Goal: Task Accomplishment & Management: Complete application form

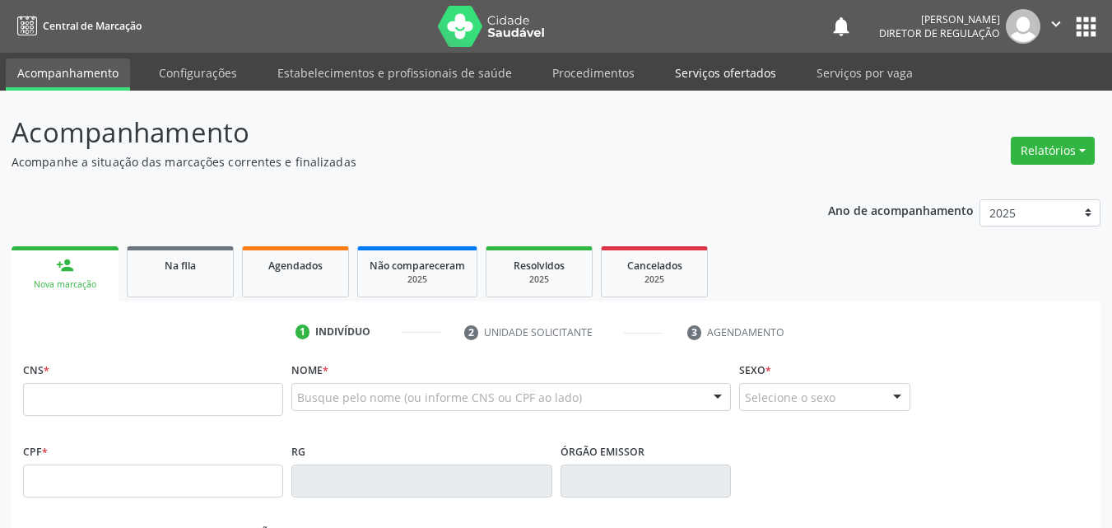
click at [731, 72] on link "Serviços ofertados" at bounding box center [725, 72] width 124 height 29
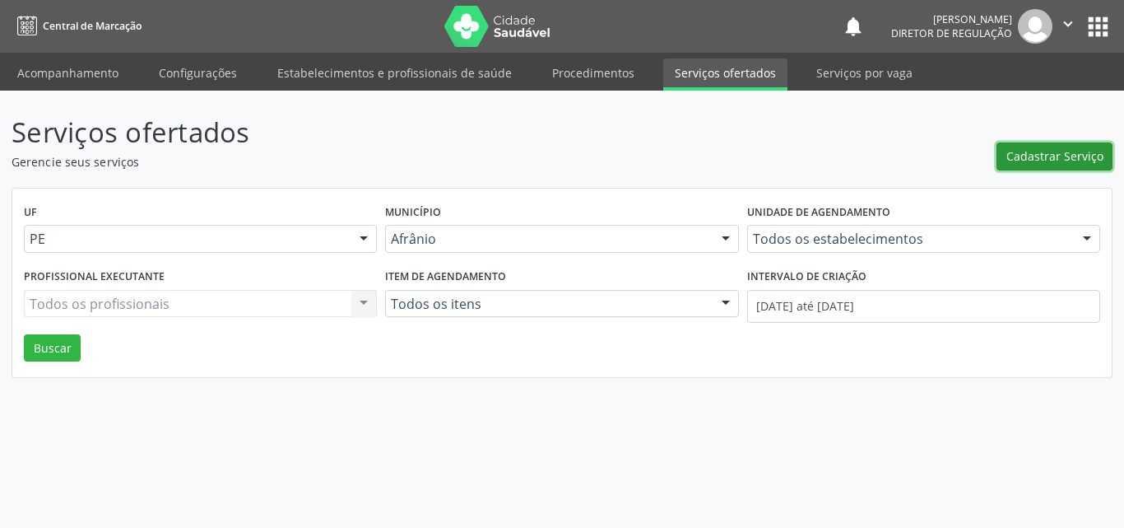
click at [1030, 155] on span "Cadastrar Serviço" at bounding box center [1054, 155] width 97 height 17
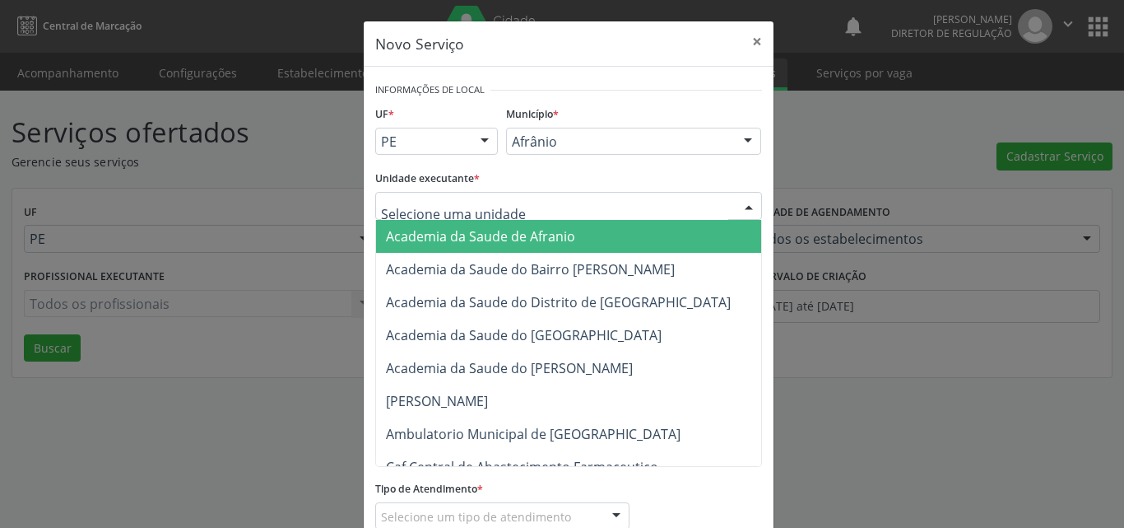
click at [577, 205] on div at bounding box center [568, 206] width 387 height 28
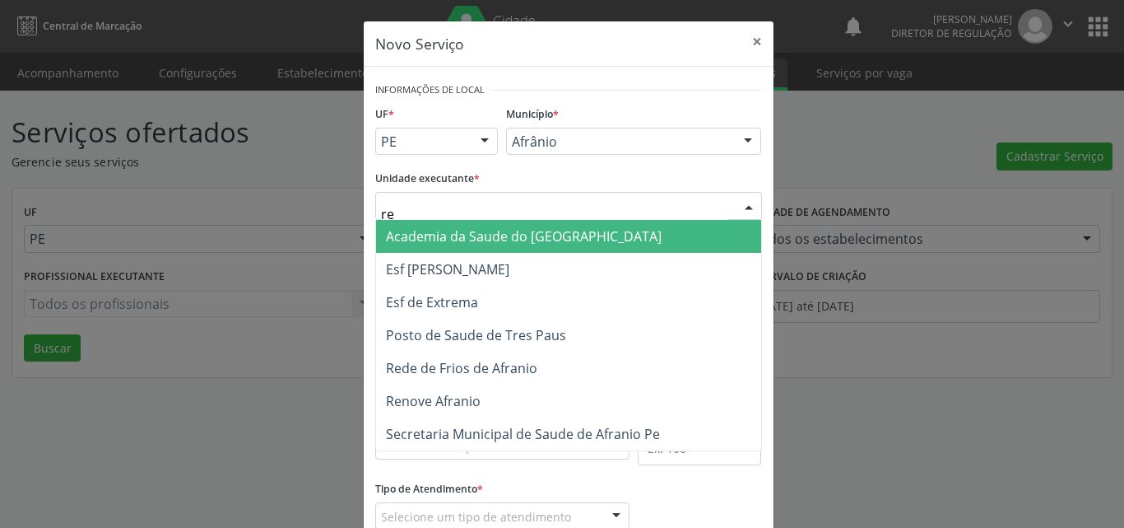
type input "ren"
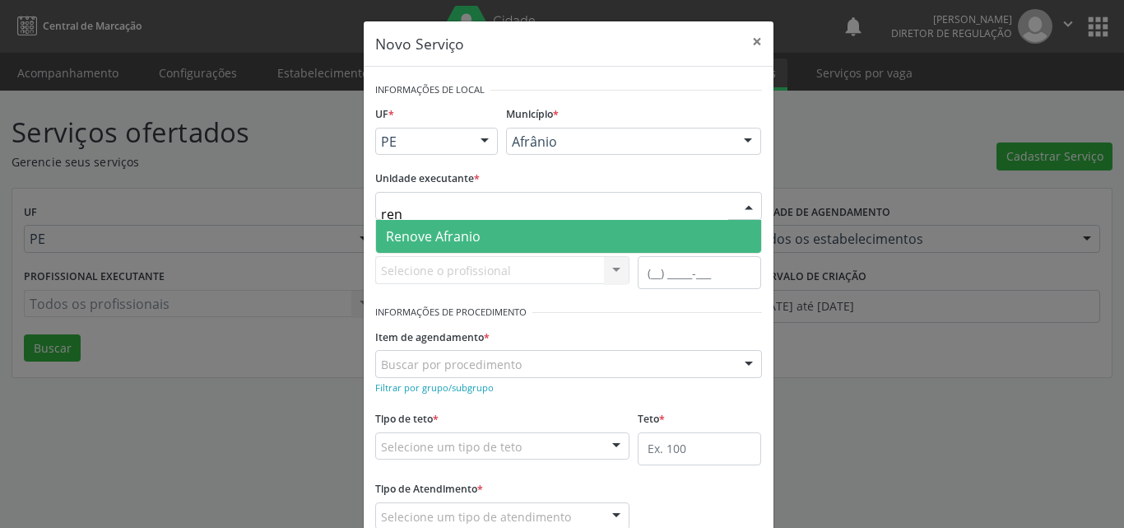
click at [427, 234] on span "Renove Afranio" at bounding box center [433, 236] width 95 height 18
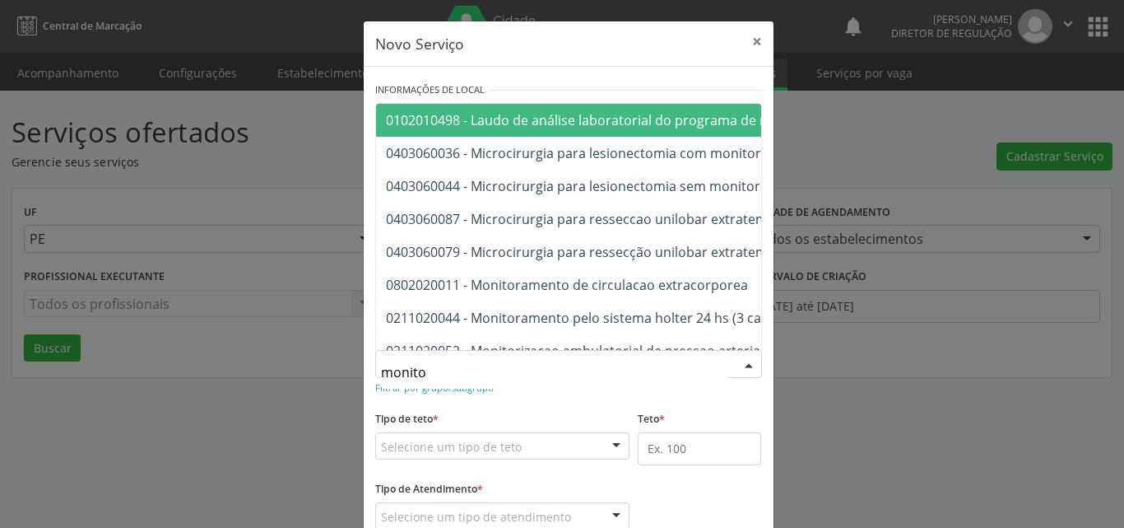
type input "monitor"
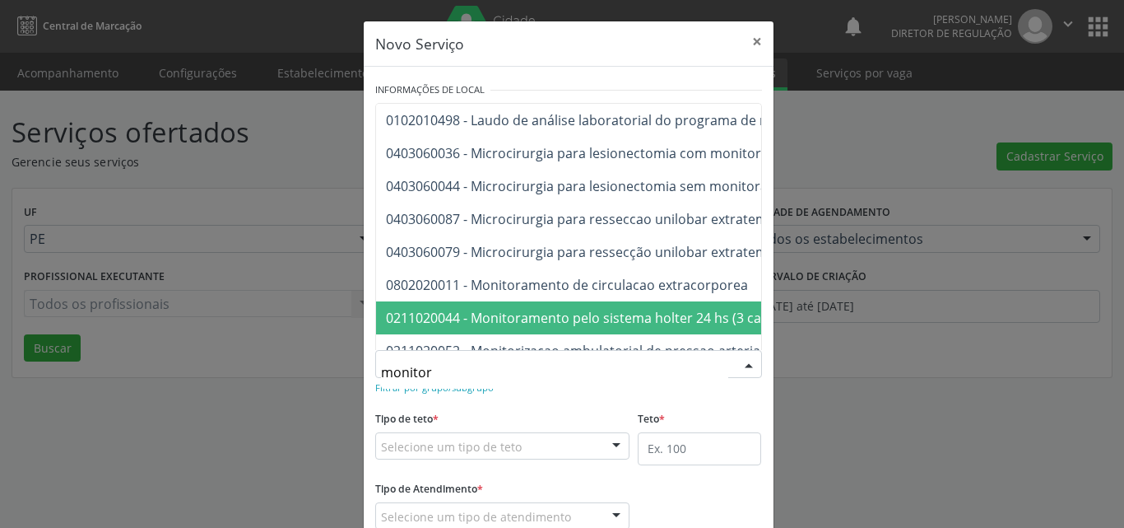
click at [540, 321] on span "0211020044 - Monitoramento pelo sistema holter 24 hs (3 canais)" at bounding box center [588, 318] width 405 height 18
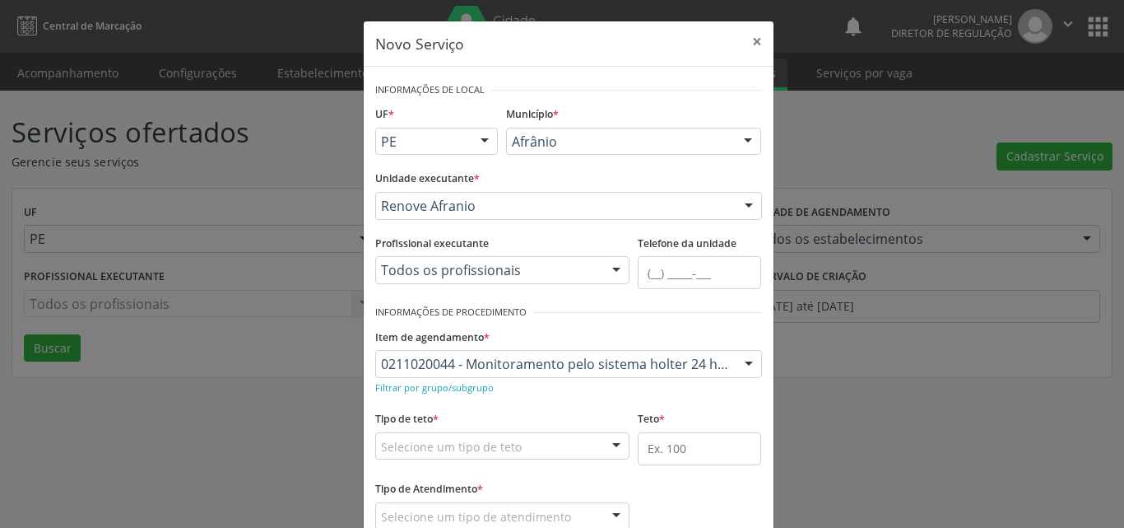
click at [520, 442] on div "Selecione um tipo de teto" at bounding box center [502, 446] width 255 height 28
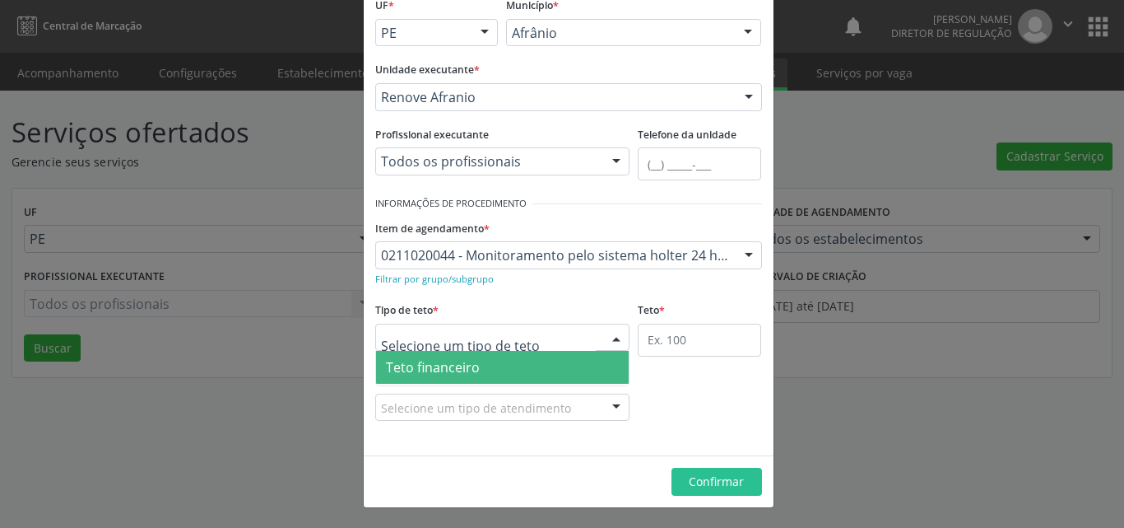
scroll to position [31, 0]
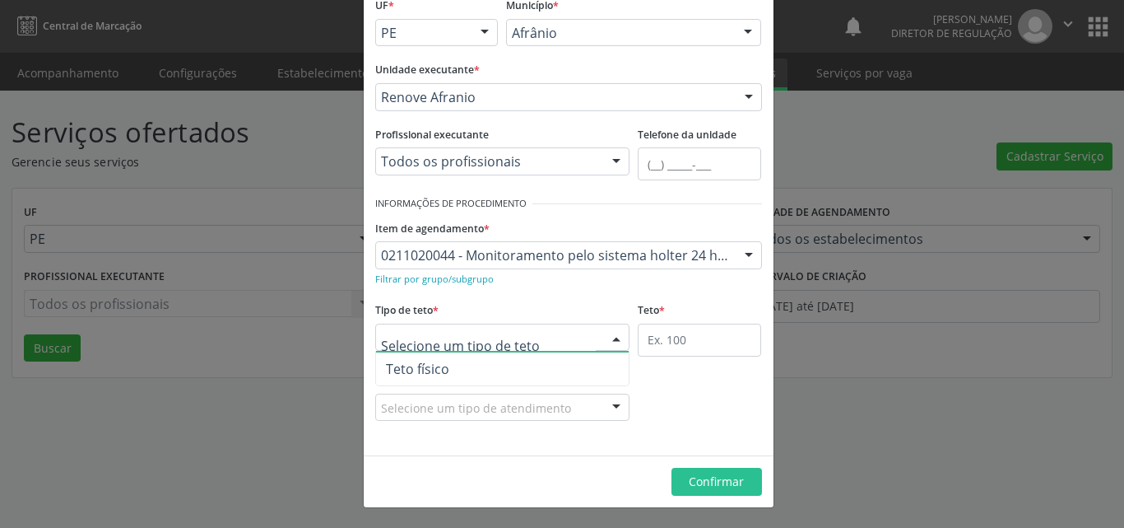
click at [542, 364] on span "Teto físico" at bounding box center [502, 368] width 253 height 33
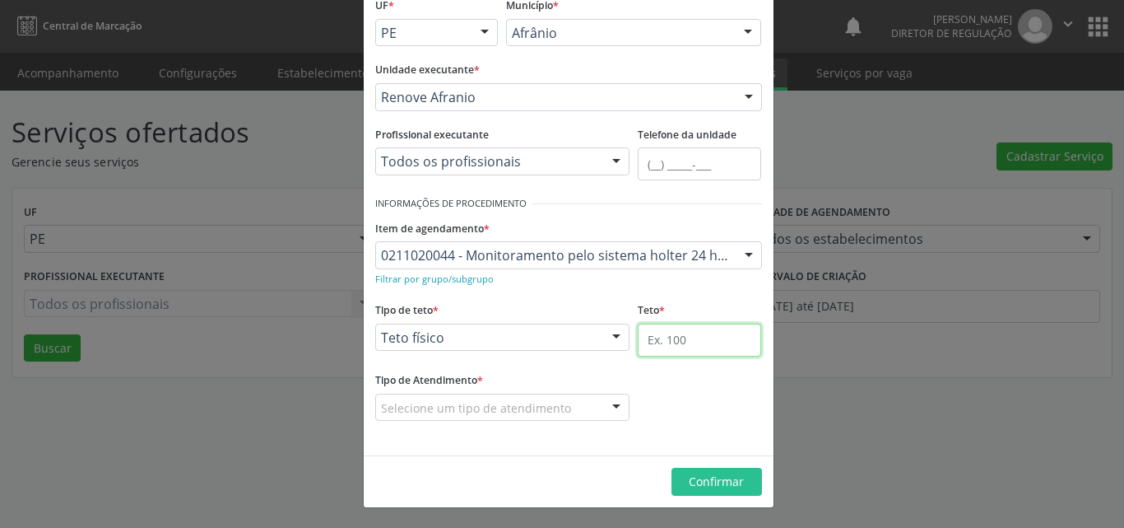
click at [678, 341] on input "text" at bounding box center [699, 339] width 123 height 33
click at [682, 336] on input "text" at bounding box center [699, 339] width 123 height 33
type input "18"
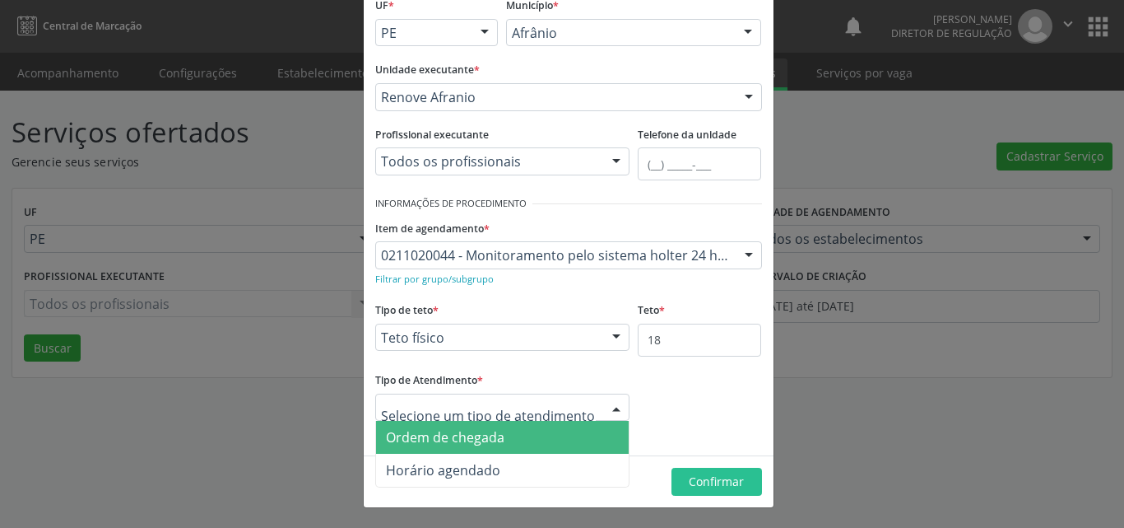
click at [535, 437] on span "Ordem de chegada" at bounding box center [502, 437] width 253 height 33
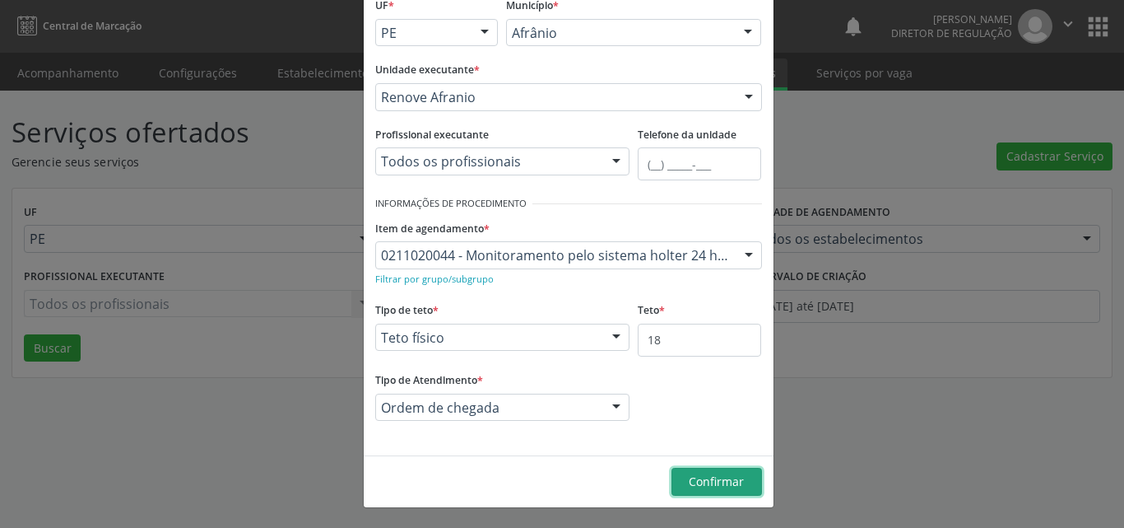
click at [704, 482] on span "Confirmar" at bounding box center [716, 481] width 55 height 16
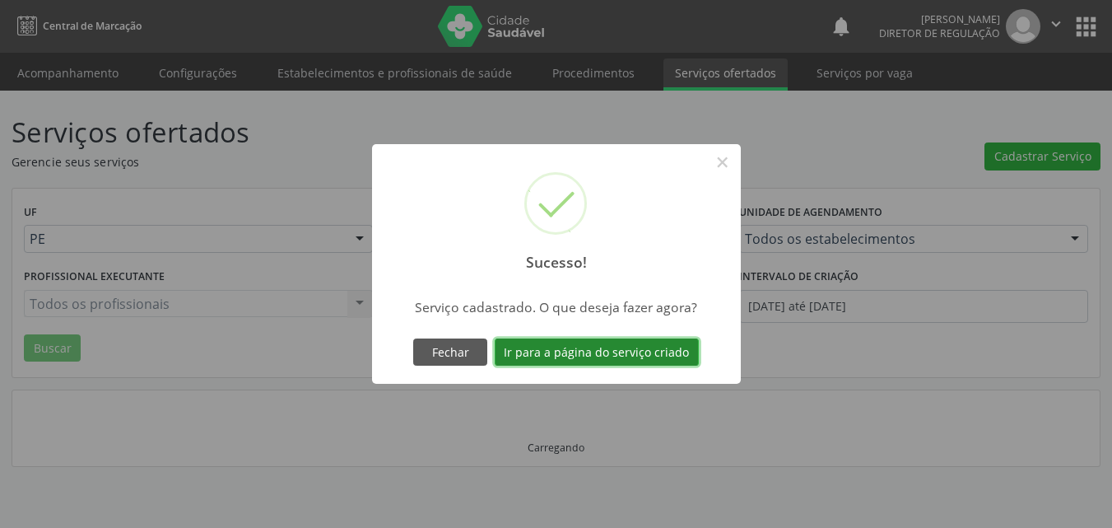
click at [604, 351] on button "Ir para a página do serviço criado" at bounding box center [597, 352] width 204 height 28
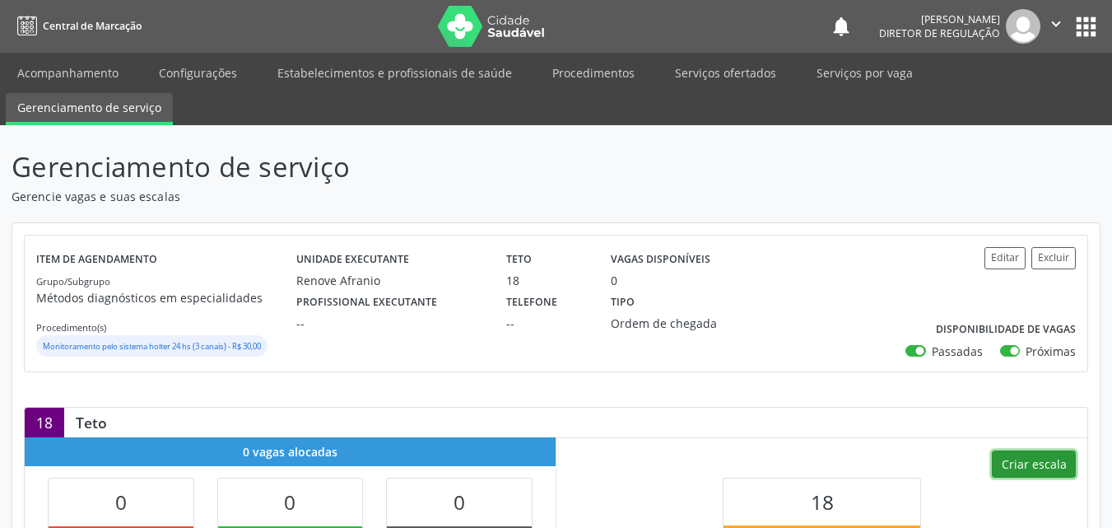
click at [1039, 461] on button "Criar escala" at bounding box center [1034, 464] width 84 height 28
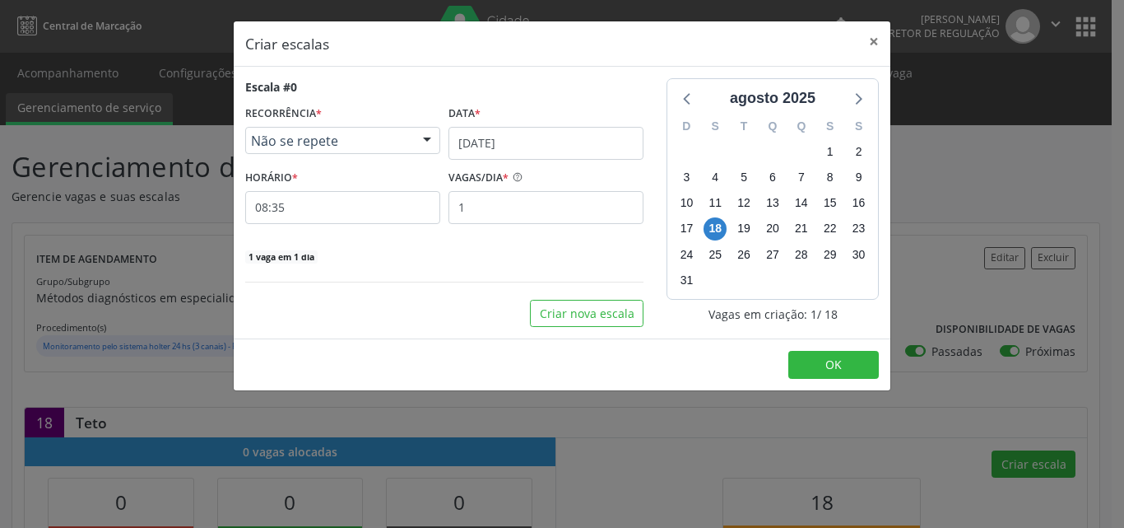
click at [360, 146] on span "Não se repete" at bounding box center [329, 140] width 156 height 16
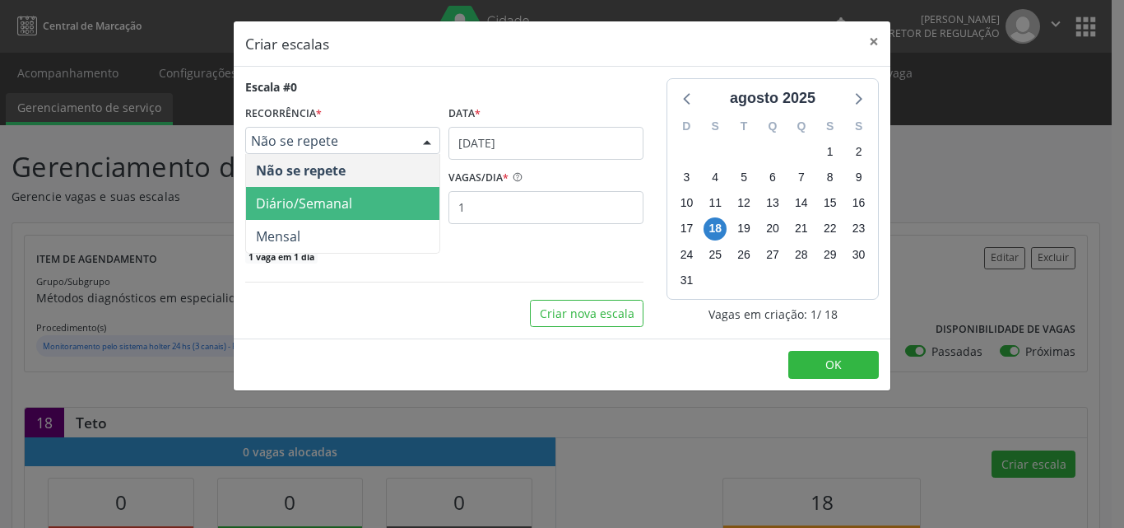
click at [314, 207] on span "Diário/Semanal" at bounding box center [304, 203] width 96 height 18
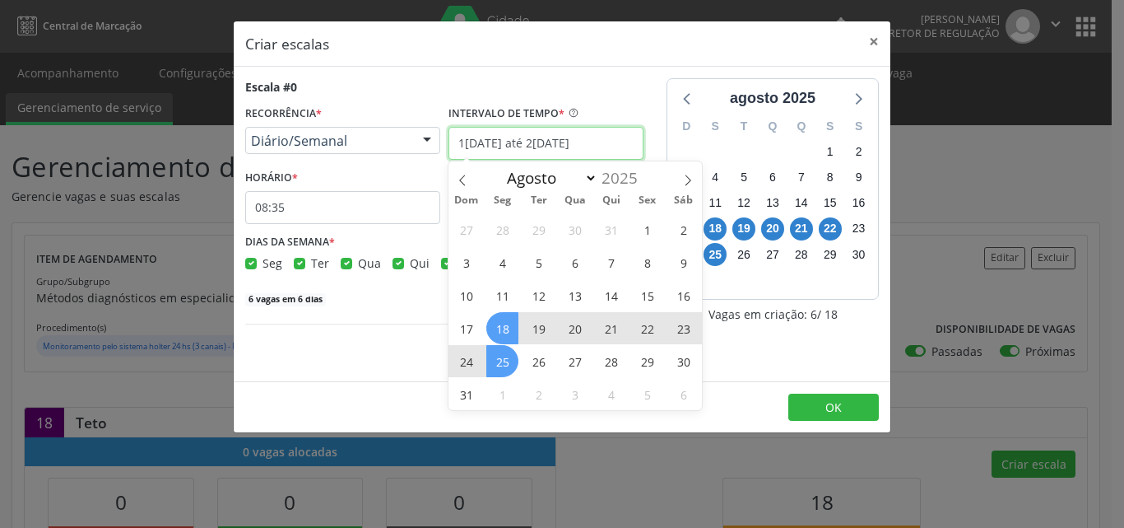
click at [528, 145] on input "18/08/2025 até 25/08/2025" at bounding box center [546, 143] width 195 height 33
click at [503, 329] on span "18" at bounding box center [502, 328] width 32 height 32
type input "1[DATE]"
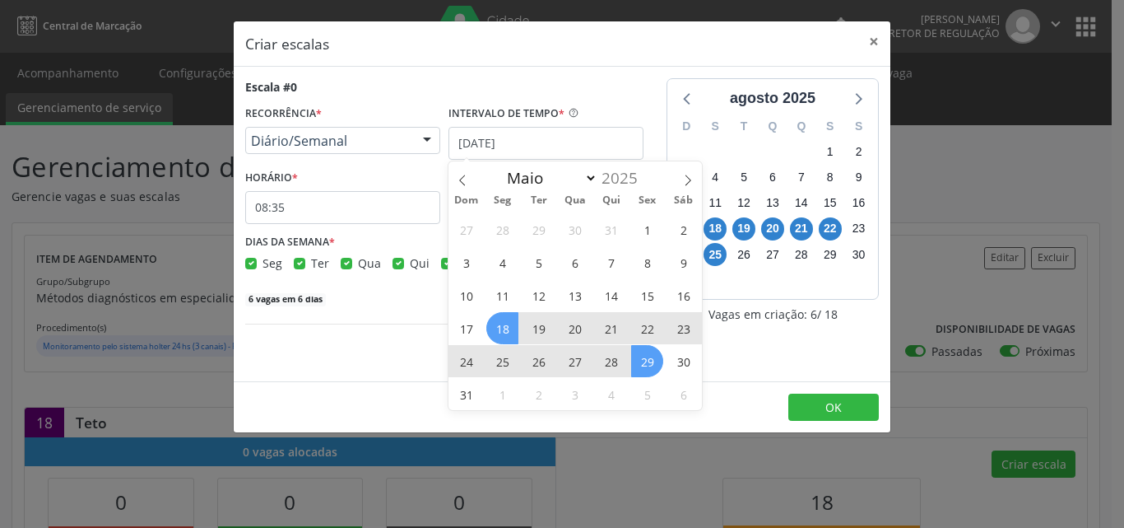
click at [648, 359] on span "29" at bounding box center [647, 361] width 32 height 32
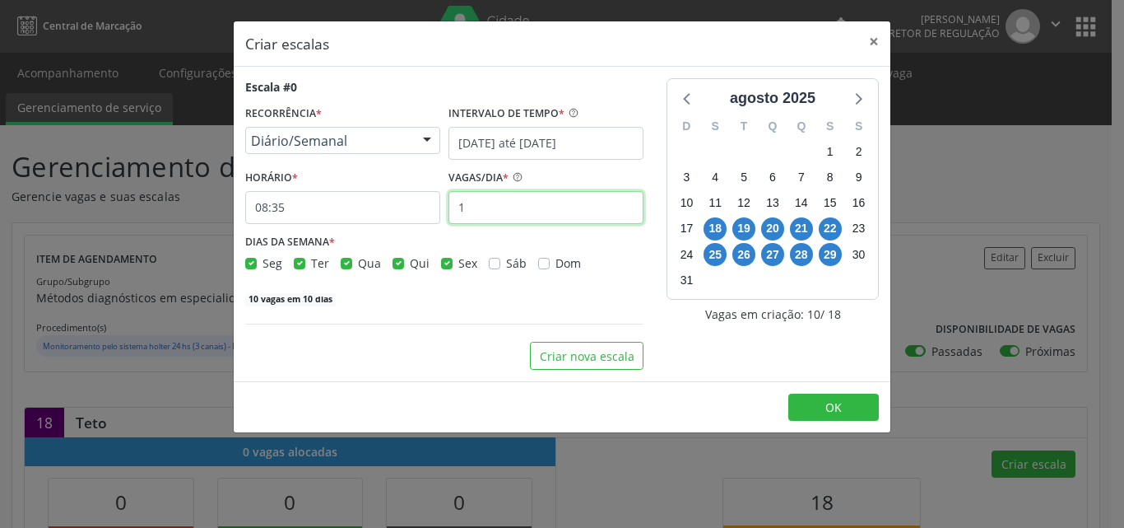
click at [492, 204] on input "1" at bounding box center [546, 207] width 195 height 33
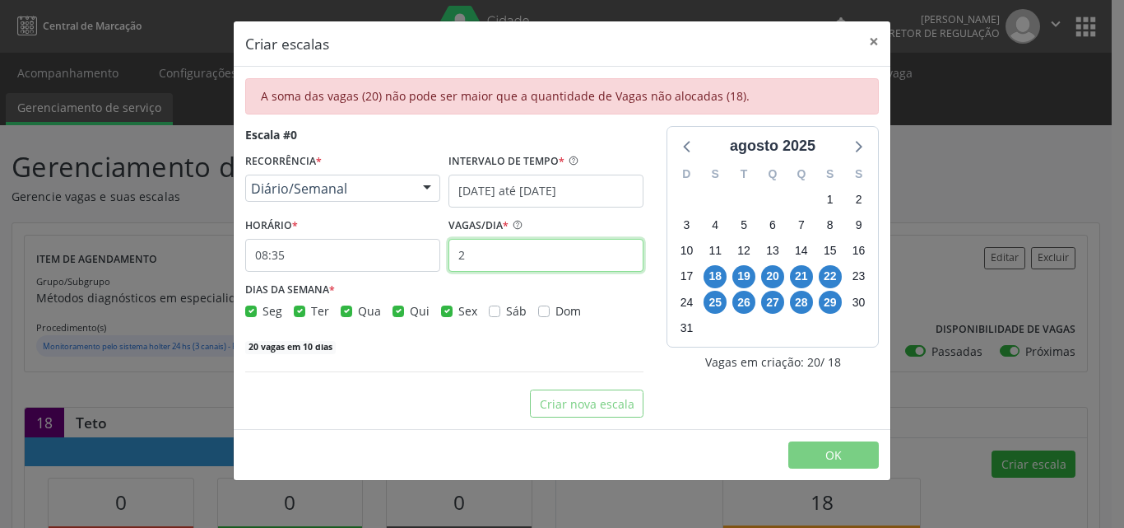
type input "2"
click at [263, 311] on label "Seg" at bounding box center [273, 310] width 20 height 17
click at [253, 311] on input "Seg" at bounding box center [251, 309] width 12 height 15
checkbox input "false"
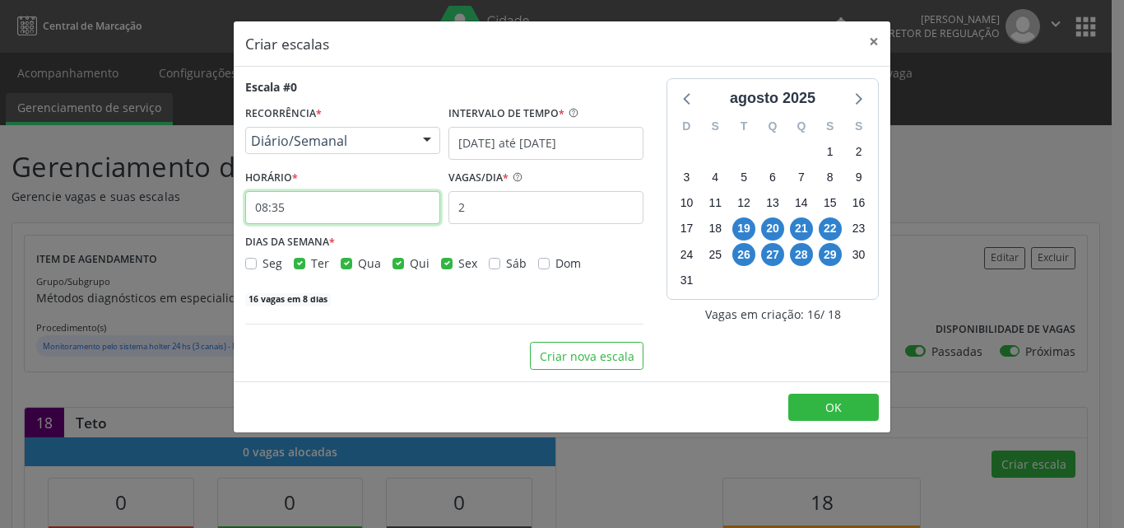
click at [361, 213] on input "08:35" at bounding box center [342, 207] width 195 height 33
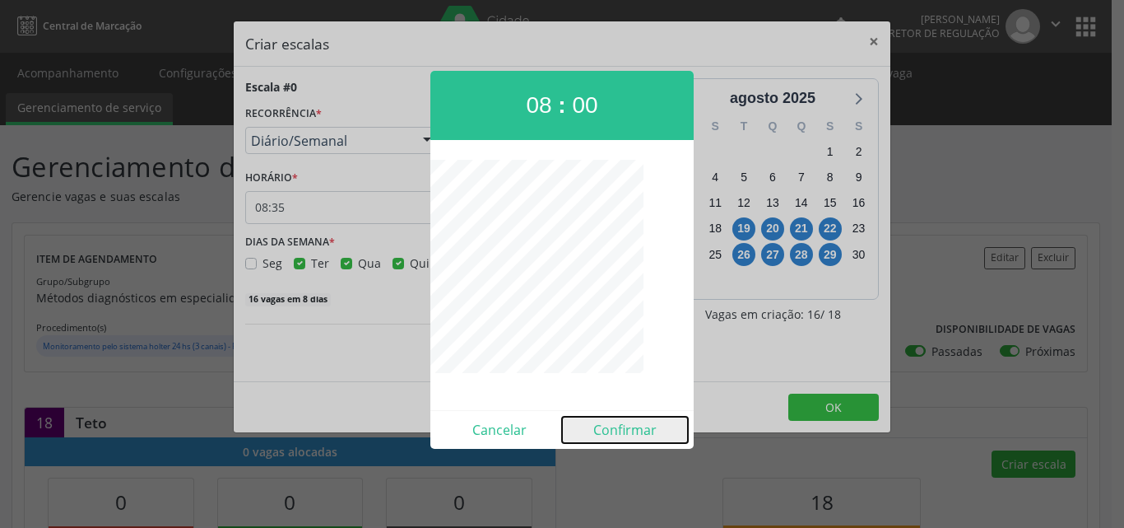
click at [632, 432] on button "Confirmar" at bounding box center [625, 429] width 126 height 26
type input "08:00"
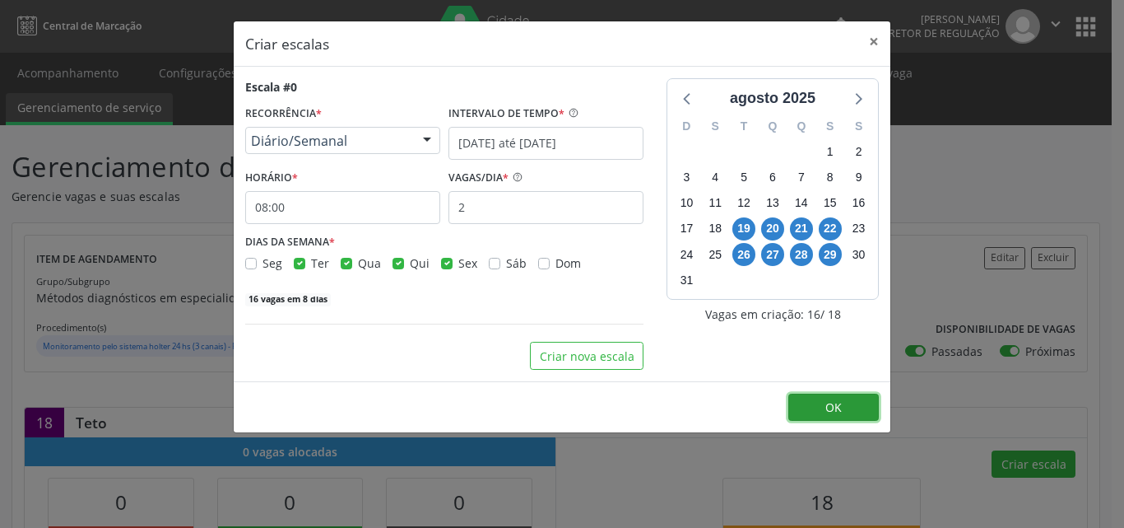
click at [830, 404] on span "OK" at bounding box center [833, 407] width 16 height 16
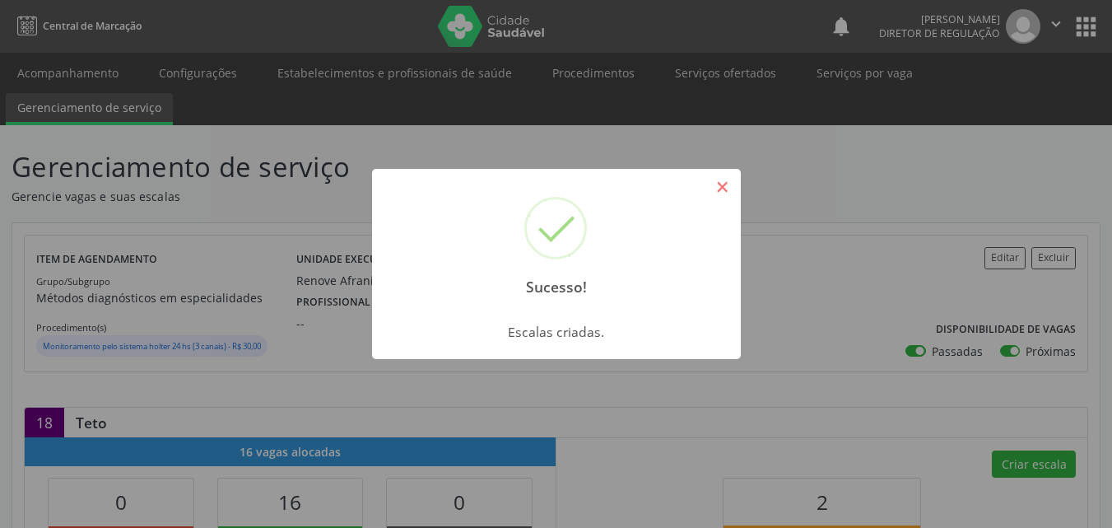
click at [722, 195] on button "×" at bounding box center [723, 187] width 28 height 28
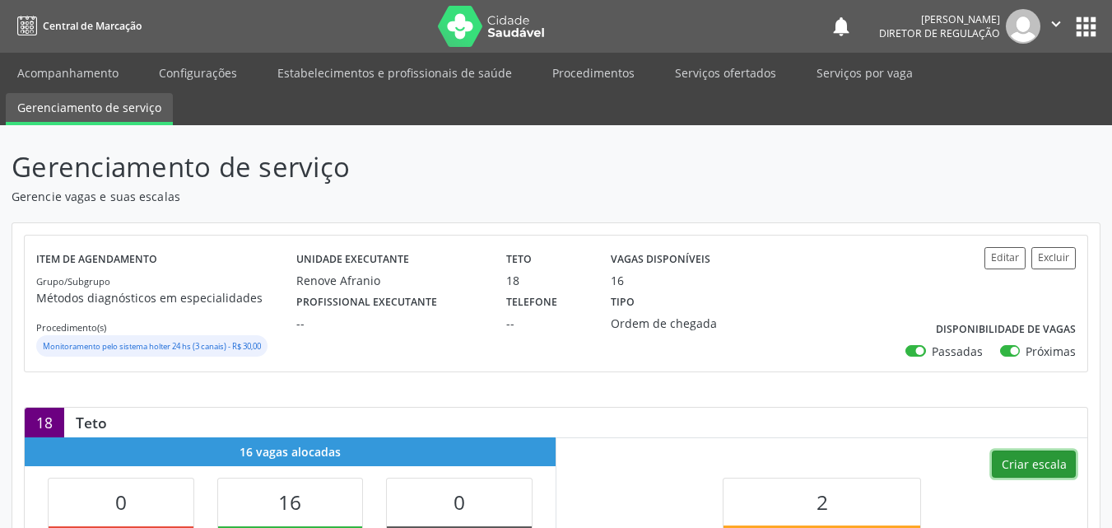
click at [1036, 455] on button "Criar escala" at bounding box center [1034, 464] width 84 height 28
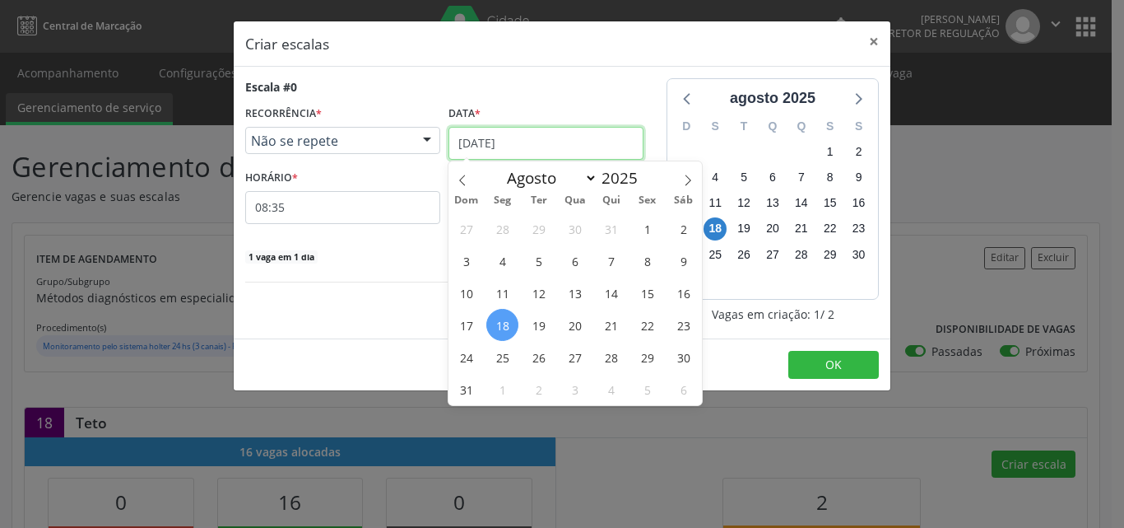
click at [558, 142] on input "1[DATE]" at bounding box center [546, 143] width 195 height 33
click at [508, 357] on span "25" at bounding box center [502, 357] width 32 height 32
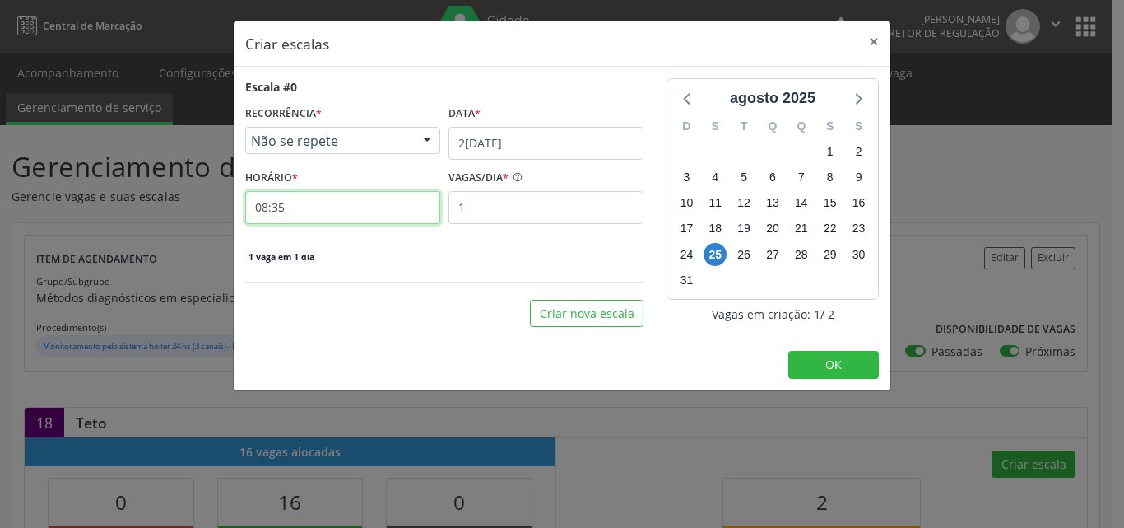
click at [325, 209] on input "08:35" at bounding box center [342, 207] width 195 height 33
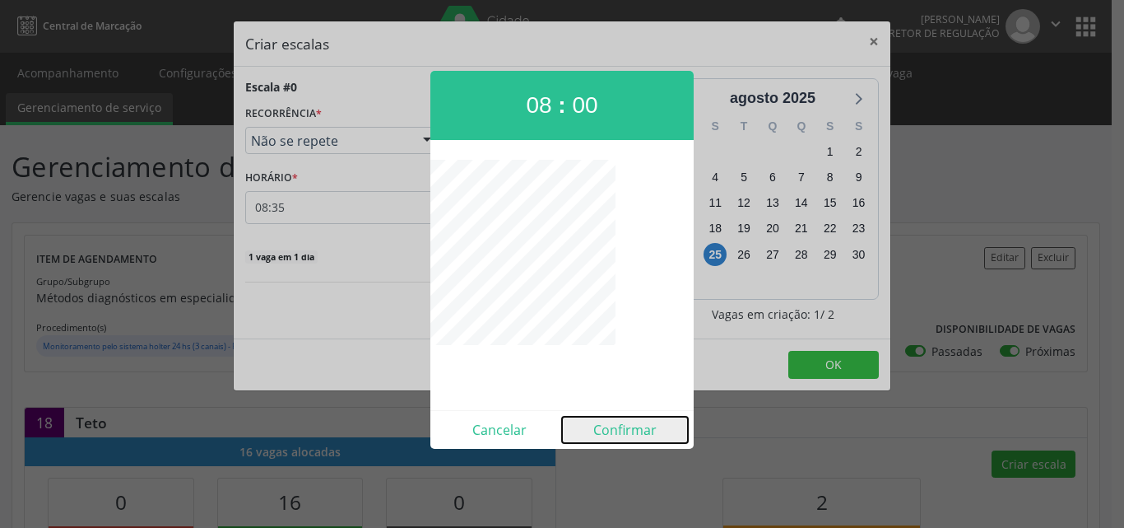
click at [627, 429] on button "Confirmar" at bounding box center [625, 429] width 126 height 26
type input "08:00"
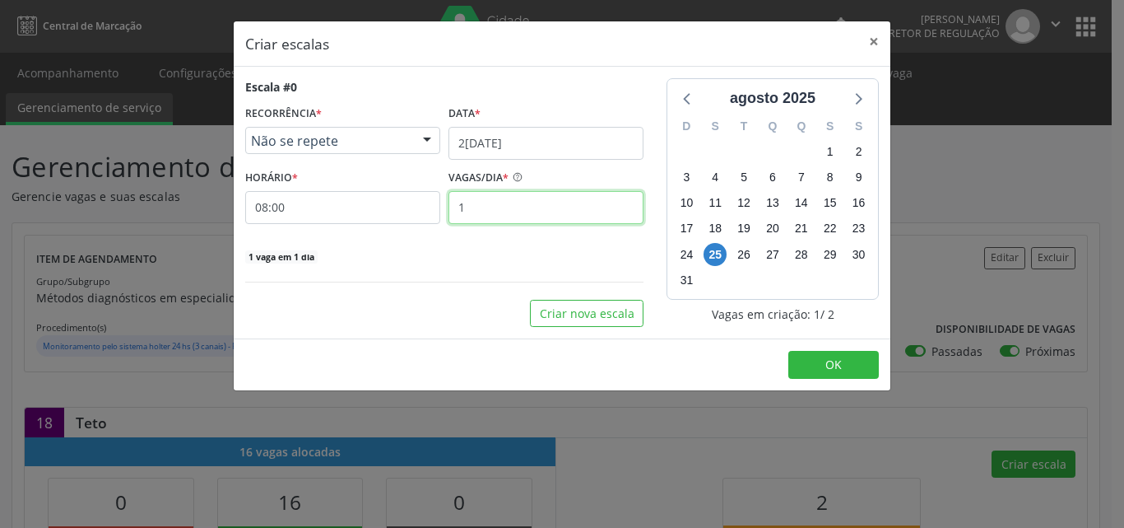
click at [486, 204] on input "1" at bounding box center [546, 207] width 195 height 33
type input "2"
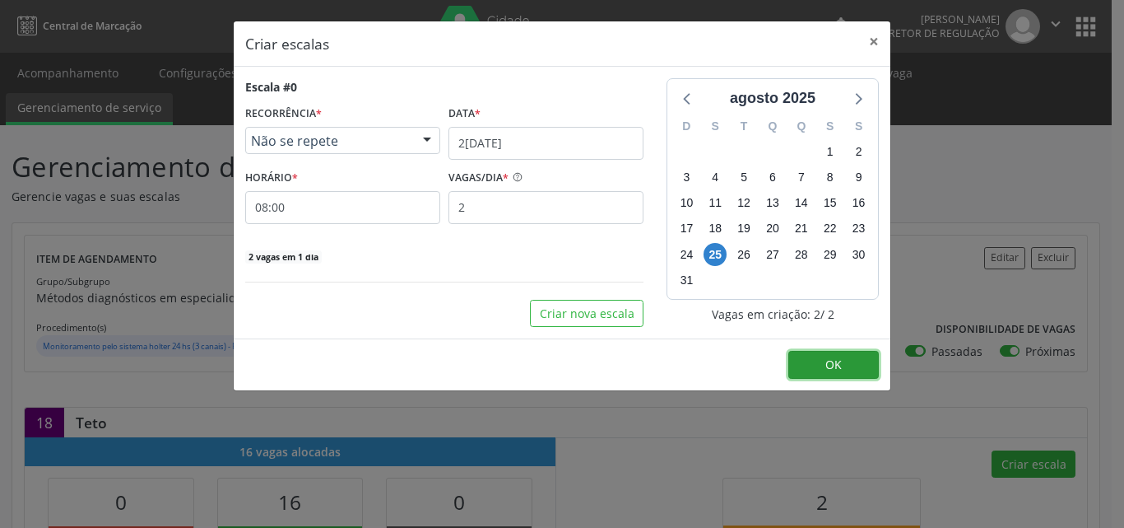
click at [841, 361] on span "OK" at bounding box center [833, 364] width 16 height 16
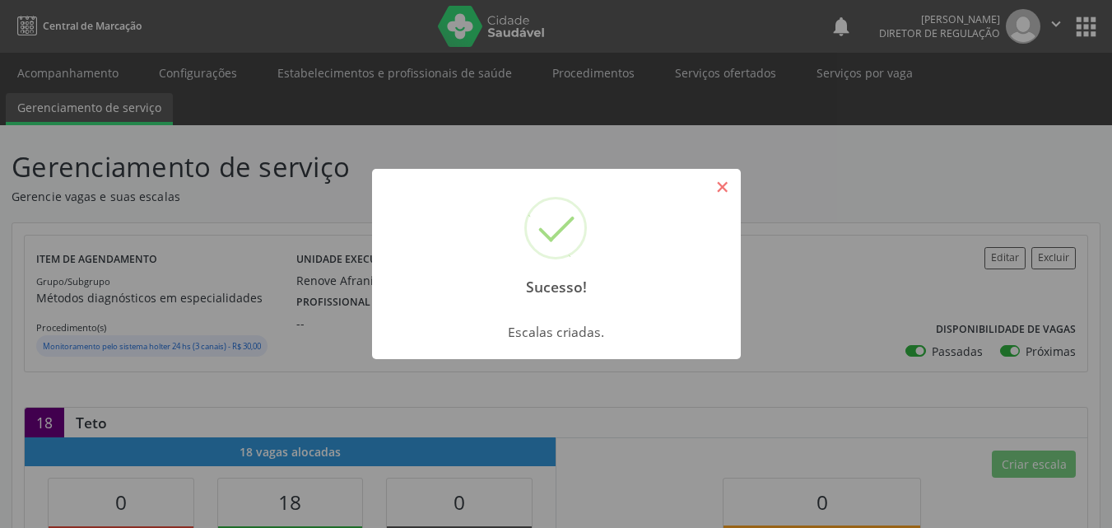
click at [727, 186] on button "×" at bounding box center [723, 187] width 28 height 28
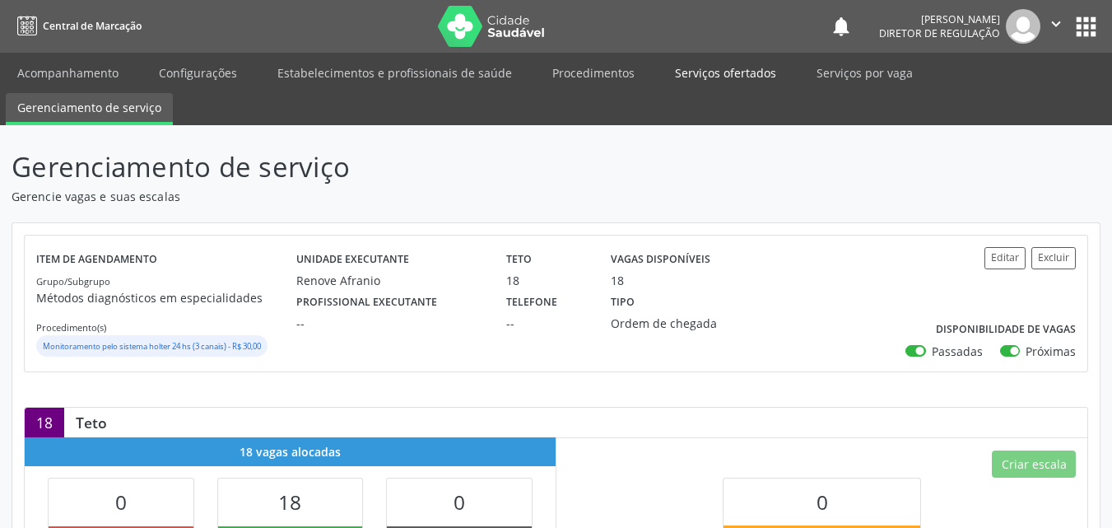
click at [746, 73] on link "Serviços ofertados" at bounding box center [725, 72] width 124 height 29
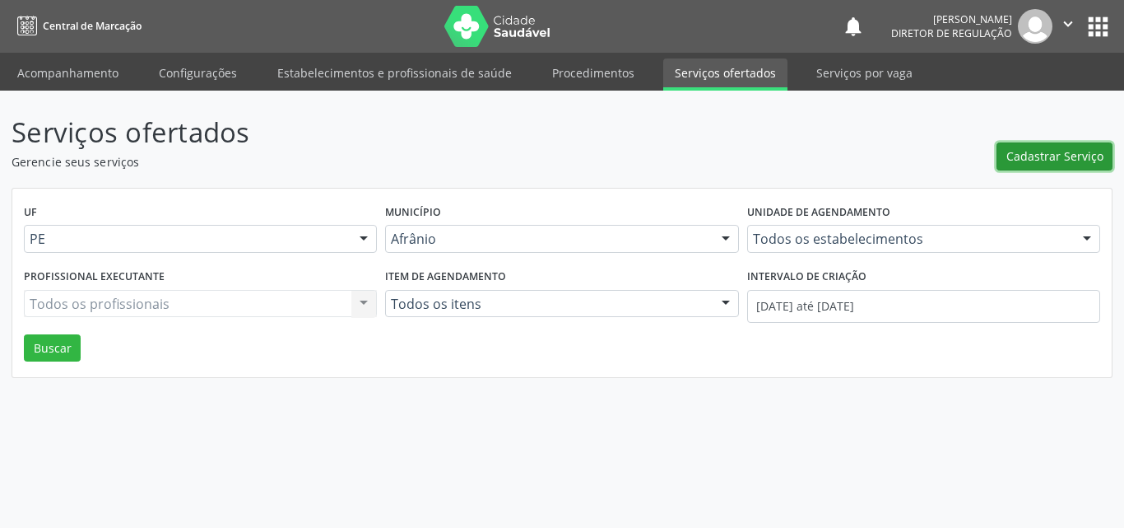
click at [1071, 153] on span "Cadastrar Serviço" at bounding box center [1054, 155] width 97 height 17
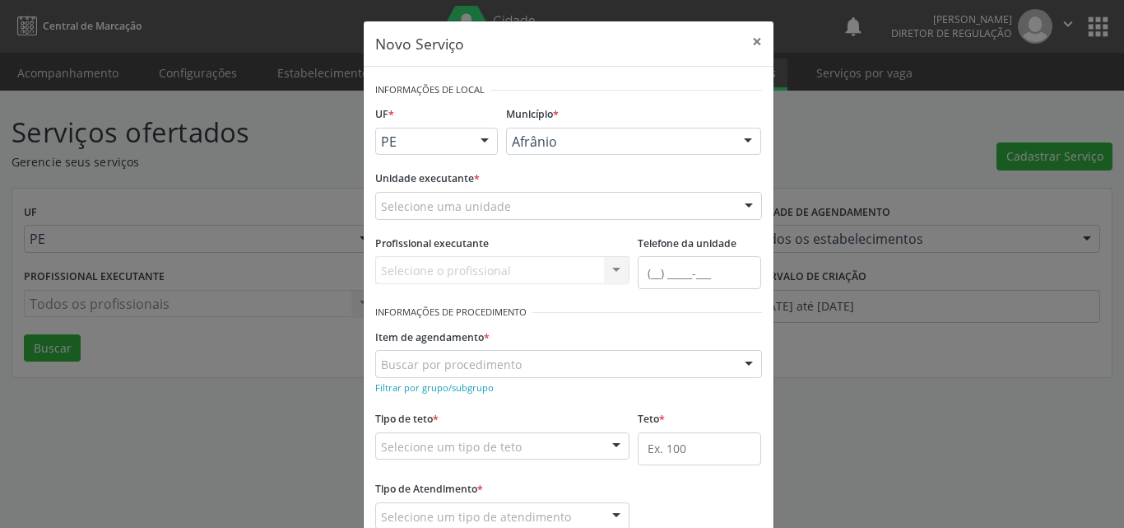
click at [557, 206] on div "Selecione uma unidade" at bounding box center [568, 206] width 387 height 28
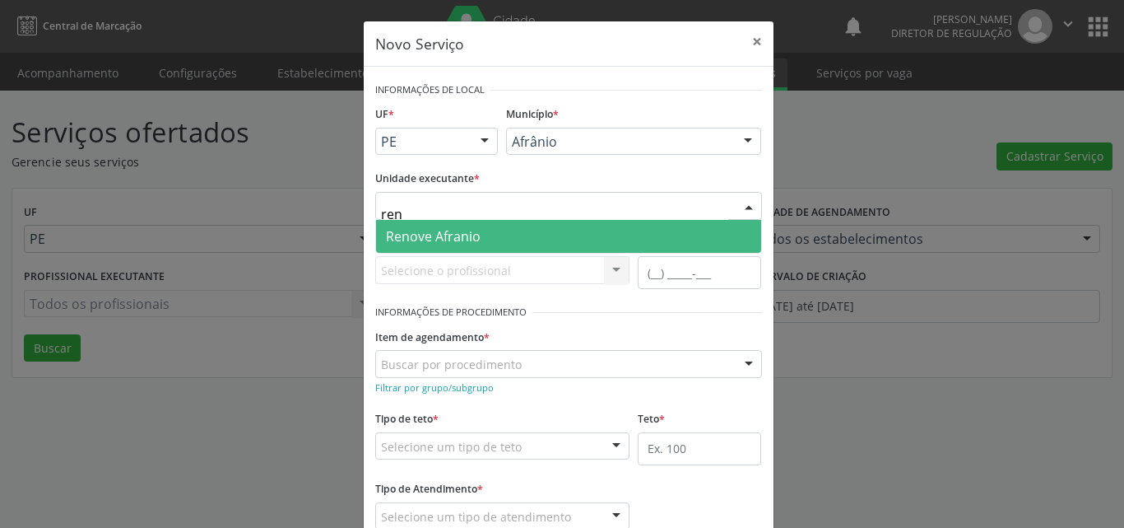
type input "reno"
click at [537, 238] on span "Renove Afranio" at bounding box center [568, 236] width 385 height 33
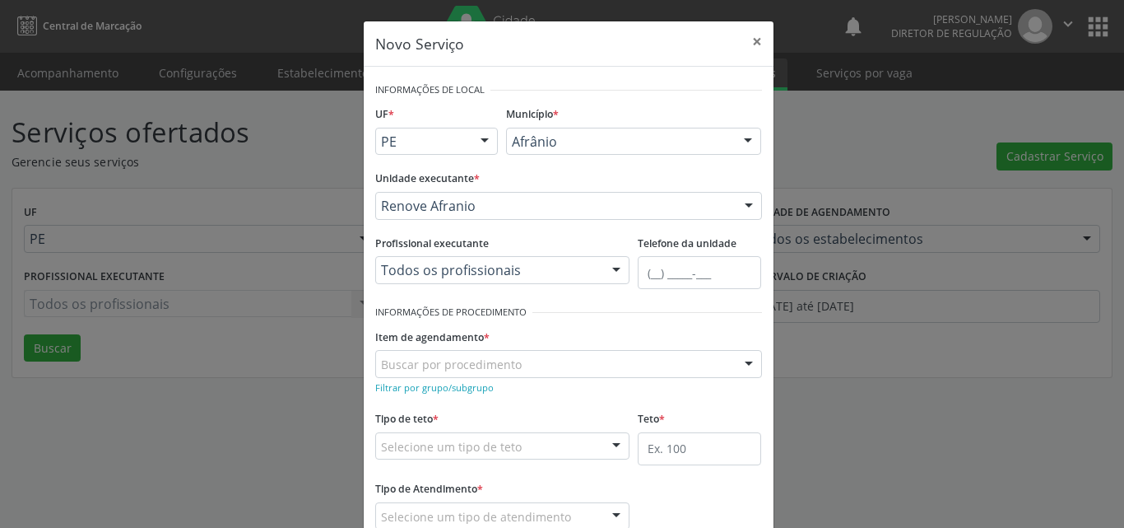
click at [539, 361] on div "Buscar por procedimento" at bounding box center [568, 364] width 387 height 28
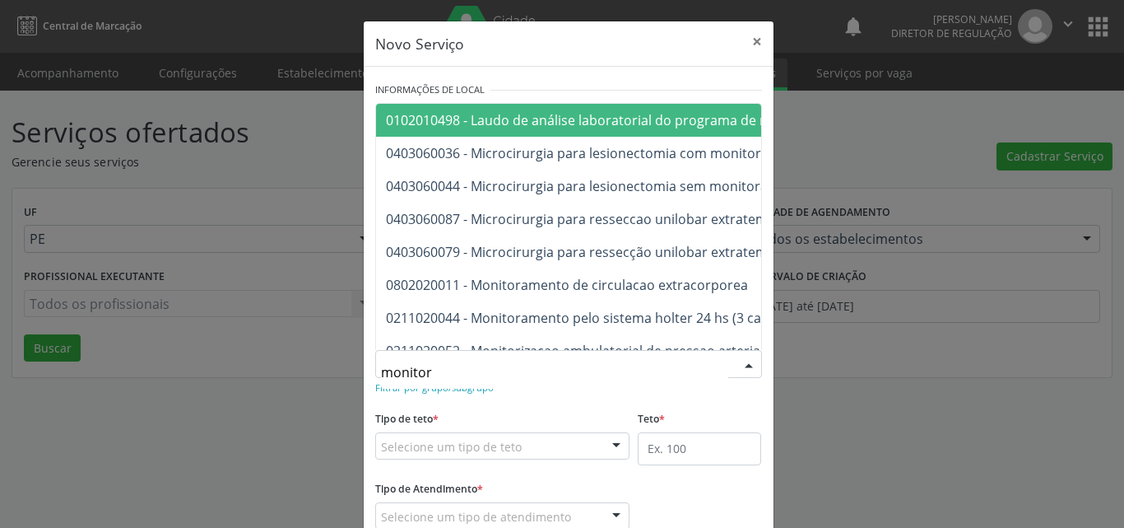
type input "monitori"
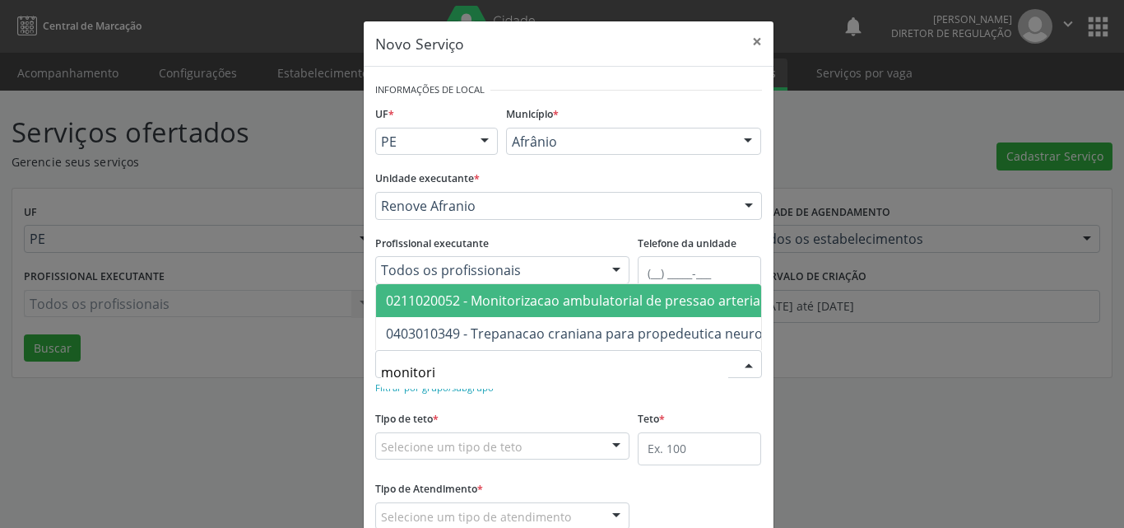
click at [569, 293] on span "0211020052 - Monitorizacao ambulatorial de pressao arterial" at bounding box center [575, 300] width 378 height 18
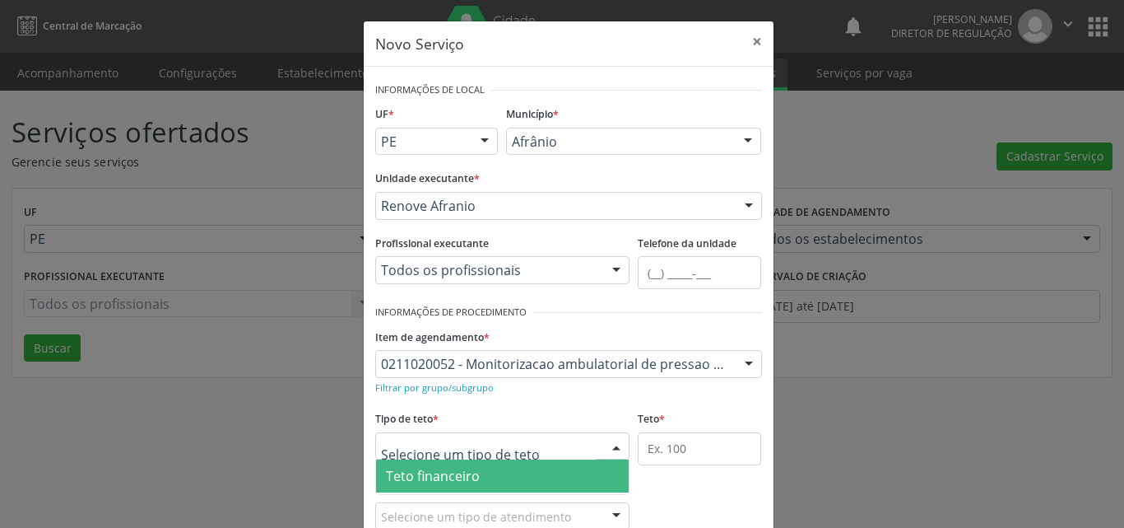
click at [522, 446] on div at bounding box center [502, 446] width 255 height 28
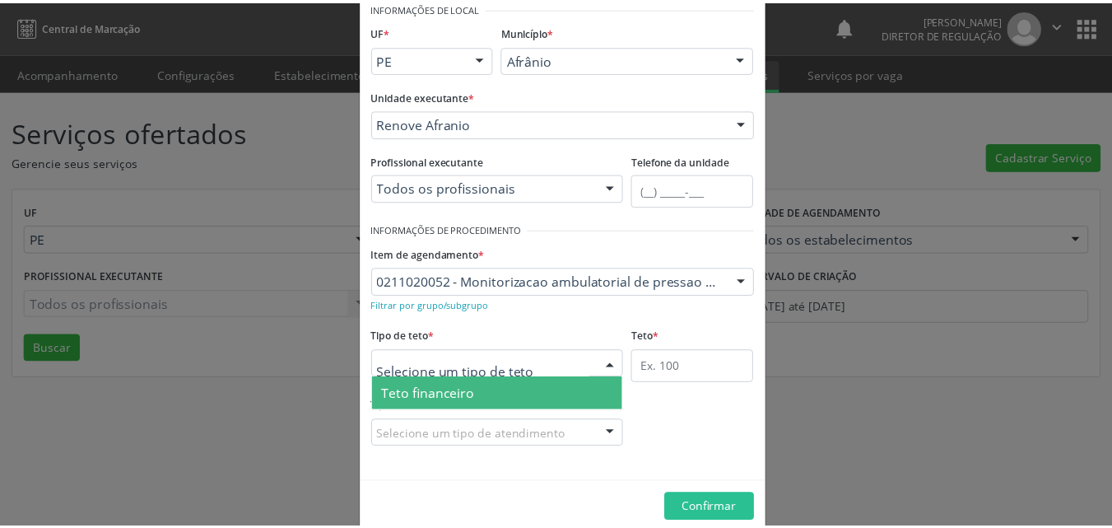
scroll to position [31, 0]
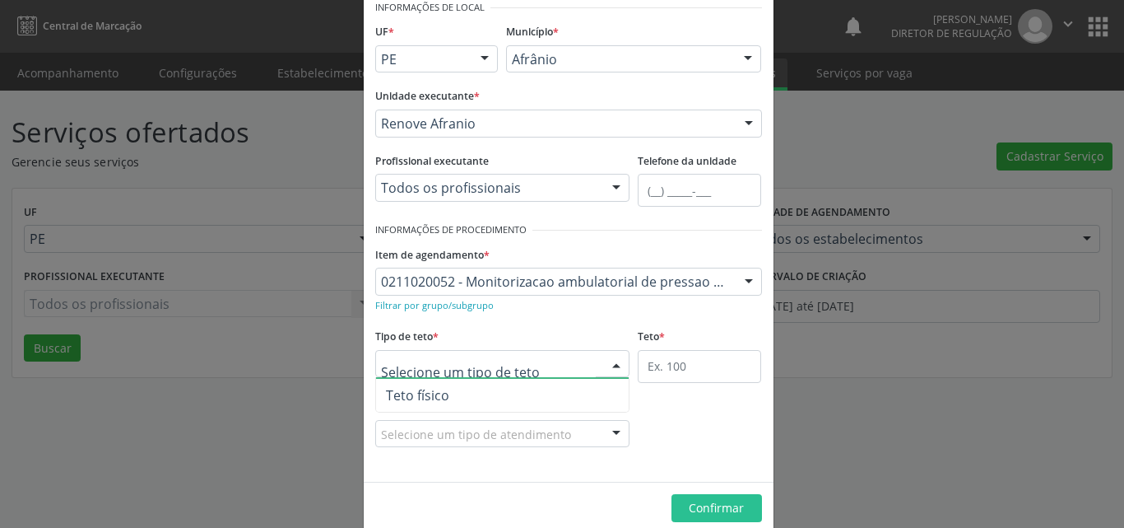
click at [511, 387] on span "Teto físico" at bounding box center [502, 395] width 253 height 33
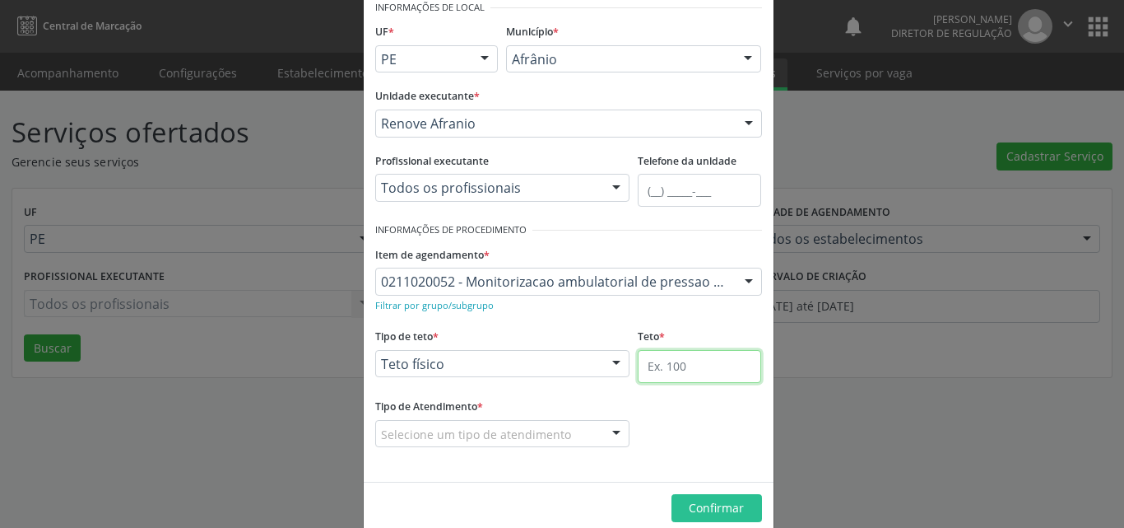
click at [665, 365] on input "text" at bounding box center [699, 366] width 123 height 33
drag, startPoint x: 672, startPoint y: 366, endPoint x: 683, endPoint y: 365, distance: 11.6
click at [676, 366] on input "text" at bounding box center [699, 366] width 123 height 33
type input "27"
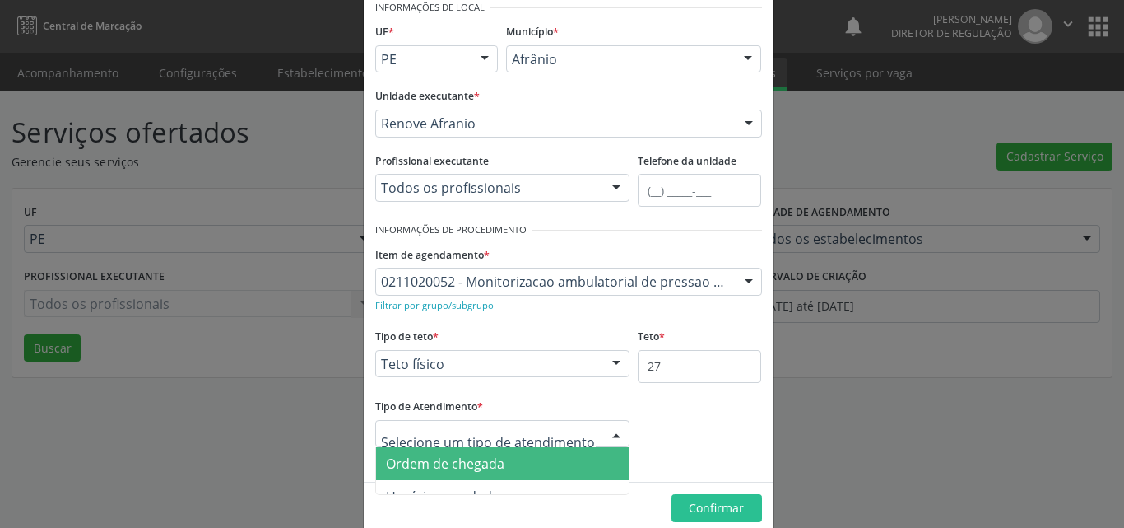
click at [500, 464] on span "Ordem de chegada" at bounding box center [502, 463] width 253 height 33
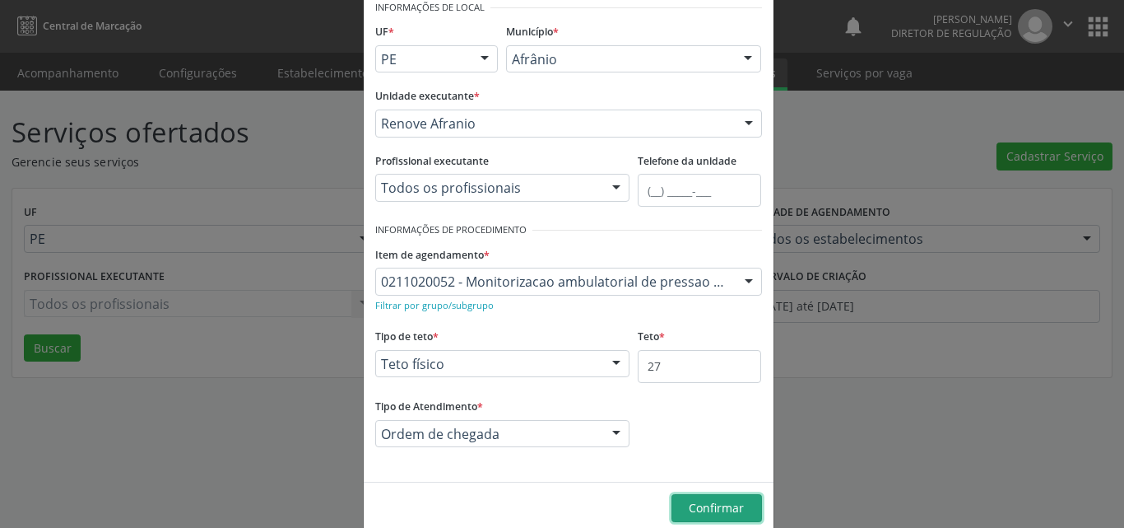
click at [706, 509] on span "Confirmar" at bounding box center [716, 508] width 55 height 16
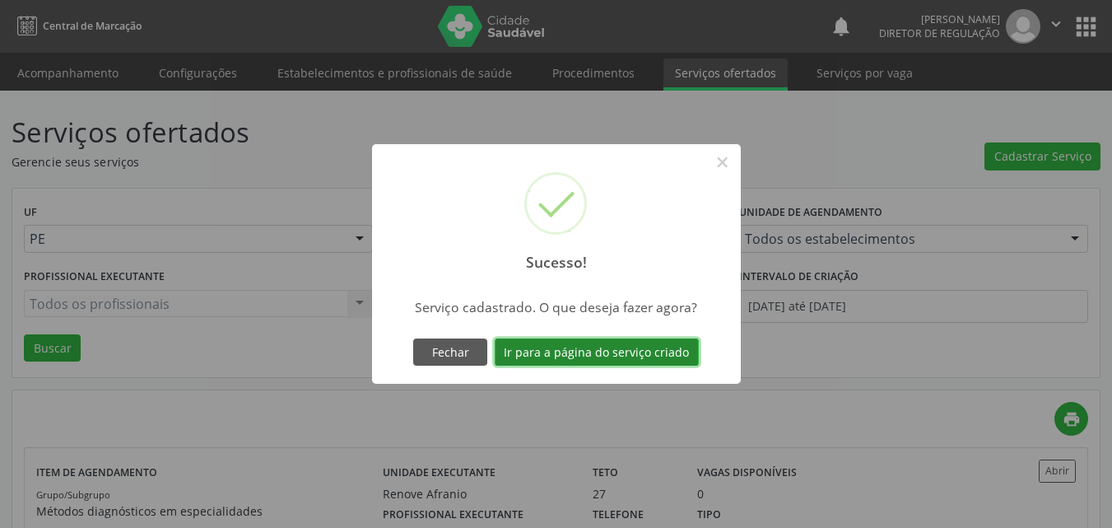
click at [645, 356] on button "Ir para a página do serviço criado" at bounding box center [597, 352] width 204 height 28
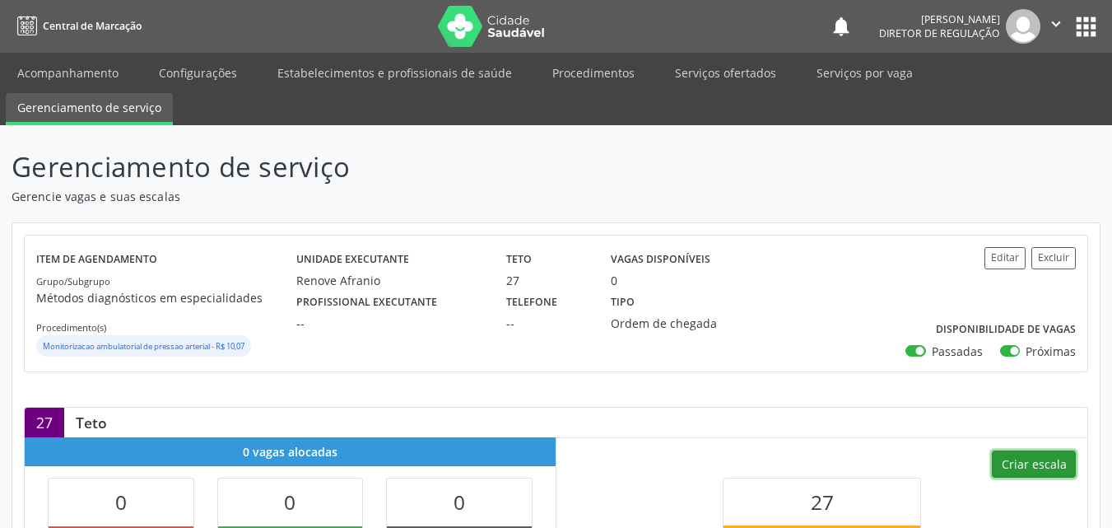
click at [1038, 462] on button "Criar escala" at bounding box center [1034, 464] width 84 height 28
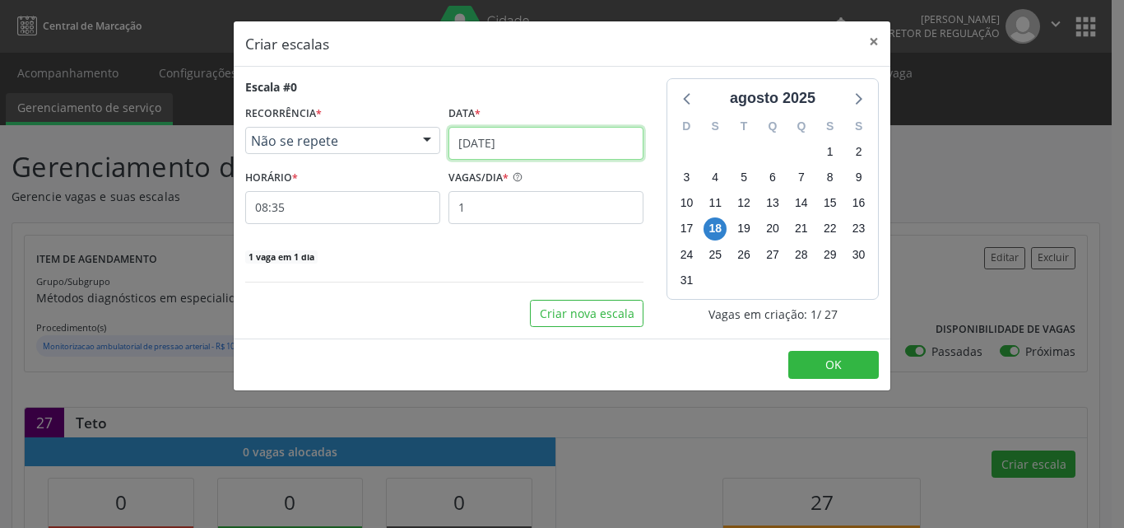
click at [527, 137] on input "1[DATE]" at bounding box center [546, 143] width 195 height 33
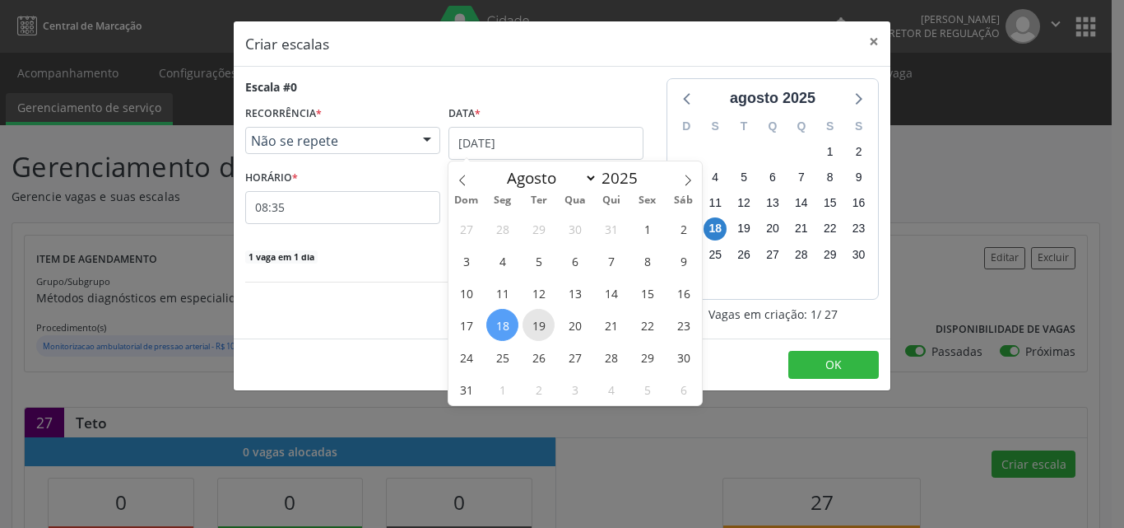
click at [545, 327] on span "19" at bounding box center [539, 325] width 32 height 32
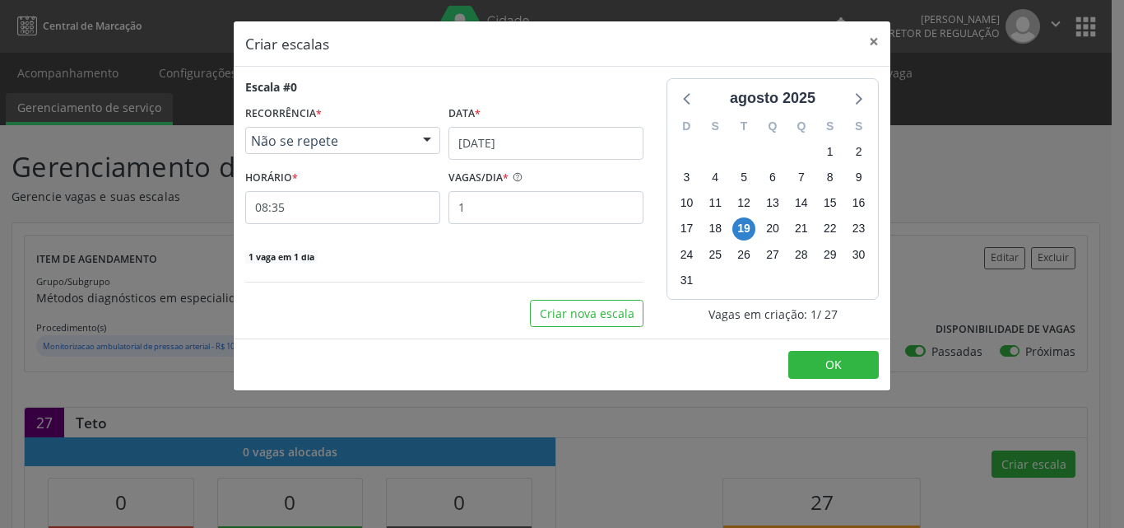
click at [353, 138] on span "Não se repete" at bounding box center [329, 140] width 156 height 16
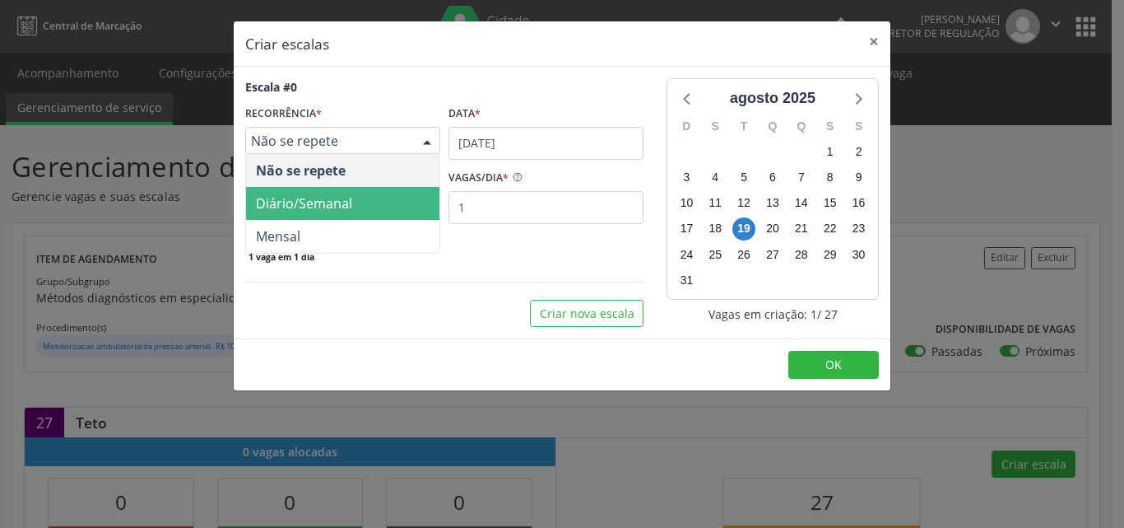
click at [328, 202] on span "Diário/Semanal" at bounding box center [304, 203] width 96 height 18
select select "7"
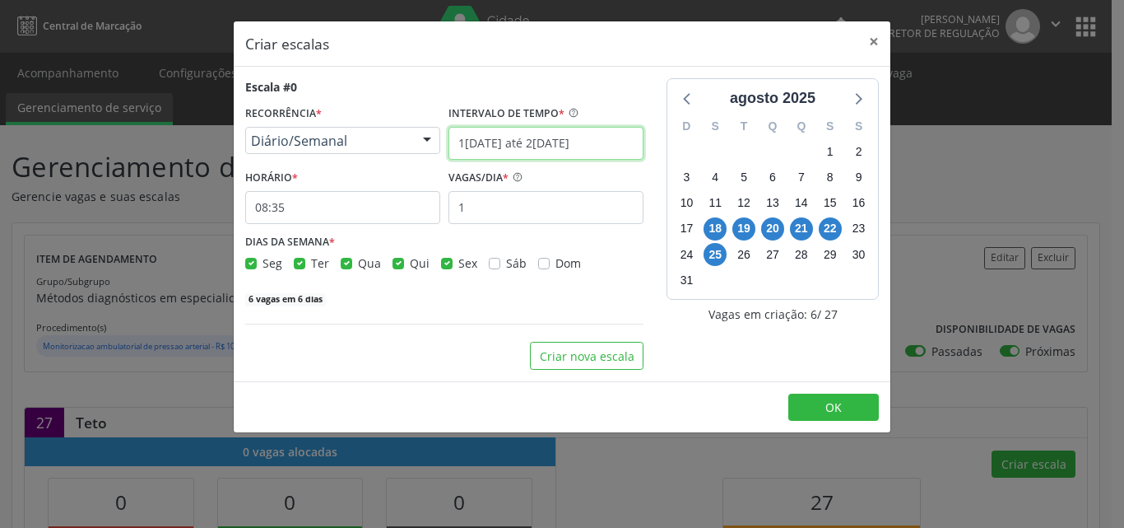
click at [487, 142] on input "18/08/2025 até 25/08/2025" at bounding box center [546, 143] width 195 height 33
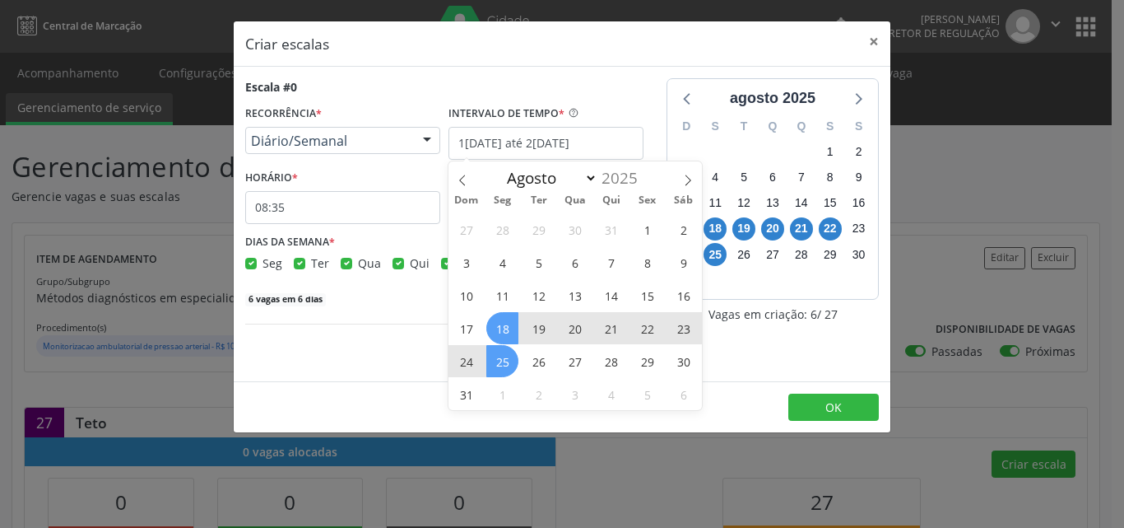
click at [542, 330] on span "19" at bounding box center [539, 328] width 32 height 32
type input "19/08/2025"
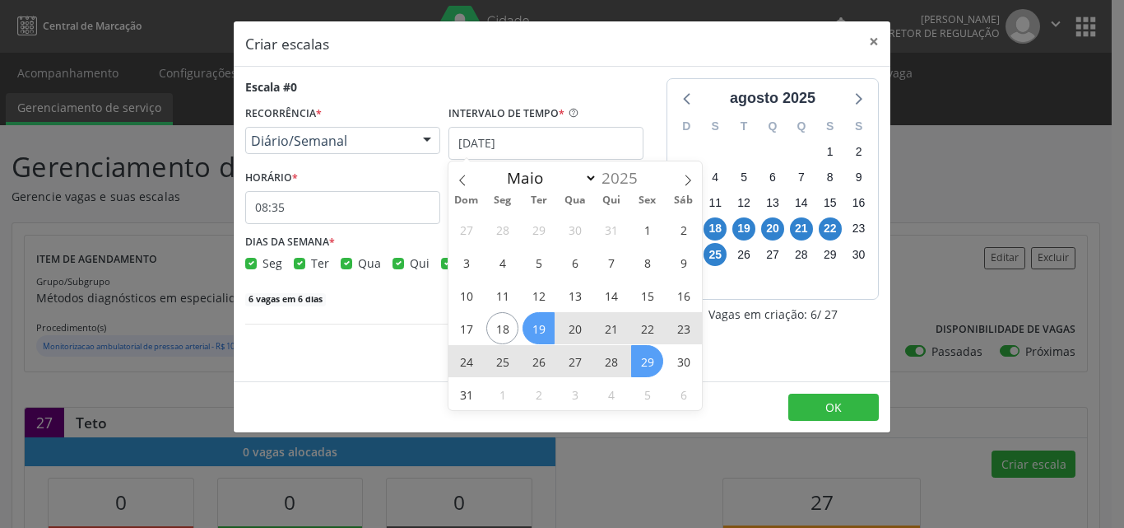
click at [652, 366] on span "29" at bounding box center [647, 361] width 32 height 32
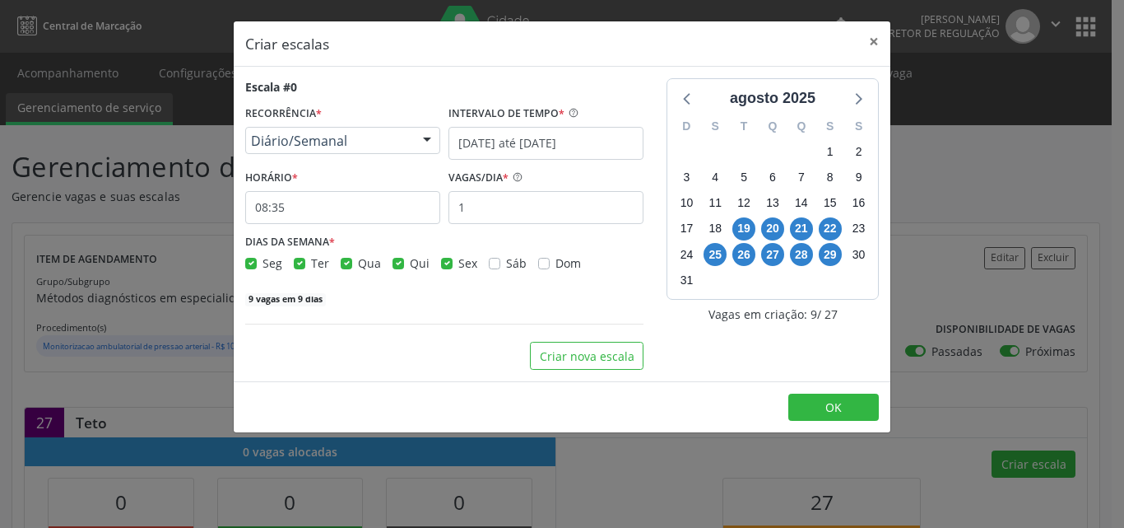
click at [263, 262] on label "Seg" at bounding box center [273, 262] width 20 height 17
click at [252, 262] on input "Seg" at bounding box center [251, 261] width 12 height 15
checkbox input "false"
click at [482, 209] on input "1" at bounding box center [546, 207] width 195 height 33
type input "3"
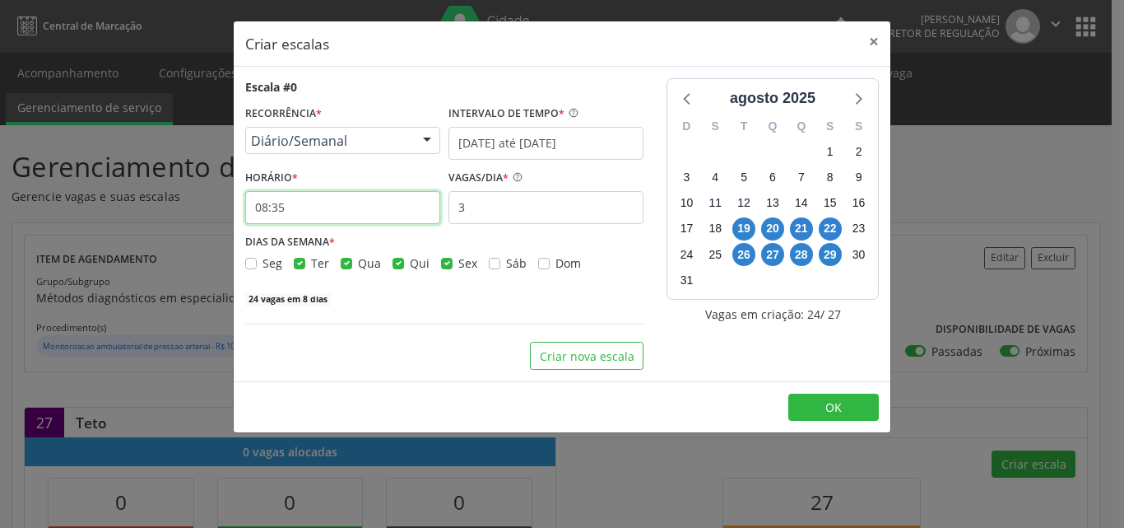
click at [346, 215] on input "08:35" at bounding box center [342, 207] width 195 height 33
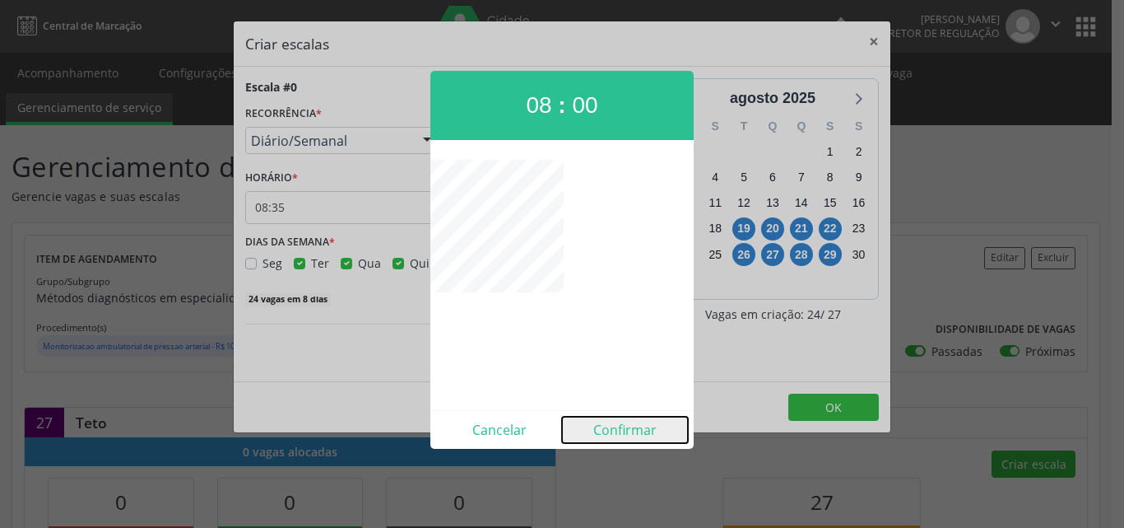
click at [625, 425] on button "Confirmar" at bounding box center [625, 429] width 126 height 26
type input "08:00"
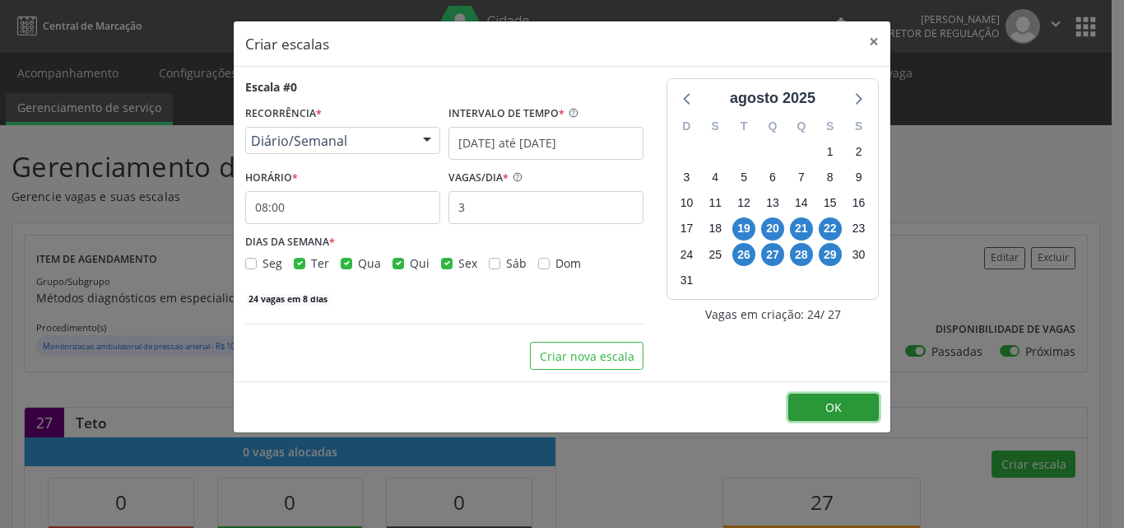
click at [843, 402] on button "OK" at bounding box center [833, 407] width 91 height 28
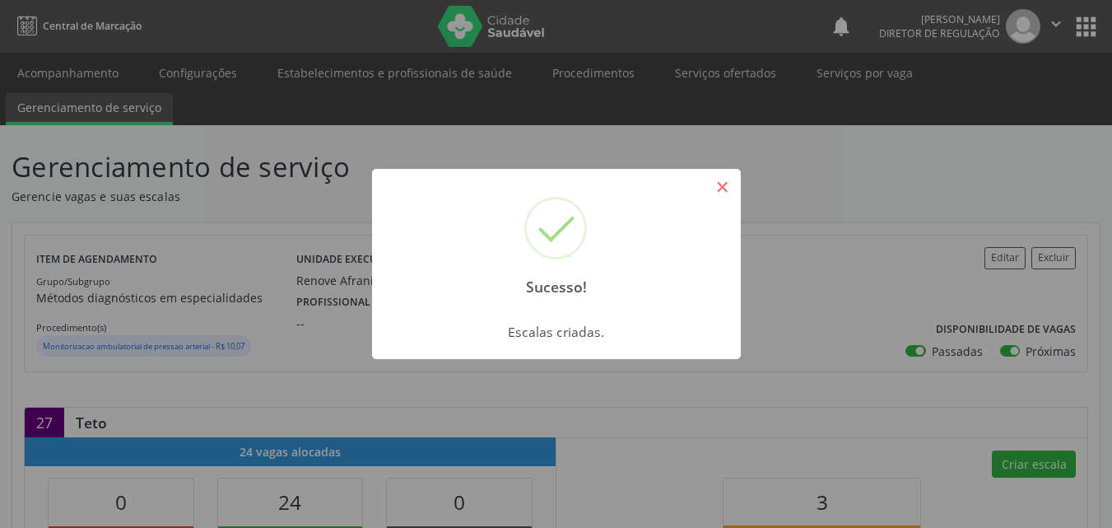
click at [723, 190] on button "×" at bounding box center [723, 187] width 28 height 28
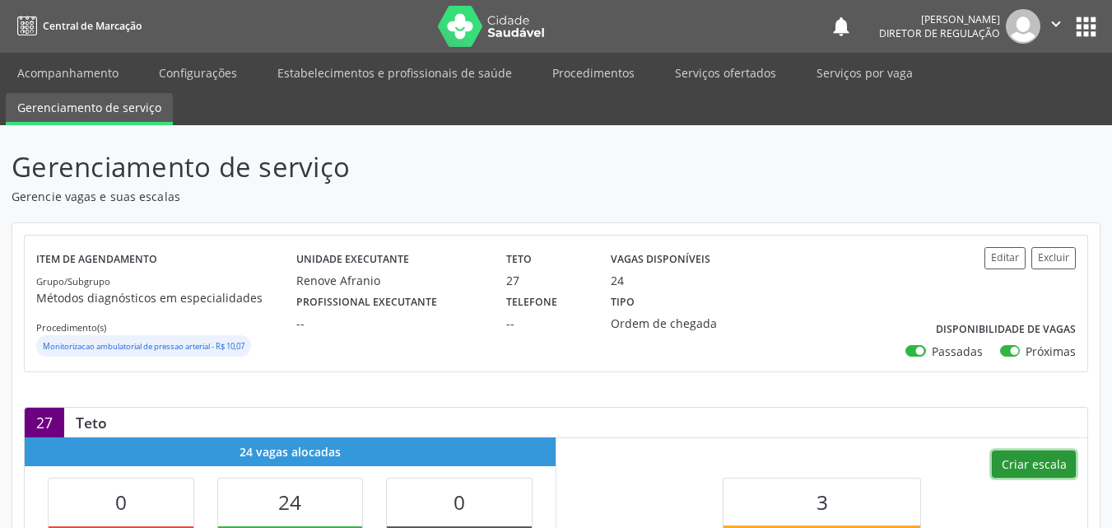
click at [1021, 462] on button "Criar escala" at bounding box center [1034, 464] width 84 height 28
select select "7"
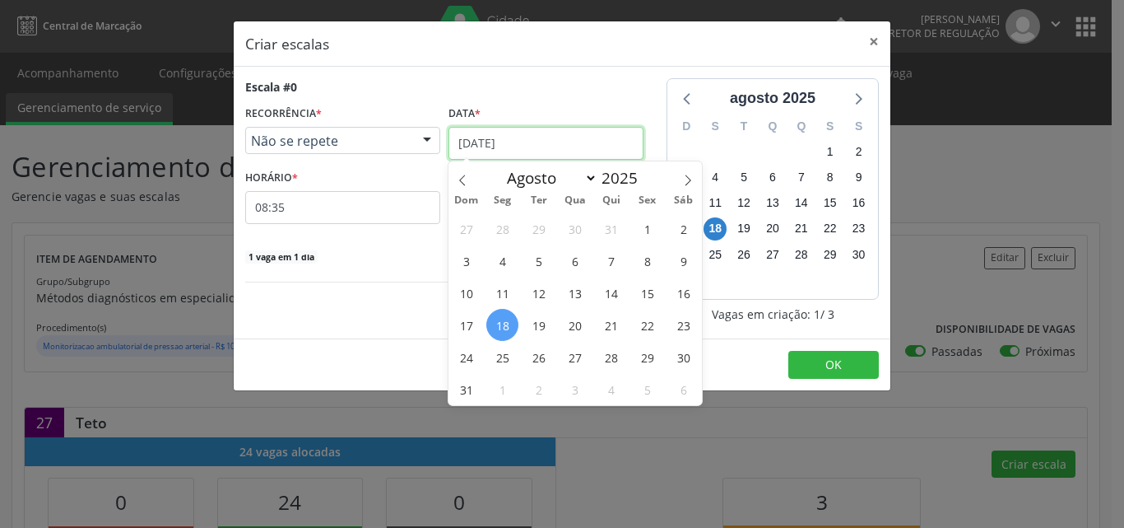
click at [525, 138] on input "1[DATE]" at bounding box center [546, 143] width 195 height 33
click at [500, 354] on span "25" at bounding box center [502, 357] width 32 height 32
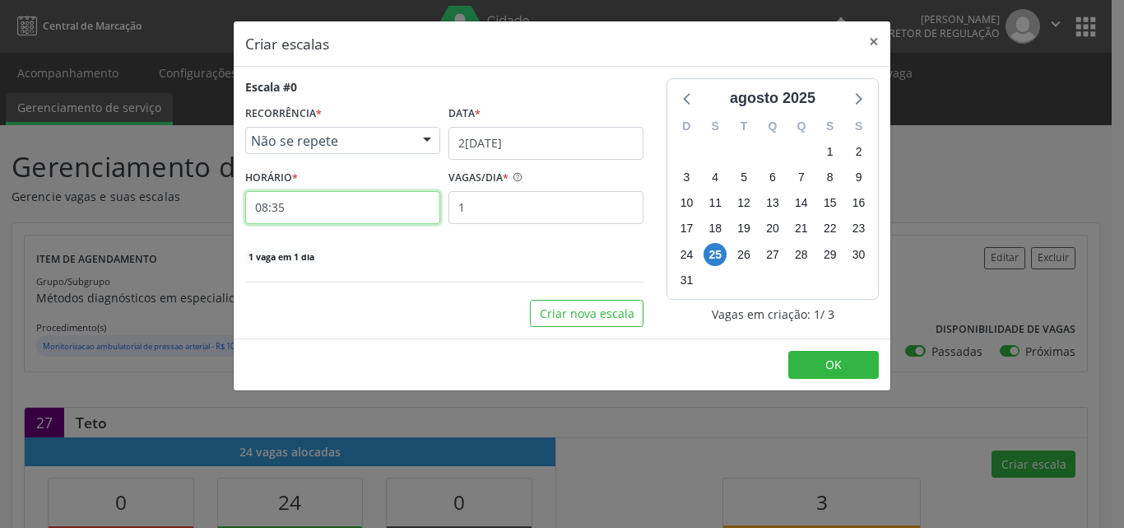
click at [357, 201] on input "08:35" at bounding box center [342, 207] width 195 height 33
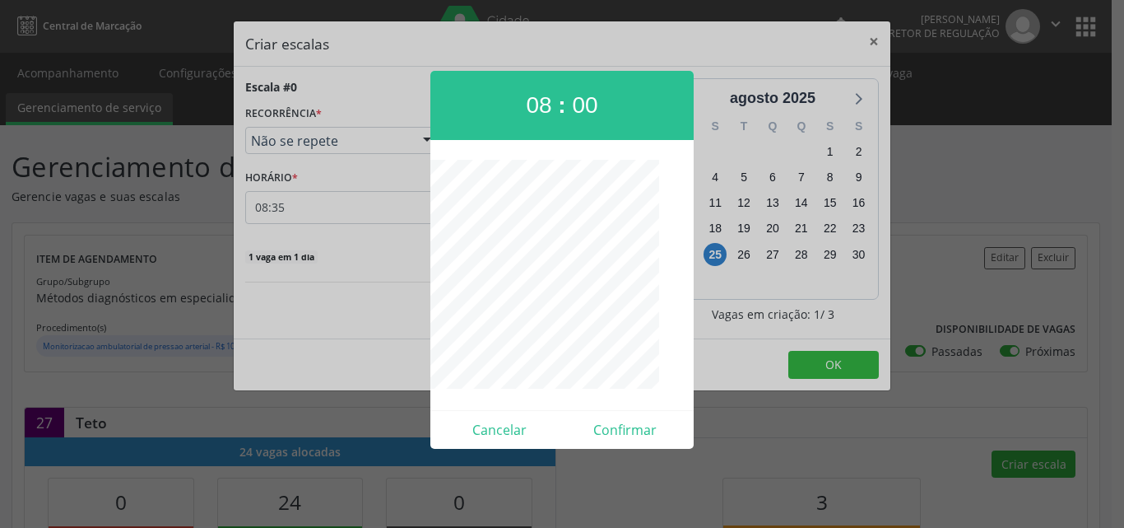
click at [635, 443] on div "Cancelar Confirmar" at bounding box center [561, 429] width 263 height 39
click at [642, 429] on button "Confirmar" at bounding box center [625, 429] width 126 height 26
type input "08:00"
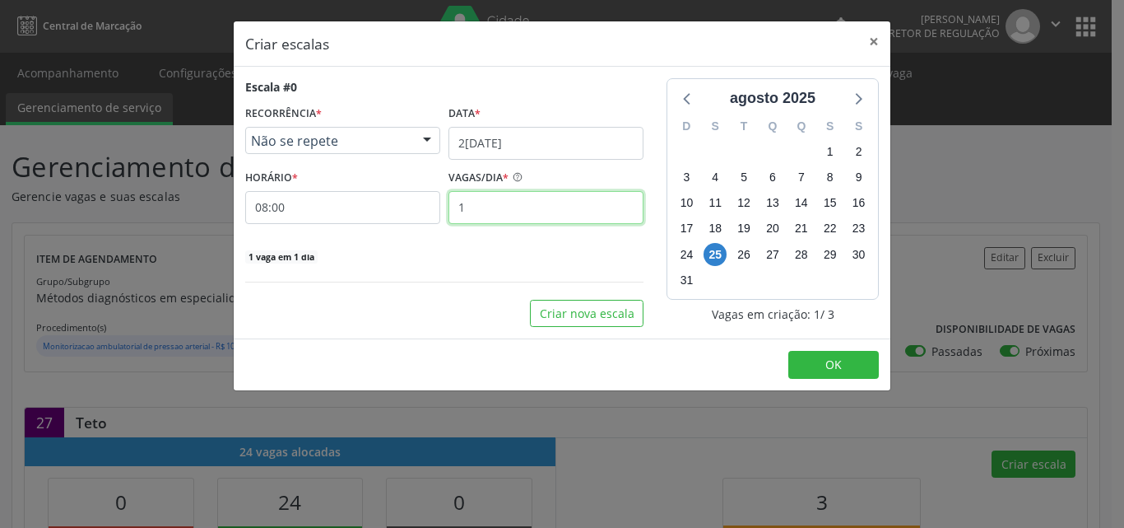
click at [490, 205] on input "1" at bounding box center [546, 207] width 195 height 33
type input "3"
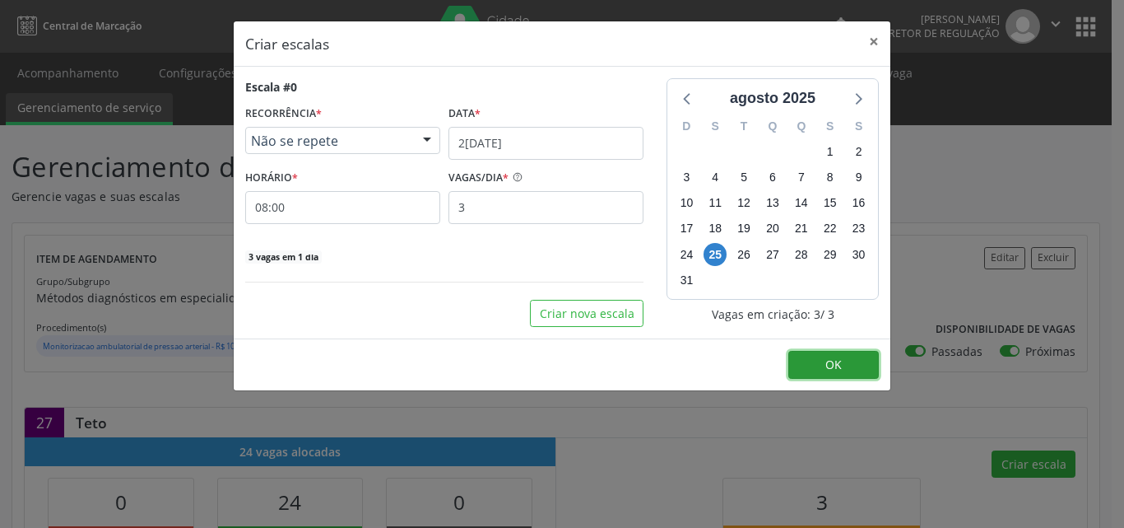
click at [835, 363] on span "OK" at bounding box center [833, 364] width 16 height 16
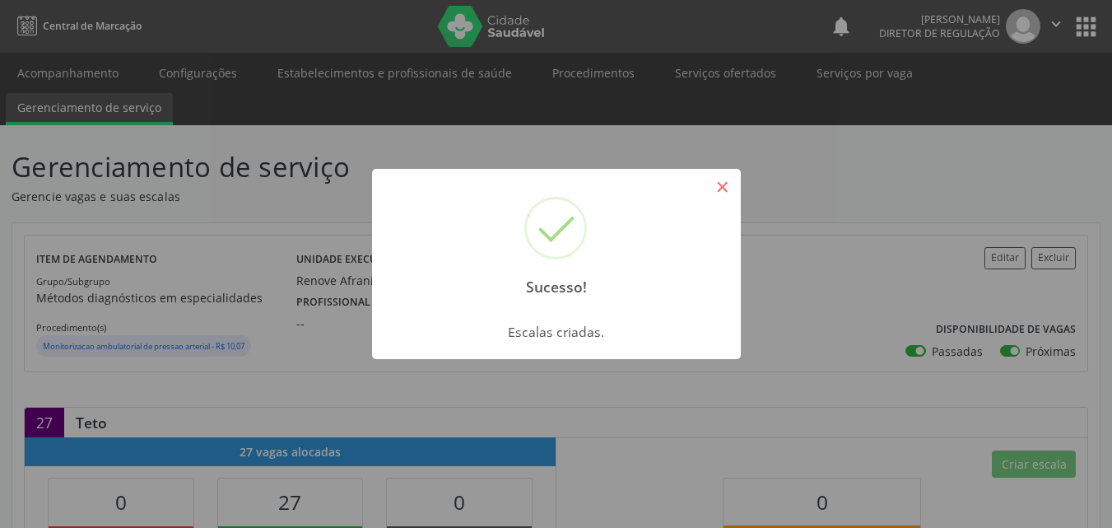
click at [720, 181] on button "×" at bounding box center [723, 187] width 28 height 28
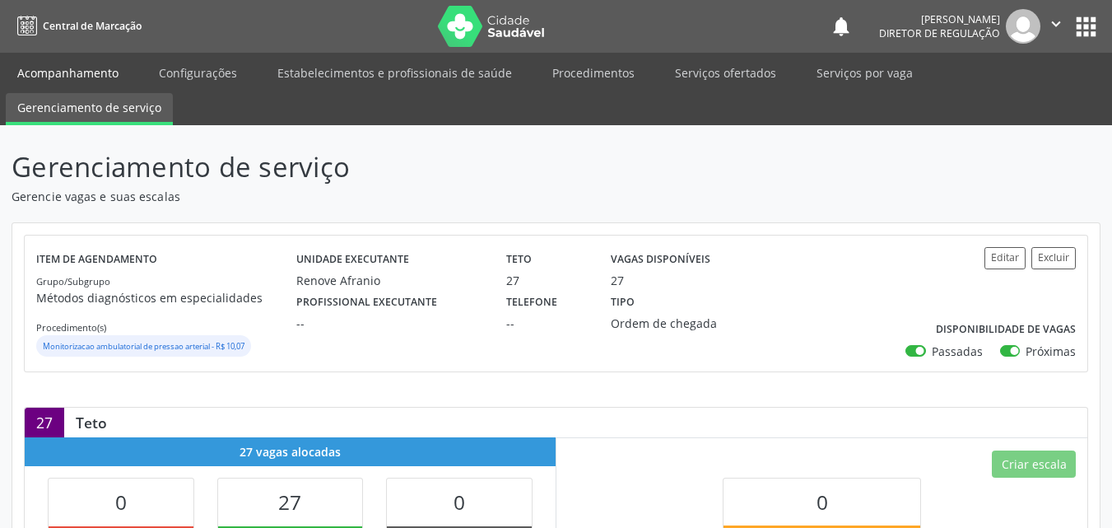
click at [110, 73] on link "Acompanhamento" at bounding box center [68, 72] width 124 height 29
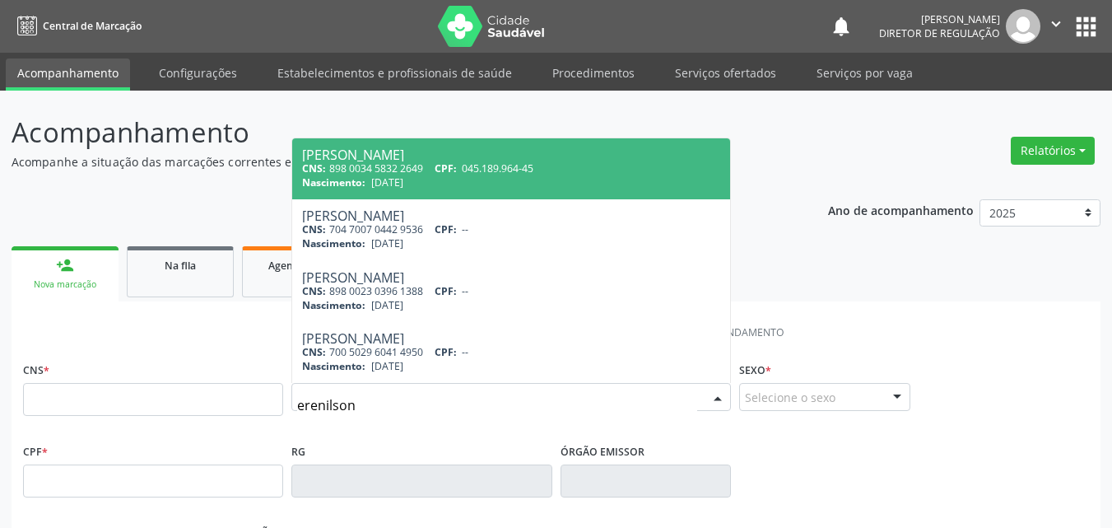
type input "erenilson f"
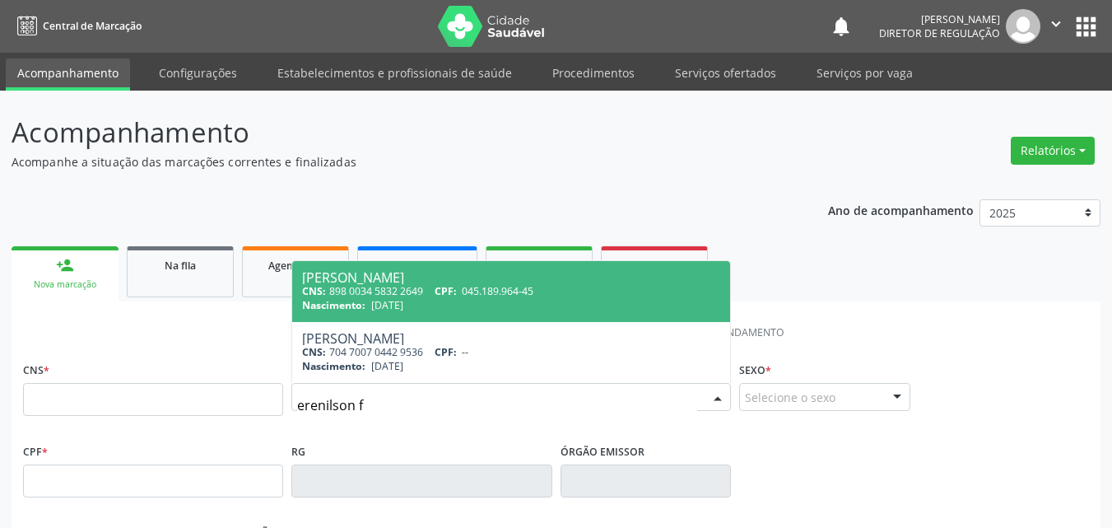
click at [346, 300] on span "Nascimento:" at bounding box center [333, 305] width 63 height 14
type input "898 0034 5832 2649"
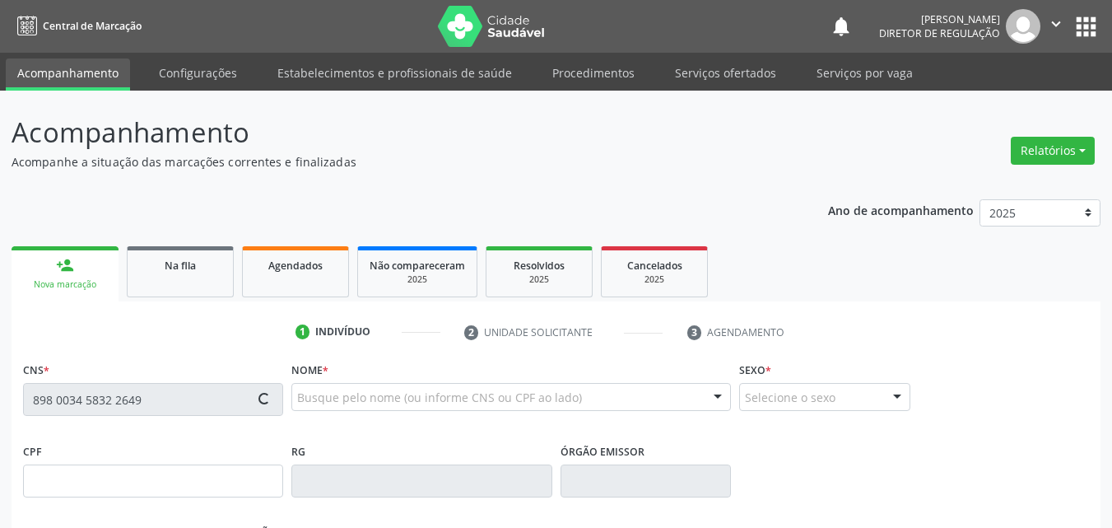
type input "045.189.964-45"
type input "14[DATE]"
type input "Roselita de Santana Ferreira"
type input "[PHONE_NUMBER]"
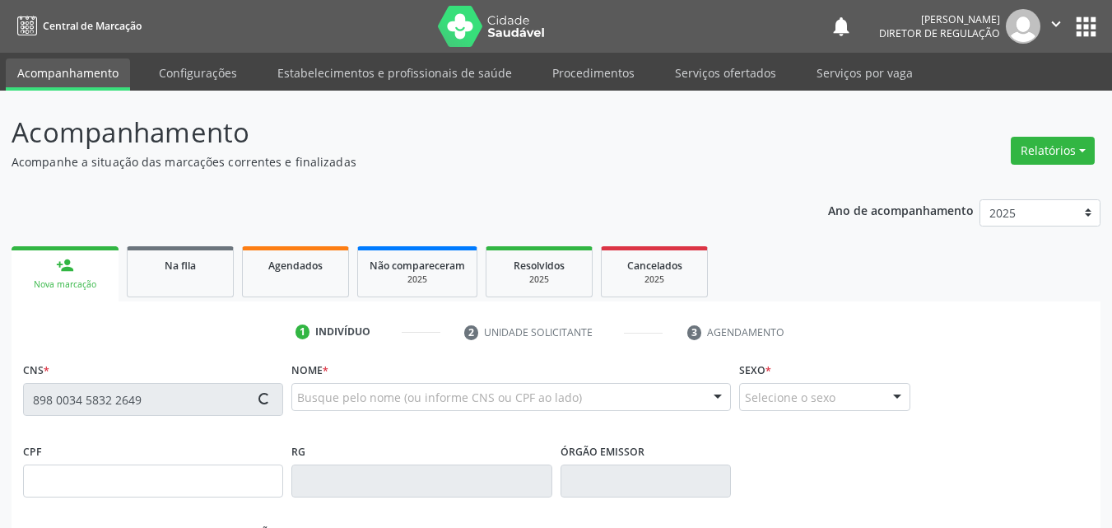
type input "15"
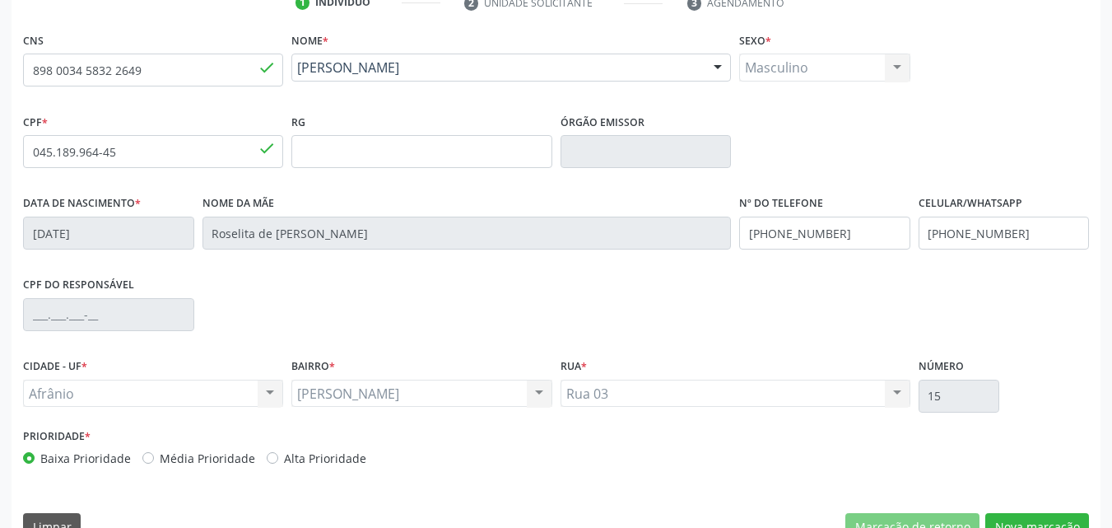
scroll to position [365, 0]
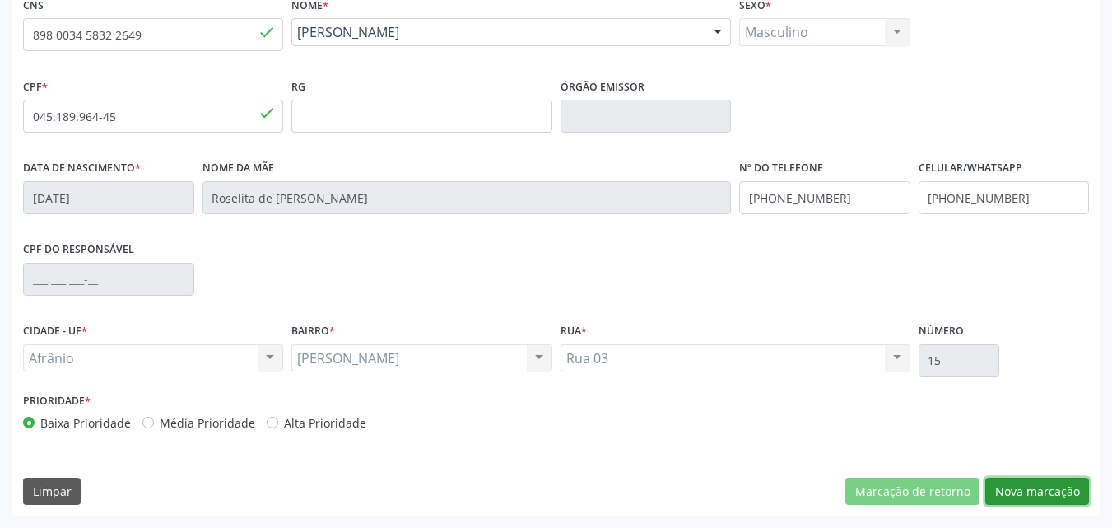
click at [1046, 487] on button "Nova marcação" at bounding box center [1037, 491] width 104 height 28
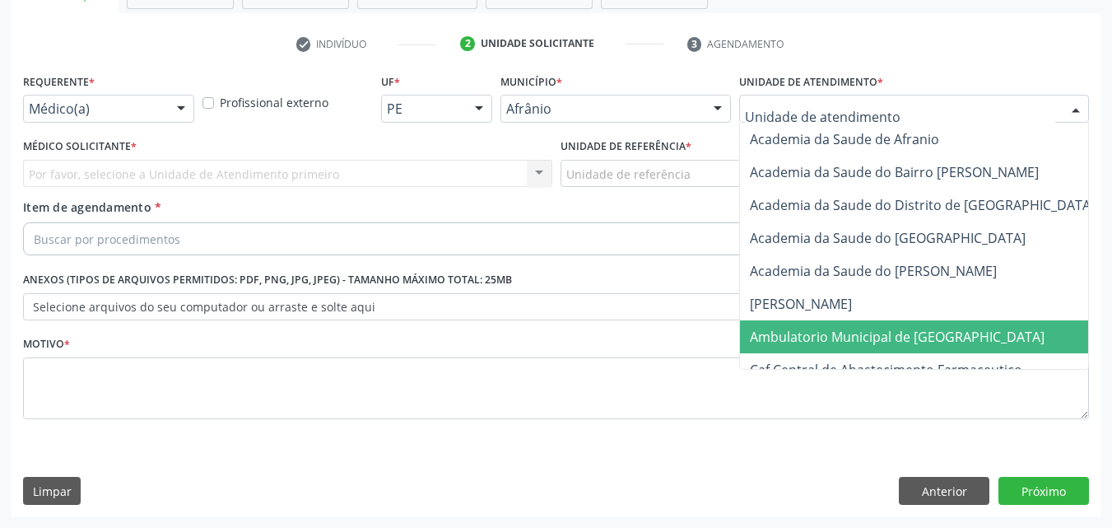
drag, startPoint x: 805, startPoint y: 337, endPoint x: 767, endPoint y: 327, distance: 39.3
click at [802, 338] on span "Ambulatorio Municipal de [GEOGRAPHIC_DATA]" at bounding box center [897, 337] width 295 height 18
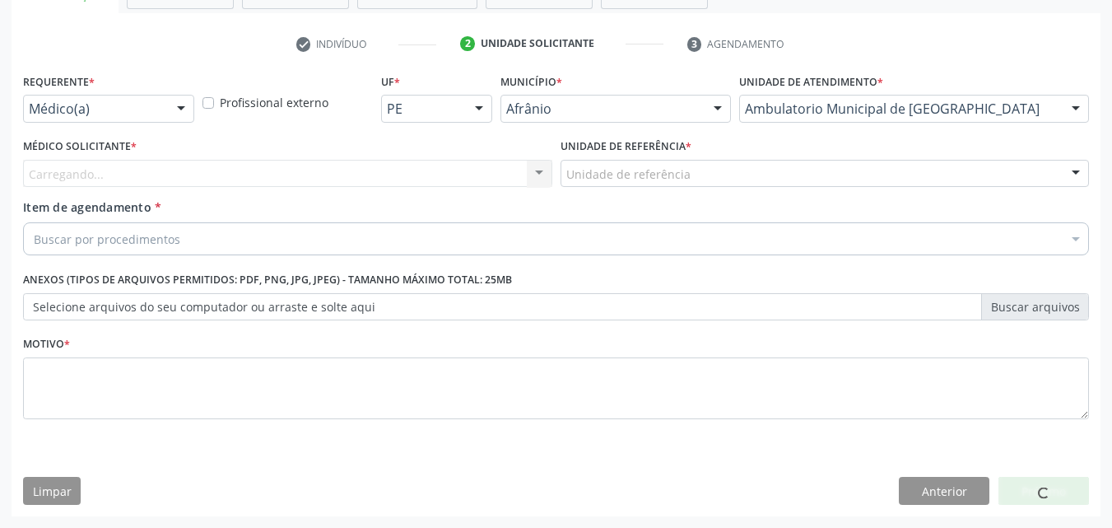
click at [688, 173] on div "Unidade de referência" at bounding box center [824, 174] width 529 height 28
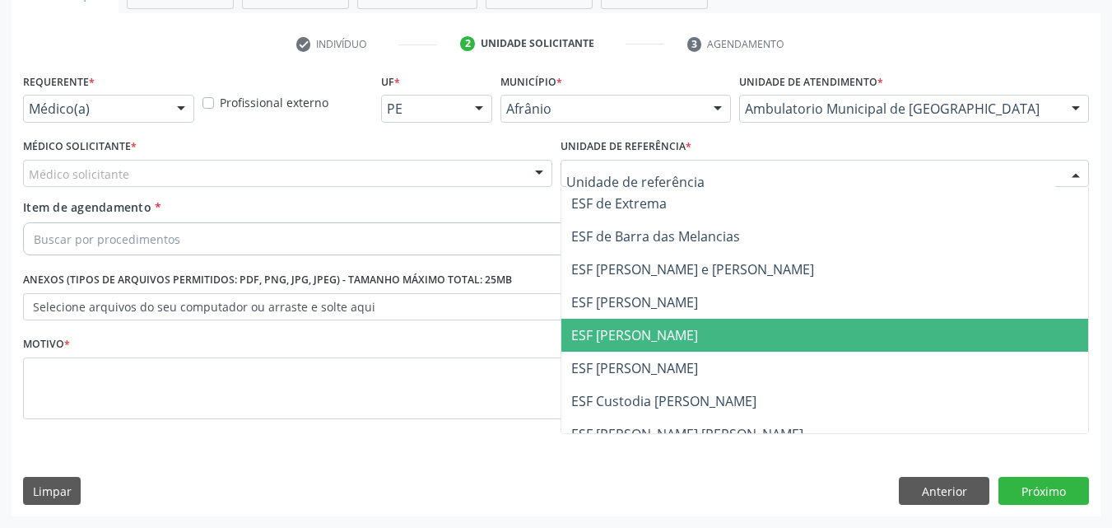
drag, startPoint x: 718, startPoint y: 332, endPoint x: 684, endPoint y: 333, distance: 34.6
click at [717, 333] on span "ESF [PERSON_NAME]" at bounding box center [825, 334] width 528 height 33
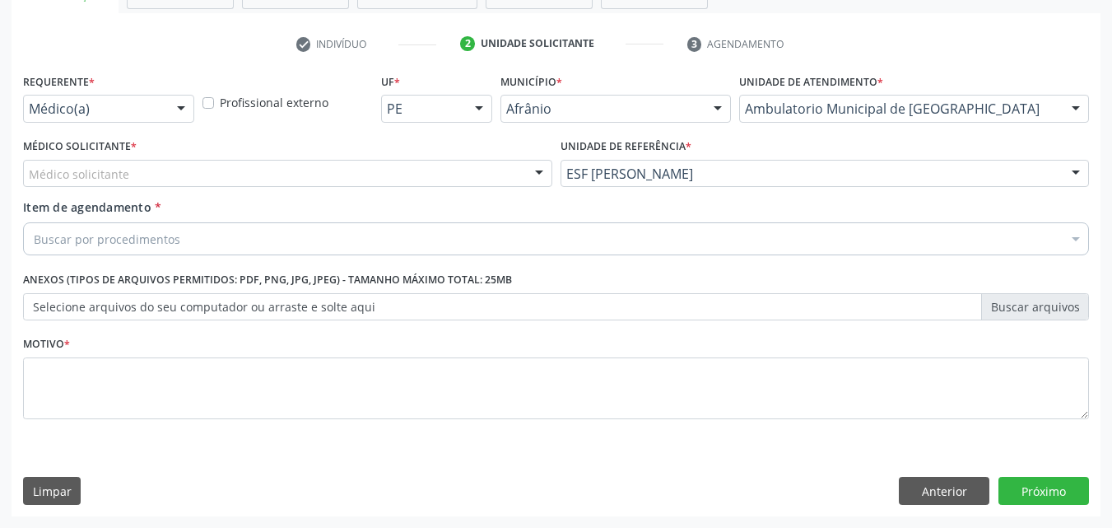
click at [249, 176] on div "Médico solicitante" at bounding box center [287, 174] width 529 height 28
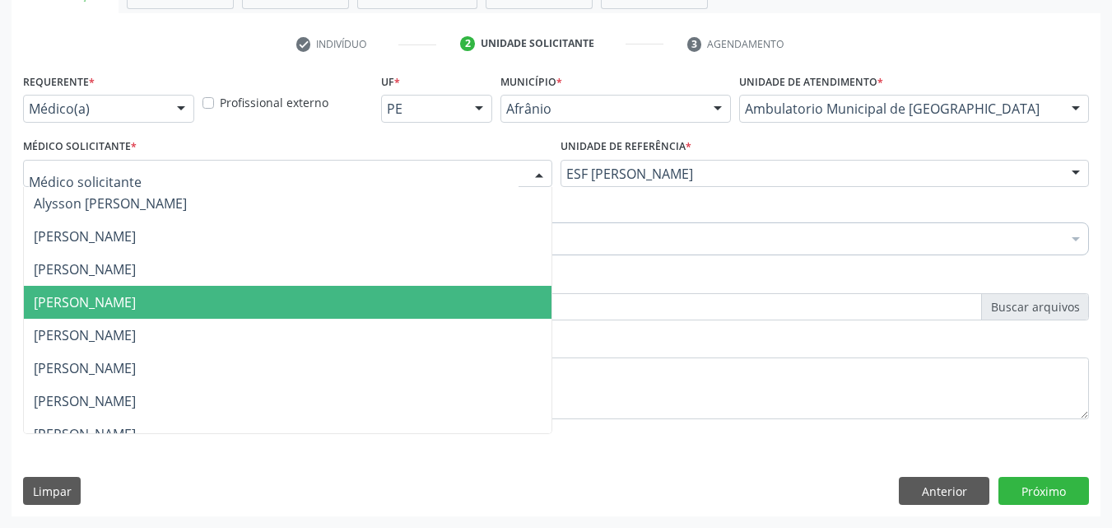
click at [264, 307] on span "[PERSON_NAME]" at bounding box center [288, 302] width 528 height 33
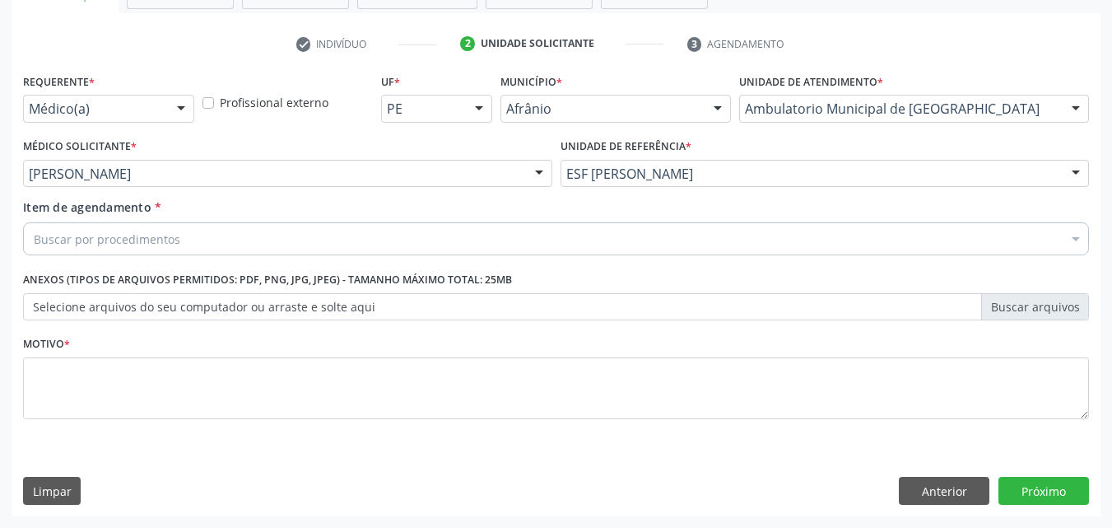
click at [189, 230] on div "Buscar por procedimentos" at bounding box center [556, 238] width 1066 height 33
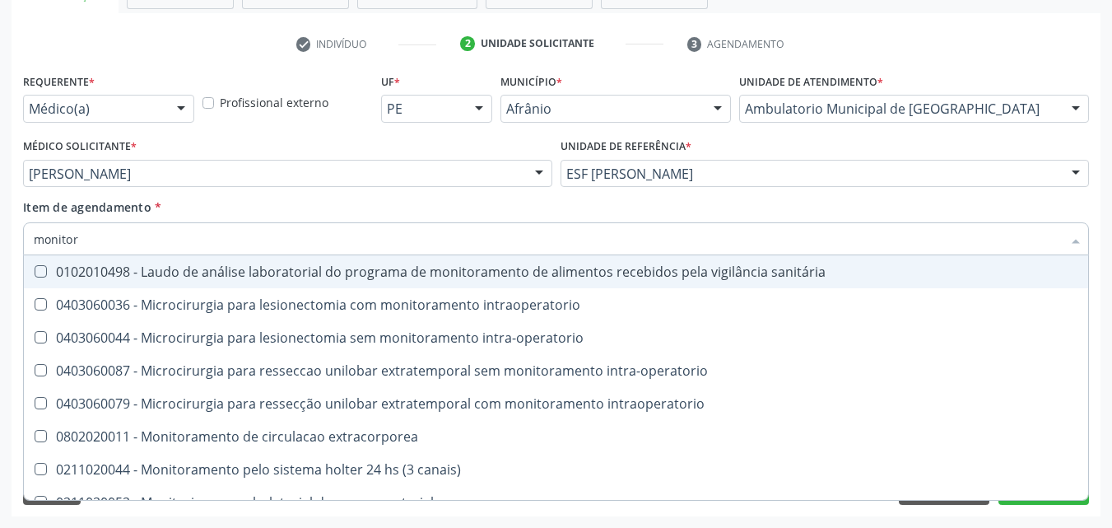
type input "monitori"
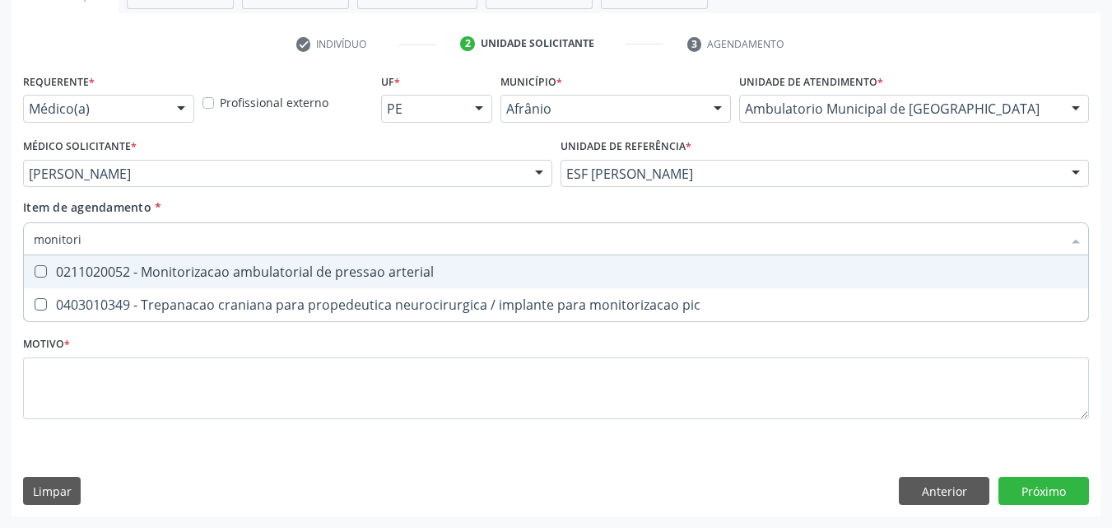
click at [240, 267] on div "0211020052 - Monitorizacao ambulatorial de pressao arterial" at bounding box center [556, 271] width 1044 height 13
checkbox arterial "true"
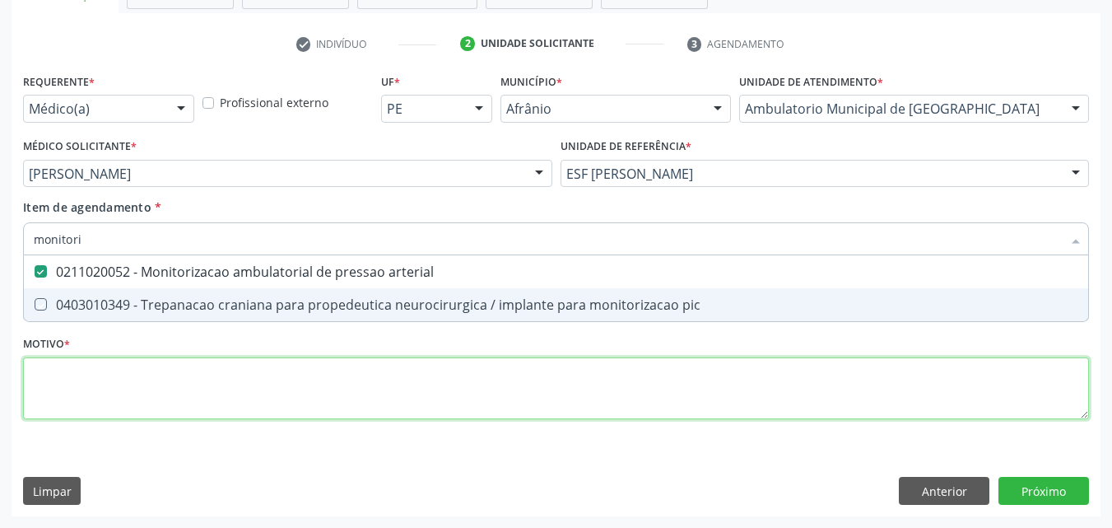
click at [213, 372] on div "Requerente * Médico(a) Médico(a) Enfermeiro(a) Paciente Nenhum resultado encont…" at bounding box center [556, 255] width 1066 height 373
checkbox pic "true"
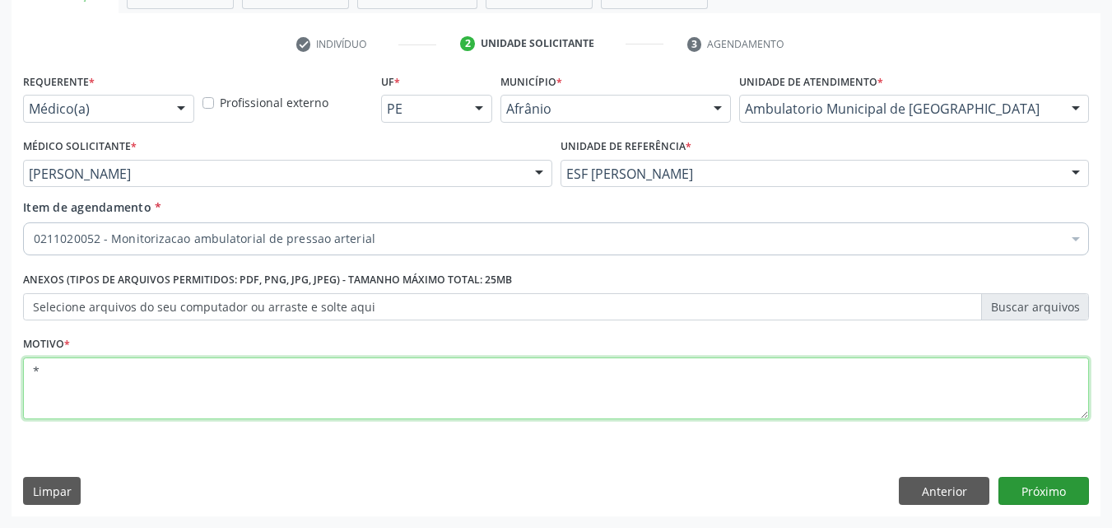
type textarea "*"
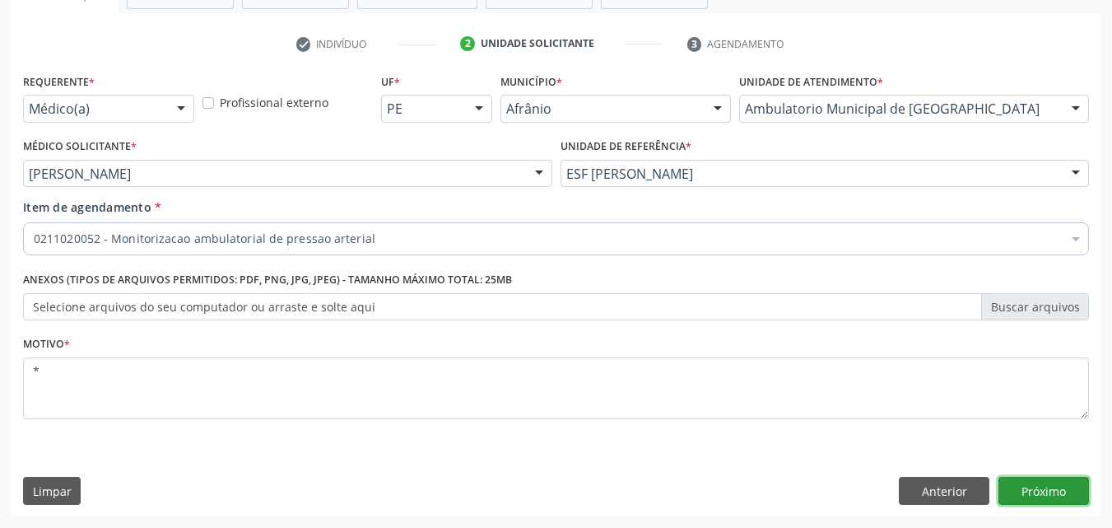
click at [1057, 491] on button "Próximo" at bounding box center [1043, 490] width 91 height 28
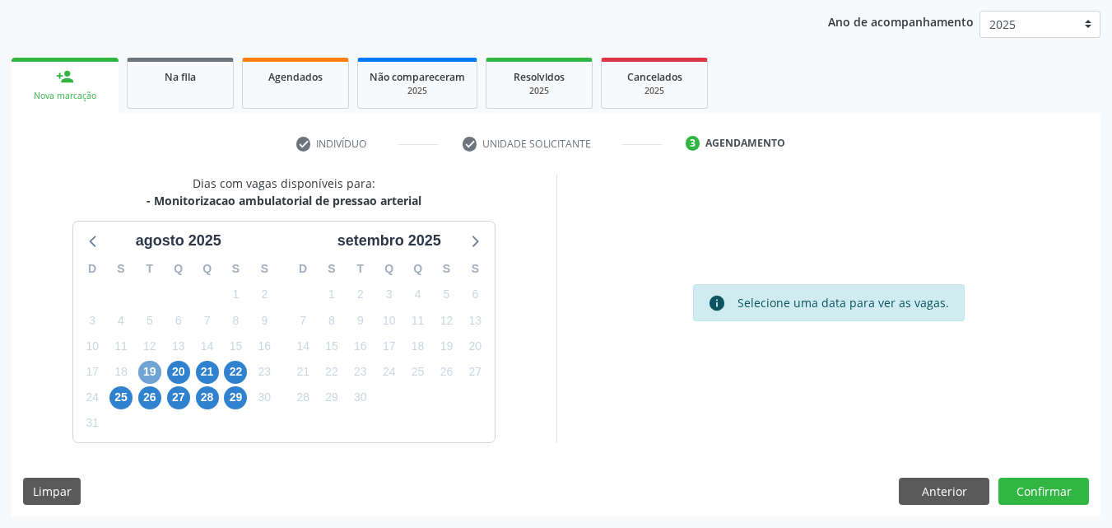
click at [151, 369] on span "19" at bounding box center [149, 371] width 23 height 23
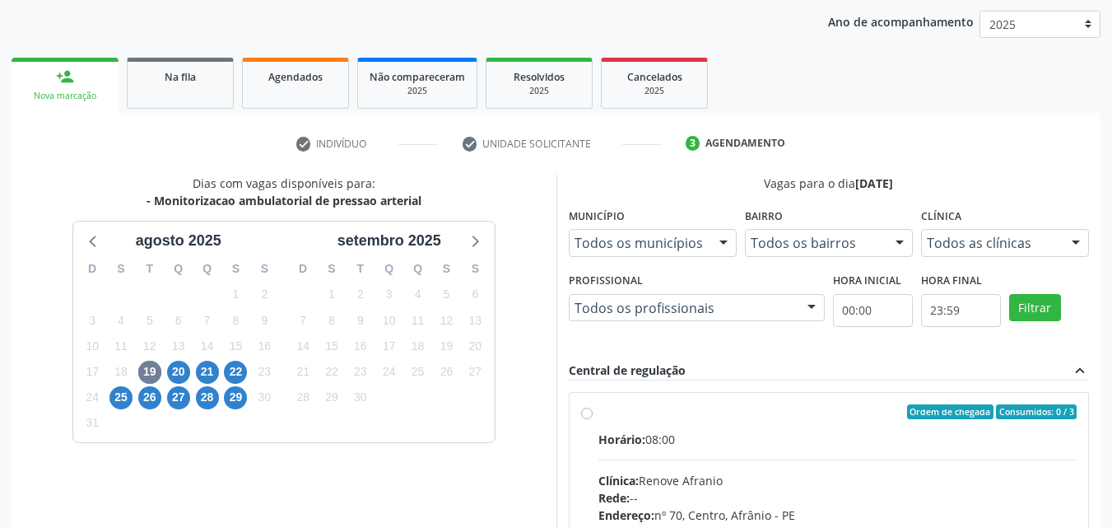
click at [634, 399] on div "Ordem de chegada Consumidos: 0 / 3 Horário: 08:00 Clínica: Renove Afranio Rede:…" at bounding box center [828, 531] width 519 height 276
radio input "true"
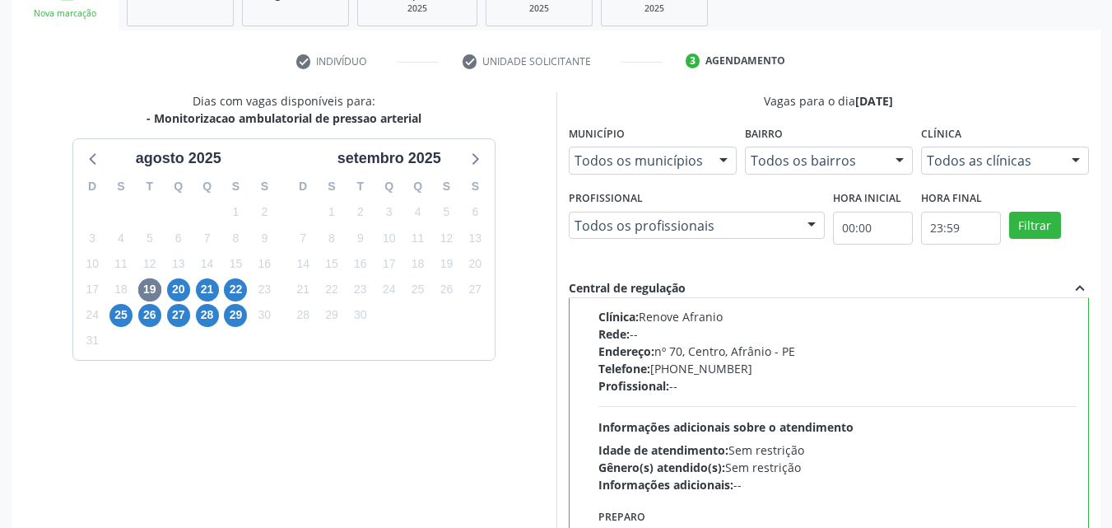
scroll to position [456, 0]
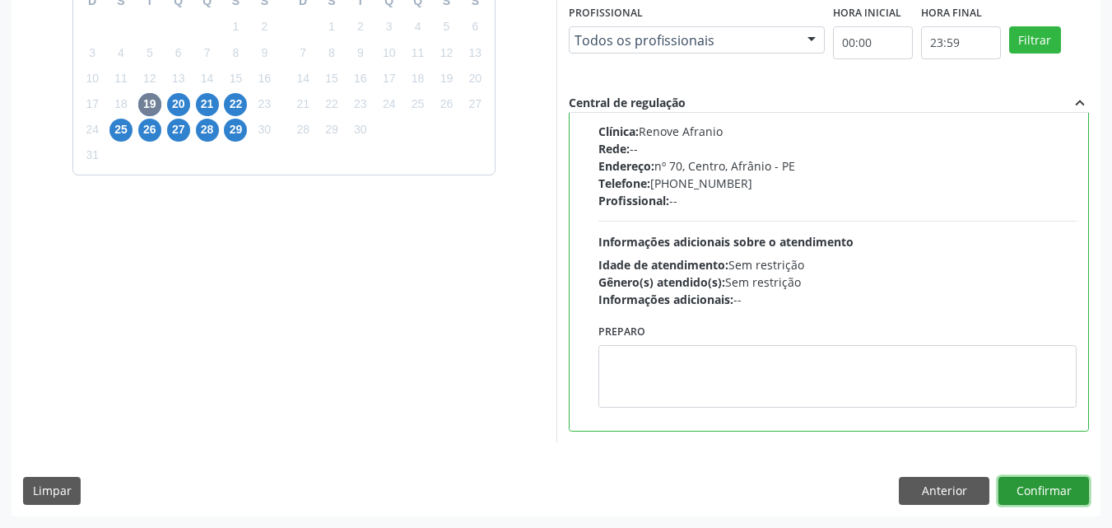
click at [1038, 491] on button "Confirmar" at bounding box center [1043, 490] width 91 height 28
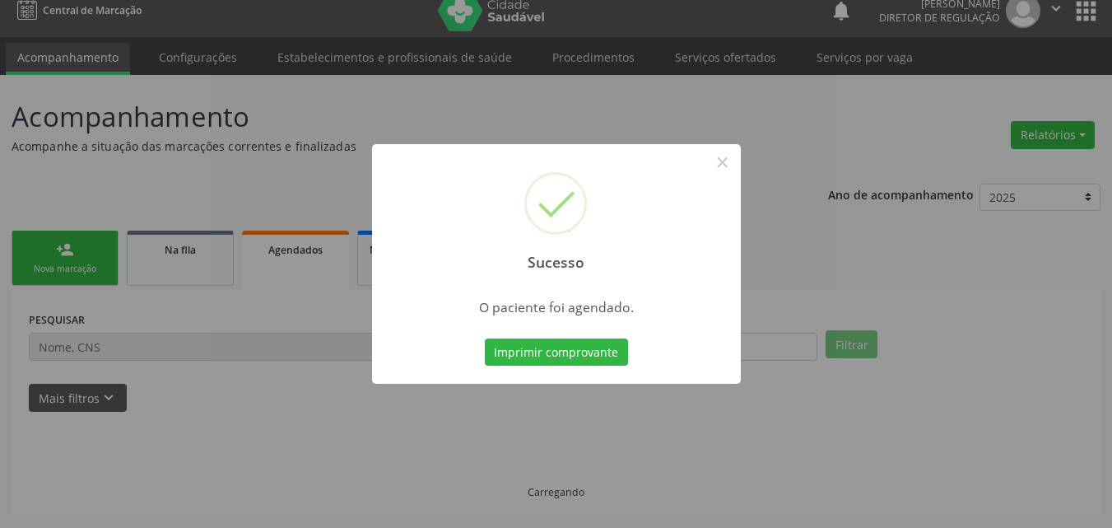
scroll to position [16, 0]
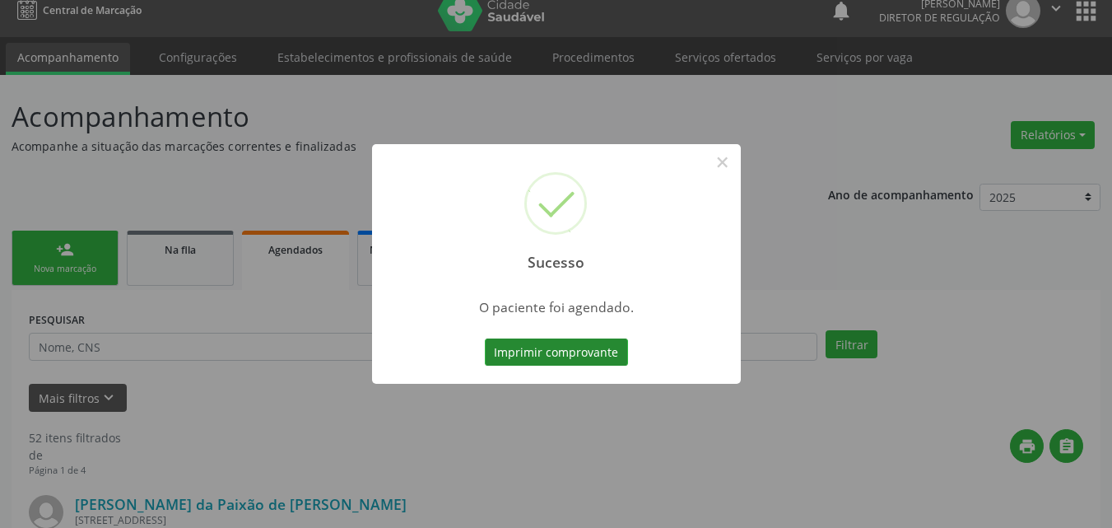
click at [612, 347] on button "Imprimir comprovante" at bounding box center [556, 352] width 143 height 28
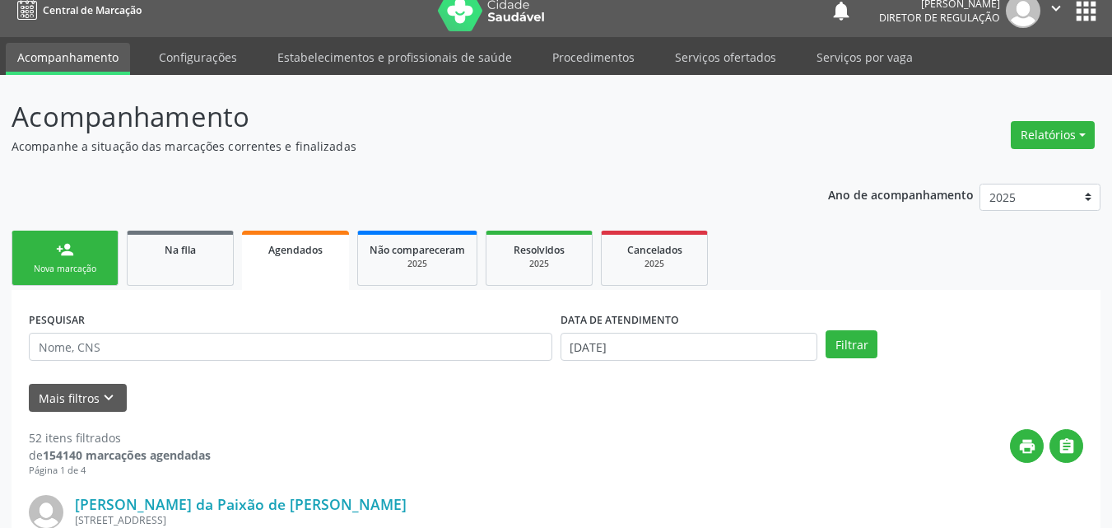
click at [81, 259] on link "person_add Nova marcação" at bounding box center [65, 257] width 107 height 55
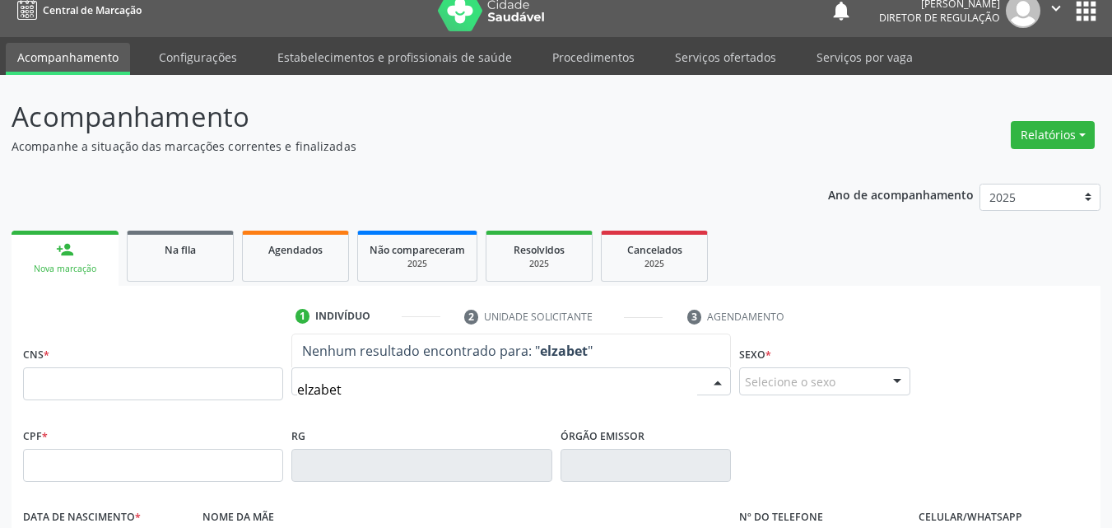
click at [308, 389] on input "elzabet" at bounding box center [497, 389] width 400 height 33
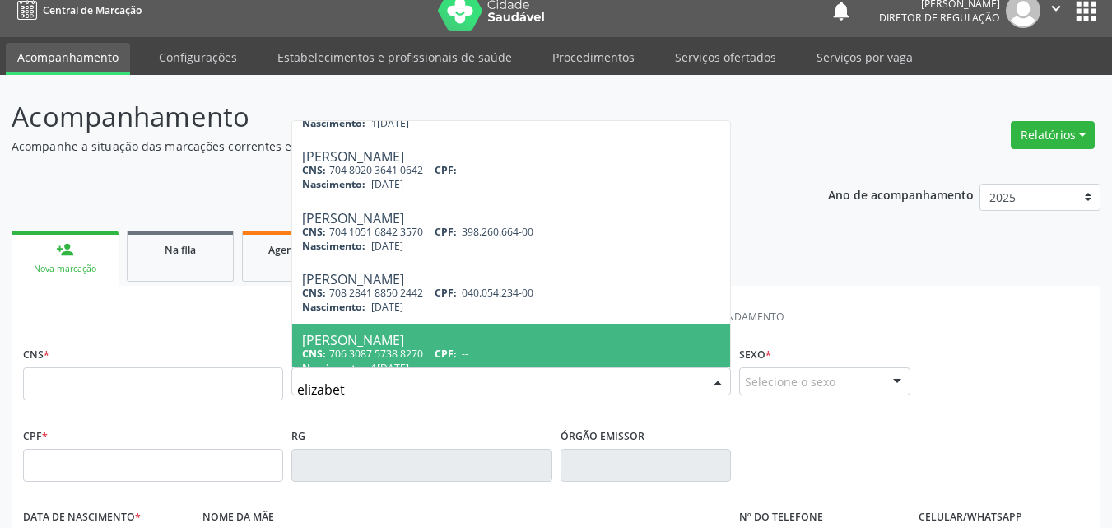
scroll to position [247, 0]
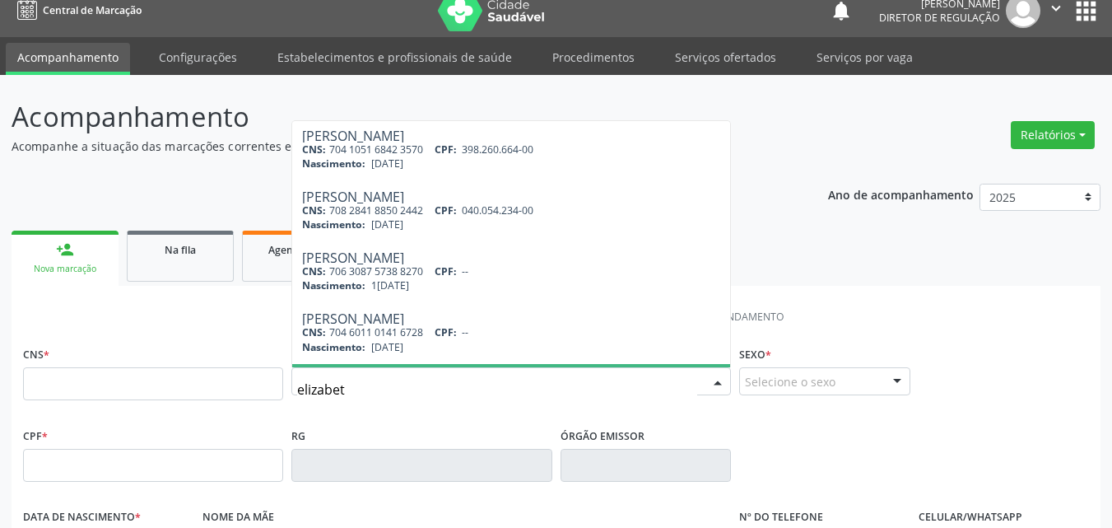
click at [357, 391] on input "elizabet" at bounding box center [497, 389] width 400 height 33
type input "elizabete do n"
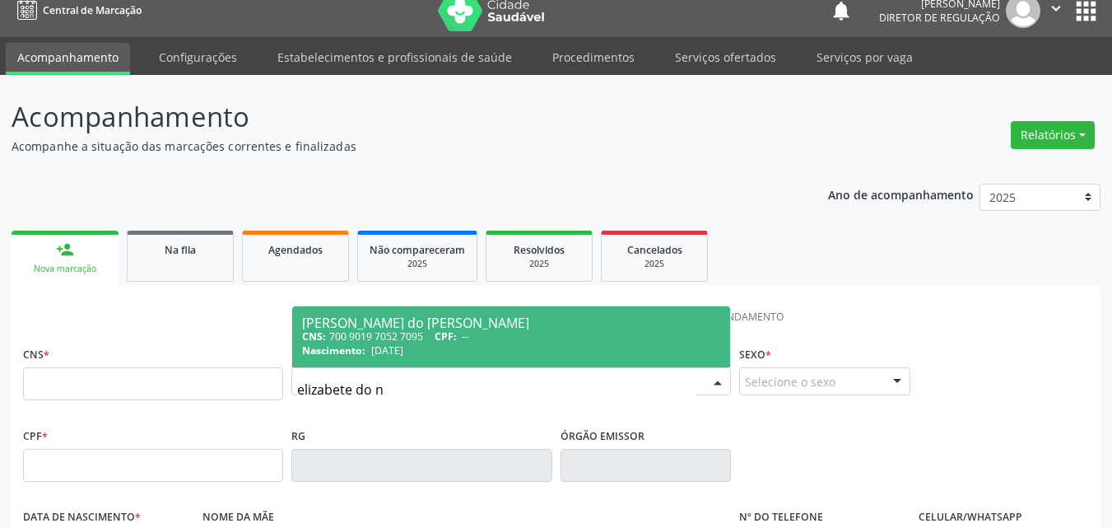
scroll to position [0, 0]
click at [403, 343] on span "02/12/1967" at bounding box center [387, 350] width 32 height 14
type input "700 9019 7052 7095"
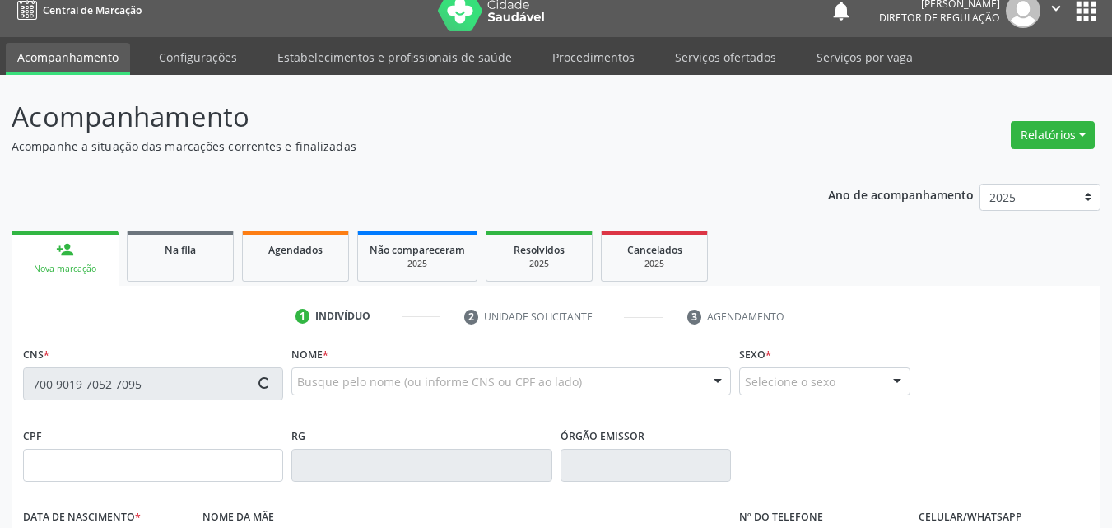
type input "02/12/1967"
type input "(87) 98848-8208"
type input "S/N"
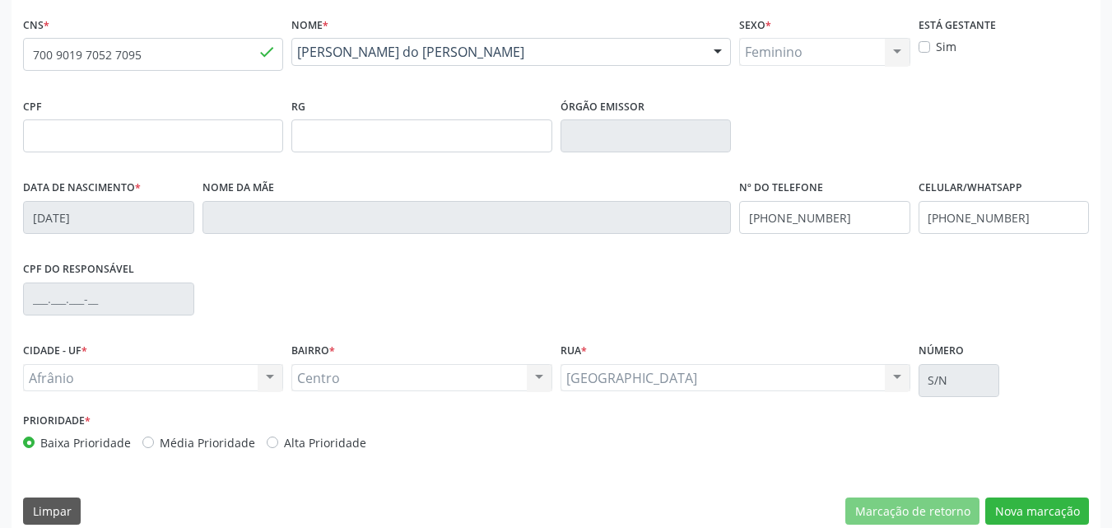
scroll to position [365, 0]
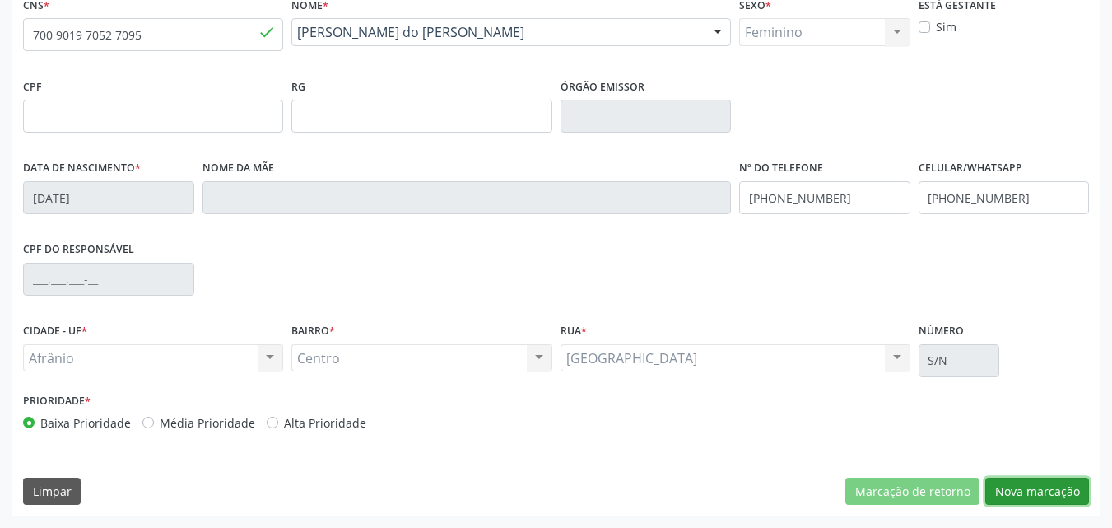
click at [1021, 494] on button "Nova marcação" at bounding box center [1037, 491] width 104 height 28
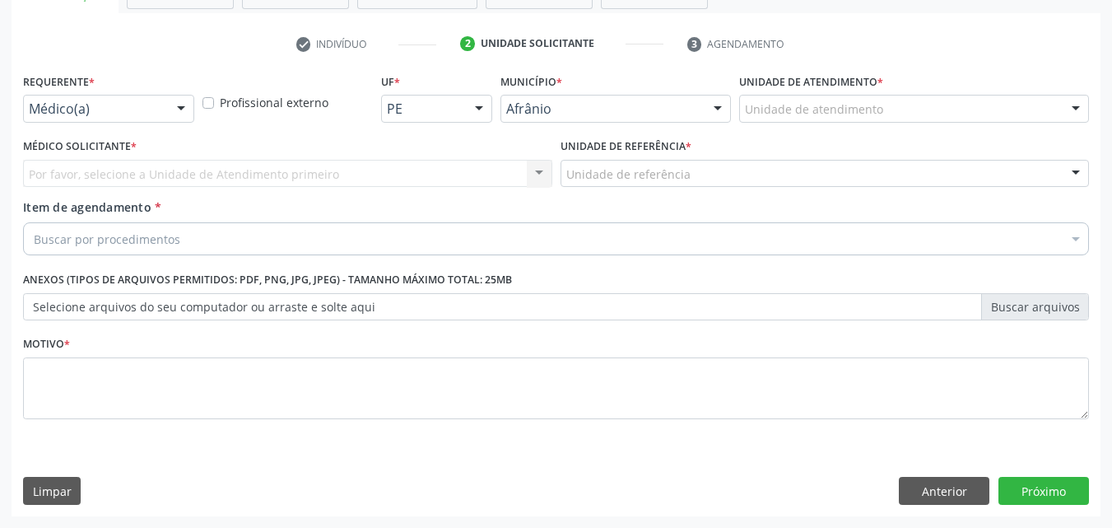
scroll to position [288, 0]
click at [897, 108] on div "Unidade de atendimento" at bounding box center [914, 109] width 350 height 28
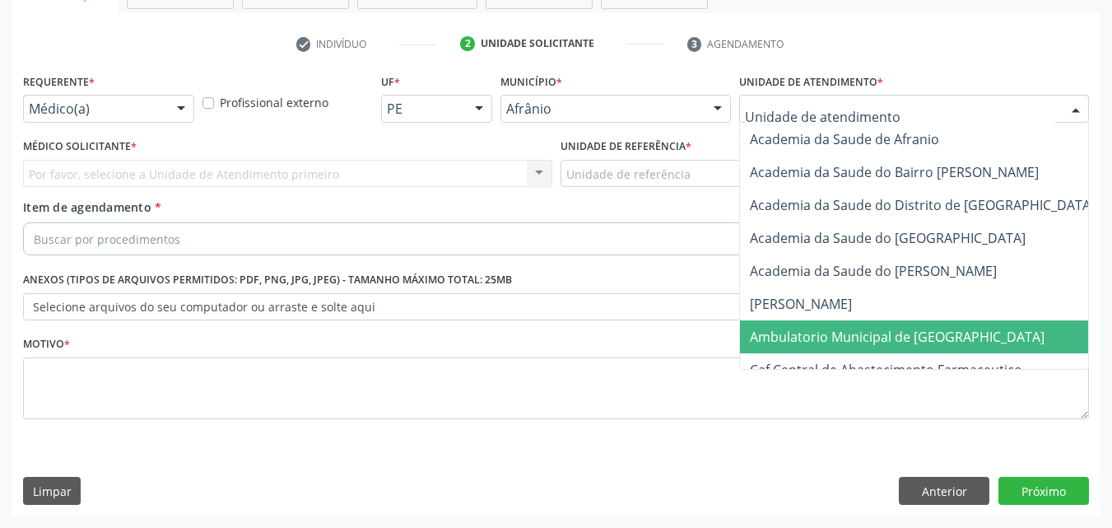
click at [881, 339] on span "Ambulatorio Municipal de [GEOGRAPHIC_DATA]" at bounding box center [897, 337] width 295 height 18
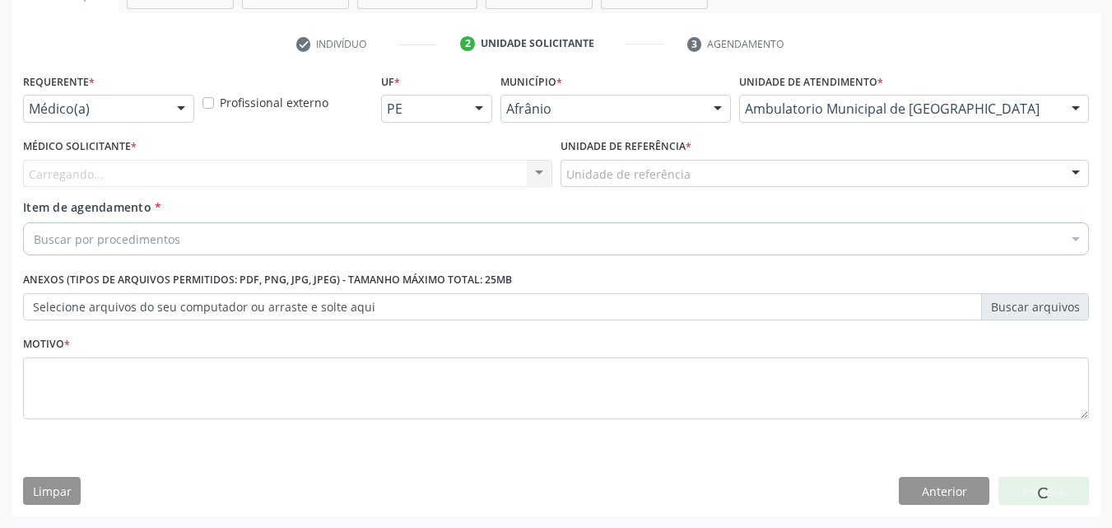
click at [727, 169] on div "Unidade de referência" at bounding box center [824, 174] width 529 height 28
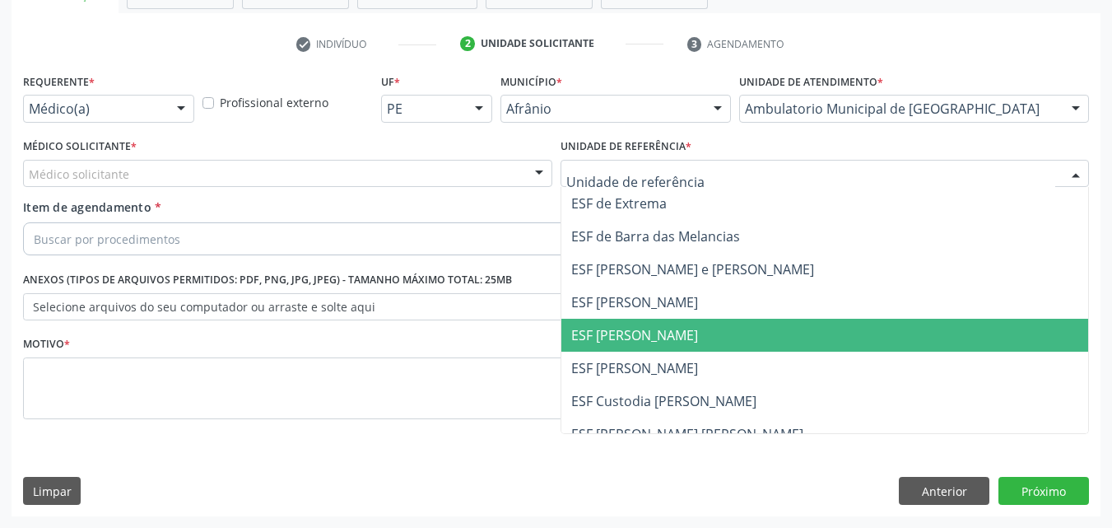
drag, startPoint x: 704, startPoint y: 330, endPoint x: 645, endPoint y: 330, distance: 59.3
click at [702, 331] on span "ESF [PERSON_NAME]" at bounding box center [825, 334] width 528 height 33
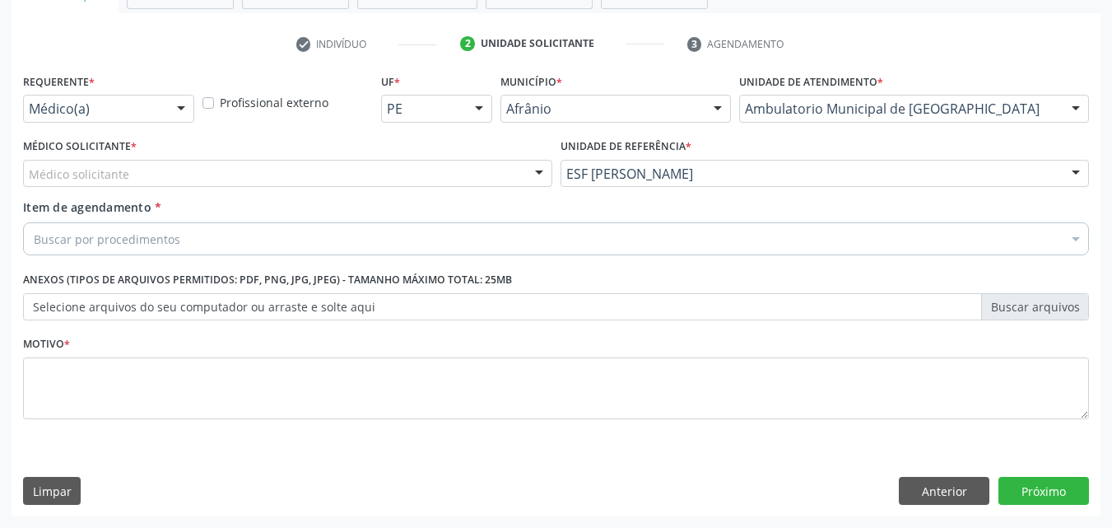
click at [215, 231] on div "Buscar por procedimentos" at bounding box center [556, 238] width 1066 height 33
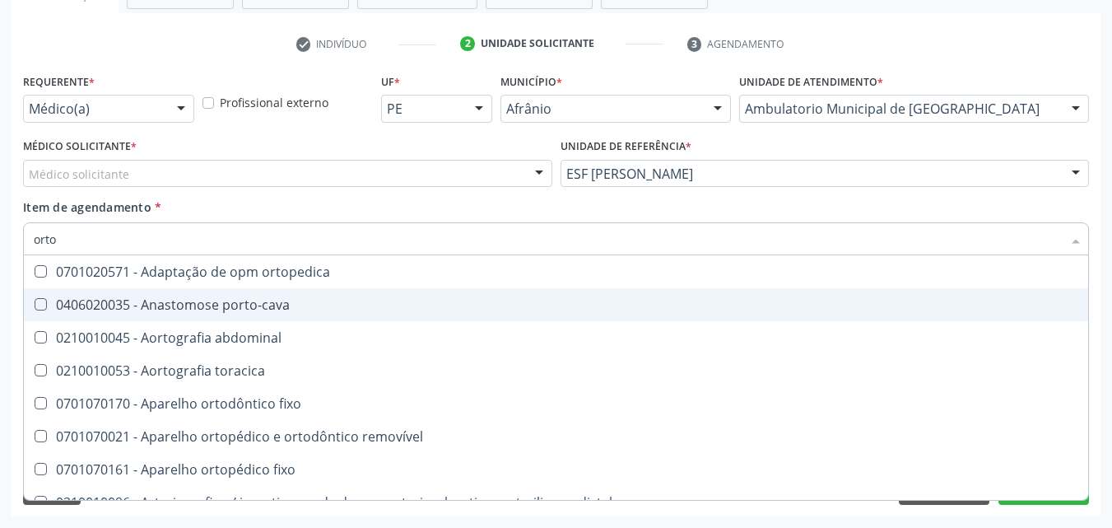
type input "ortop"
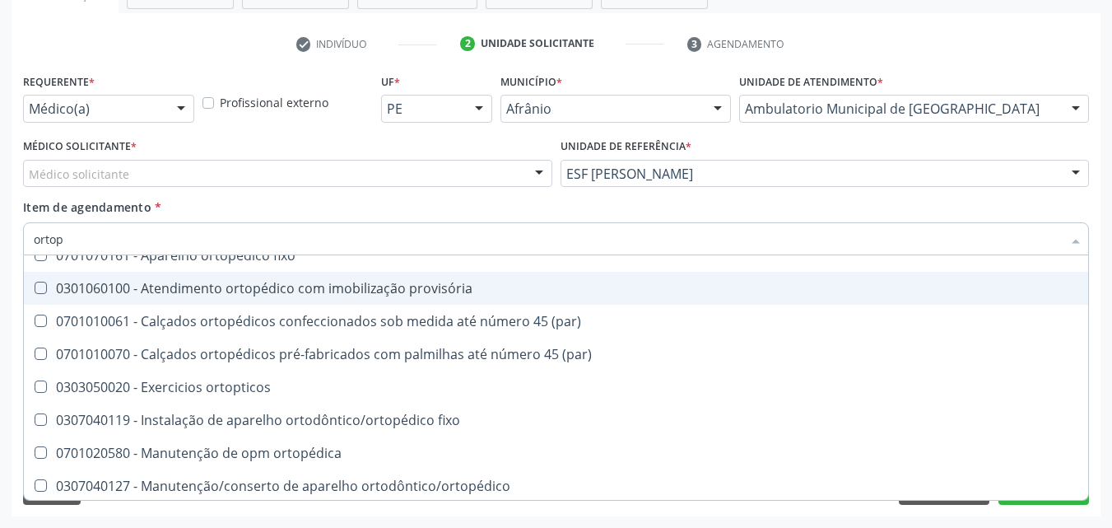
scroll to position [151, 0]
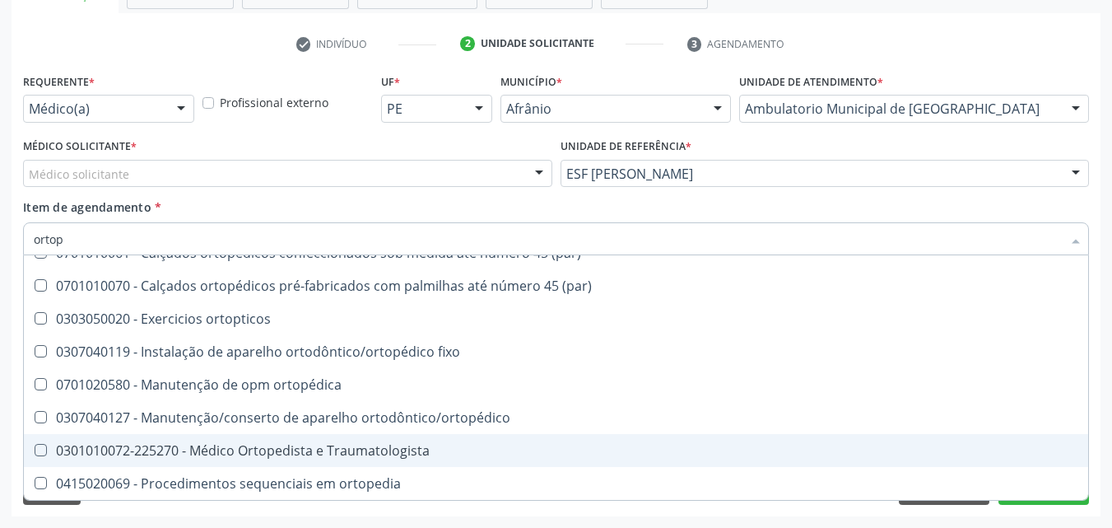
click at [323, 448] on div "0301010072-225270 - Médico Ortopedista e Traumatologista" at bounding box center [556, 450] width 1044 height 13
checkbox Traumatologista "true"
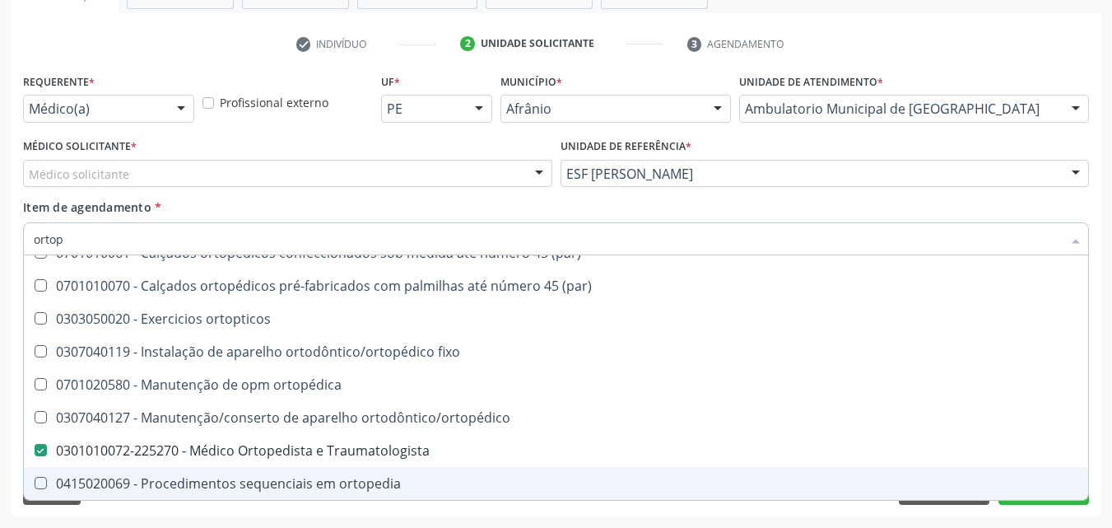
click at [1040, 500] on div "Desfazer seleção 0701020571 - Adaptação de opm ortopedica 0701070021 - Aparelho…" at bounding box center [556, 377] width 1066 height 244
click at [1041, 501] on button "Próximo" at bounding box center [1043, 490] width 91 height 28
checkbox removível "true"
checkbox Traumatologista "false"
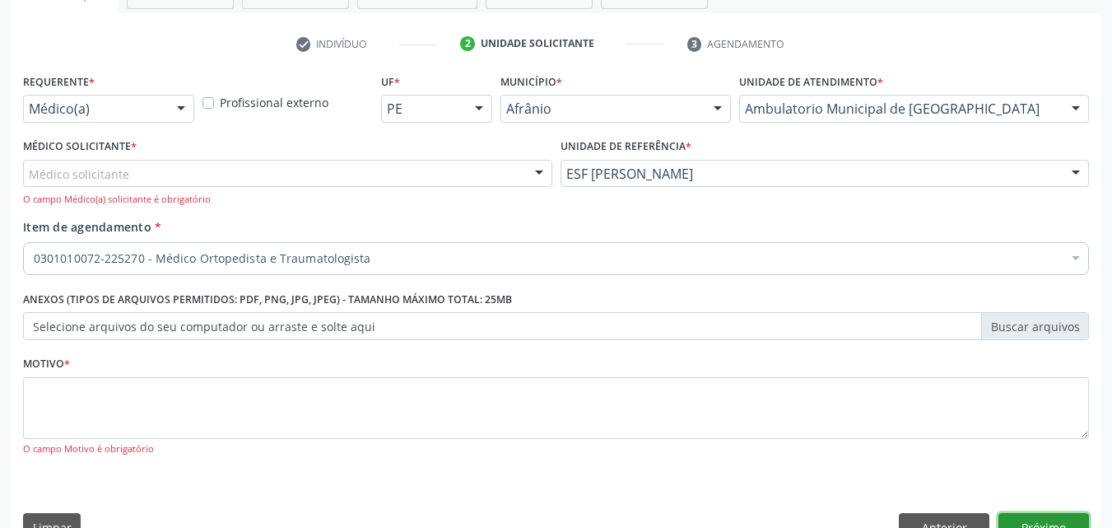
scroll to position [0, 0]
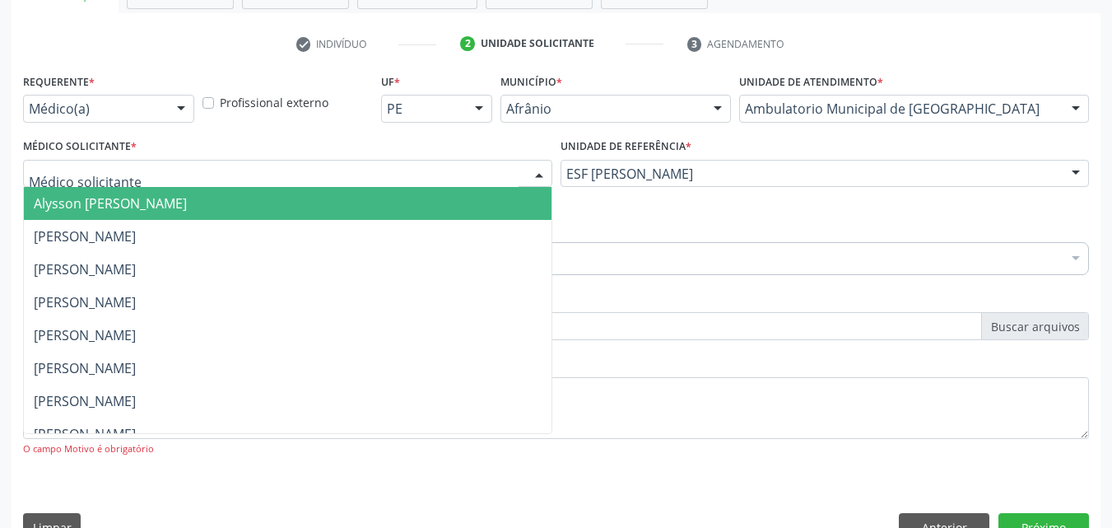
click at [179, 167] on div at bounding box center [287, 174] width 529 height 28
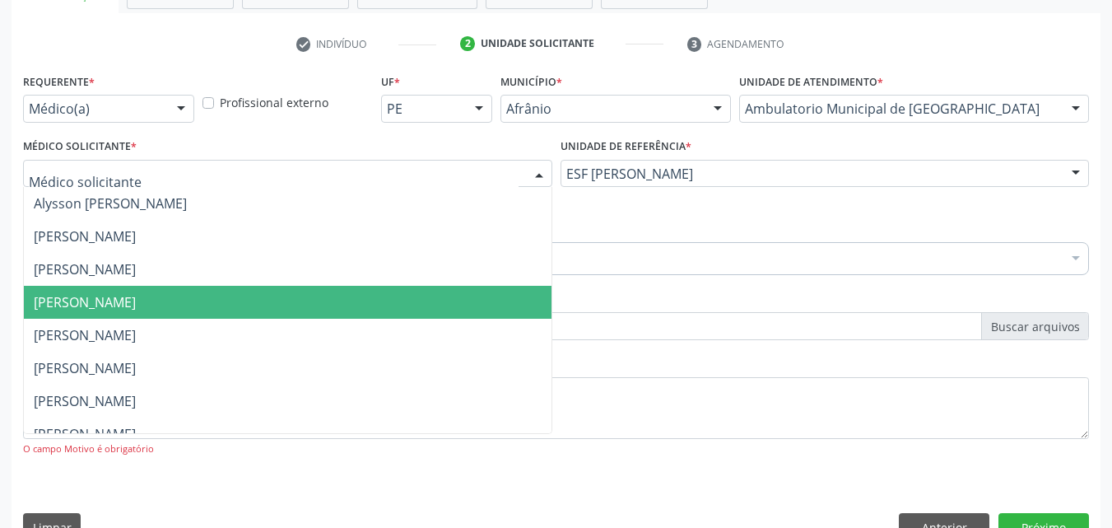
click at [136, 306] on span "[PERSON_NAME]" at bounding box center [85, 302] width 102 height 18
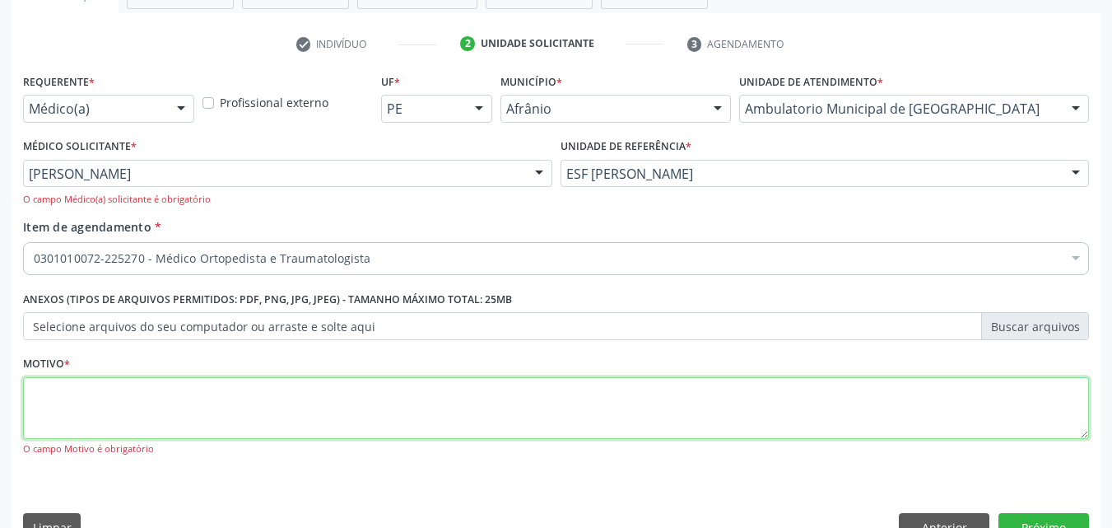
click at [161, 400] on textarea at bounding box center [556, 408] width 1066 height 63
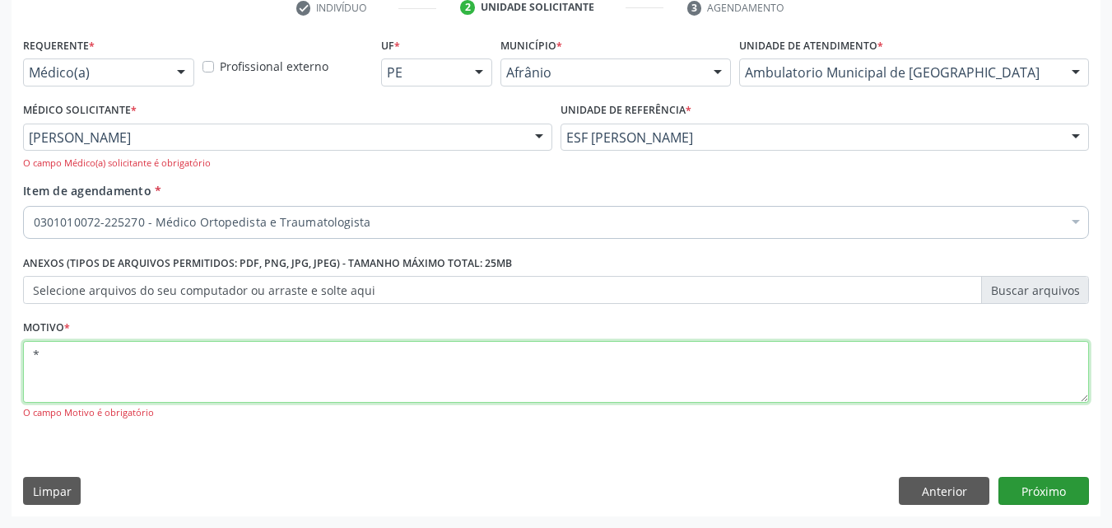
type textarea "*"
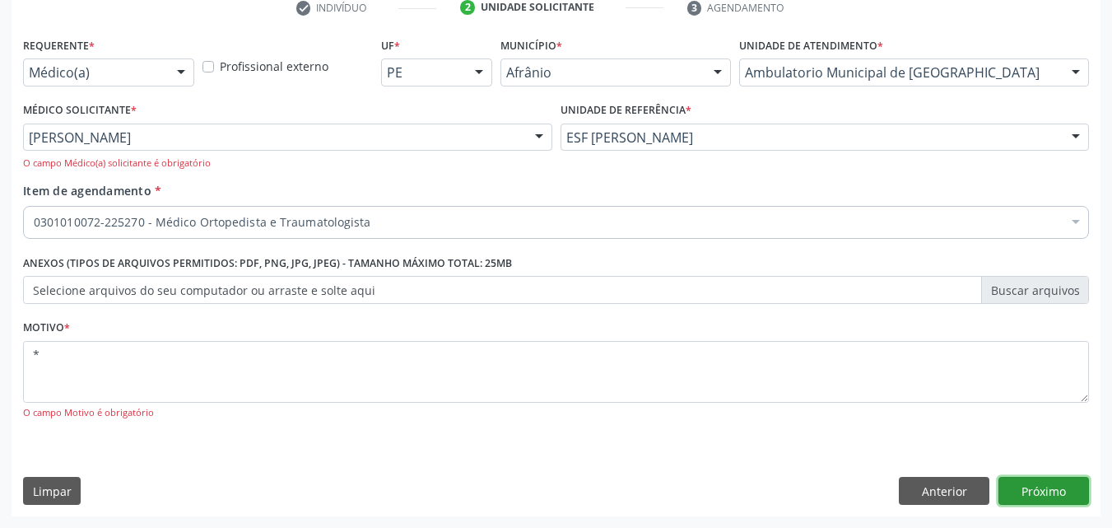
click at [1021, 487] on button "Próximo" at bounding box center [1043, 490] width 91 height 28
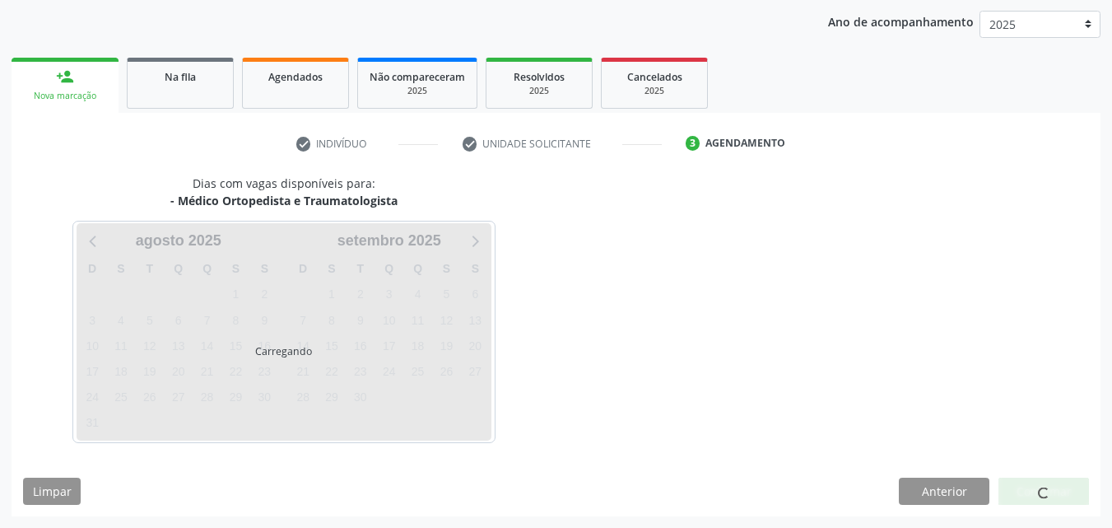
scroll to position [188, 0]
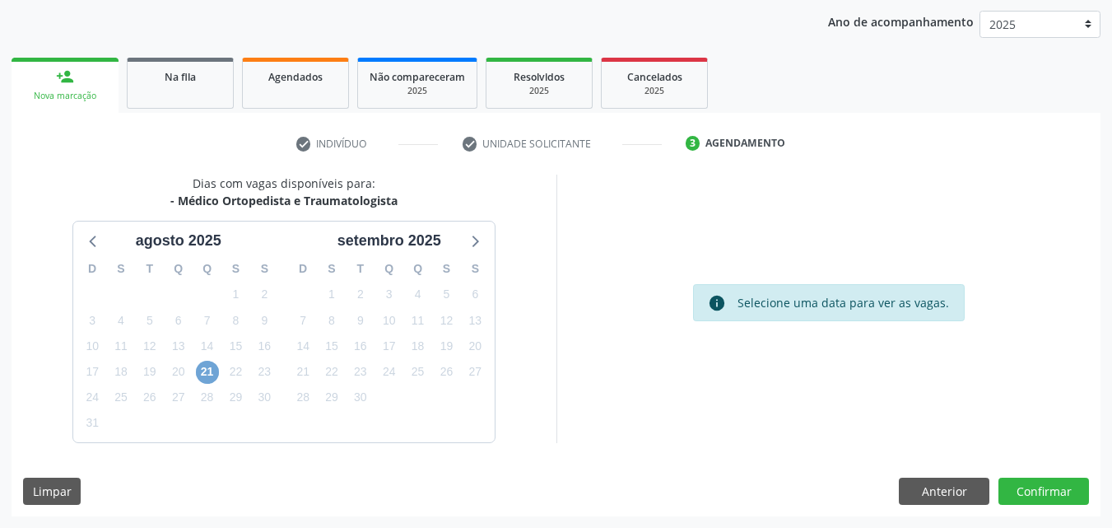
click at [202, 369] on span "21" at bounding box center [207, 371] width 23 height 23
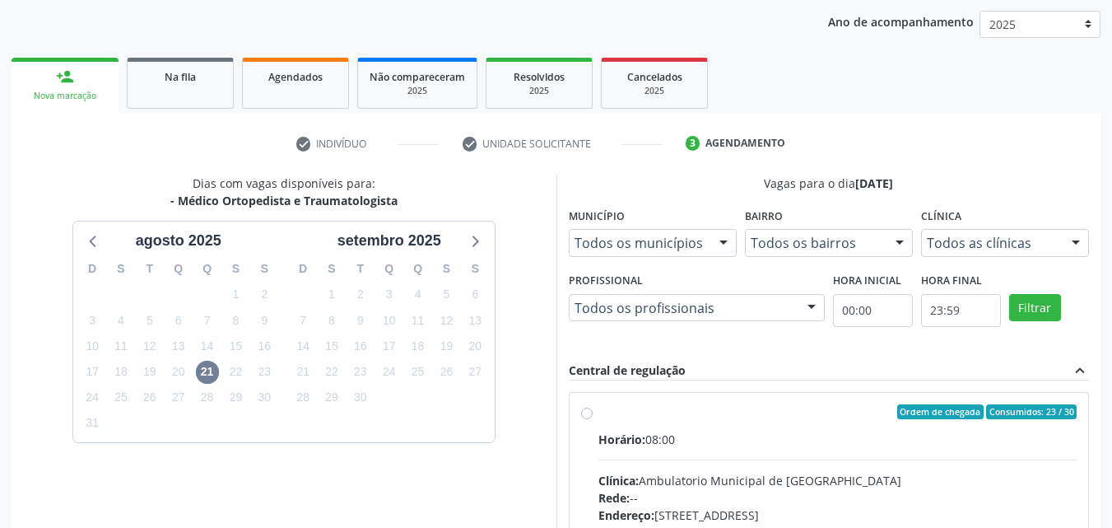
click at [638, 407] on div "Ordem de chegada Consumidos: 23 / 30" at bounding box center [837, 411] width 479 height 15
click at [593, 407] on input "Ordem de chegada Consumidos: 23 / 30 Horário: 08:00 Clínica: Ambulatorio Munici…" at bounding box center [587, 411] width 12 height 15
radio input "true"
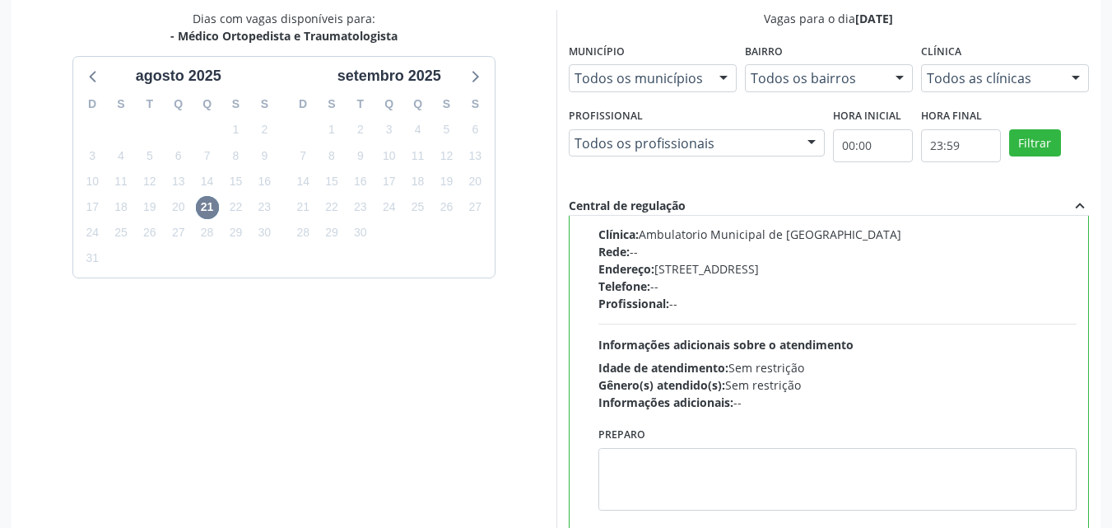
scroll to position [456, 0]
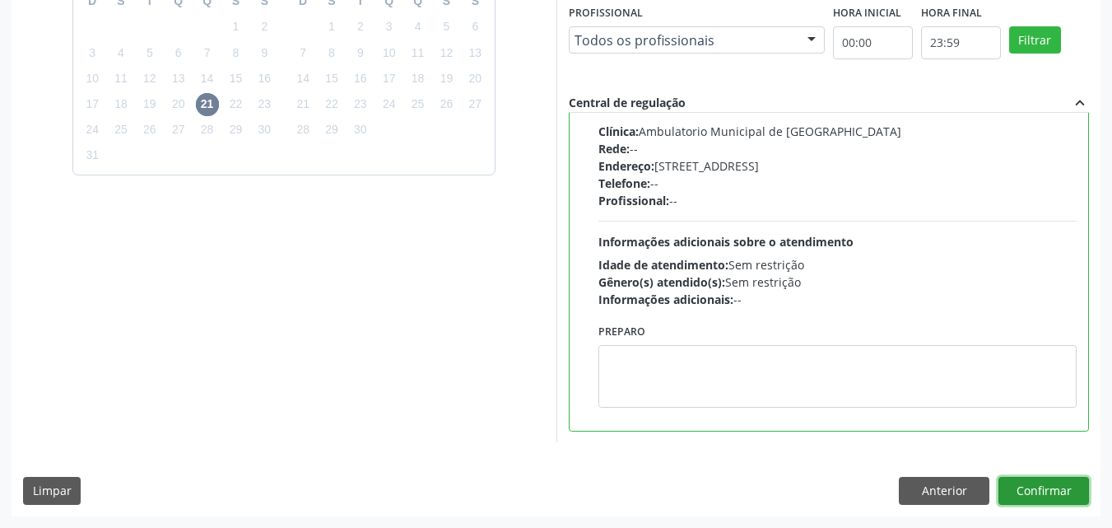
click at [1034, 489] on button "Confirmar" at bounding box center [1043, 490] width 91 height 28
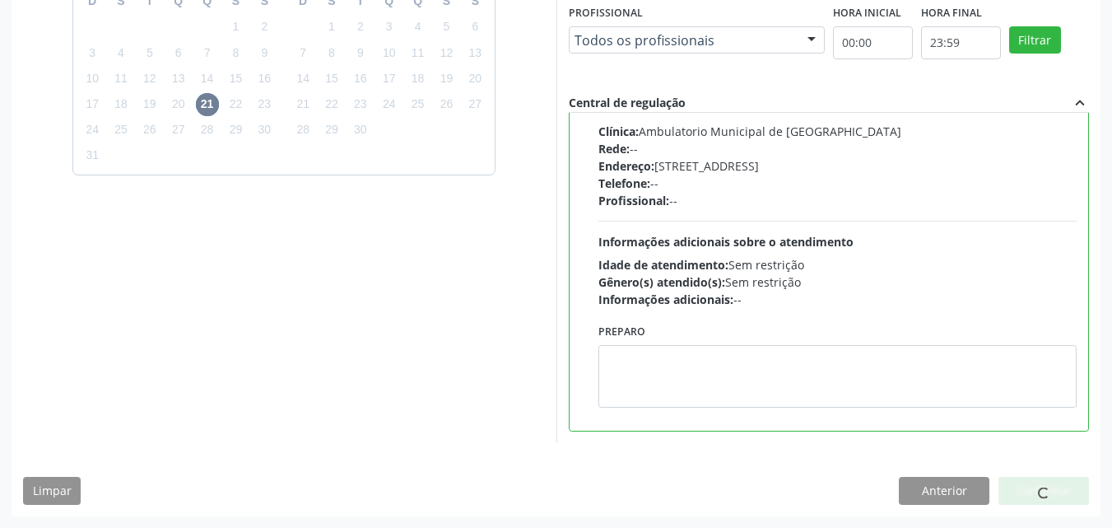
scroll to position [16, 0]
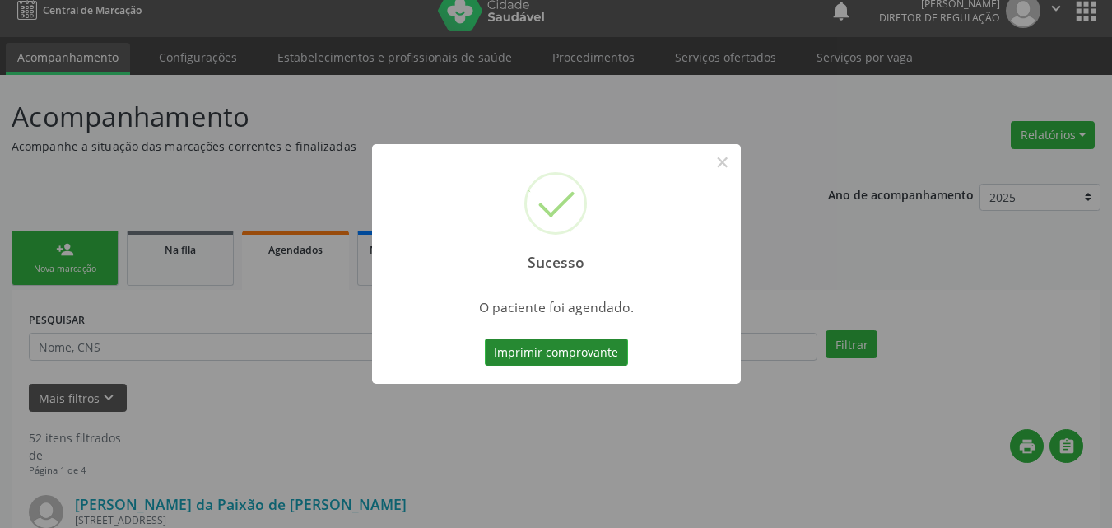
click at [555, 355] on button "Imprimir comprovante" at bounding box center [556, 352] width 143 height 28
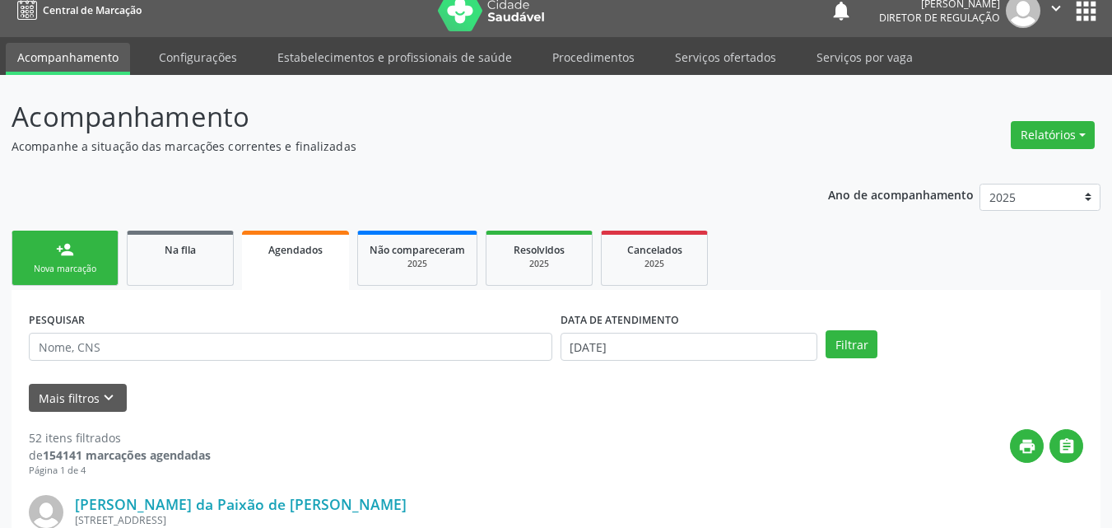
click at [98, 258] on link "person_add Nova marcação" at bounding box center [65, 257] width 107 height 55
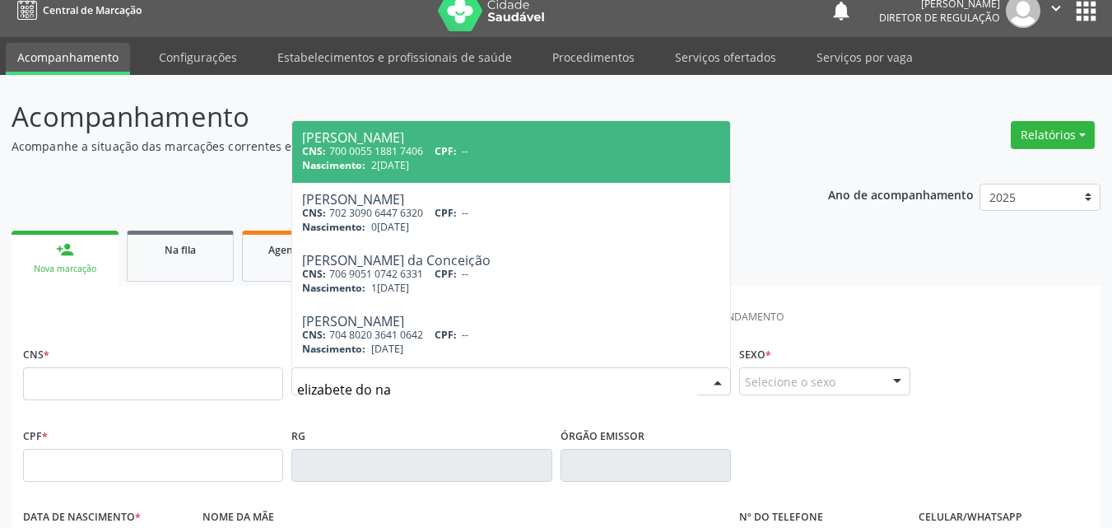
type input "elizabete do nas"
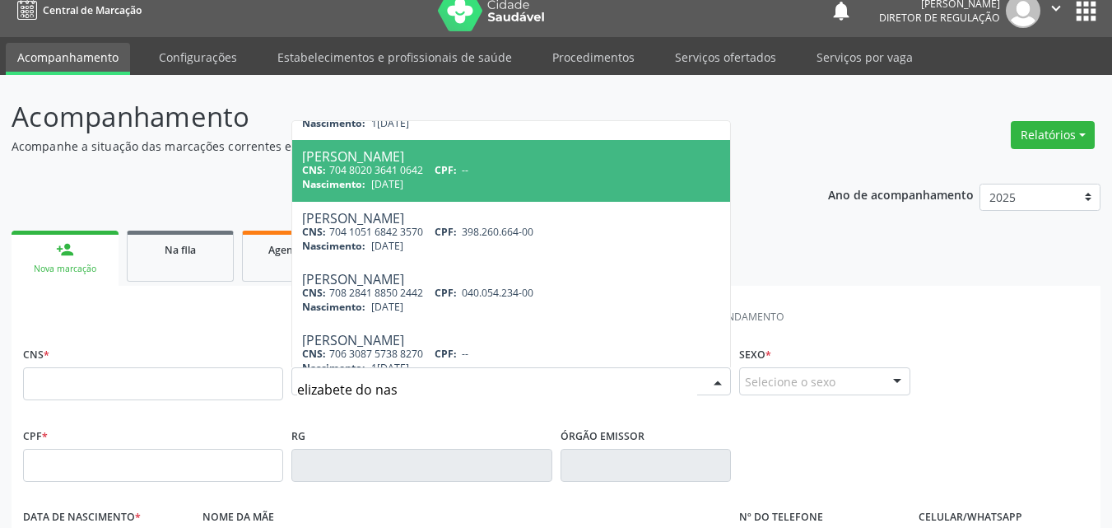
scroll to position [0, 0]
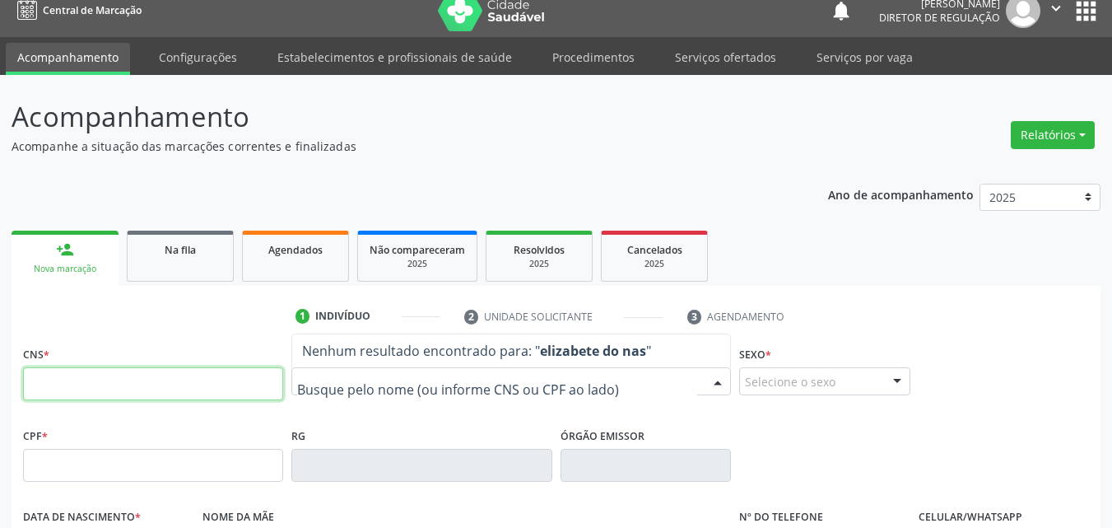
click at [167, 383] on input "text" at bounding box center [153, 383] width 260 height 33
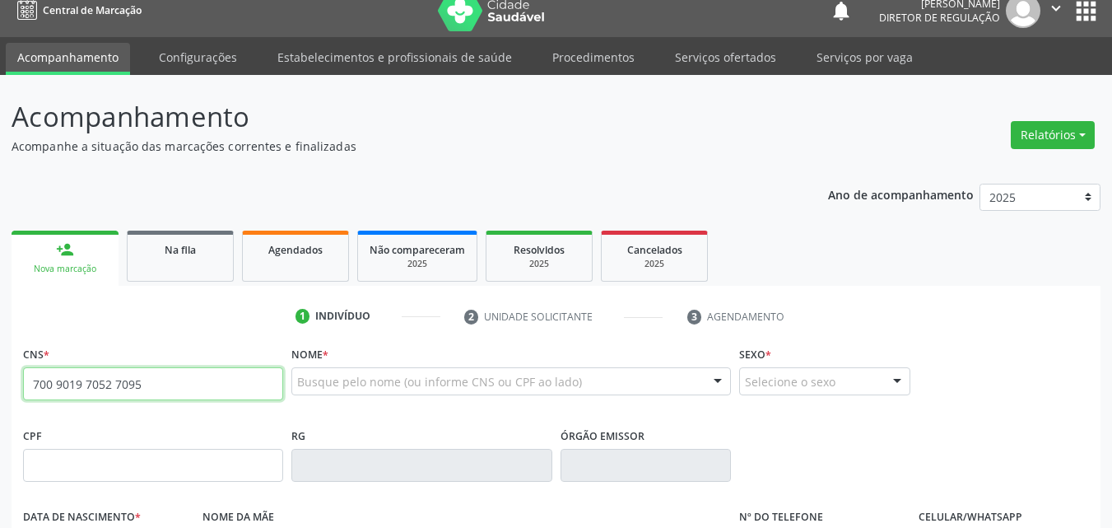
type input "700 9019 7052 7095"
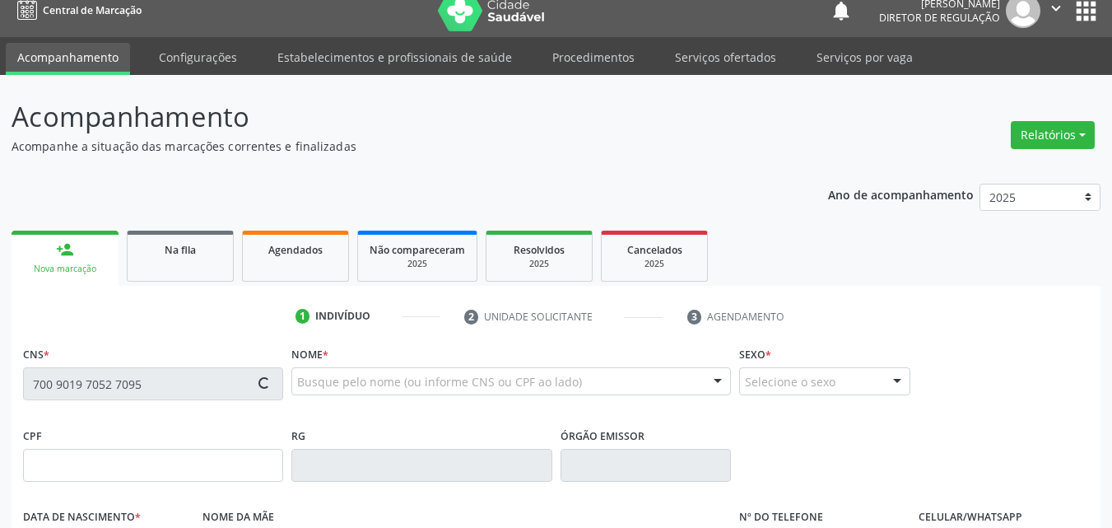
type input "02/12/1967"
type input "(87) 98848-8208"
type input "S/N"
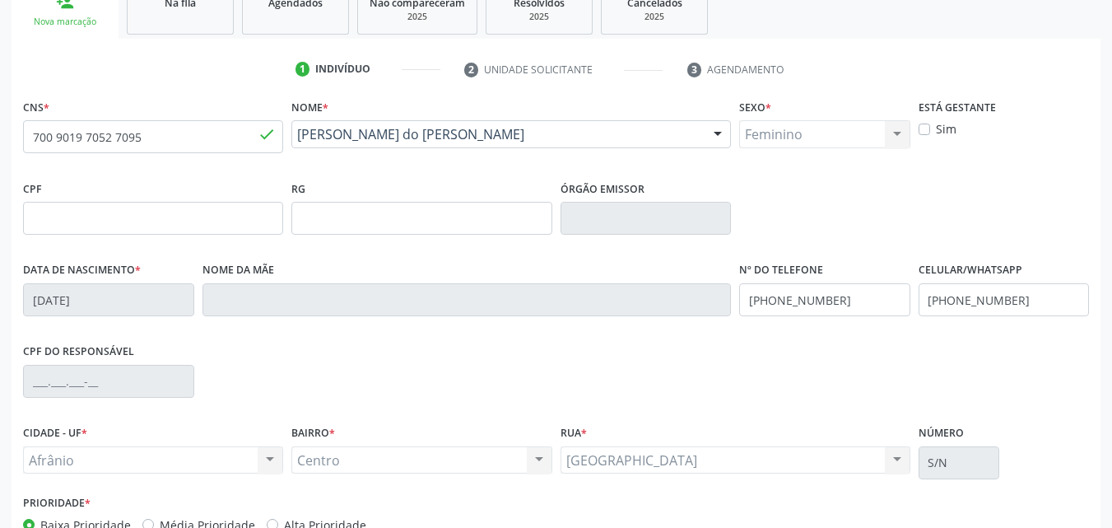
scroll to position [365, 0]
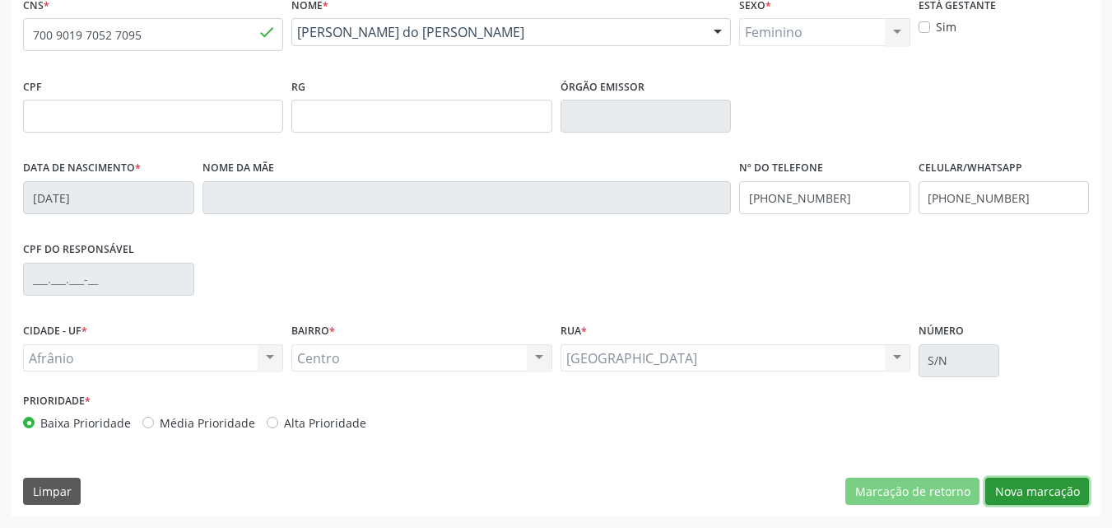
click at [1043, 492] on button "Nova marcação" at bounding box center [1037, 491] width 104 height 28
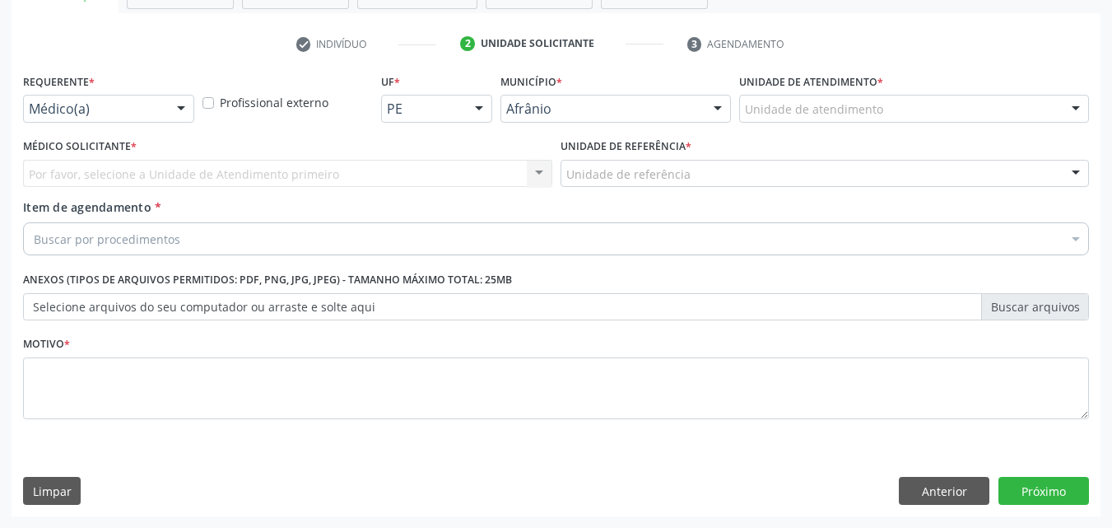
scroll to position [288, 0]
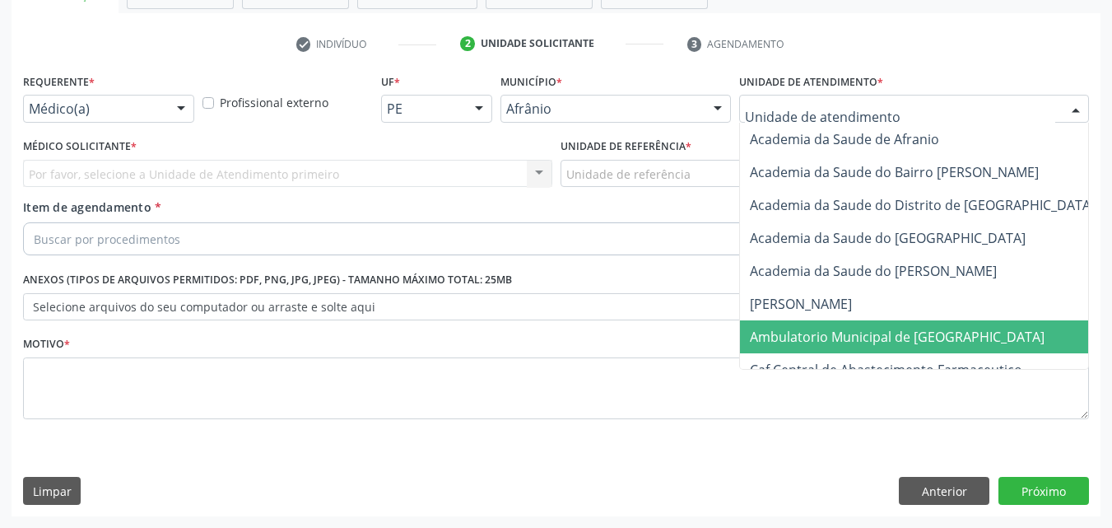
click at [871, 332] on span "Ambulatorio Municipal de [GEOGRAPHIC_DATA]" at bounding box center [897, 337] width 295 height 18
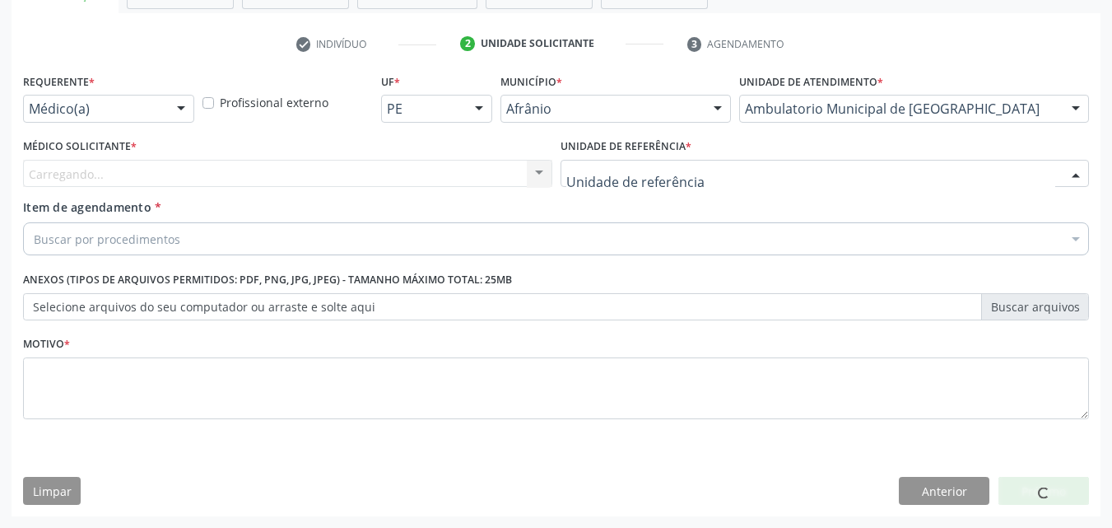
click at [701, 171] on div at bounding box center [824, 174] width 529 height 28
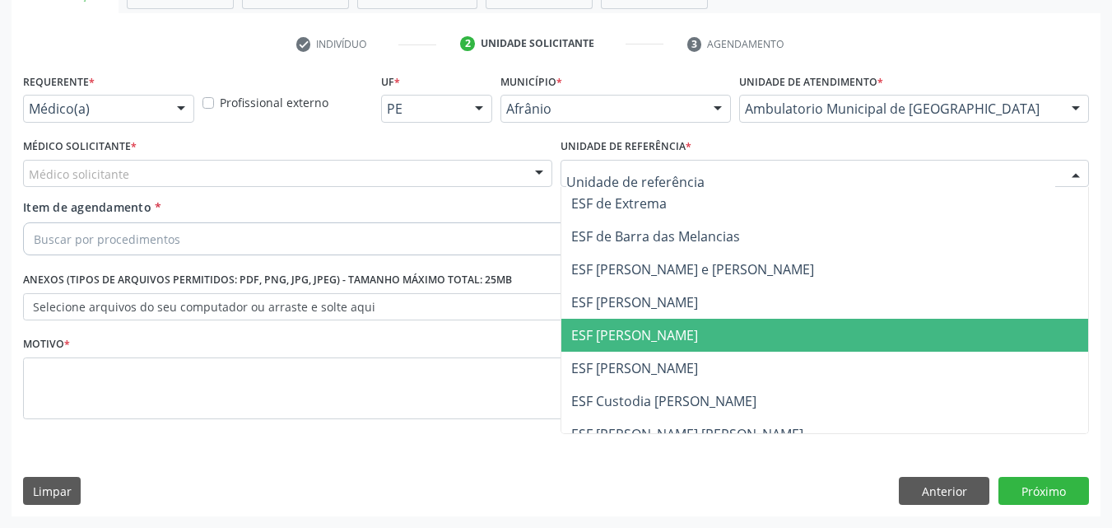
drag, startPoint x: 674, startPoint y: 332, endPoint x: 650, endPoint y: 329, distance: 24.1
click at [674, 333] on span "ESF [PERSON_NAME]" at bounding box center [634, 335] width 127 height 18
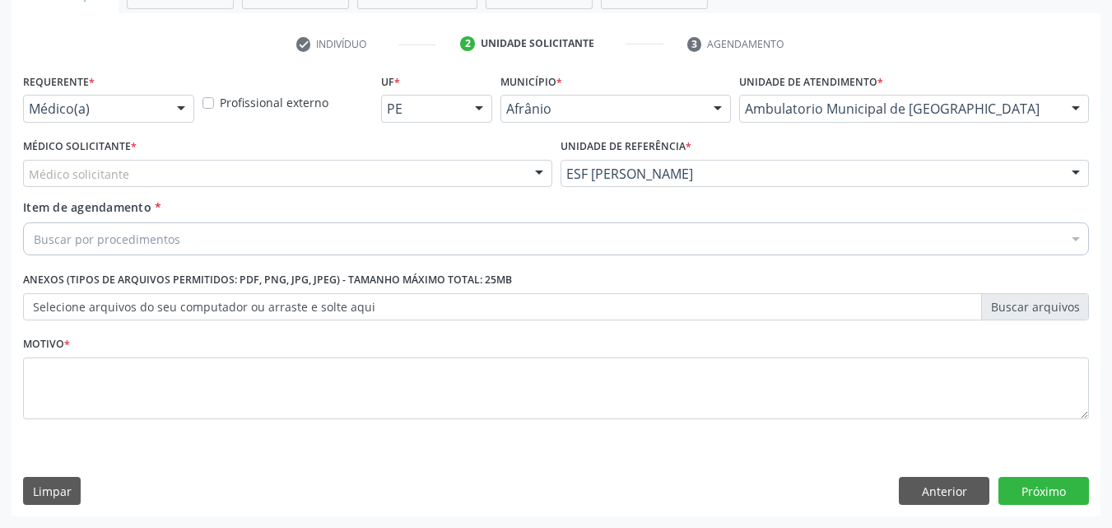
click at [420, 163] on div "Médico solicitante" at bounding box center [287, 174] width 529 height 28
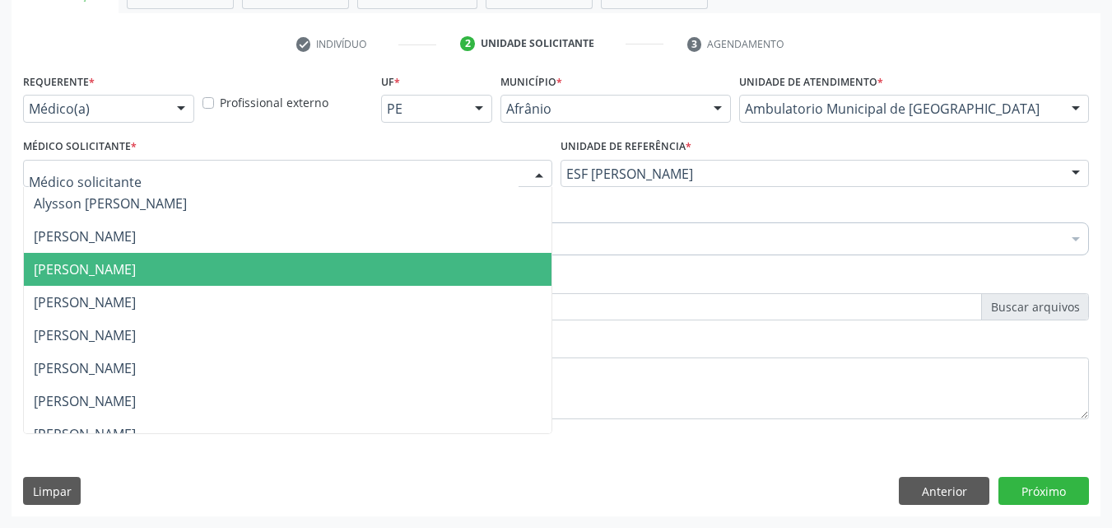
click at [403, 287] on ul "Alysson Rodrigo Ferreira Cavalcanti Bruno Saraiva Bezerra Medrado Carlos Gustav…" at bounding box center [288, 450] width 528 height 527
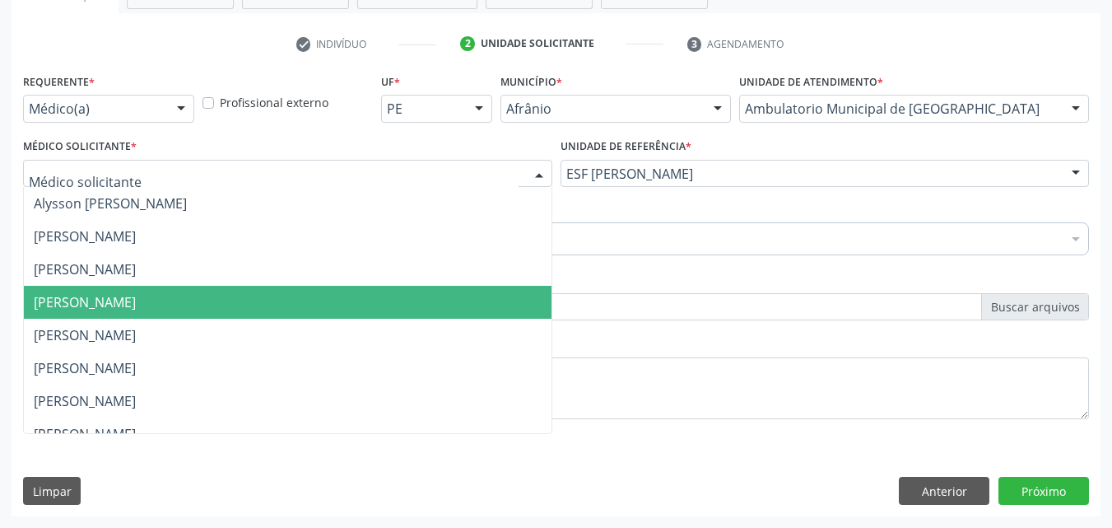
click at [386, 302] on span "[PERSON_NAME]" at bounding box center [288, 302] width 528 height 33
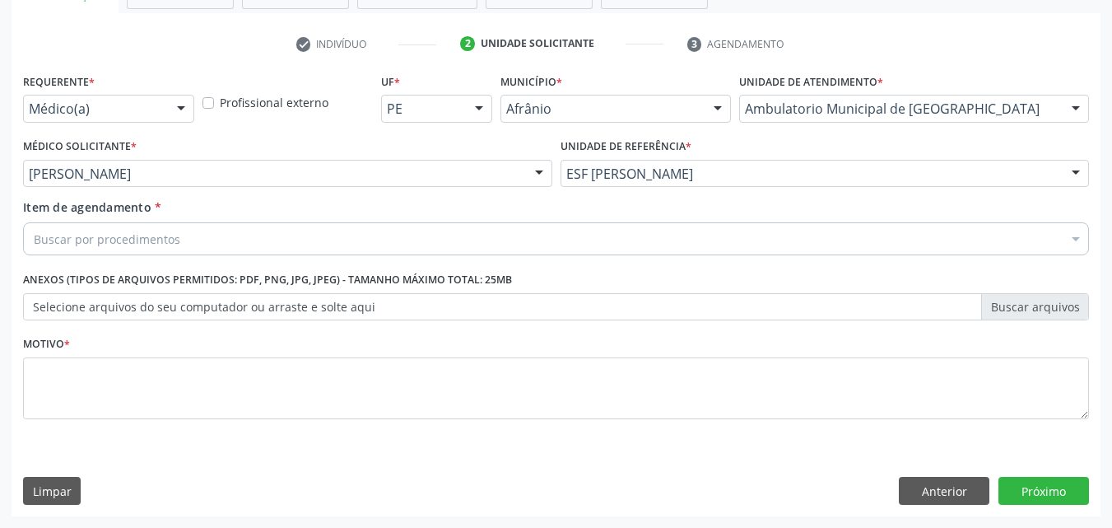
click at [351, 239] on div "Buscar por procedimentos" at bounding box center [556, 238] width 1066 height 33
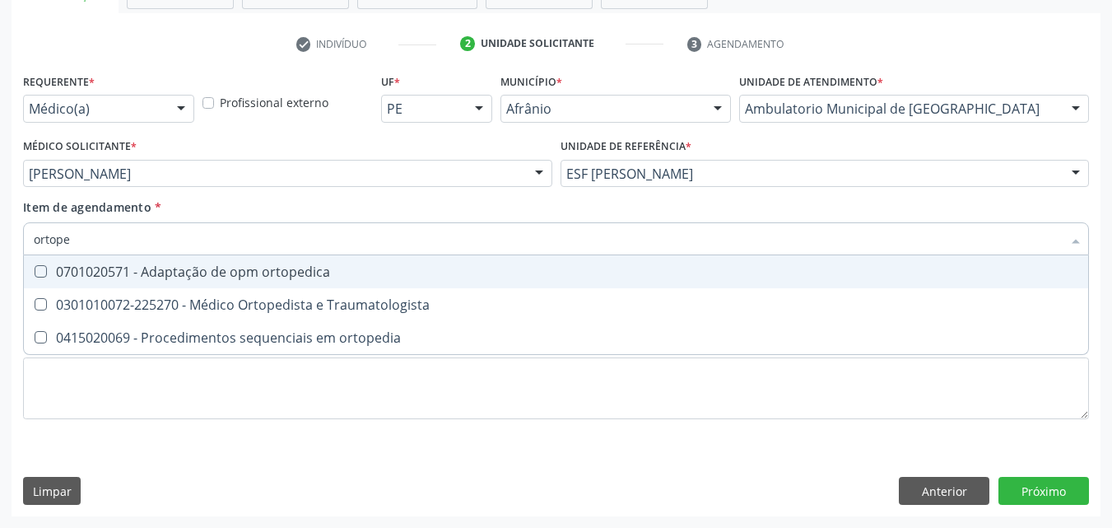
type input "ortoped"
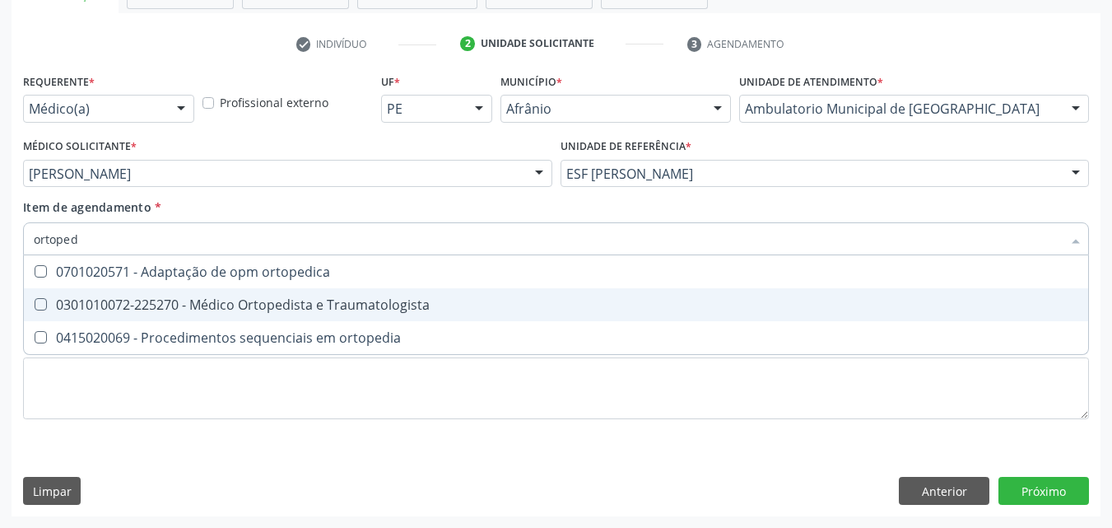
click at [339, 300] on div "0301010072-225270 - Médico Ortopedista e Traumatologista" at bounding box center [556, 304] width 1044 height 13
checkbox Traumatologista "true"
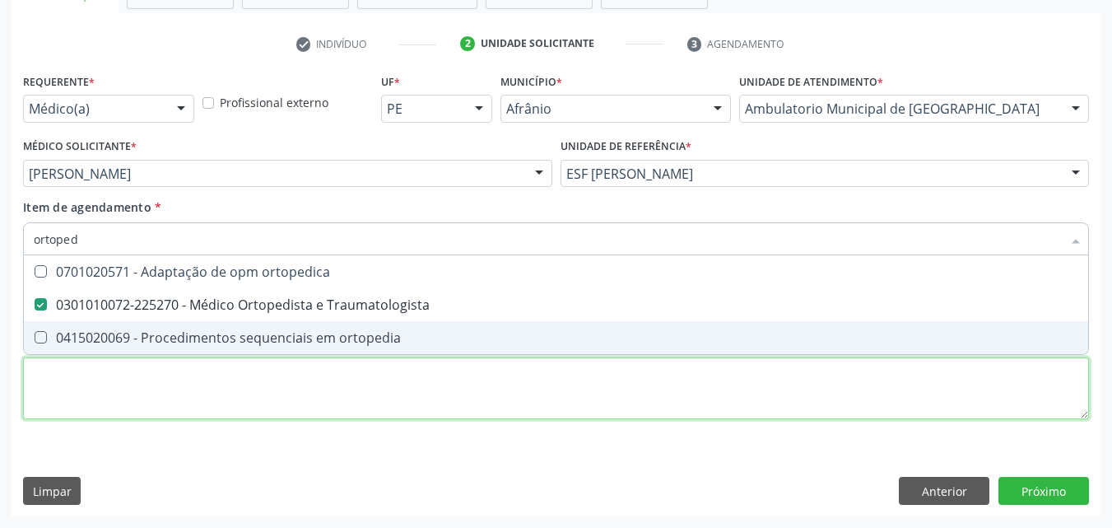
click at [318, 403] on div "Requerente * Médico(a) Médico(a) Enfermeiro(a) Paciente Nenhum resultado encont…" at bounding box center [556, 255] width 1066 height 373
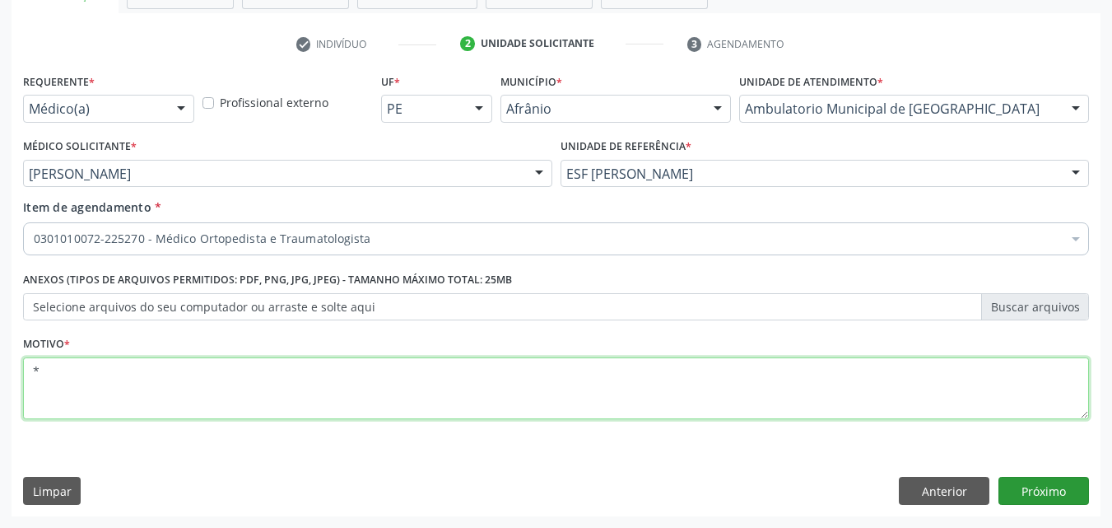
type textarea "*"
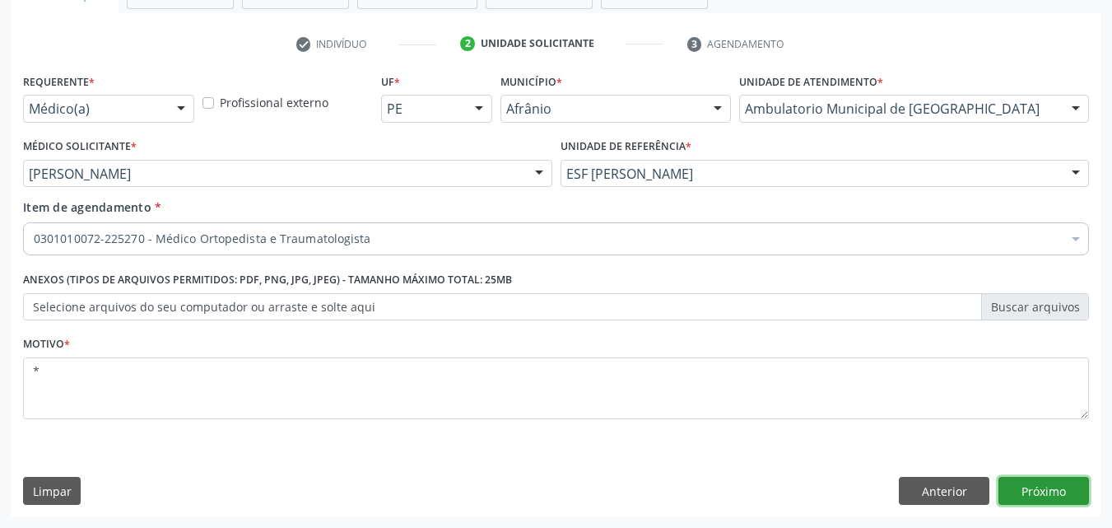
click at [1045, 486] on button "Próximo" at bounding box center [1043, 490] width 91 height 28
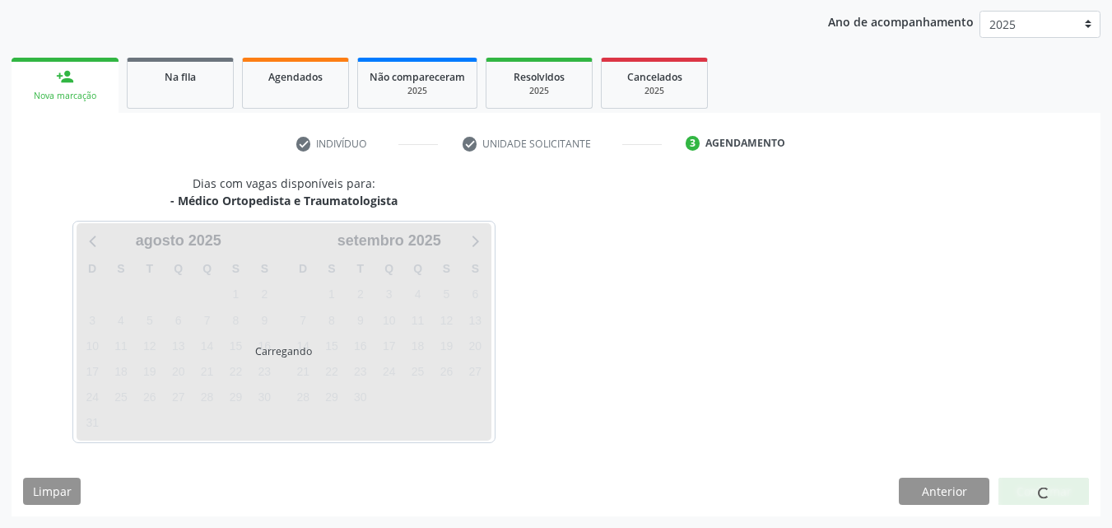
scroll to position [188, 0]
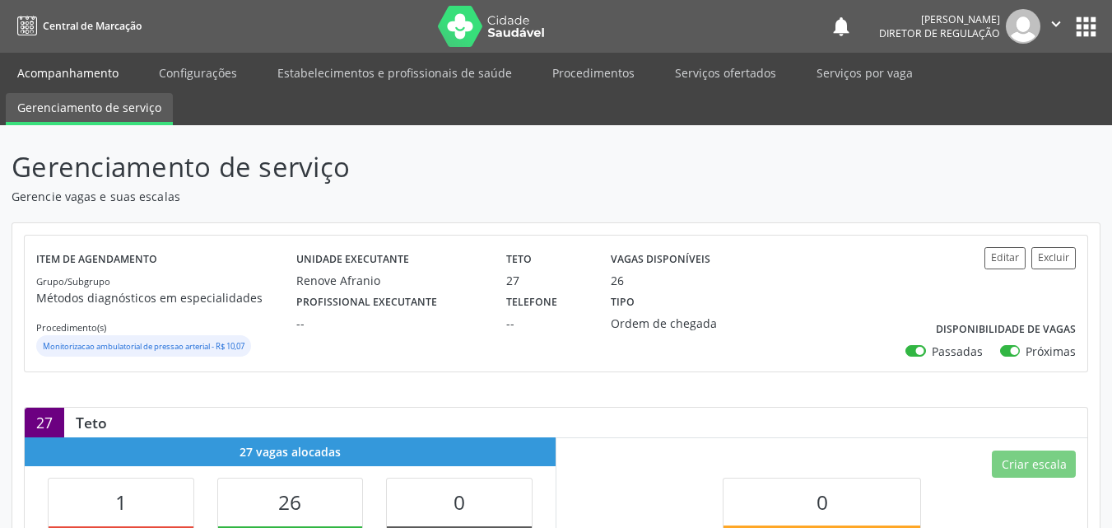
click at [102, 68] on link "Acompanhamento" at bounding box center [68, 72] width 124 height 29
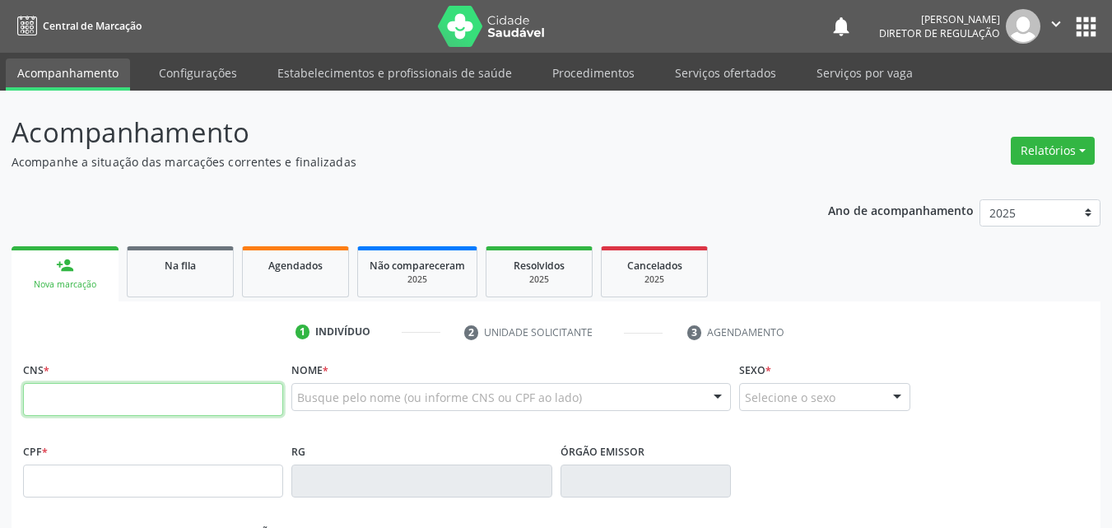
drag, startPoint x: 221, startPoint y: 402, endPoint x: 218, endPoint y: 393, distance: 8.9
click at [221, 399] on input "text" at bounding box center [153, 399] width 260 height 33
type input "700 9019 7052 7095"
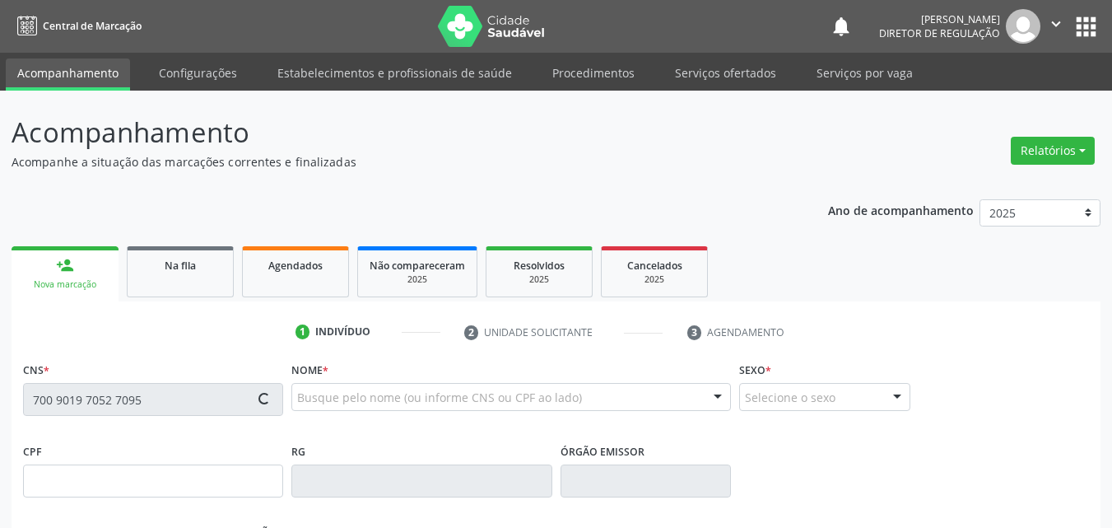
type input "02/12/1967"
type input "(87) 98848-8208"
type input "S/N"
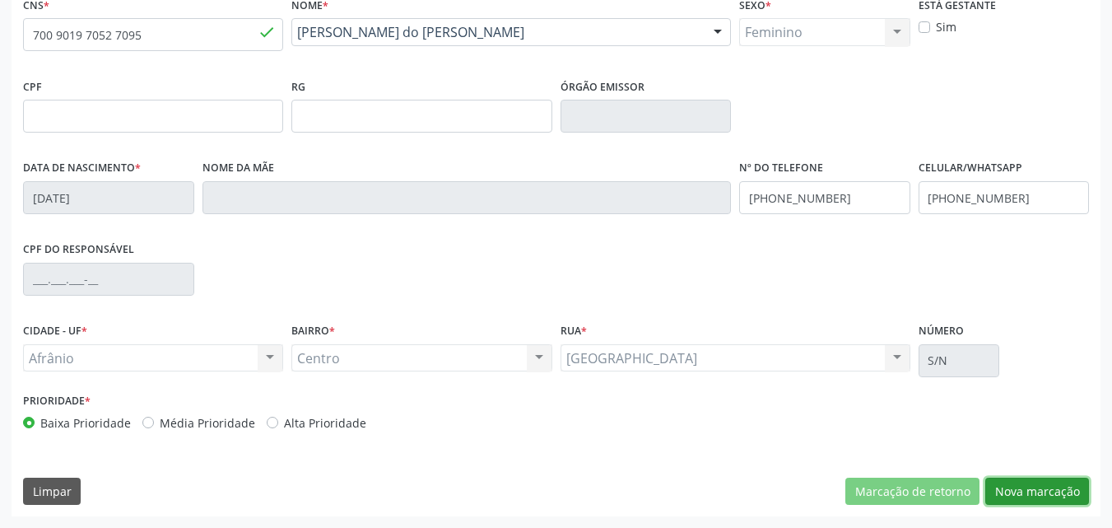
click at [1014, 488] on button "Nova marcação" at bounding box center [1037, 491] width 104 height 28
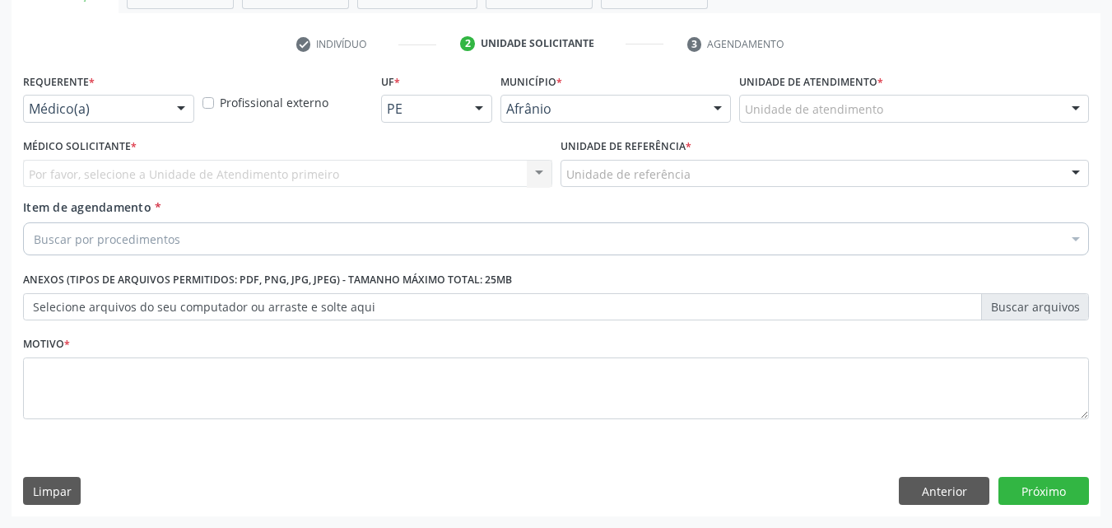
scroll to position [288, 0]
click at [881, 107] on div "Unidade de atendimento" at bounding box center [914, 109] width 350 height 28
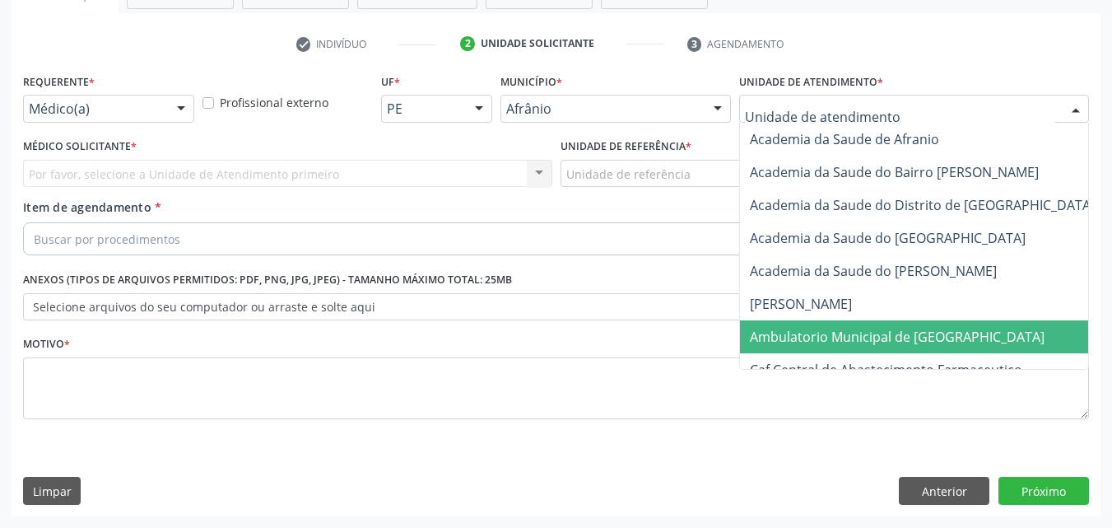
click at [880, 335] on span "Ambulatorio Municipal de [GEOGRAPHIC_DATA]" at bounding box center [897, 337] width 295 height 18
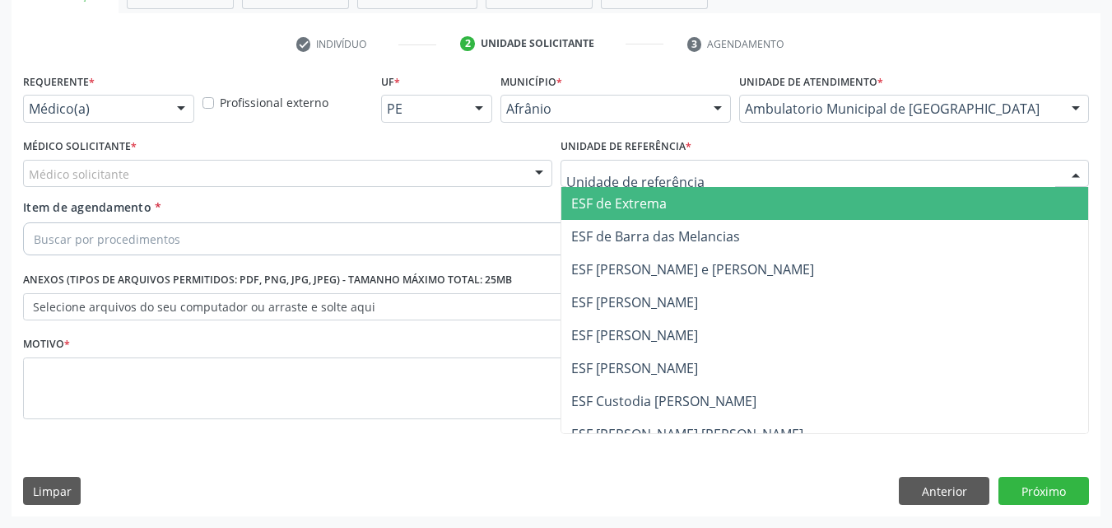
click at [688, 168] on div at bounding box center [824, 174] width 529 height 28
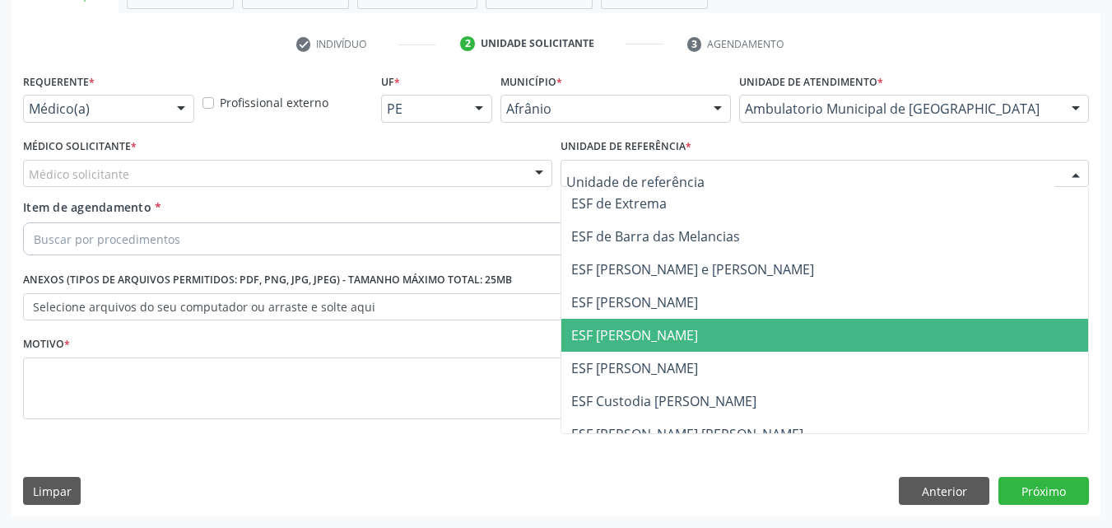
click at [659, 333] on span "ESF [PERSON_NAME]" at bounding box center [634, 335] width 127 height 18
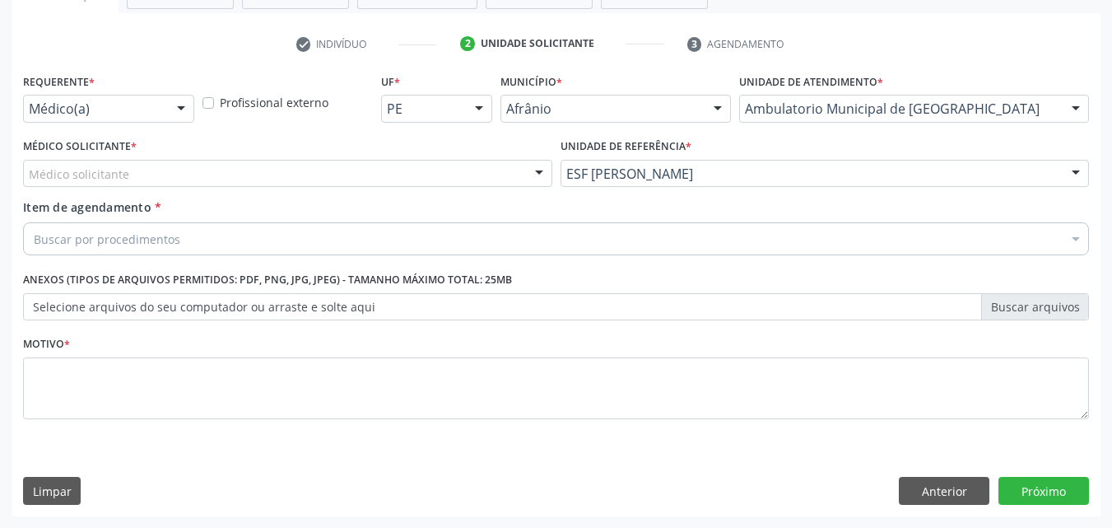
click at [242, 170] on div "Médico solicitante" at bounding box center [287, 174] width 529 height 28
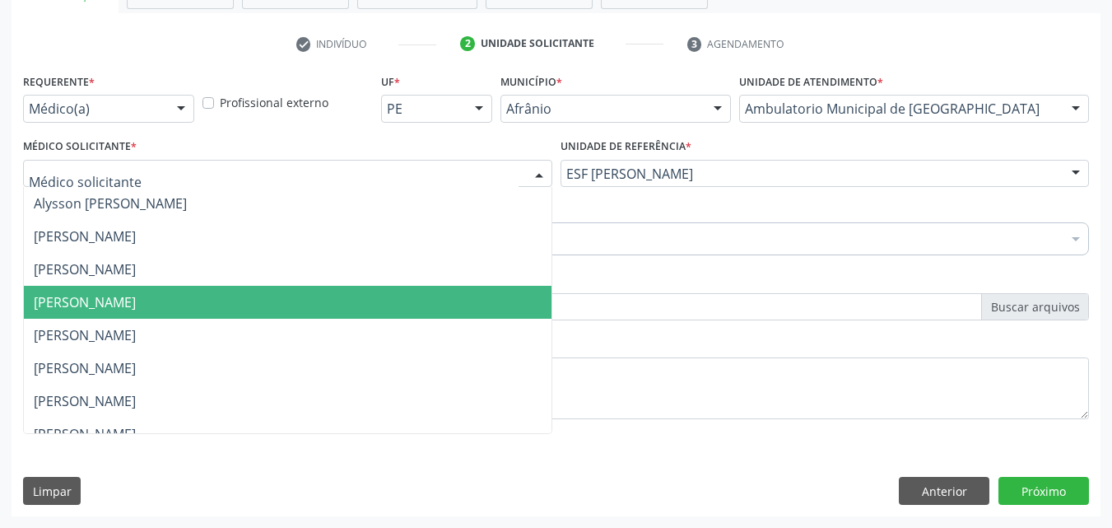
click at [225, 301] on span "[PERSON_NAME]" at bounding box center [288, 302] width 528 height 33
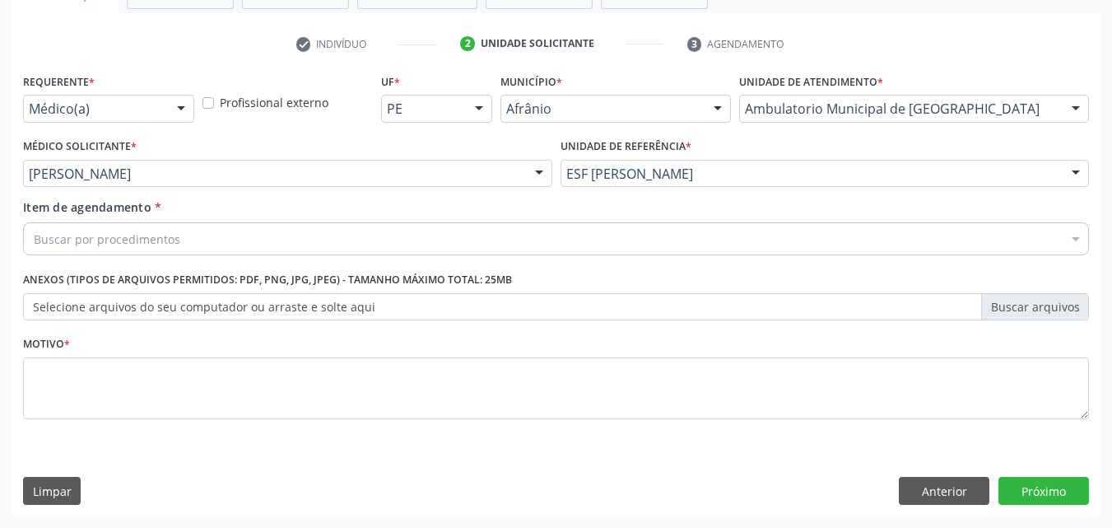
click at [194, 236] on div "Buscar por procedimentos" at bounding box center [556, 238] width 1066 height 33
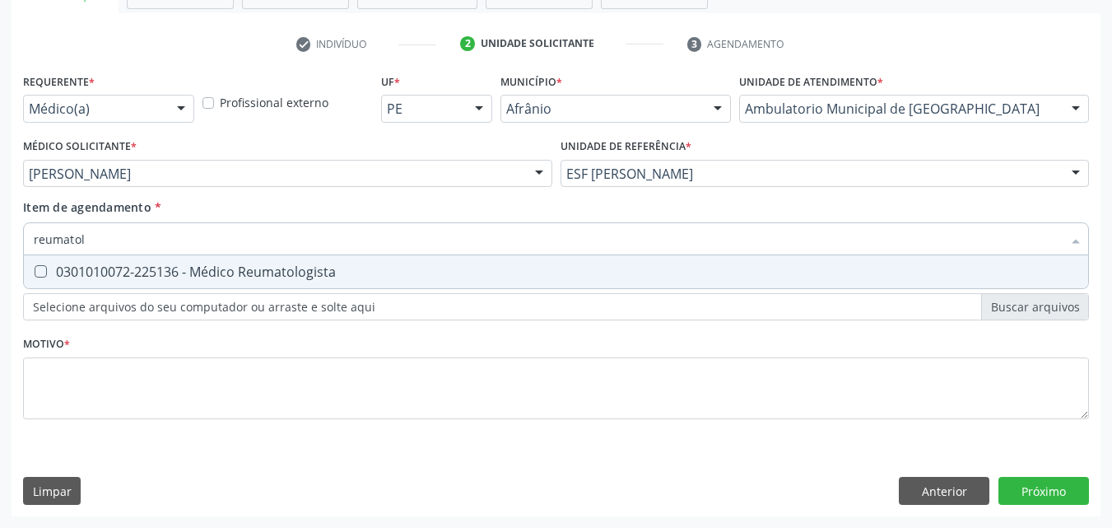
type input "reumatolo"
click at [206, 271] on div "0301010072-225136 - Médico Reumatologista" at bounding box center [556, 271] width 1044 height 13
checkbox Reumatologista "true"
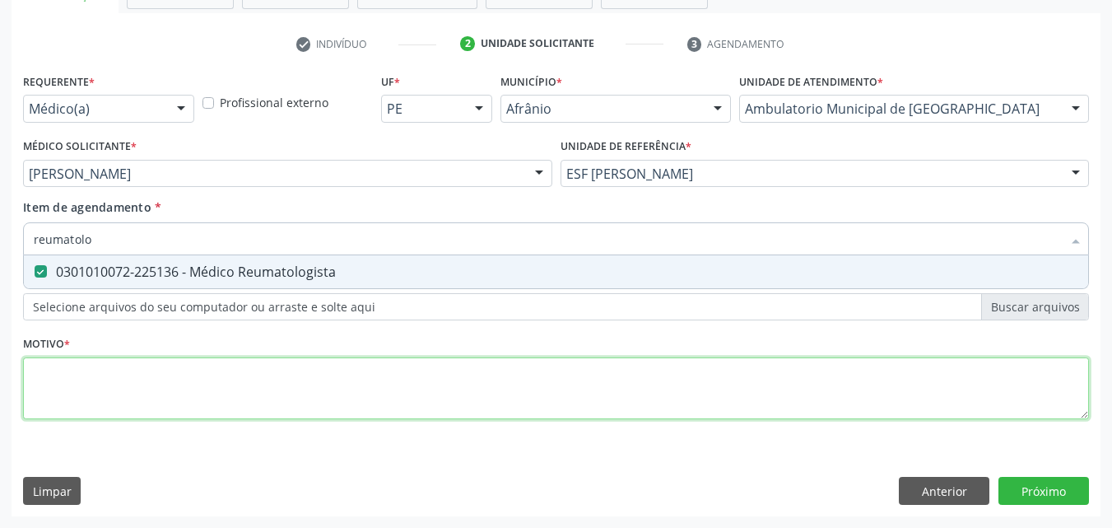
click at [209, 383] on div "Requerente * Médico(a) Médico(a) Enfermeiro(a) Paciente Nenhum resultado encont…" at bounding box center [556, 255] width 1066 height 373
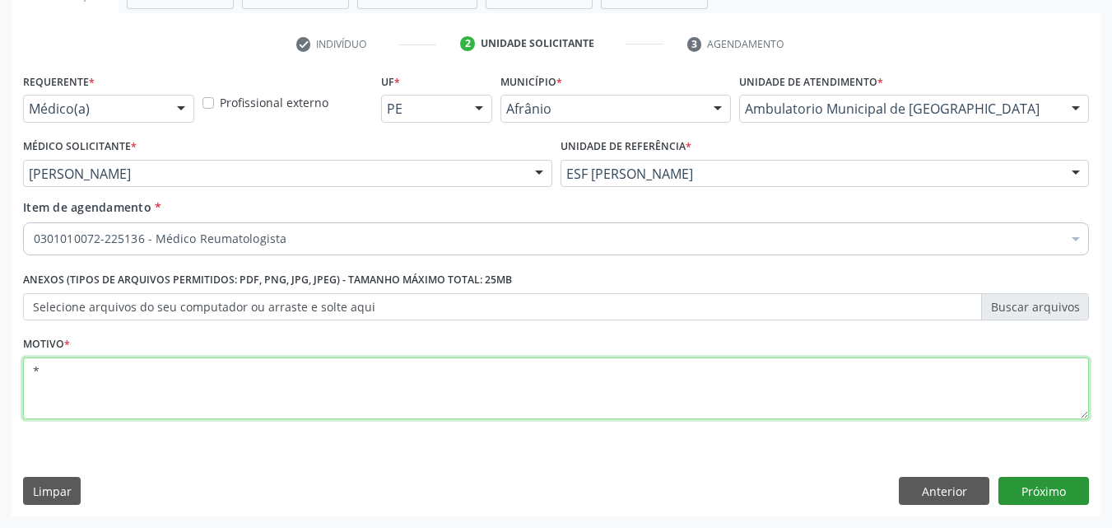
type textarea "*"
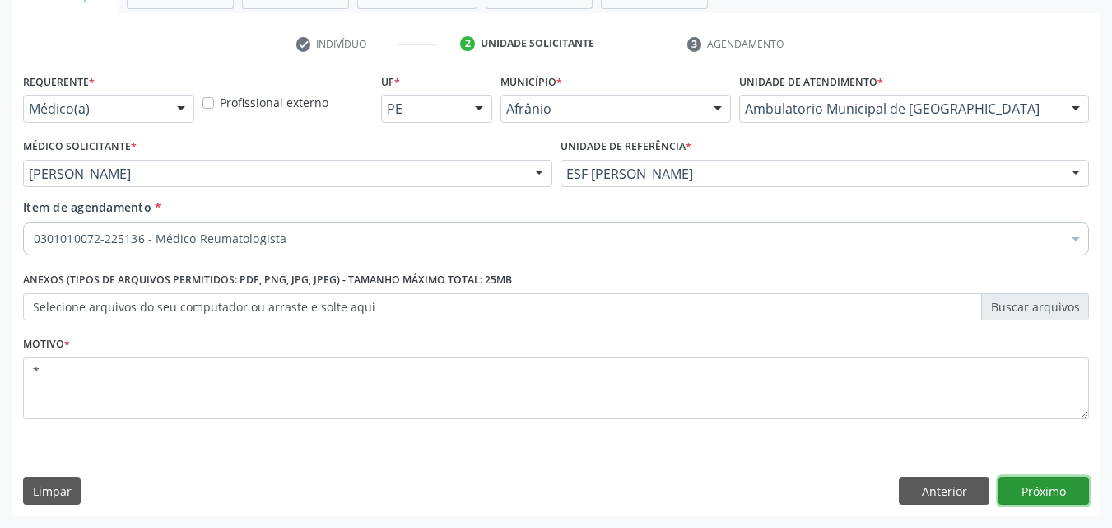
click at [1042, 490] on button "Próximo" at bounding box center [1043, 490] width 91 height 28
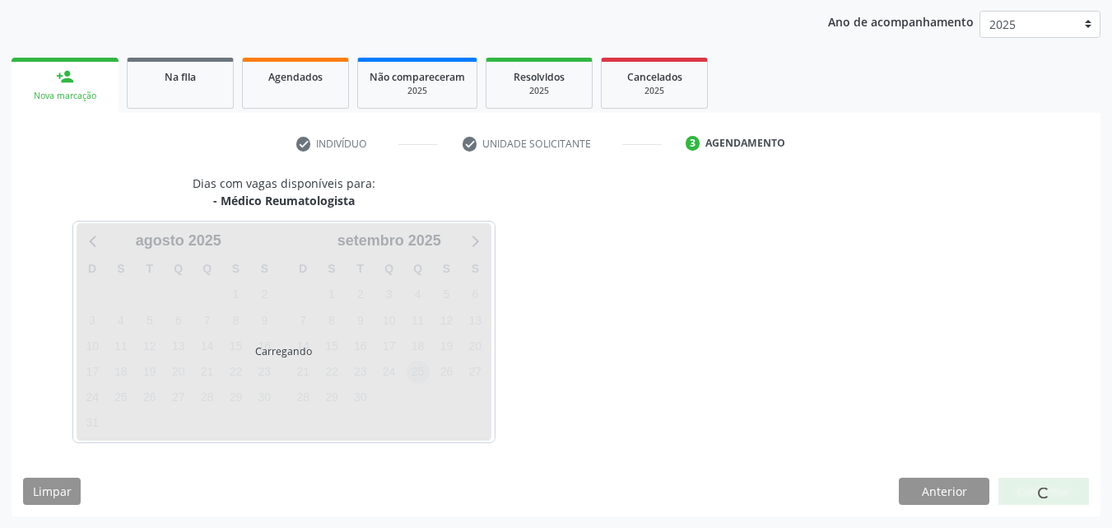
scroll to position [237, 0]
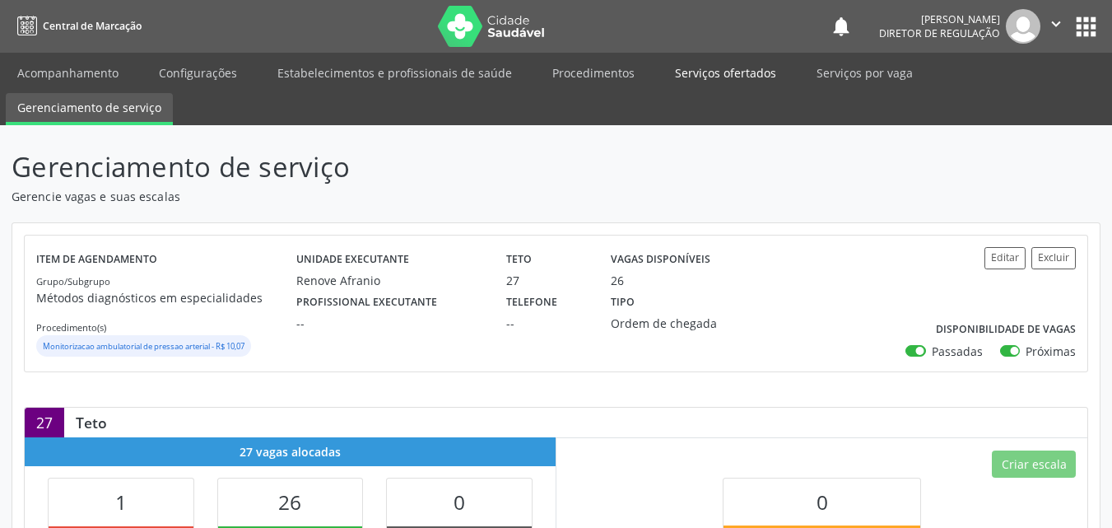
click at [719, 74] on link "Serviços ofertados" at bounding box center [725, 72] width 124 height 29
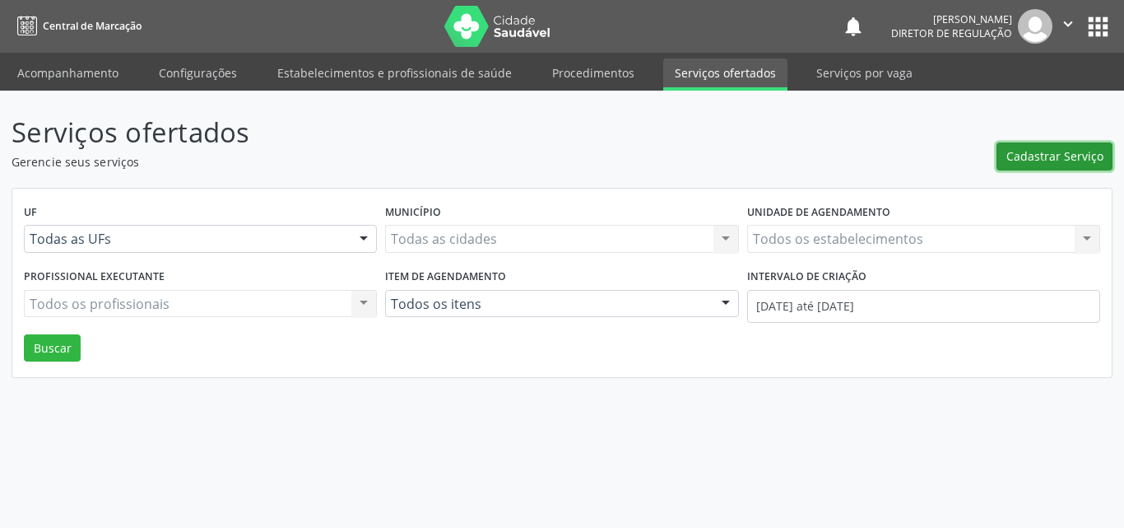
click at [1048, 167] on button "Cadastrar Serviço" at bounding box center [1055, 156] width 116 height 28
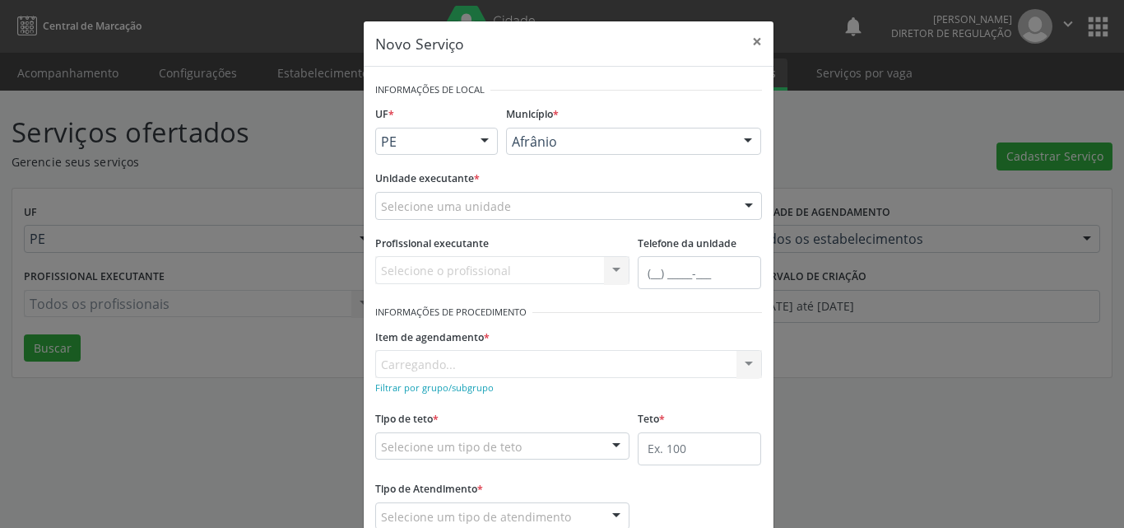
click at [568, 211] on div "Selecione uma unidade" at bounding box center [568, 206] width 387 height 28
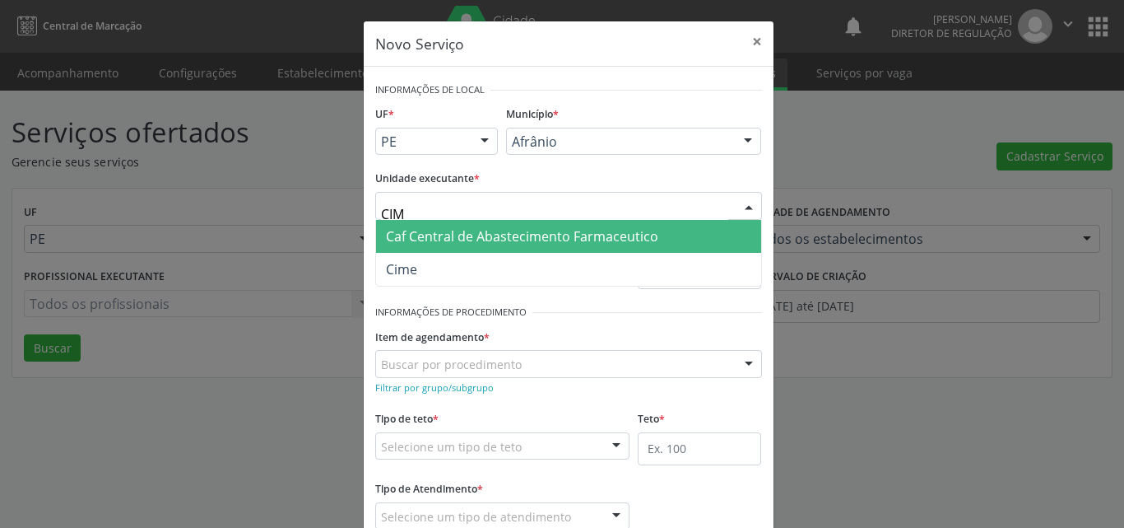
type input "CIME"
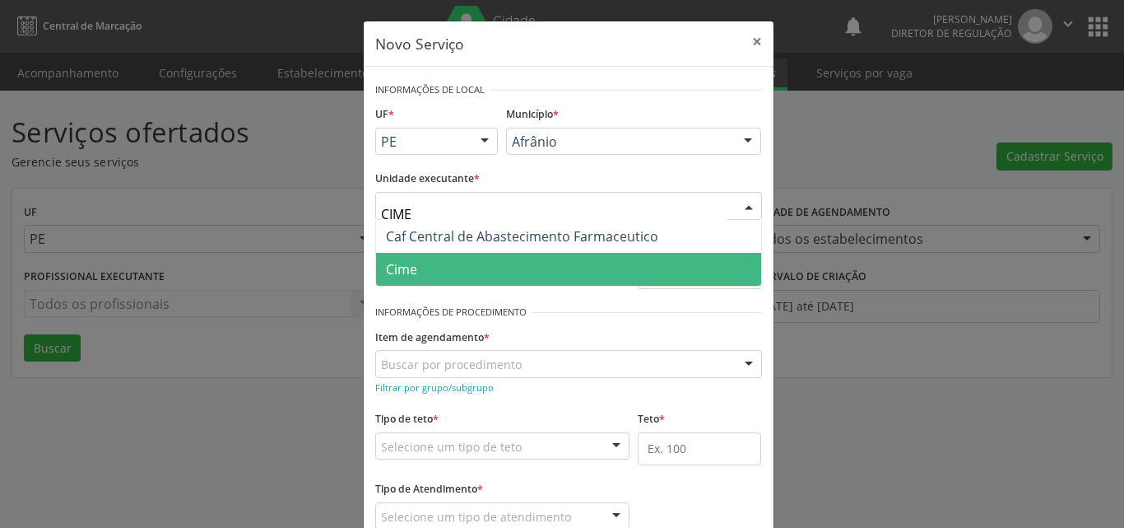
click at [553, 282] on span "Cime" at bounding box center [568, 269] width 385 height 33
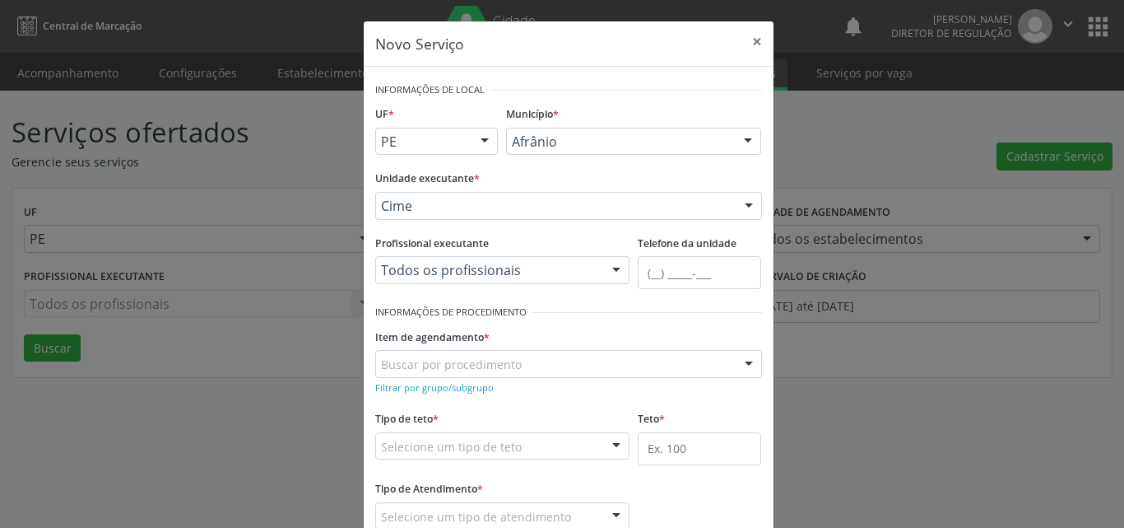
click at [558, 360] on div "Buscar por procedimento" at bounding box center [568, 364] width 387 height 28
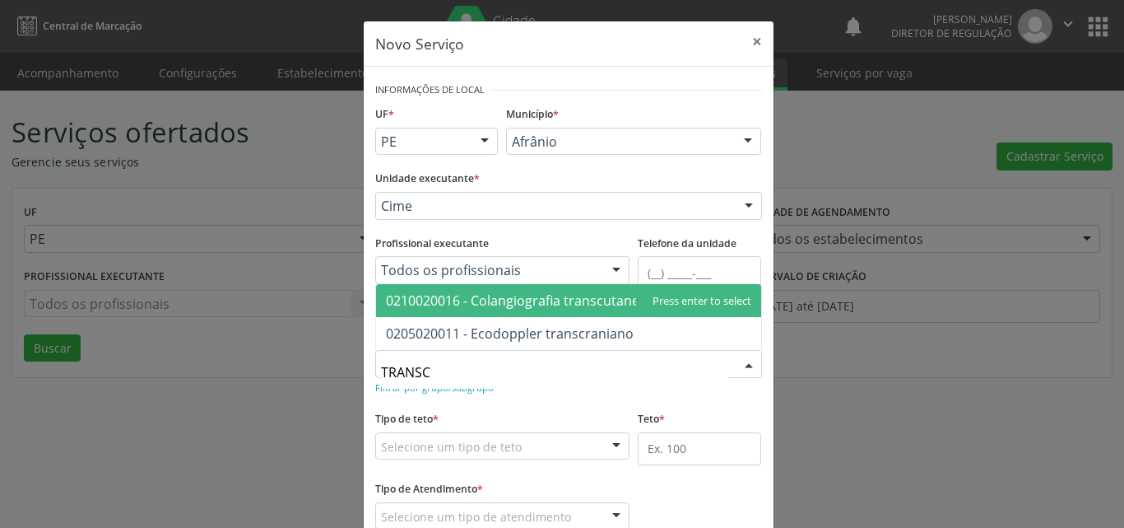
type input "TRANSCR"
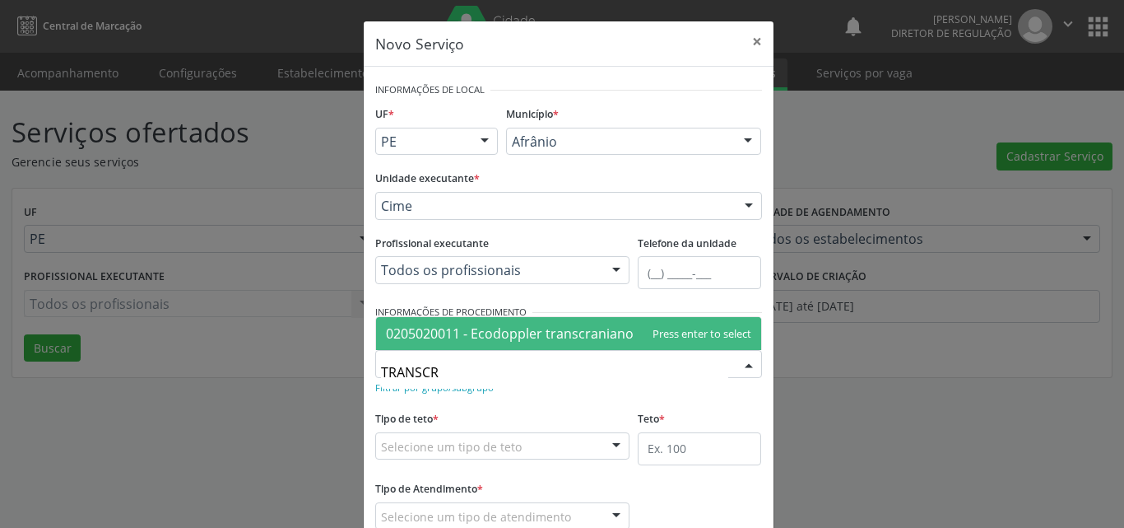
click at [565, 337] on span "0205020011 - Ecodoppler transcraniano" at bounding box center [510, 333] width 248 height 18
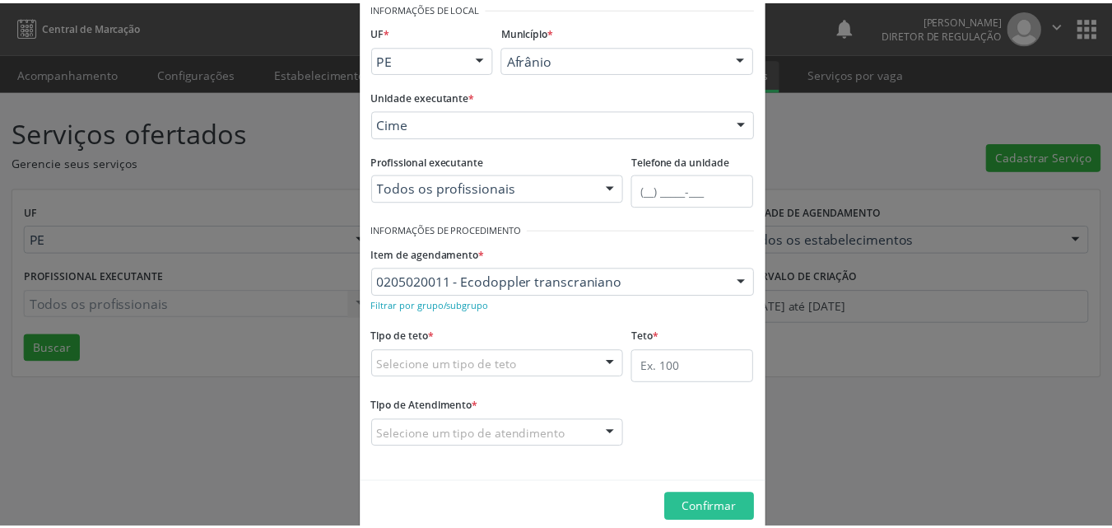
scroll to position [109, 0]
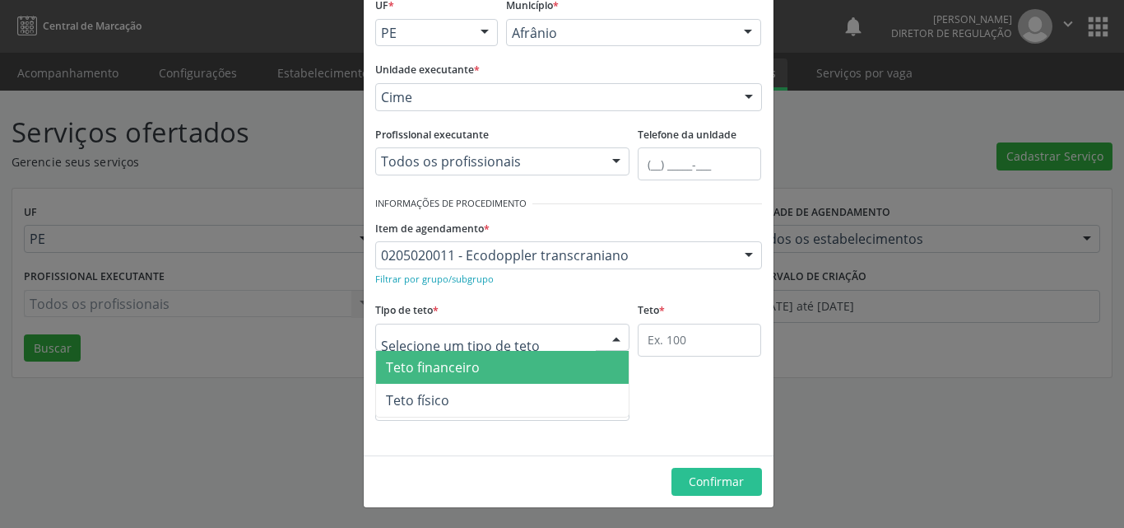
click at [563, 339] on div at bounding box center [502, 337] width 255 height 28
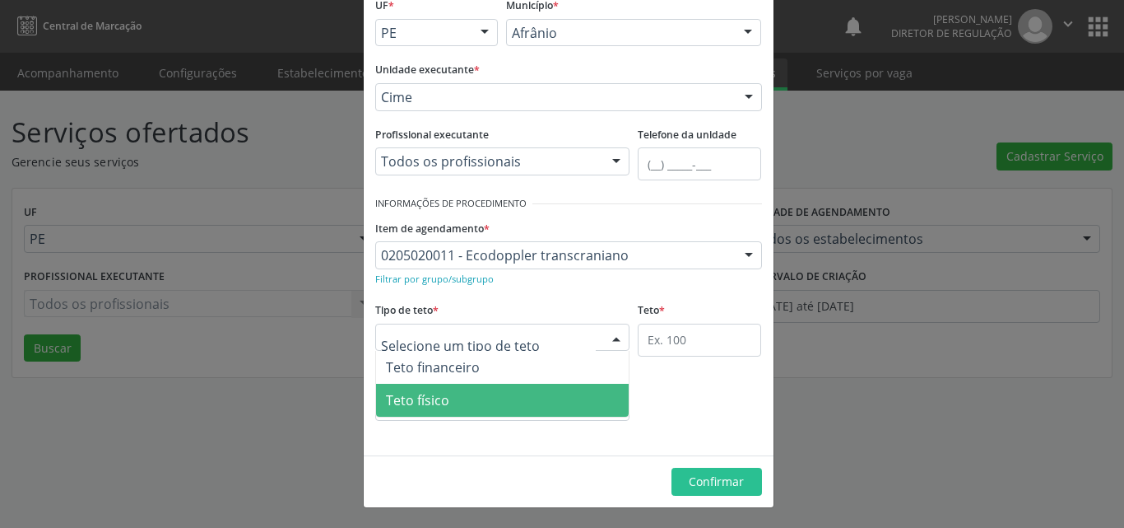
click at [552, 409] on span "Teto físico" at bounding box center [502, 399] width 253 height 33
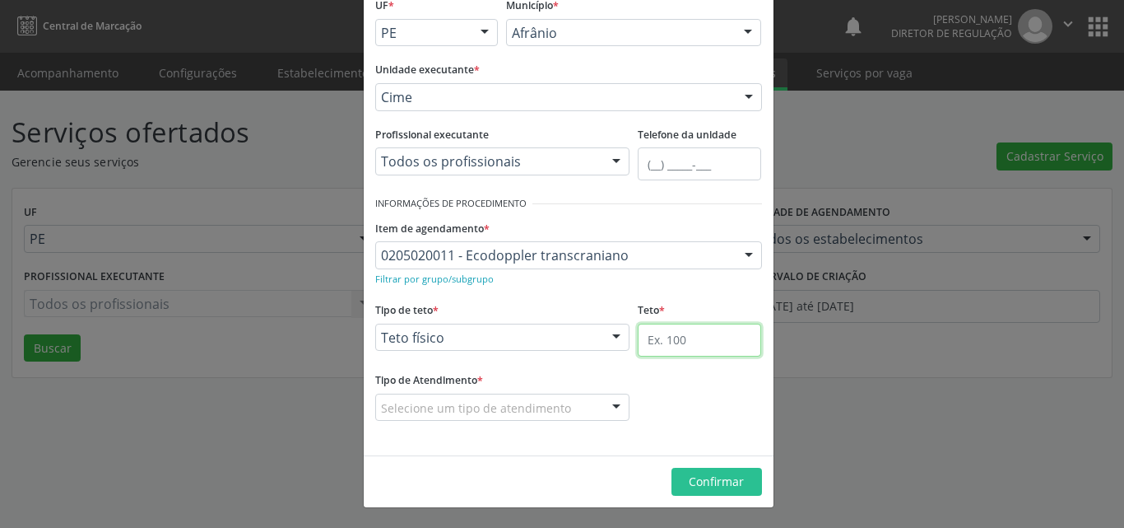
click at [688, 340] on input "text" at bounding box center [699, 339] width 123 height 33
type input "1"
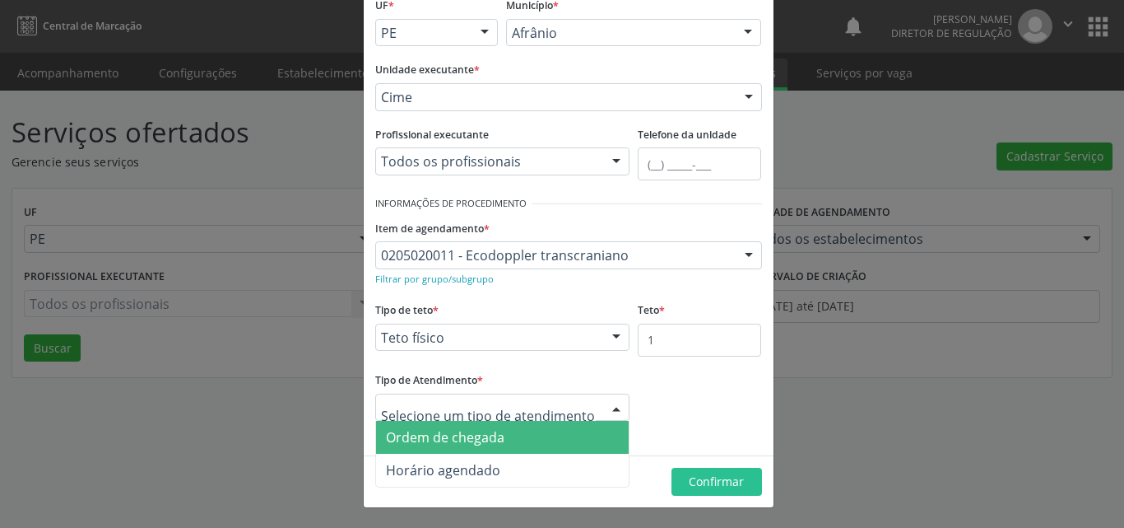
click at [430, 439] on span "Ordem de chegada" at bounding box center [445, 437] width 119 height 18
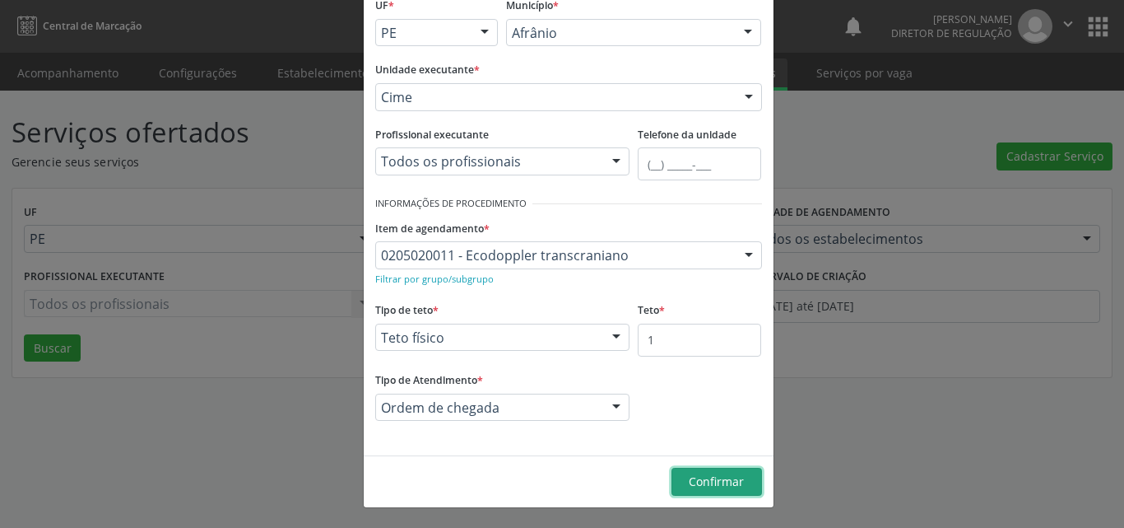
drag, startPoint x: 708, startPoint y: 481, endPoint x: 571, endPoint y: 468, distance: 137.2
click at [709, 478] on span "Confirmar" at bounding box center [716, 481] width 55 height 16
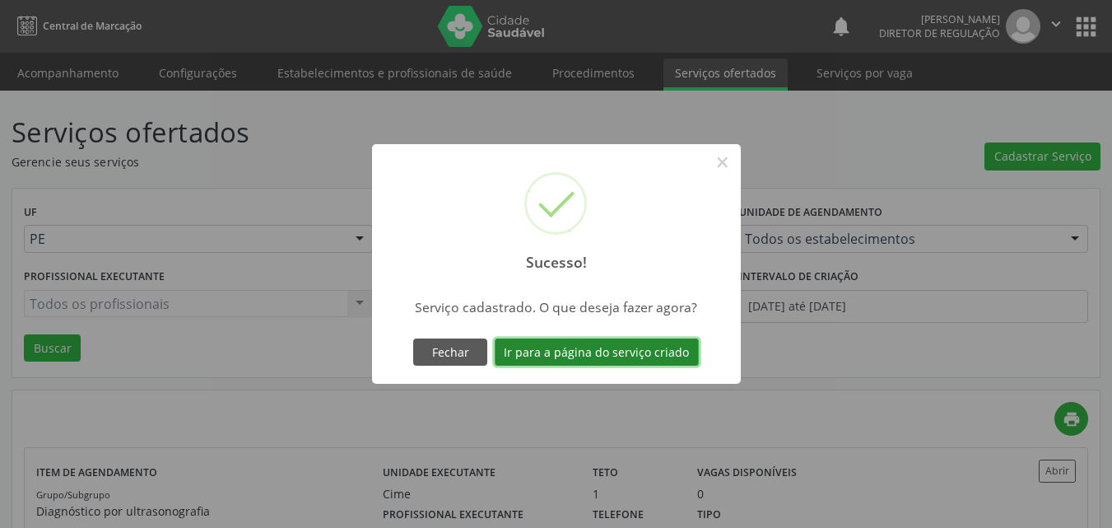
click at [669, 348] on button "Ir para a página do serviço criado" at bounding box center [597, 352] width 204 height 28
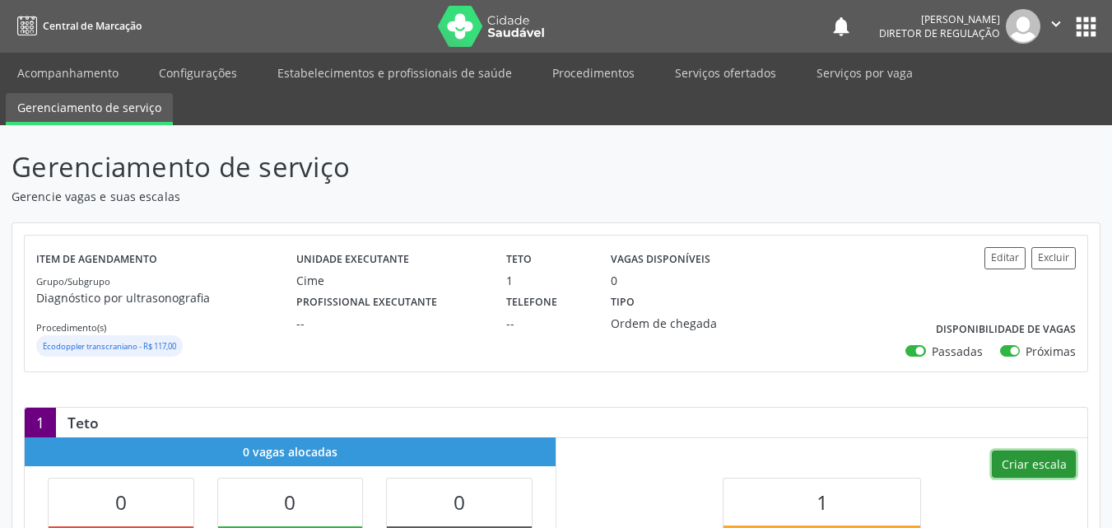
click at [1039, 465] on button "Criar escala" at bounding box center [1034, 464] width 84 height 28
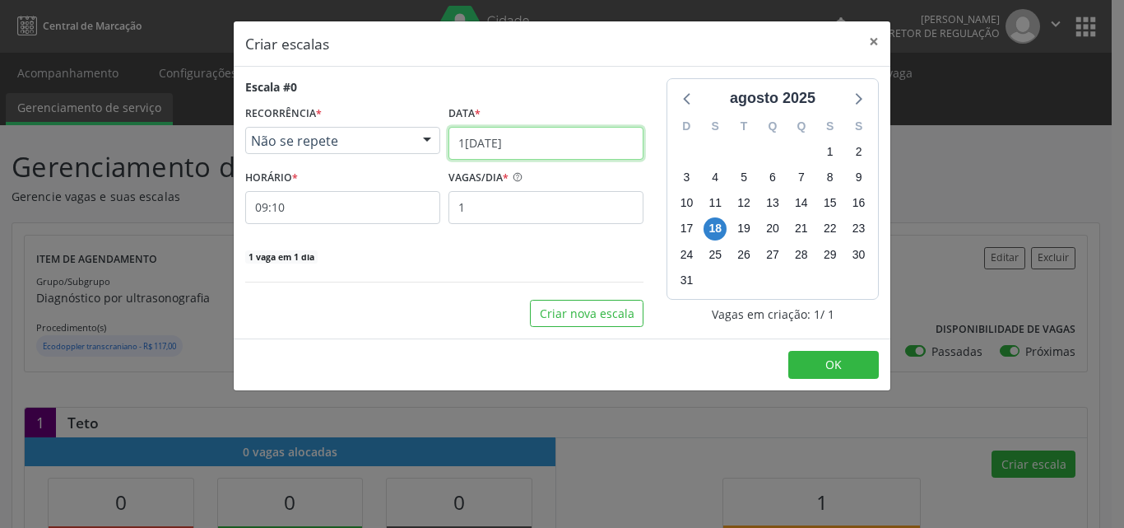
click at [571, 142] on input "1[DATE]" at bounding box center [546, 143] width 195 height 33
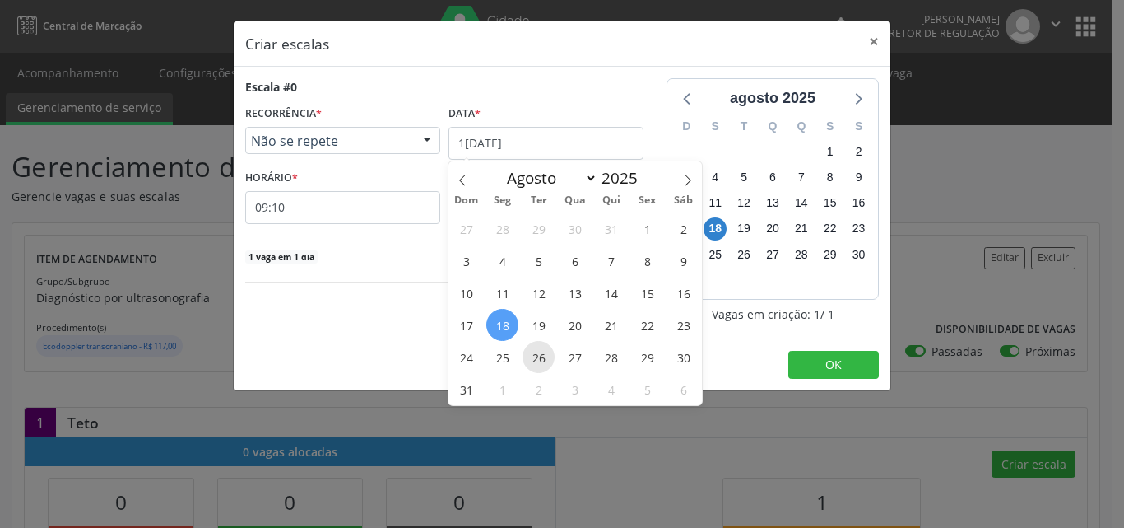
click at [537, 358] on span "26" at bounding box center [539, 357] width 32 height 32
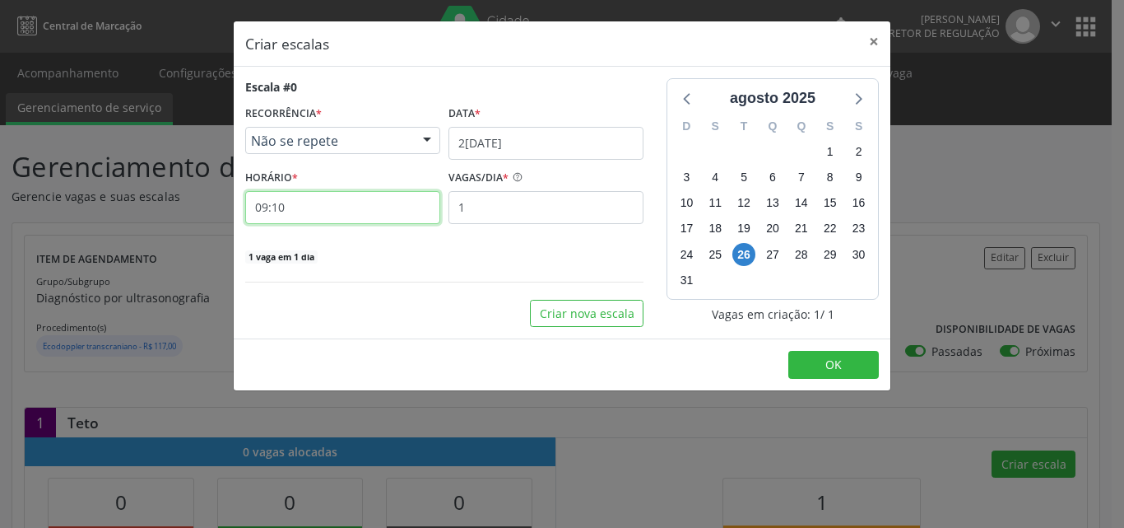
click at [383, 207] on input "09:10" at bounding box center [342, 207] width 195 height 33
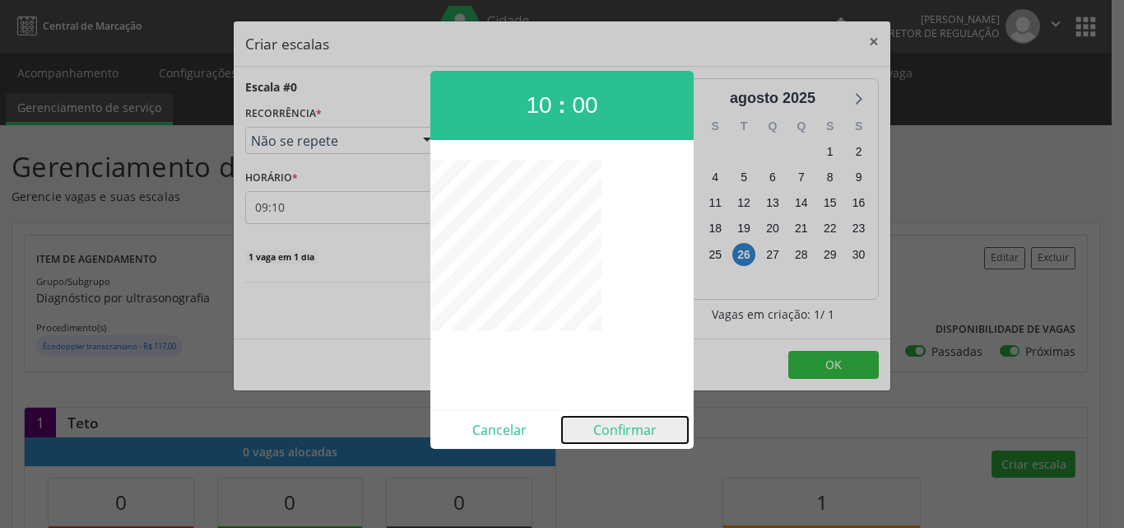
click at [633, 428] on button "Confirmar" at bounding box center [625, 429] width 126 height 26
type input "10:00"
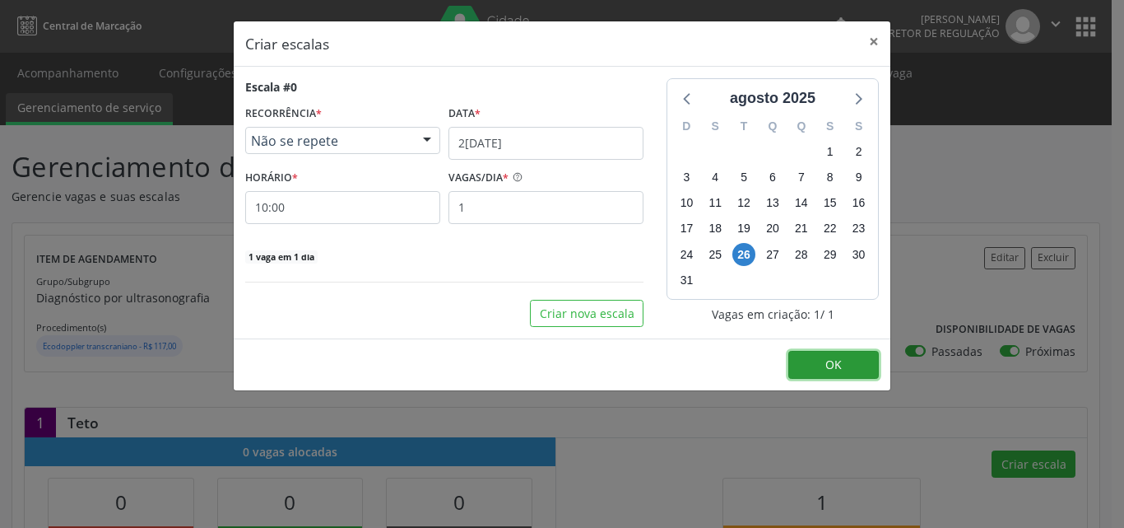
click at [831, 363] on span "OK" at bounding box center [833, 364] width 16 height 16
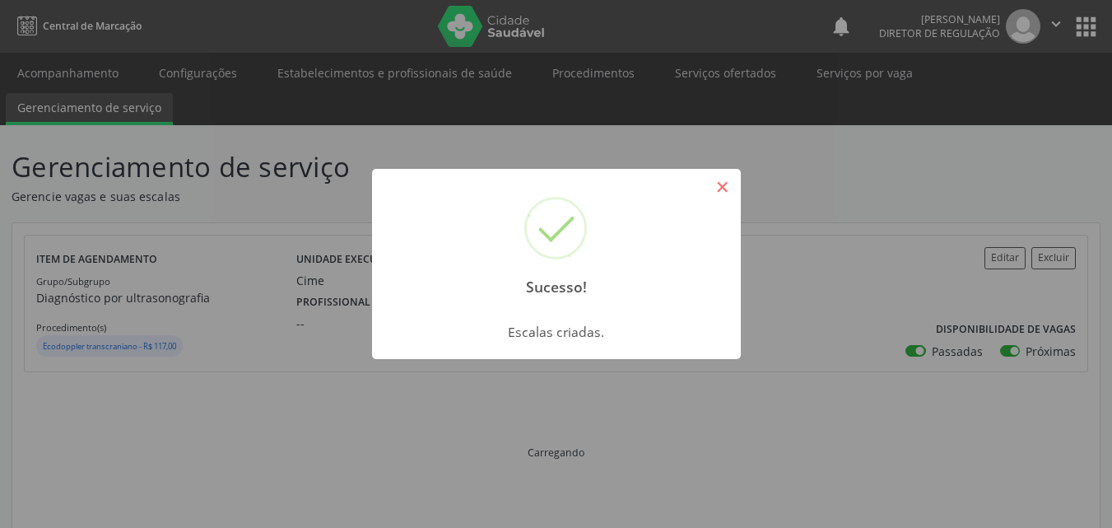
click at [727, 193] on button "×" at bounding box center [723, 187] width 28 height 28
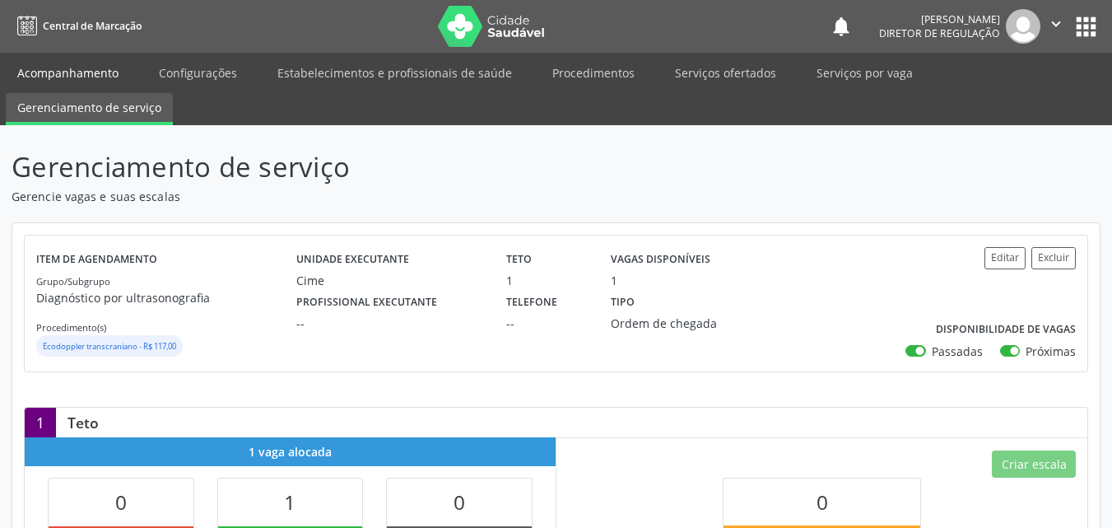
click at [77, 74] on link "Acompanhamento" at bounding box center [68, 72] width 124 height 29
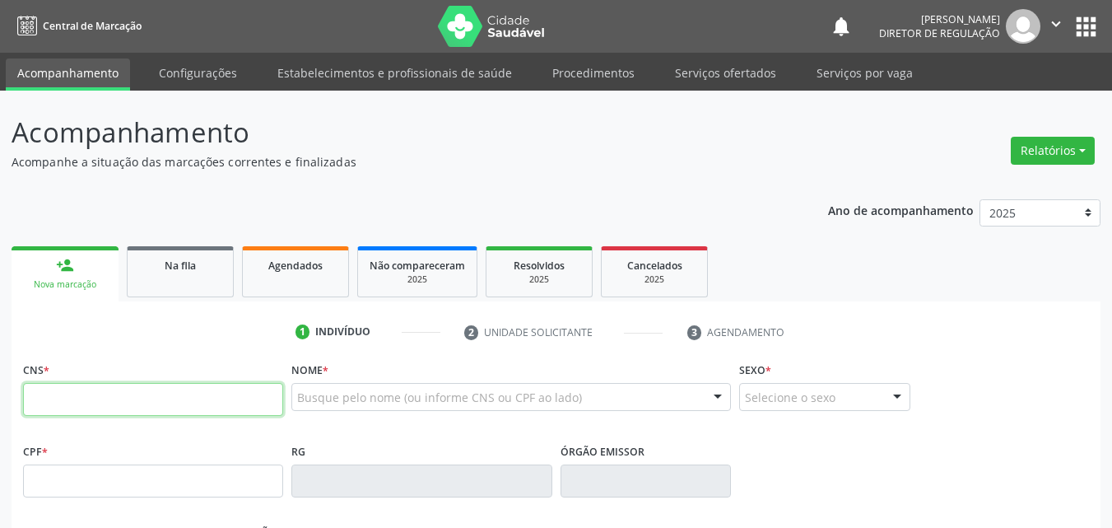
click at [193, 402] on input "text" at bounding box center [153, 399] width 260 height 33
click at [151, 397] on input "text" at bounding box center [153, 399] width 260 height 33
type input "705 0026 4885 5454"
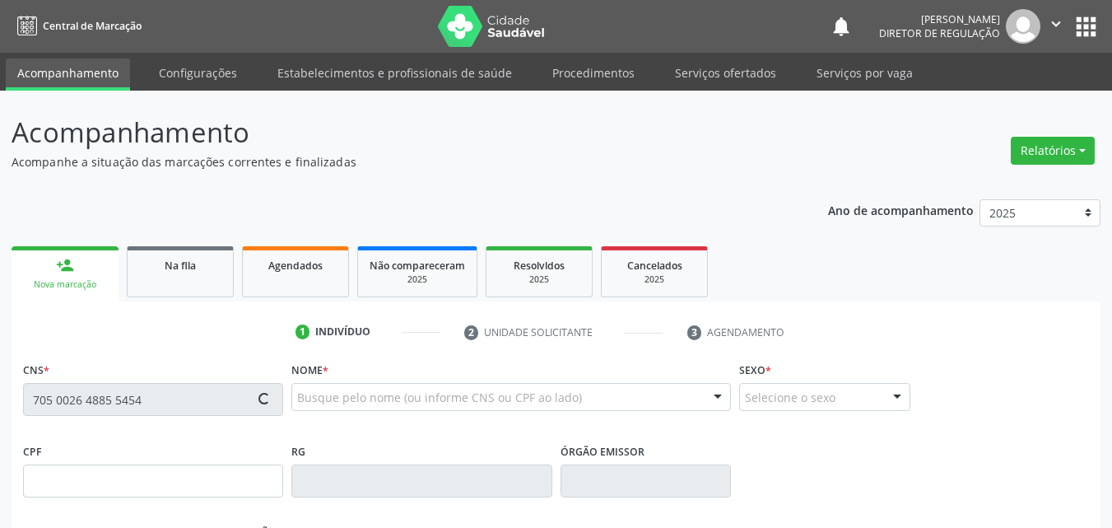
type input "177.208.114-02"
type input "26[DATE]"
type input "Tamires [PERSON_NAME]"
type input "[PHONE_NUMBER]"
type input "117.864.354-97"
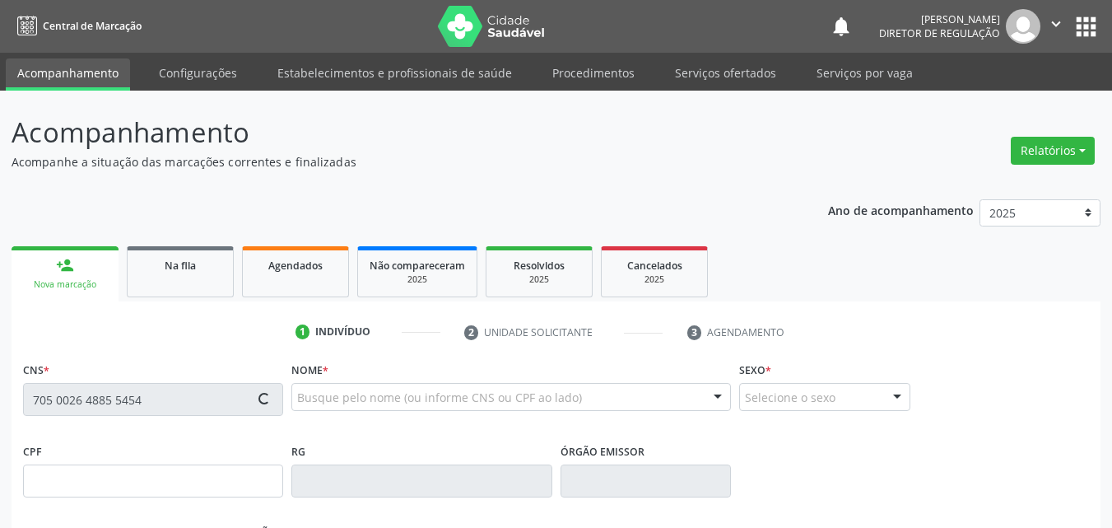
type input "S/N"
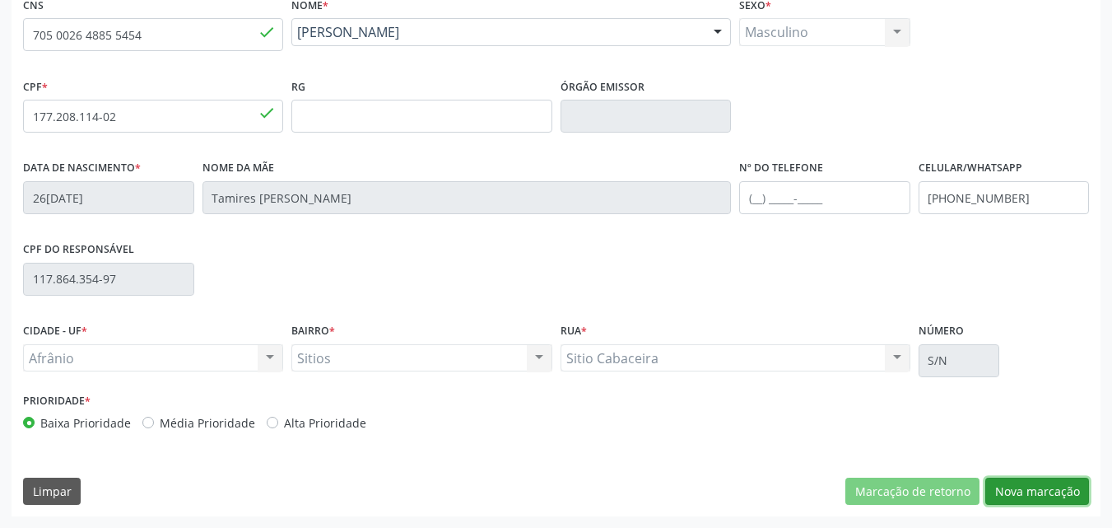
click at [1027, 487] on button "Nova marcação" at bounding box center [1037, 491] width 104 height 28
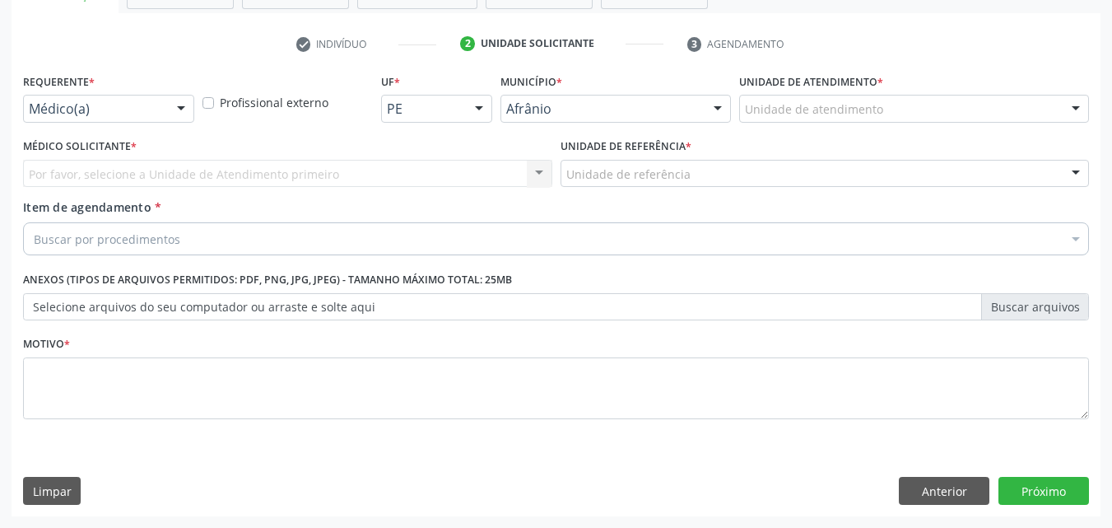
scroll to position [288, 0]
click at [881, 104] on div "Unidade de atendimento" at bounding box center [914, 109] width 350 height 28
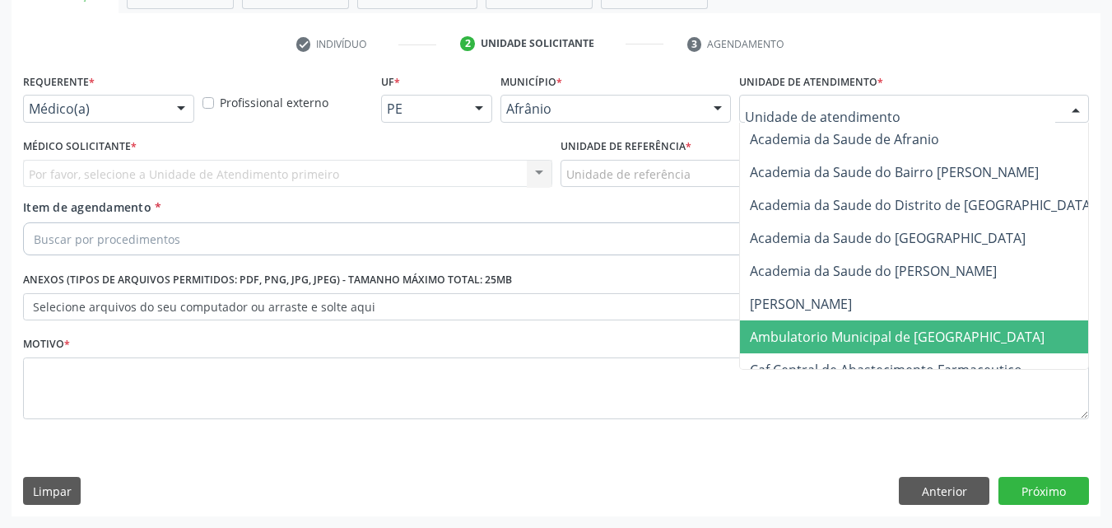
click at [887, 344] on span "Ambulatorio Municipal de [GEOGRAPHIC_DATA]" at bounding box center [897, 337] width 295 height 18
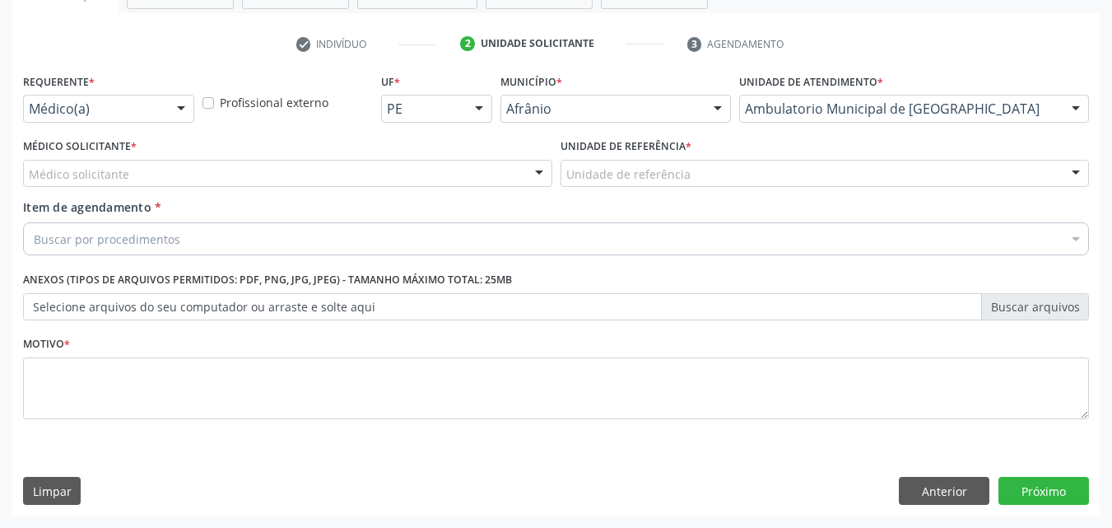
click at [700, 163] on div "Unidade de referência" at bounding box center [824, 174] width 529 height 28
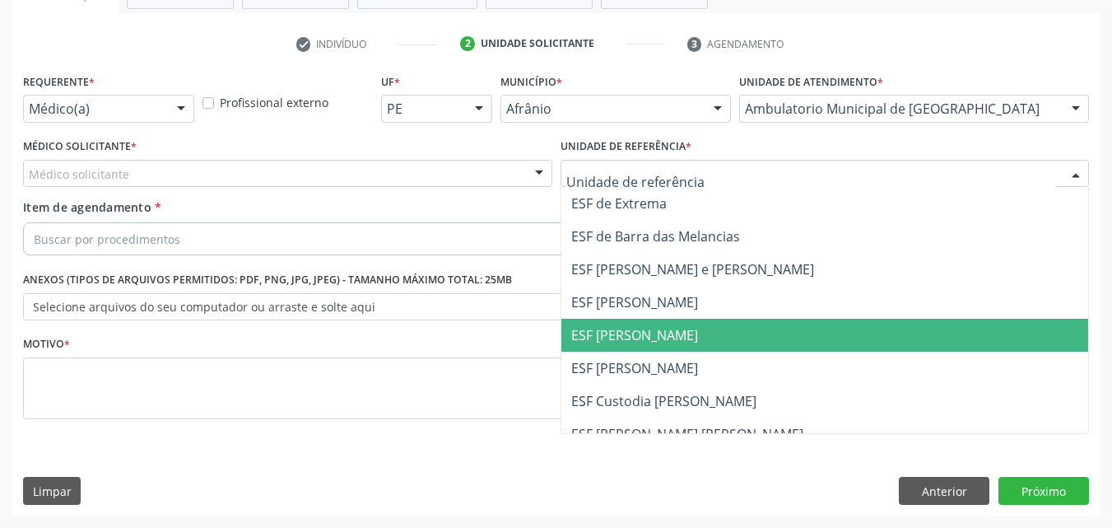
click at [671, 328] on span "ESF [PERSON_NAME]" at bounding box center [634, 335] width 127 height 18
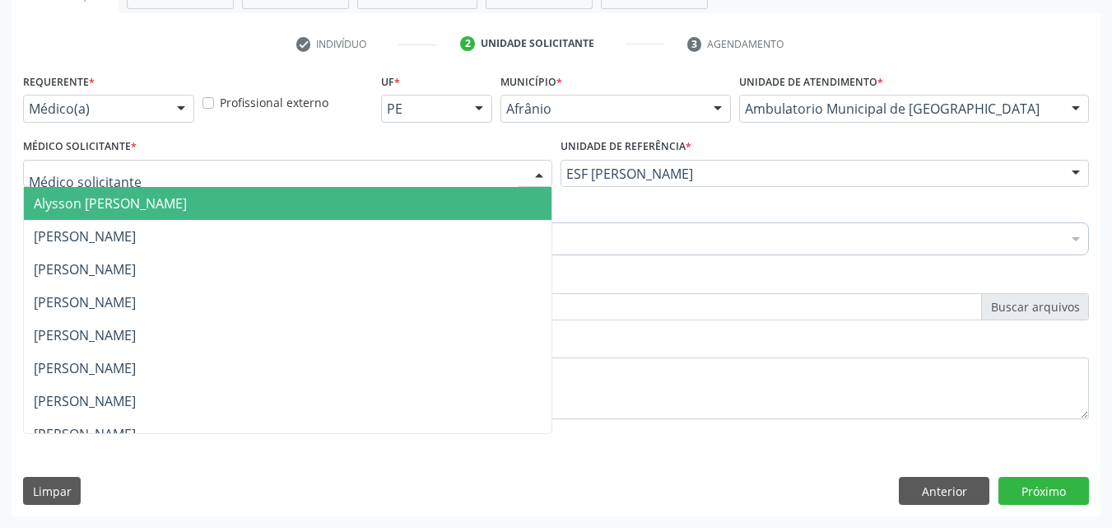
click at [181, 174] on div at bounding box center [287, 174] width 529 height 28
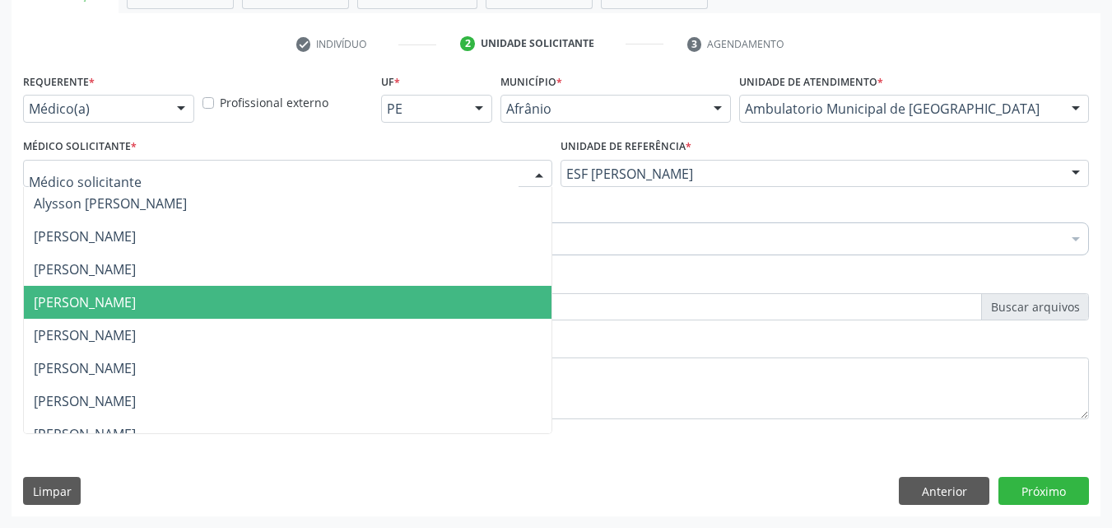
click at [136, 307] on span "[PERSON_NAME]" at bounding box center [85, 302] width 102 height 18
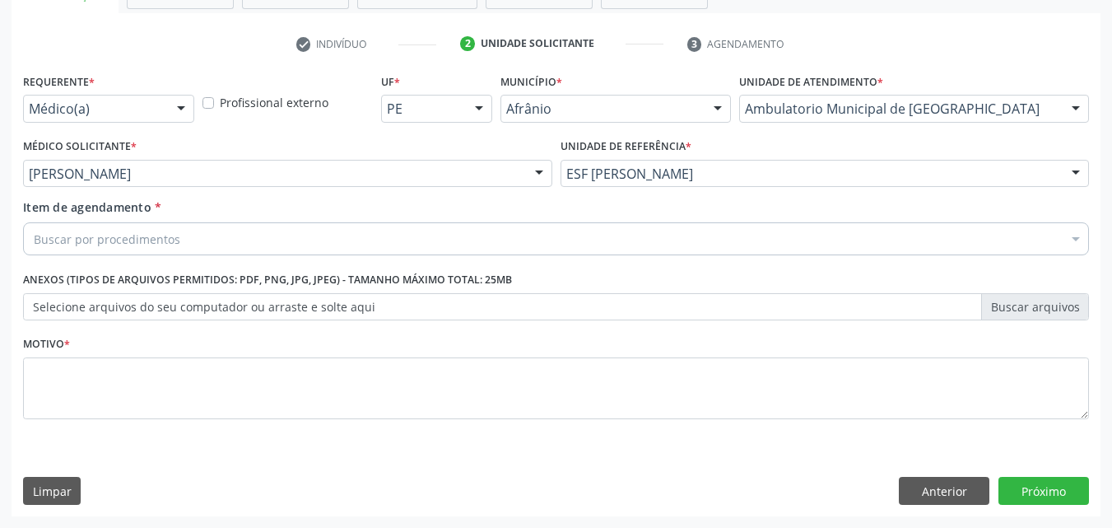
click at [188, 239] on div "Buscar por procedimentos" at bounding box center [556, 238] width 1066 height 33
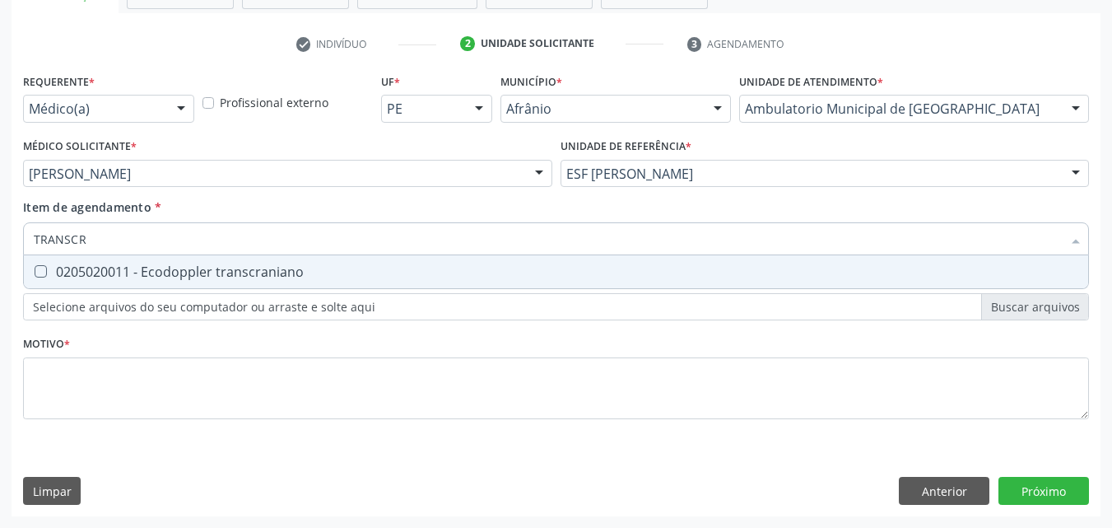
type input "TRANSCRA"
click at [204, 271] on div "0205020011 - Ecodoppler transcraniano" at bounding box center [556, 271] width 1044 height 13
checkbox transcraniano "true"
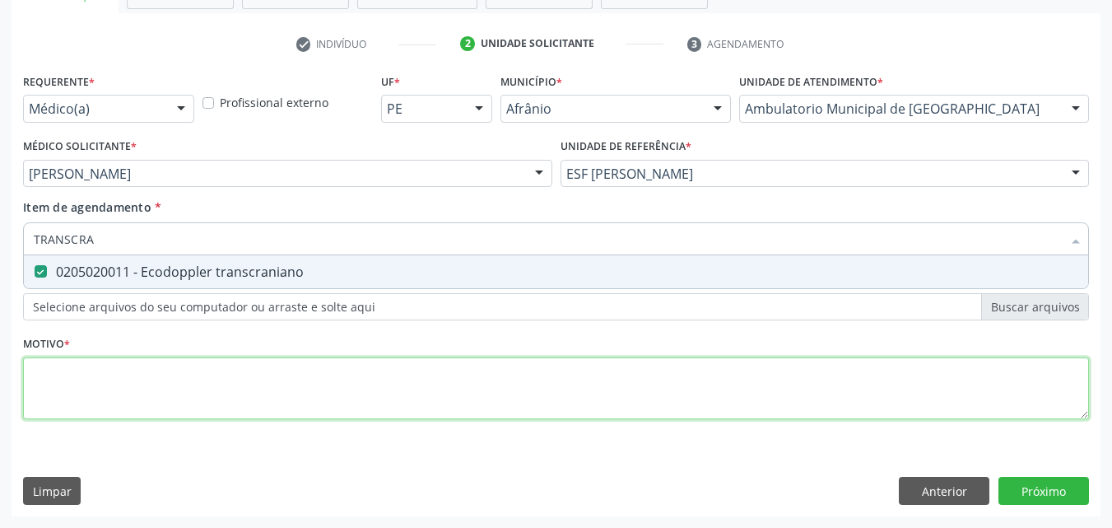
click at [203, 376] on div "Requerente * Médico(a) Médico(a) Enfermeiro(a) Paciente Nenhum resultado encont…" at bounding box center [556, 255] width 1066 height 373
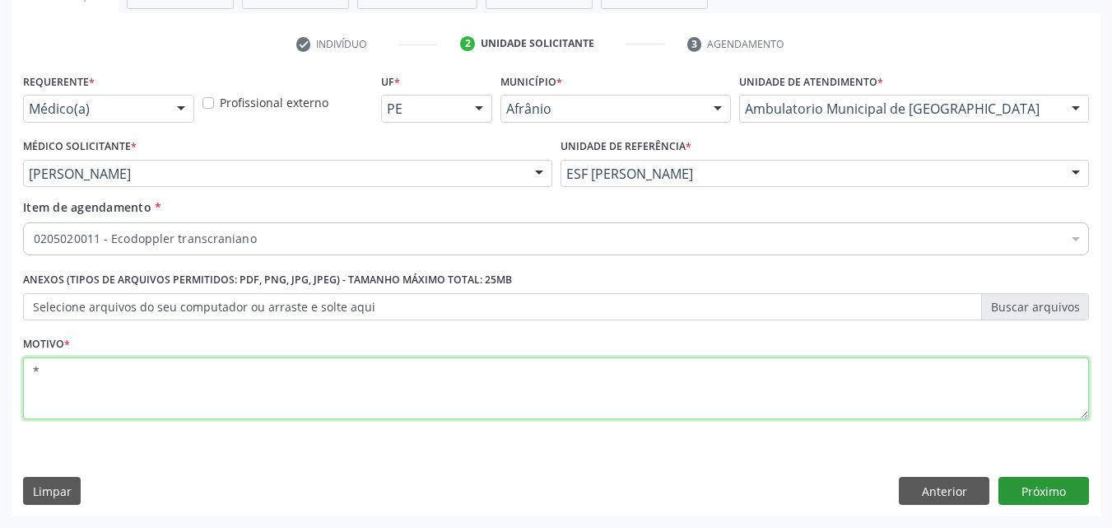
type textarea "*"
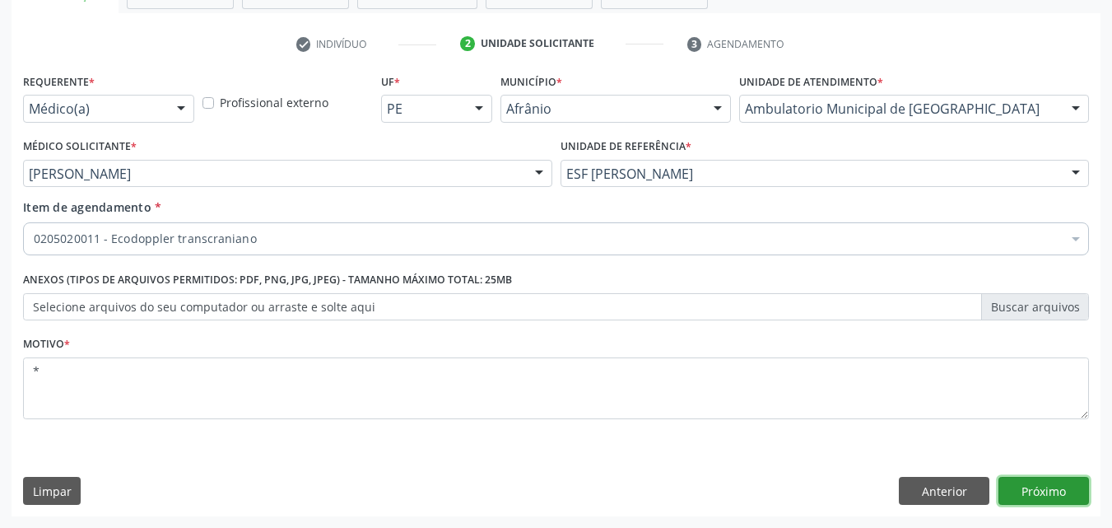
click at [1052, 490] on button "Próximo" at bounding box center [1043, 490] width 91 height 28
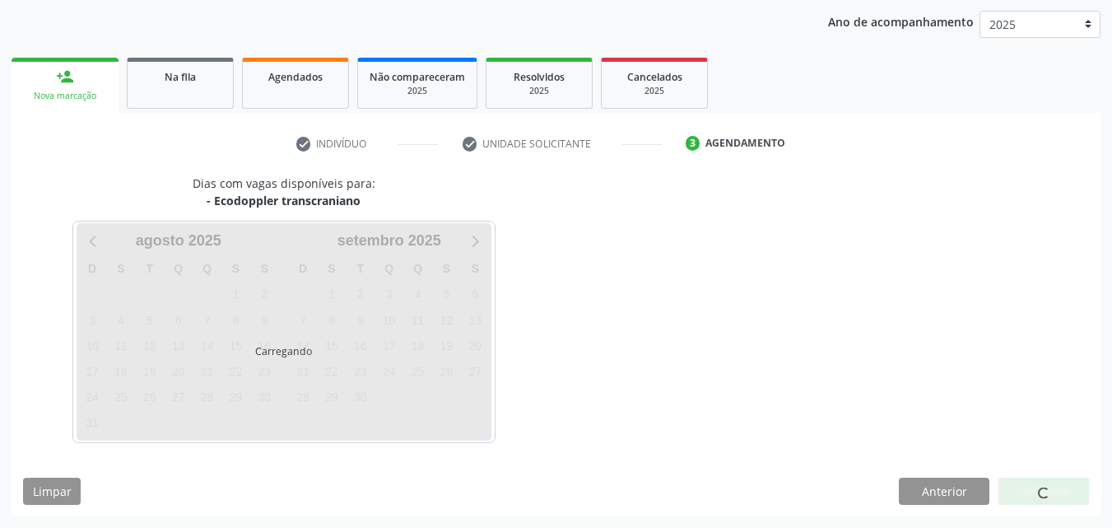
scroll to position [188, 0]
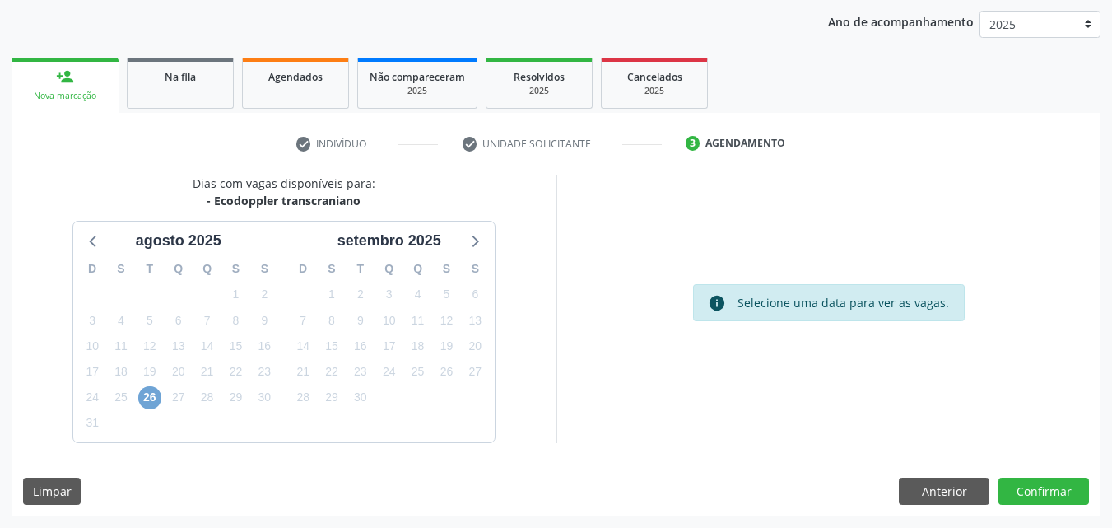
click at [147, 397] on span "26" at bounding box center [149, 397] width 23 height 23
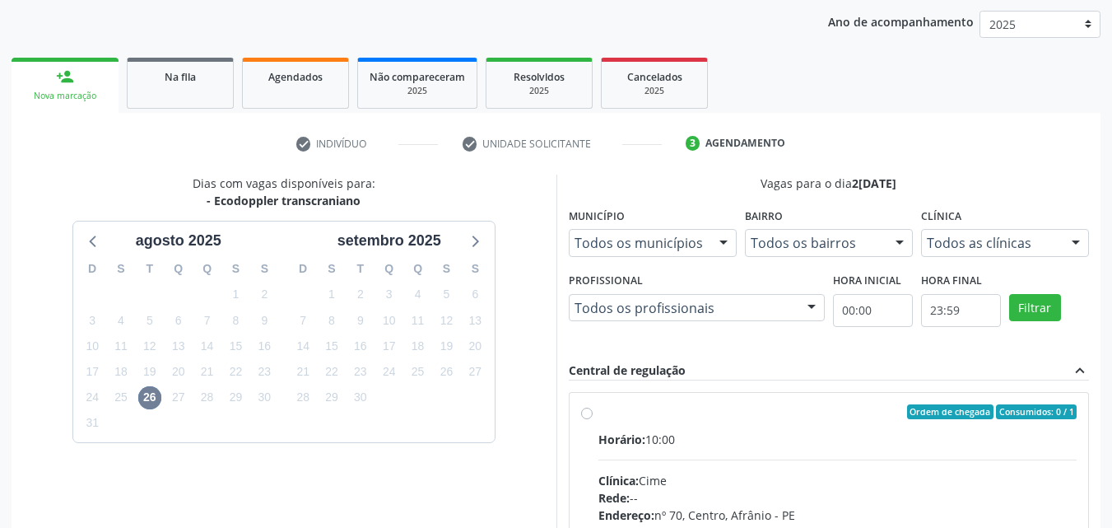
click at [630, 411] on div "Ordem de chegada Consumidos: 0 / 1" at bounding box center [837, 411] width 479 height 15
click at [593, 411] on input "Ordem de chegada Consumidos: 0 / 1 Horário: 10:00 Clínica: Cime Rede: -- Endere…" at bounding box center [587, 411] width 12 height 15
radio input "true"
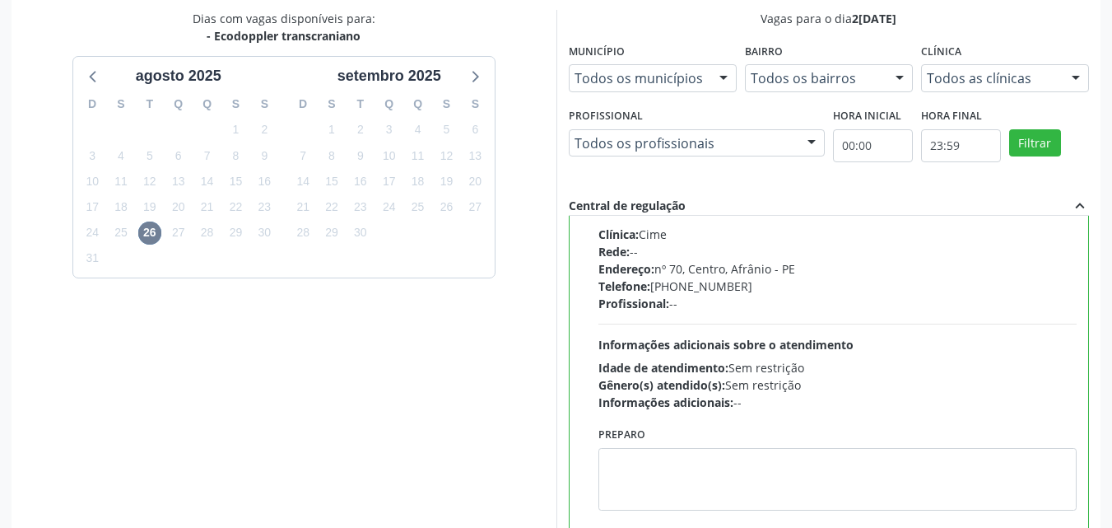
scroll to position [456, 0]
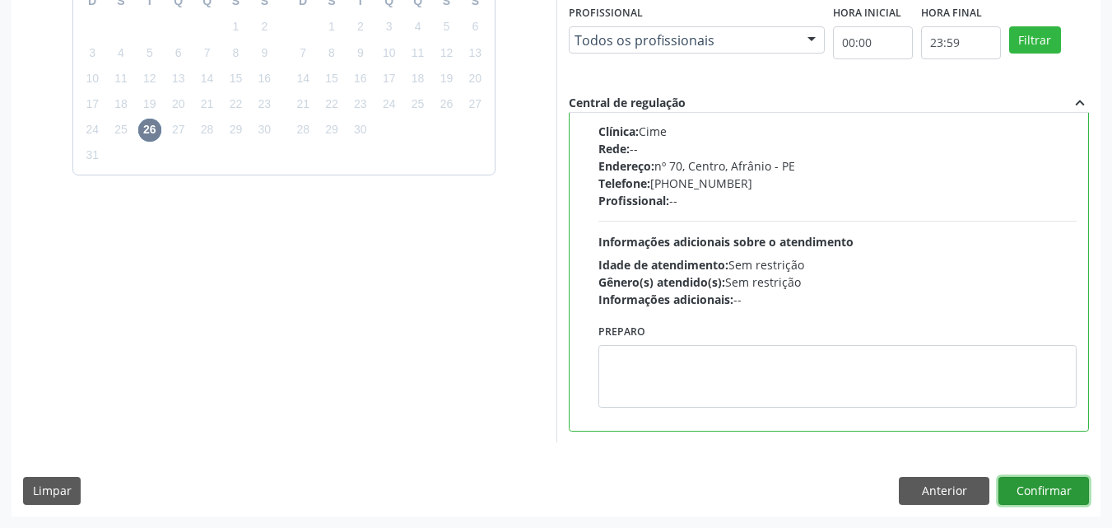
click at [1042, 489] on button "Confirmar" at bounding box center [1043, 490] width 91 height 28
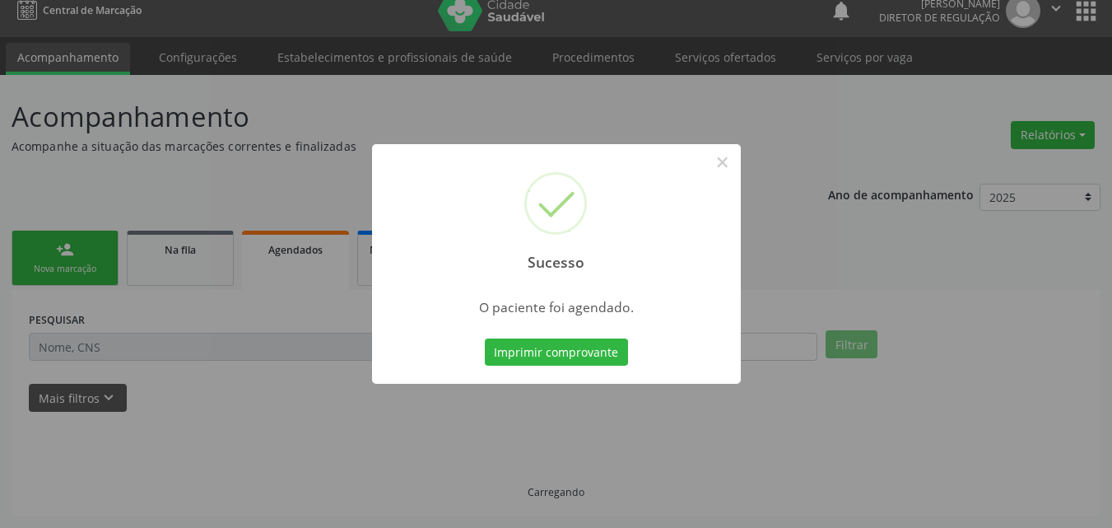
scroll to position [16, 0]
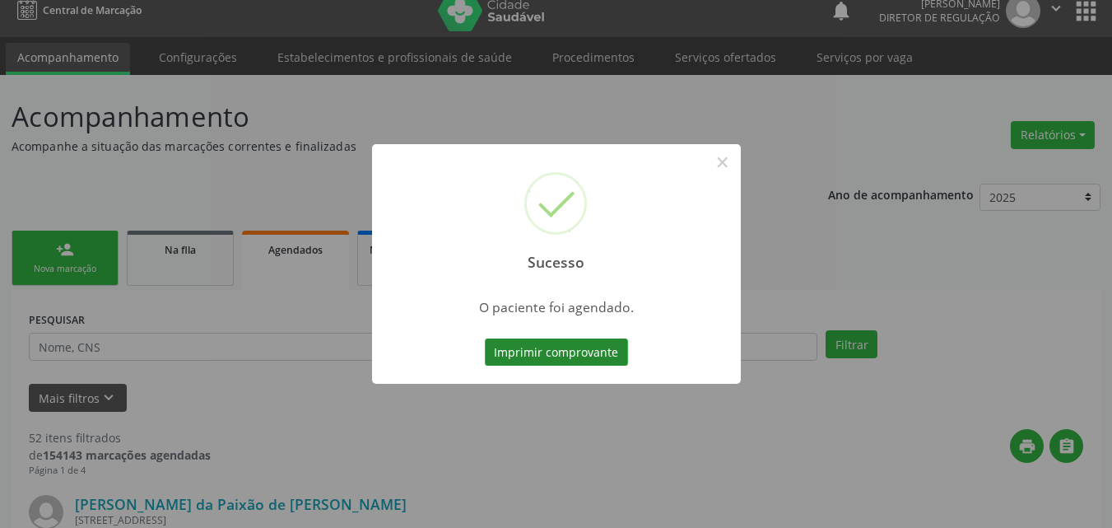
click at [590, 347] on button "Imprimir comprovante" at bounding box center [556, 352] width 143 height 28
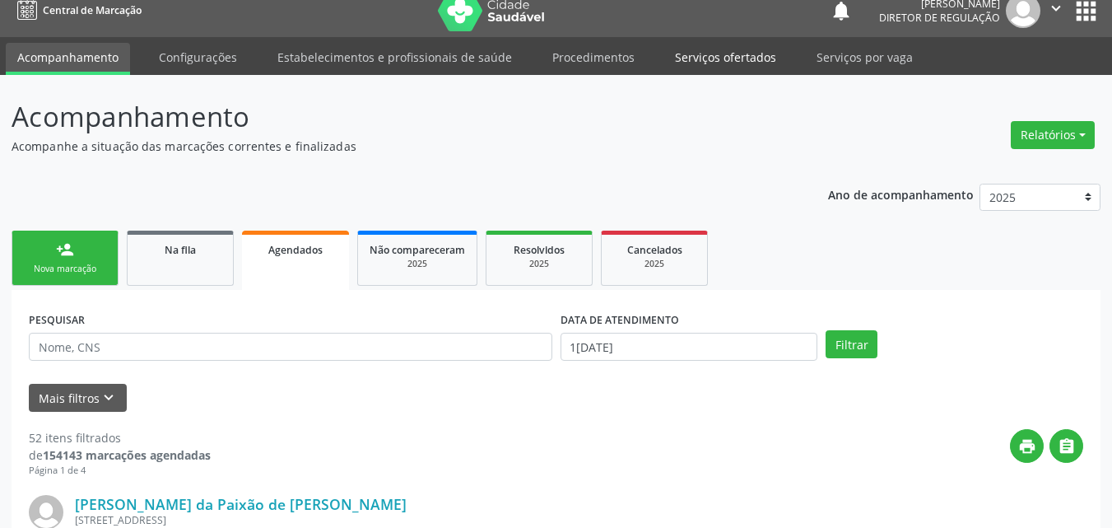
click at [732, 60] on link "Serviços ofertados" at bounding box center [725, 57] width 124 height 29
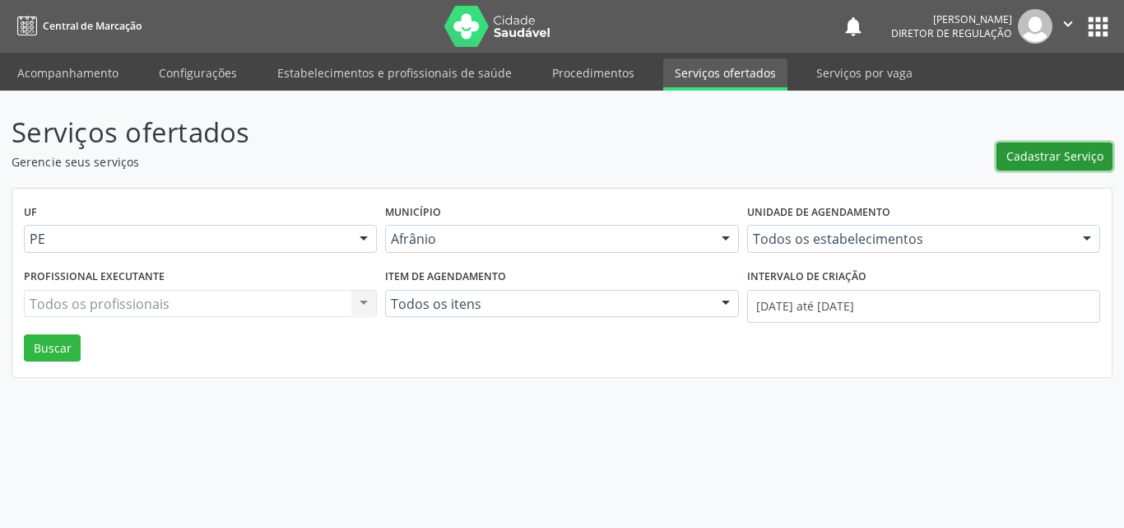
click at [1057, 155] on span "Cadastrar Serviço" at bounding box center [1054, 155] width 97 height 17
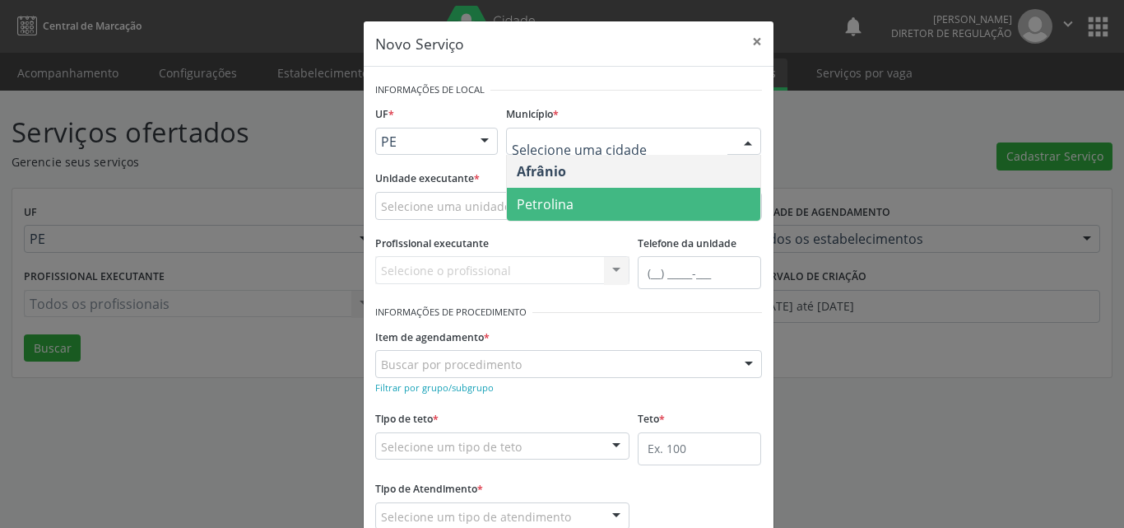
click at [579, 195] on span "Petrolina" at bounding box center [633, 204] width 253 height 33
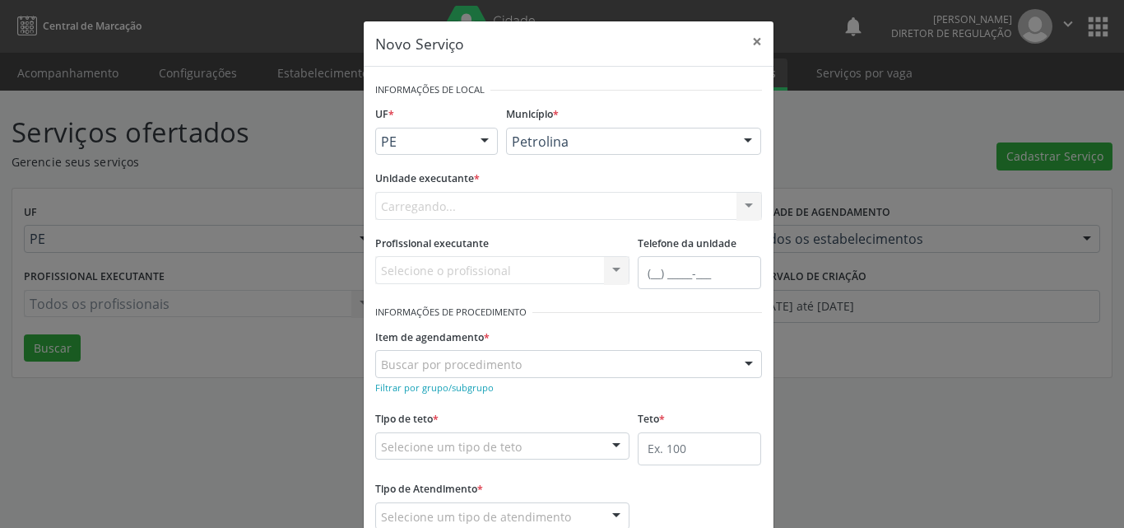
click at [496, 206] on div "Carregando... Academia da Saude de Afranio Academia da Saude do Bairro [PERSON_…" at bounding box center [568, 206] width 387 height 28
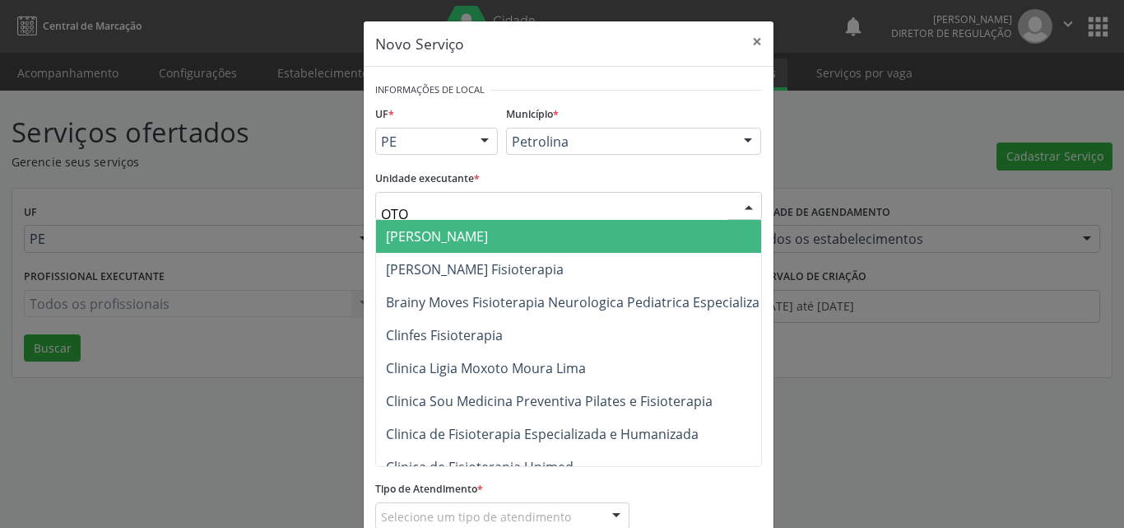
type input "OTOC"
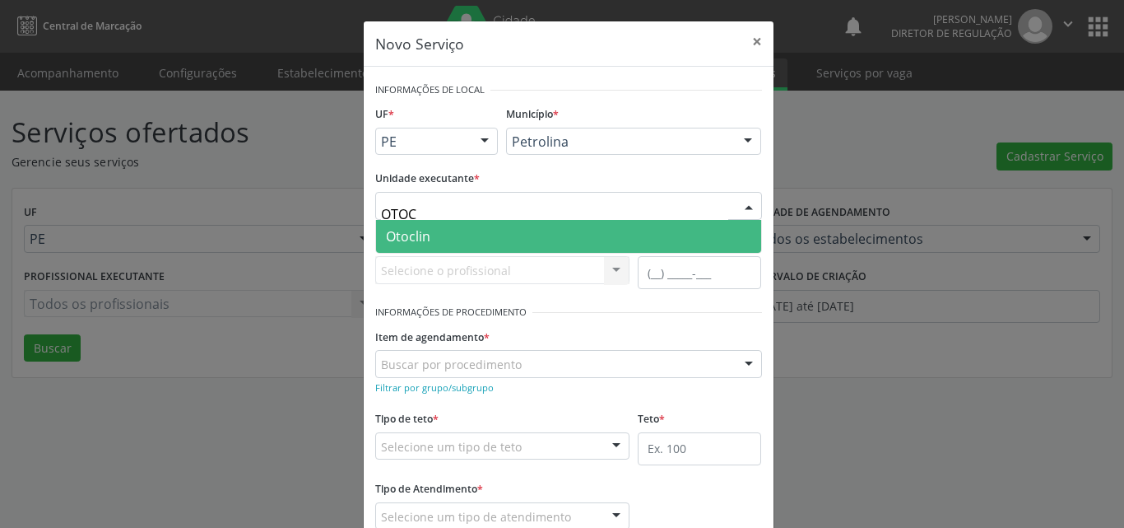
click at [425, 227] on span "Otoclin" at bounding box center [568, 236] width 385 height 33
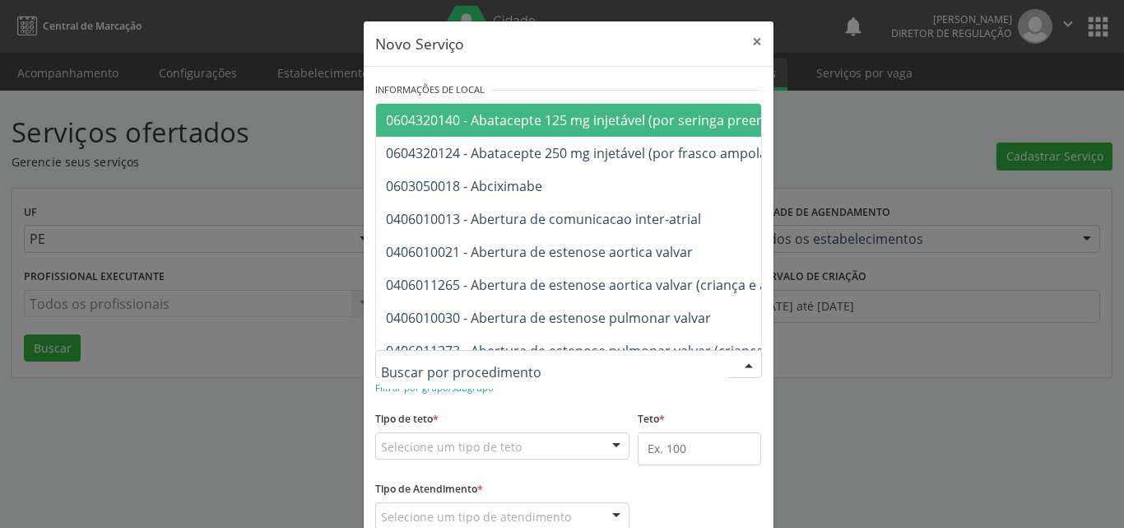
click at [524, 360] on div at bounding box center [568, 364] width 387 height 28
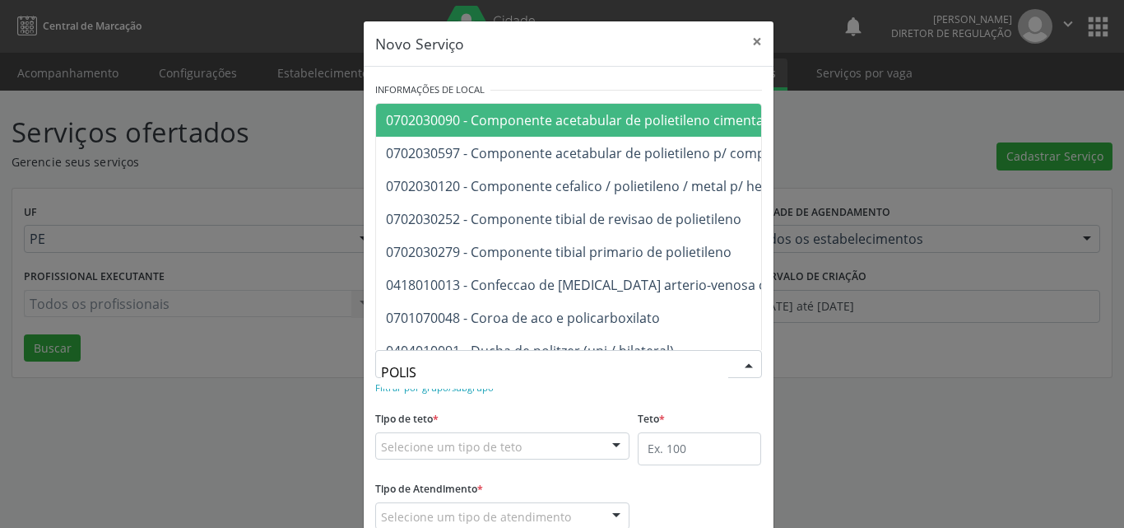
type input "POLISS"
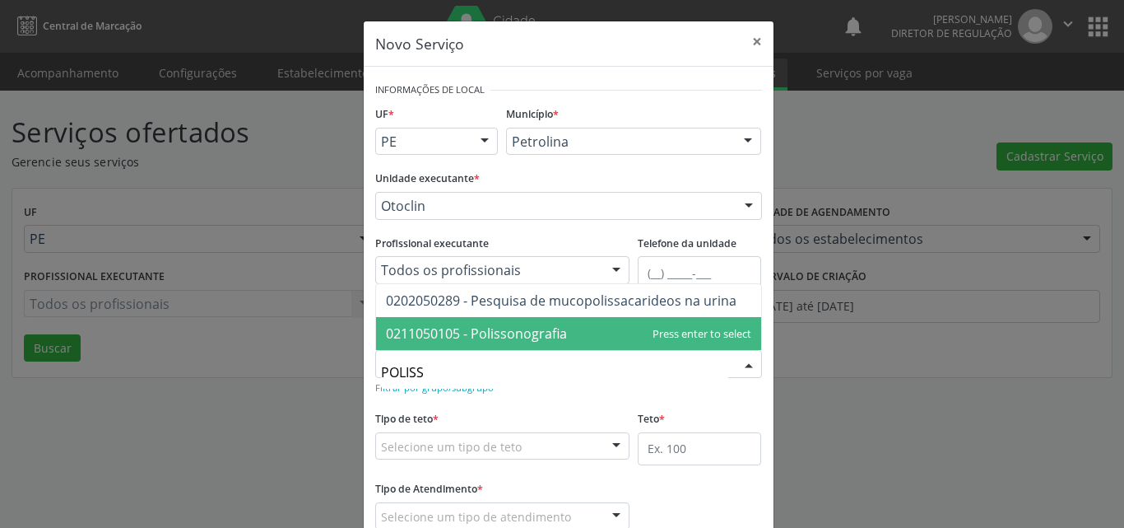
click at [519, 335] on span "0211050105 - Polissonografia" at bounding box center [476, 333] width 181 height 18
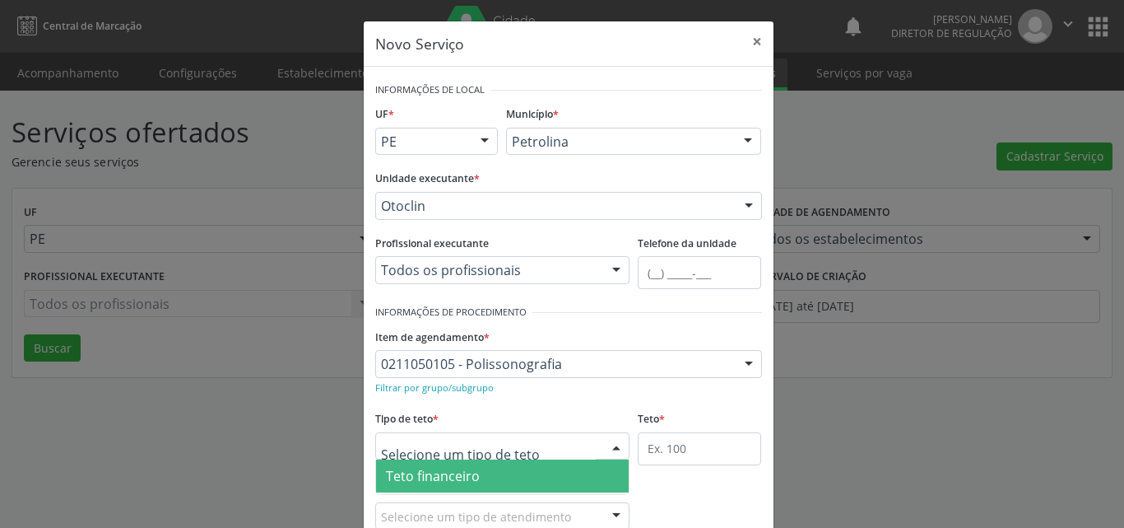
scroll to position [31, 0]
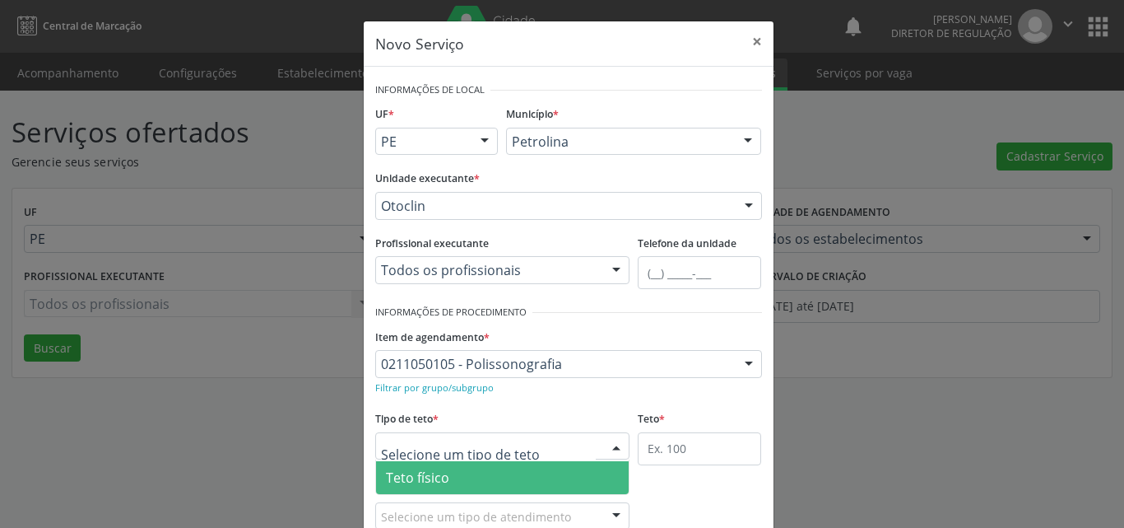
click at [486, 475] on span "Teto físico" at bounding box center [502, 477] width 253 height 33
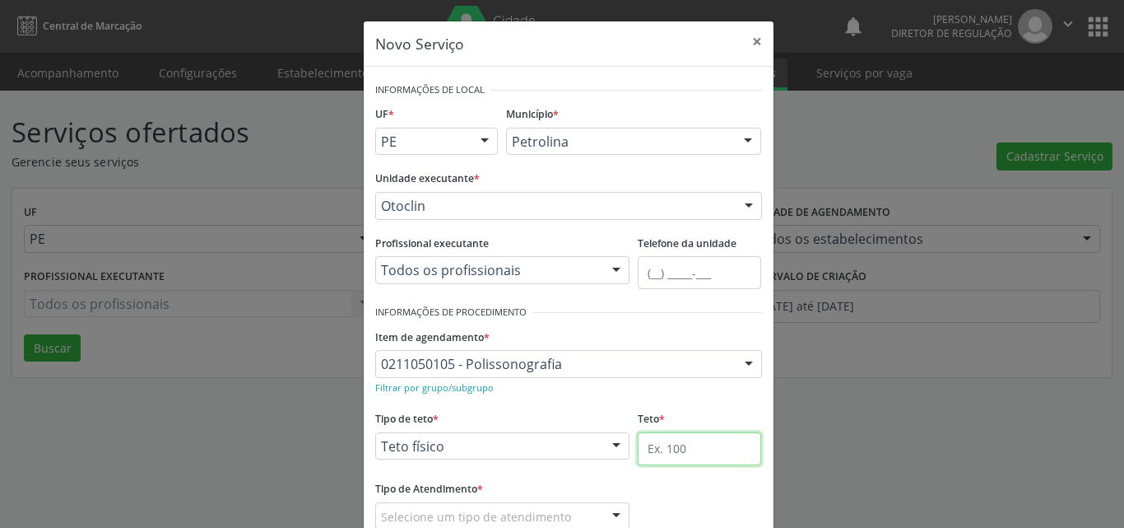
click at [676, 449] on input "text" at bounding box center [699, 448] width 123 height 33
type input "1"
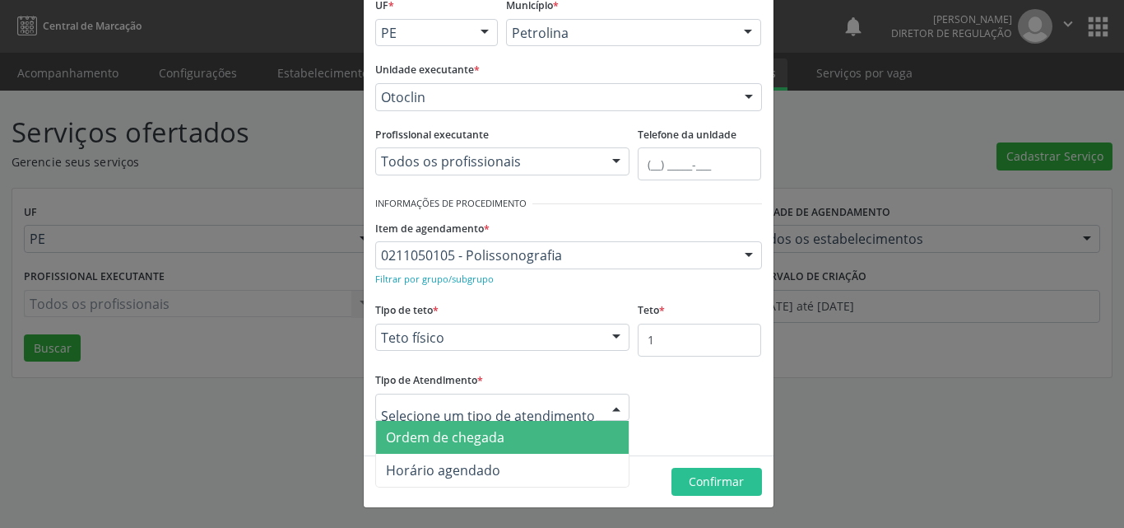
click at [480, 436] on span "Ordem de chegada" at bounding box center [445, 437] width 119 height 18
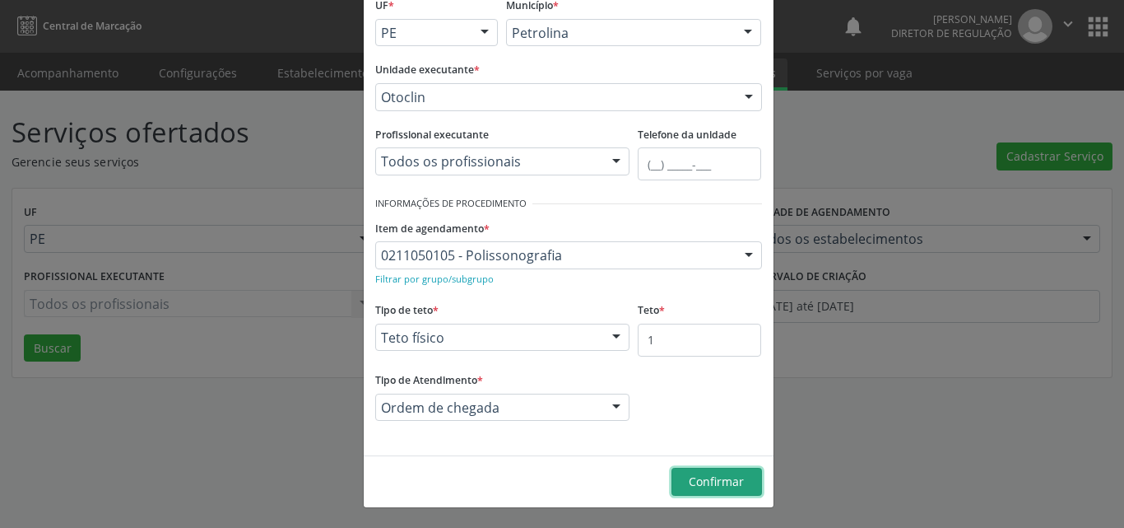
click at [713, 483] on span "Confirmar" at bounding box center [716, 481] width 55 height 16
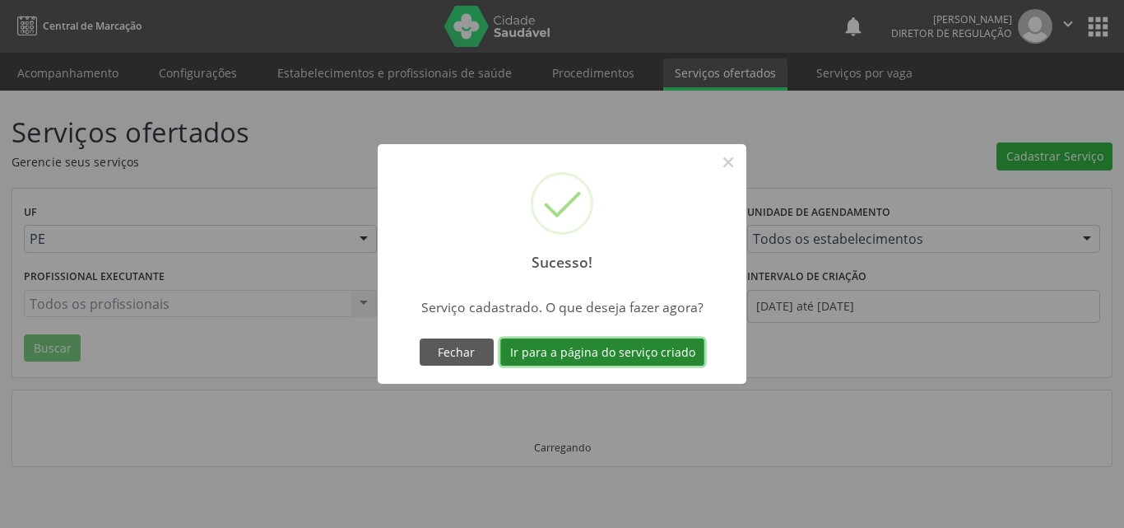
click at [642, 351] on button "Ir para a página do serviço criado" at bounding box center [602, 352] width 204 height 28
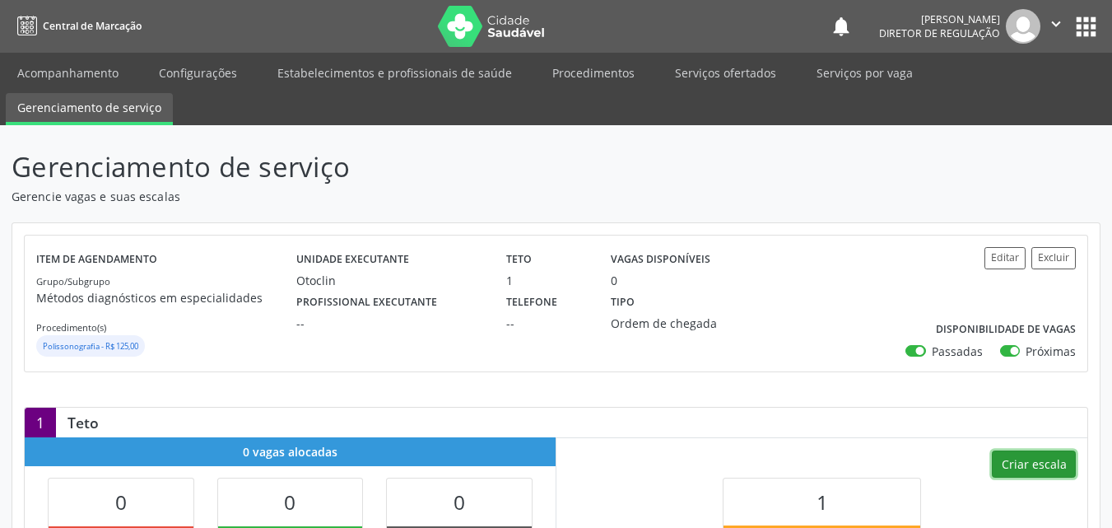
click at [1049, 468] on button "Criar escala" at bounding box center [1034, 464] width 84 height 28
select select "7"
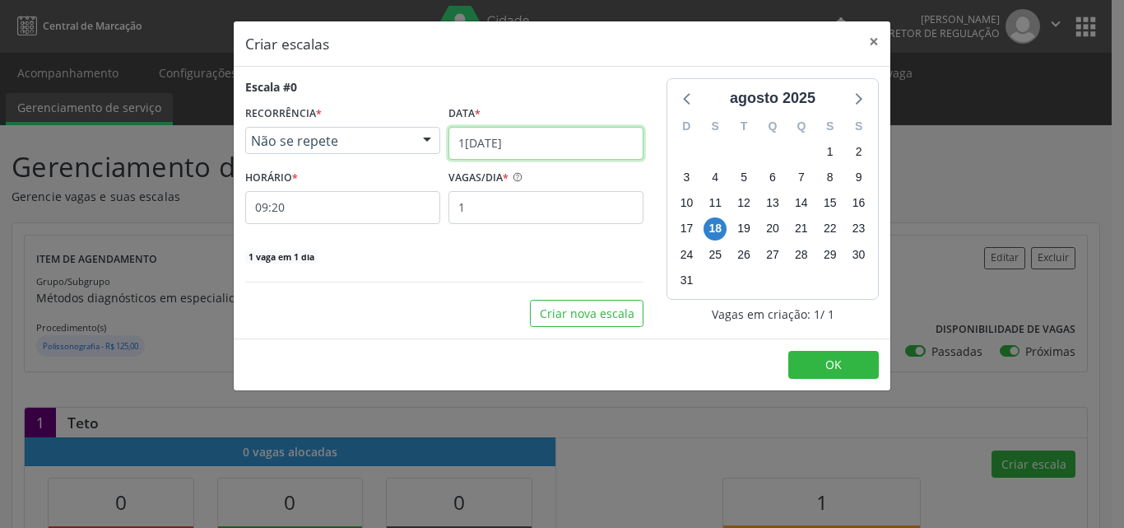
click at [539, 140] on input "1[DATE]" at bounding box center [546, 143] width 195 height 33
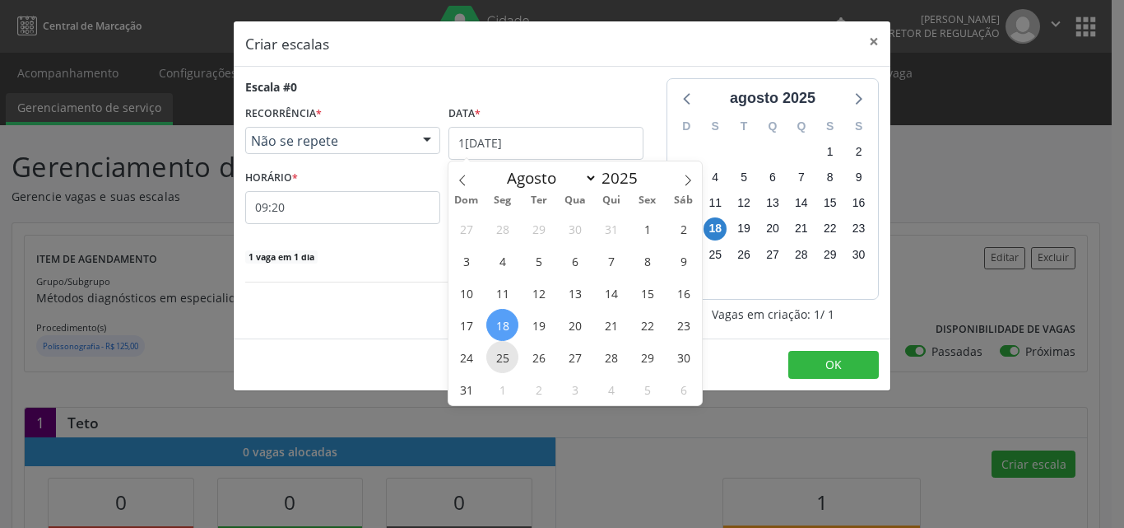
click at [507, 358] on span "25" at bounding box center [502, 357] width 32 height 32
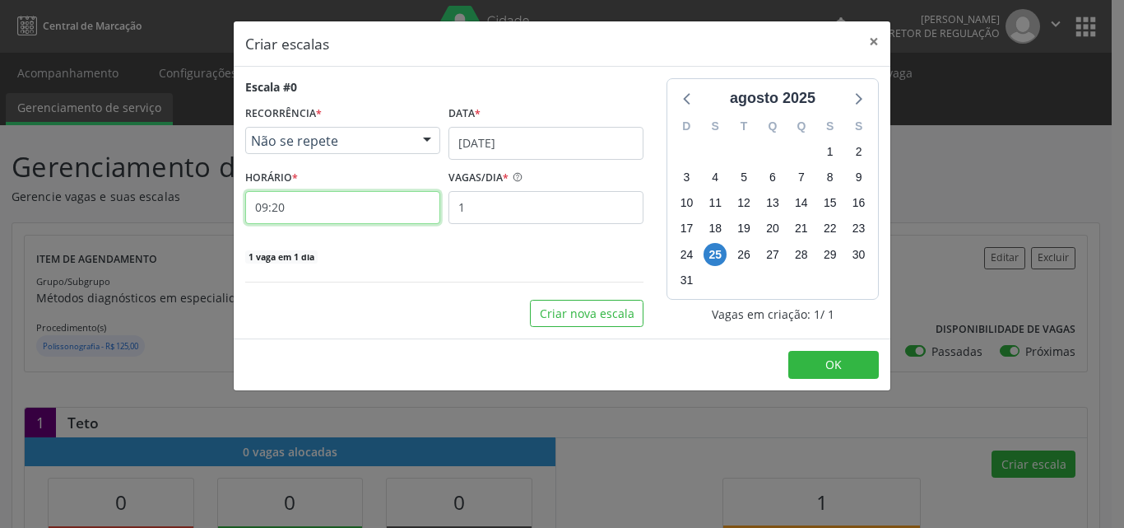
click at [326, 201] on input "09:20" at bounding box center [342, 207] width 195 height 33
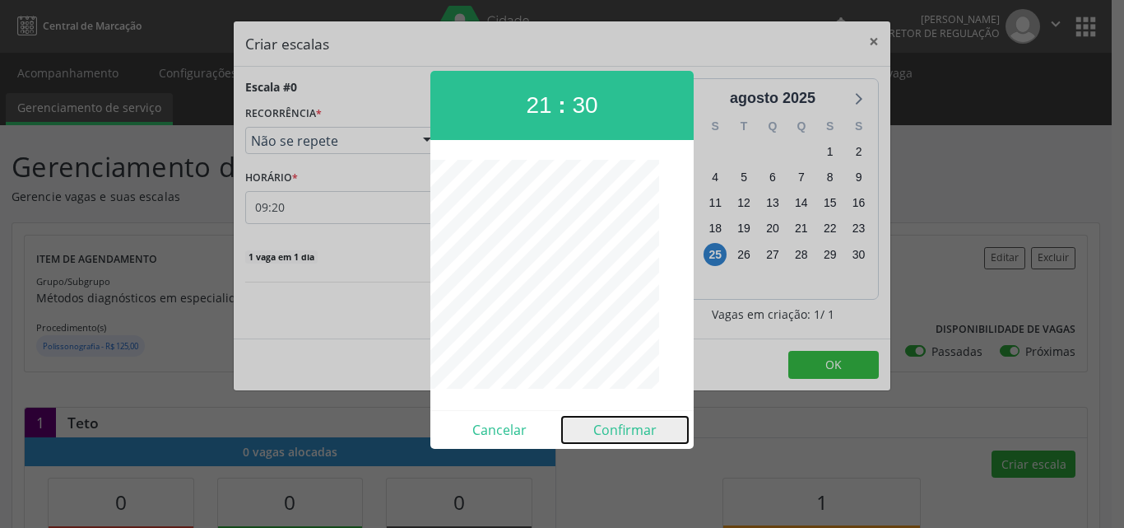
click at [640, 428] on button "Confirmar" at bounding box center [625, 429] width 126 height 26
type input "21:30"
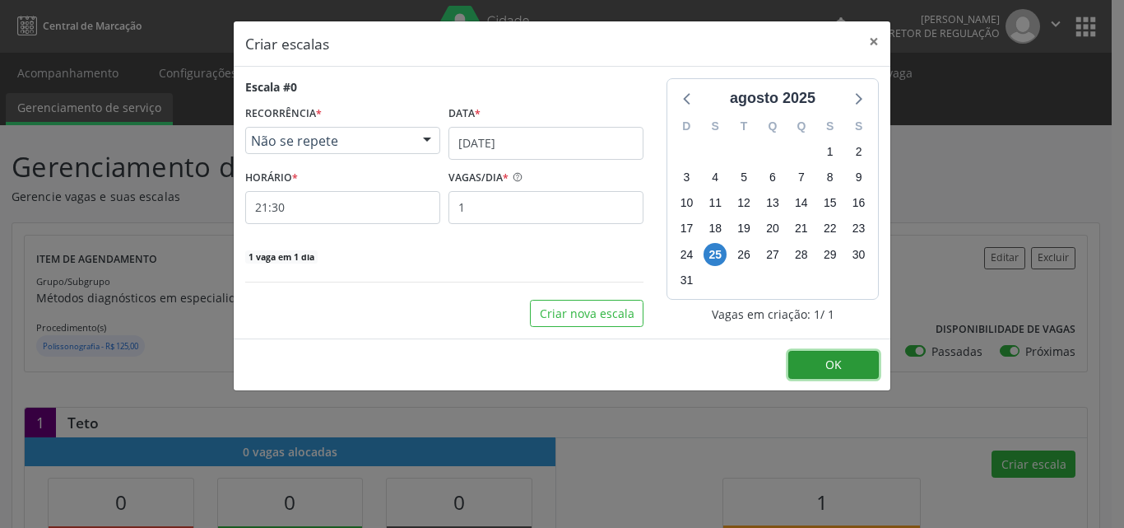
click at [838, 365] on span "OK" at bounding box center [833, 364] width 16 height 16
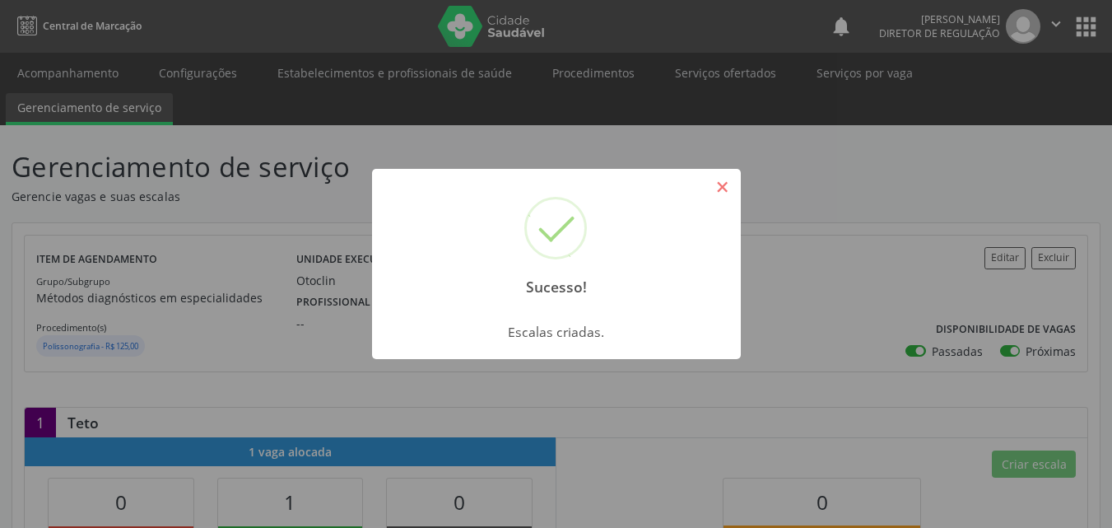
click at [724, 184] on button "×" at bounding box center [723, 187] width 28 height 28
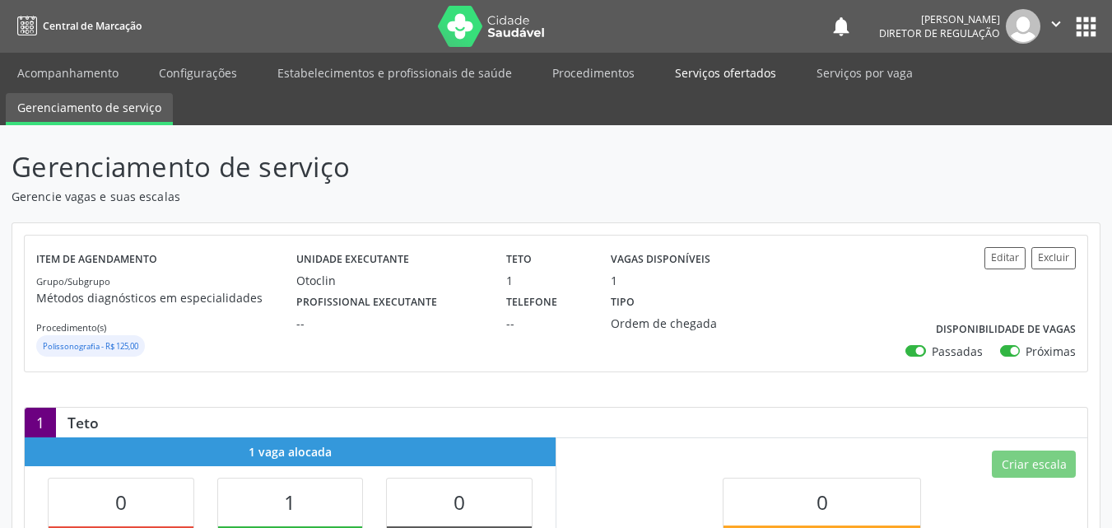
click at [706, 71] on link "Serviços ofertados" at bounding box center [725, 72] width 124 height 29
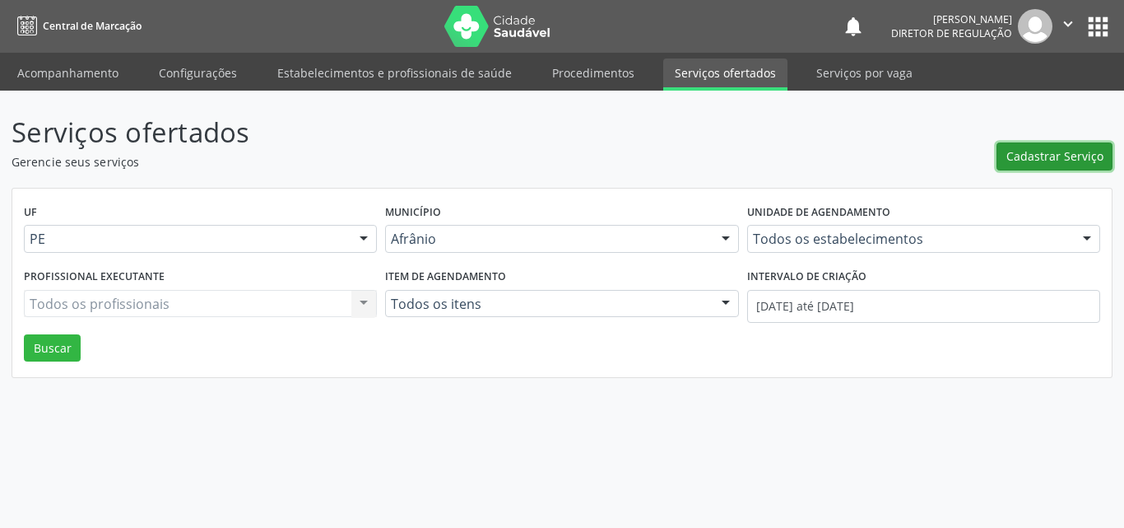
click at [1078, 151] on span "Cadastrar Serviço" at bounding box center [1054, 155] width 97 height 17
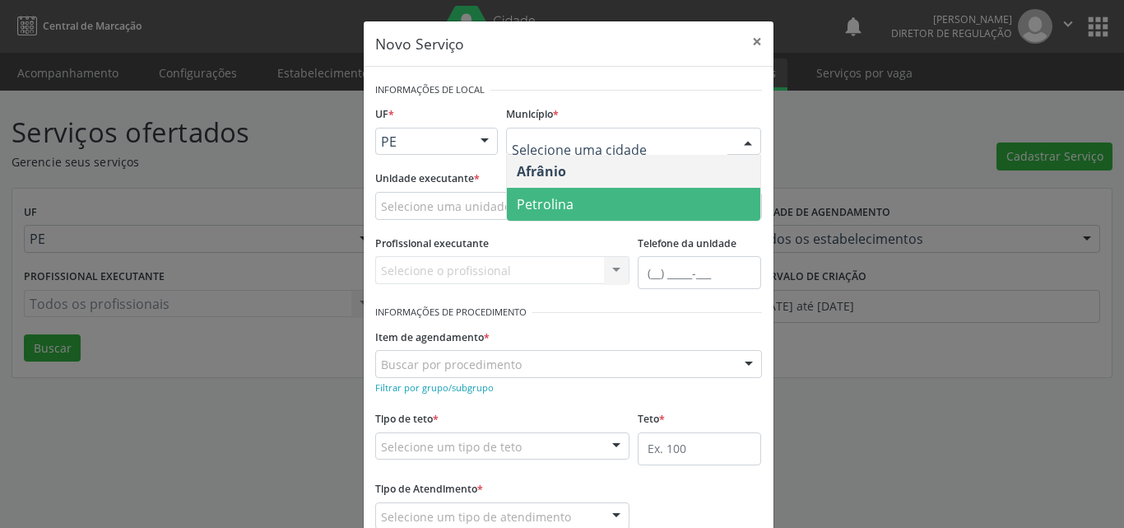
click at [588, 202] on span "Petrolina" at bounding box center [633, 204] width 253 height 33
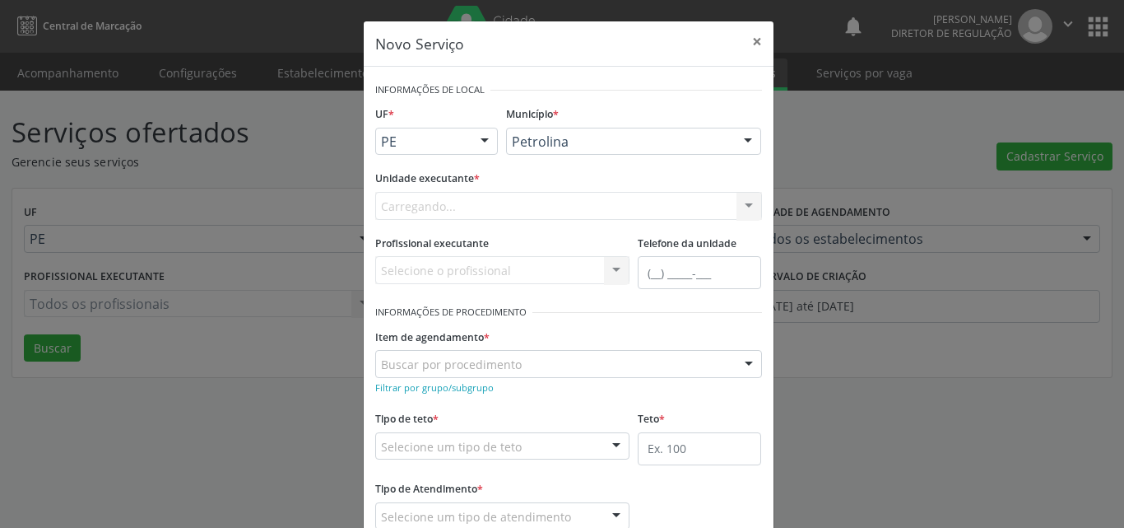
click at [480, 203] on div "Carregando... Academia da Saude de Afranio Academia da Saude do Bairro [PERSON_…" at bounding box center [568, 206] width 387 height 28
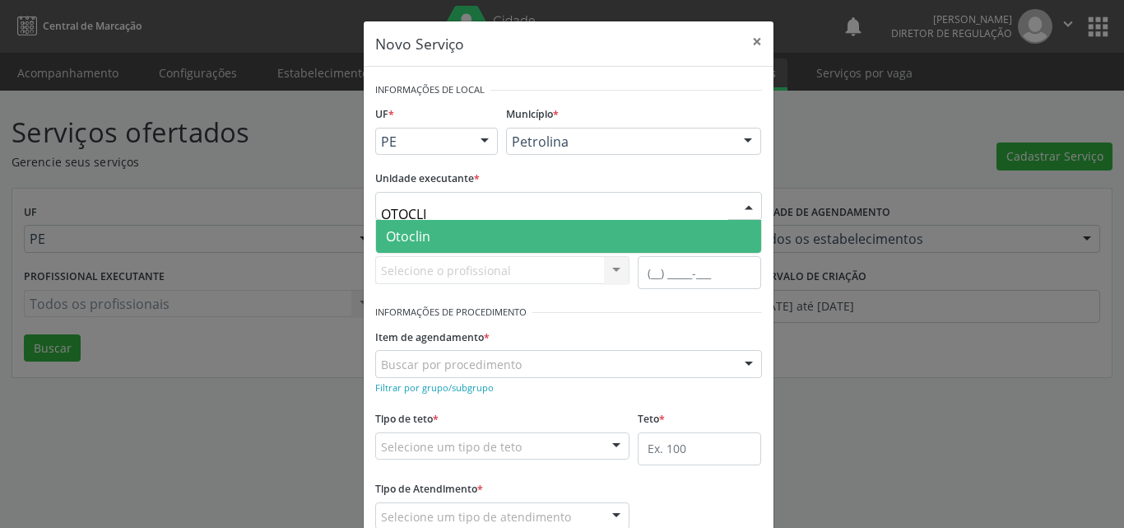
type input "OTOCLIN"
click at [441, 234] on span "Otoclin" at bounding box center [568, 236] width 385 height 33
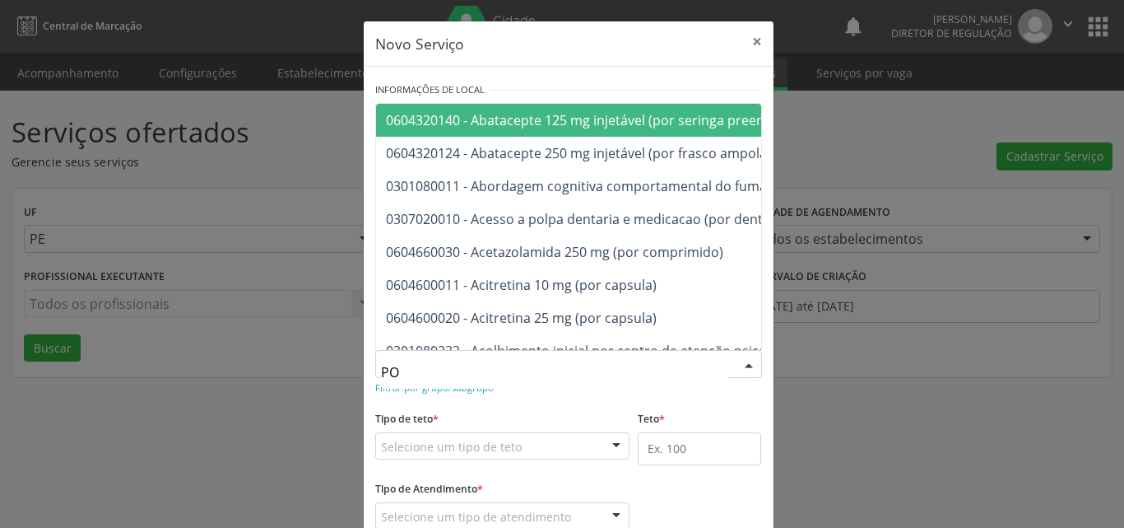
type input "P"
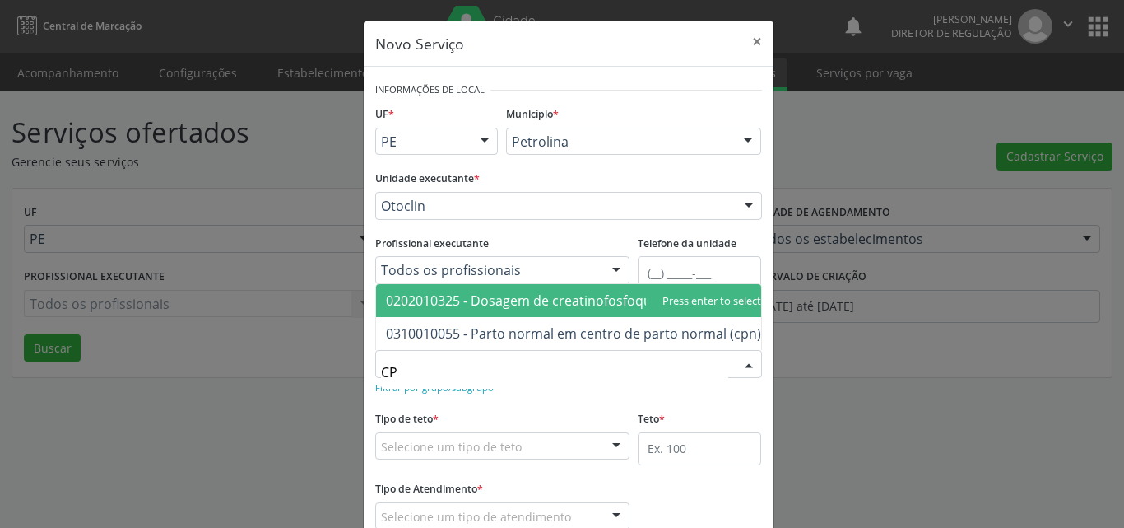
type input "C"
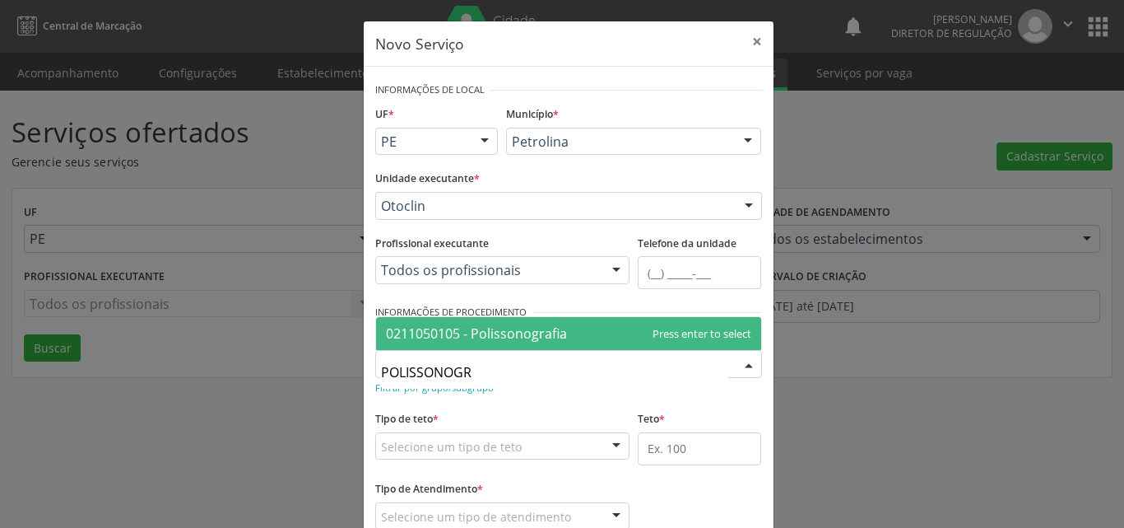
type input "POLISSONOGRA"
click at [504, 333] on span "0211050105 - Polissonografia" at bounding box center [476, 333] width 181 height 18
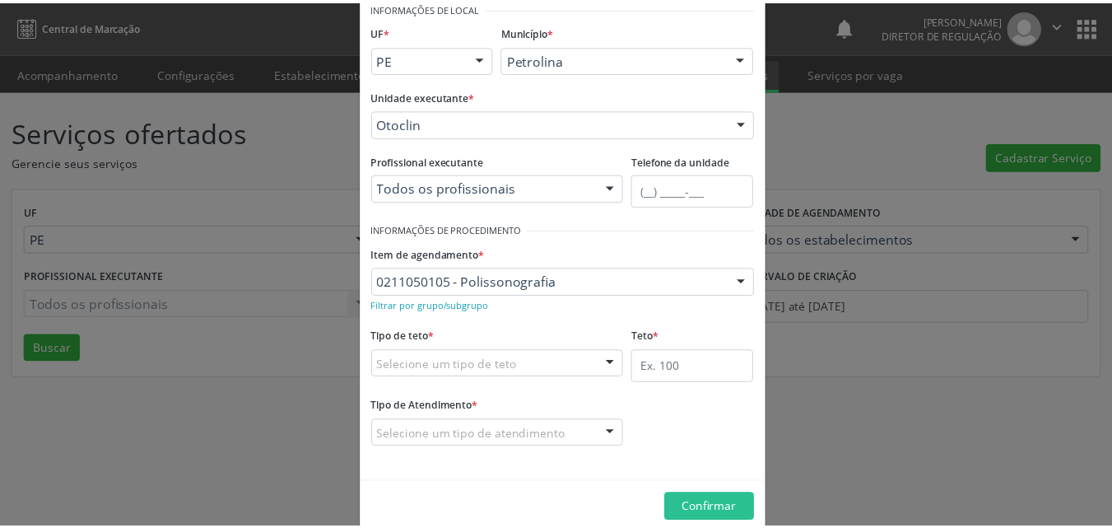
scroll to position [109, 0]
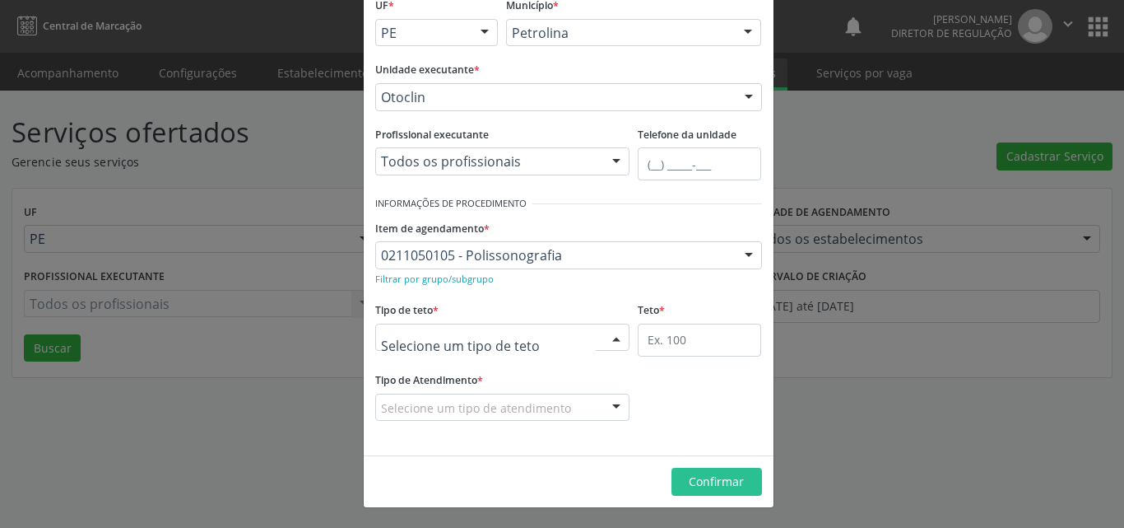
click at [541, 331] on div at bounding box center [502, 337] width 255 height 28
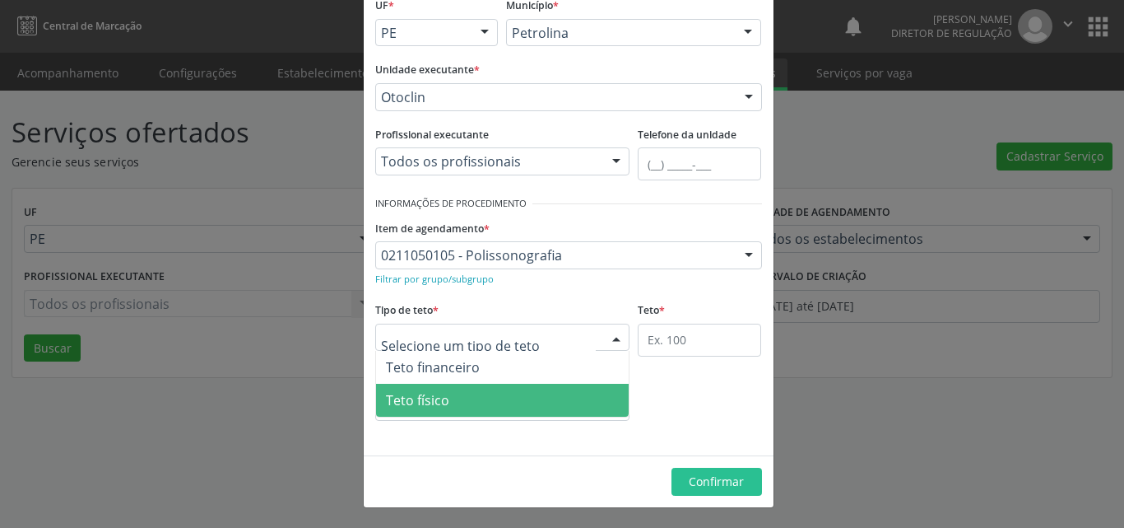
click at [518, 396] on span "Teto físico" at bounding box center [502, 399] width 253 height 33
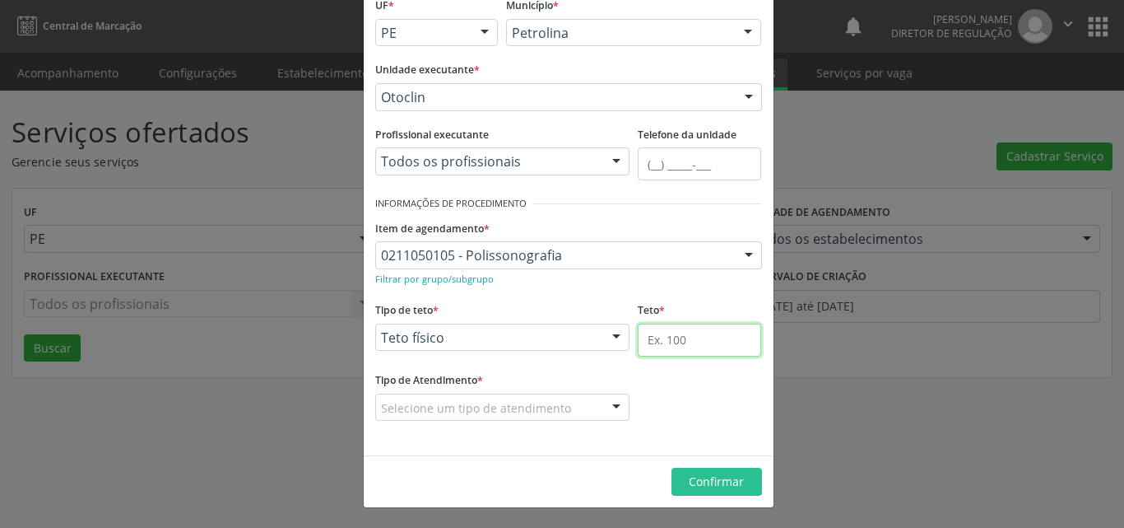
click at [667, 328] on input "text" at bounding box center [699, 339] width 123 height 33
type input "1"
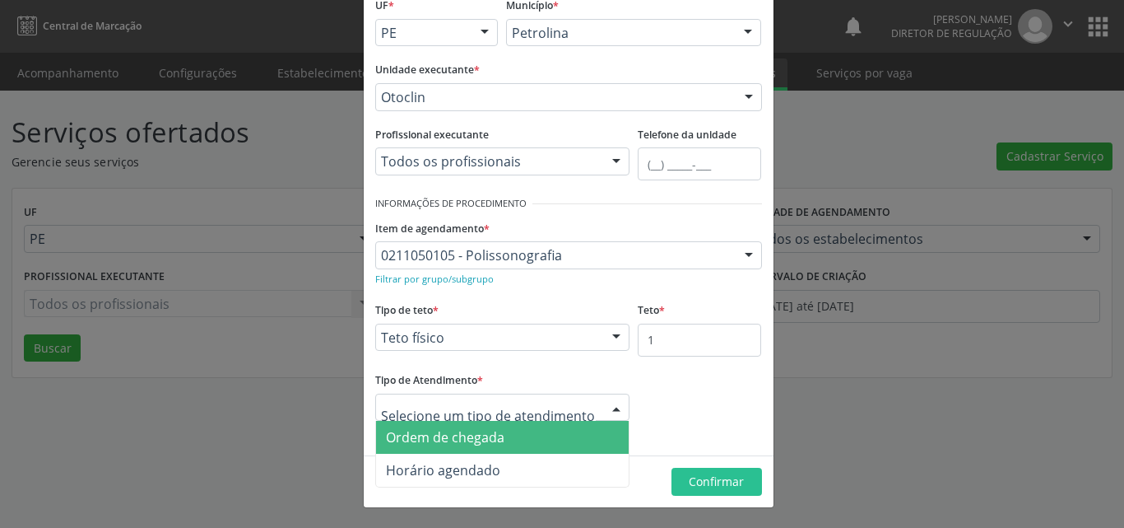
click at [531, 430] on span "Ordem de chegada" at bounding box center [502, 437] width 253 height 33
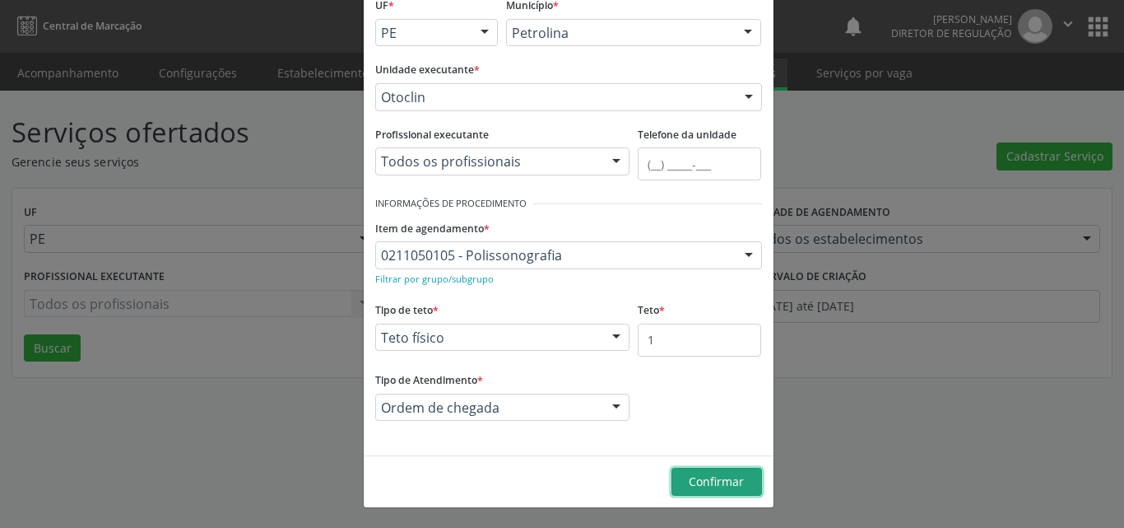
click at [701, 486] on span "Confirmar" at bounding box center [716, 481] width 55 height 16
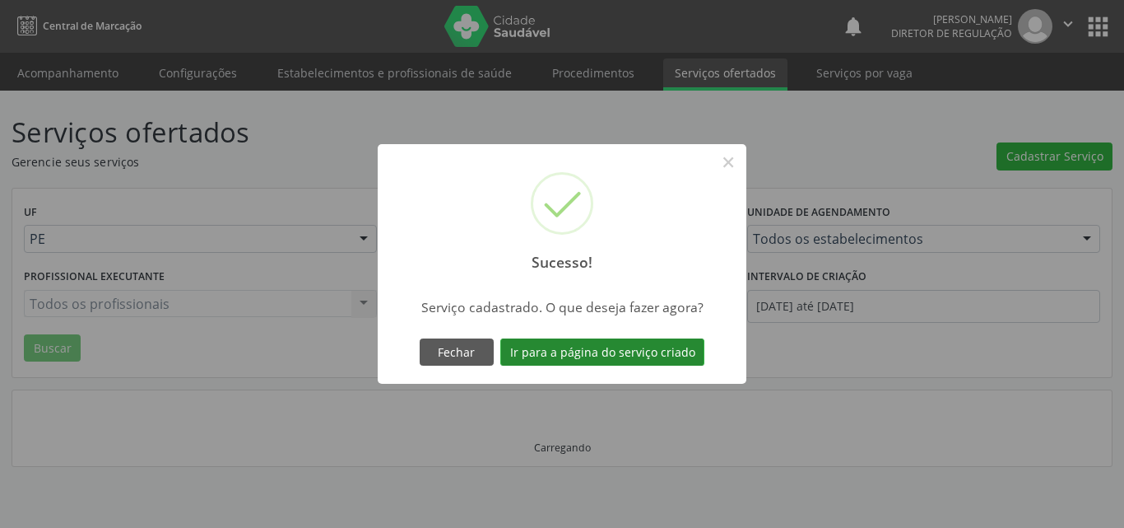
click at [642, 344] on button "Ir para a página do serviço criado" at bounding box center [602, 352] width 204 height 28
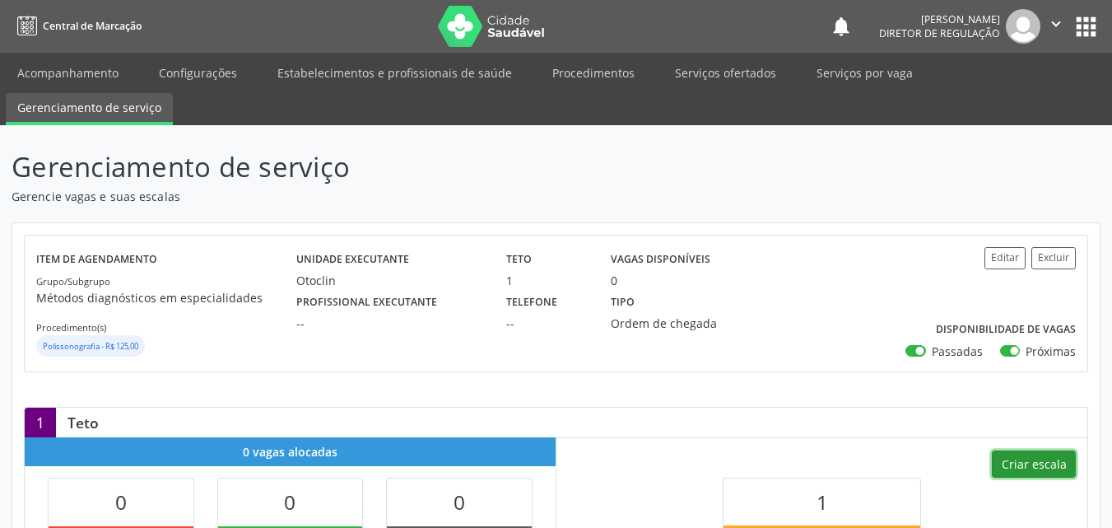
click at [1046, 461] on button "Criar escala" at bounding box center [1034, 464] width 84 height 28
select select "7"
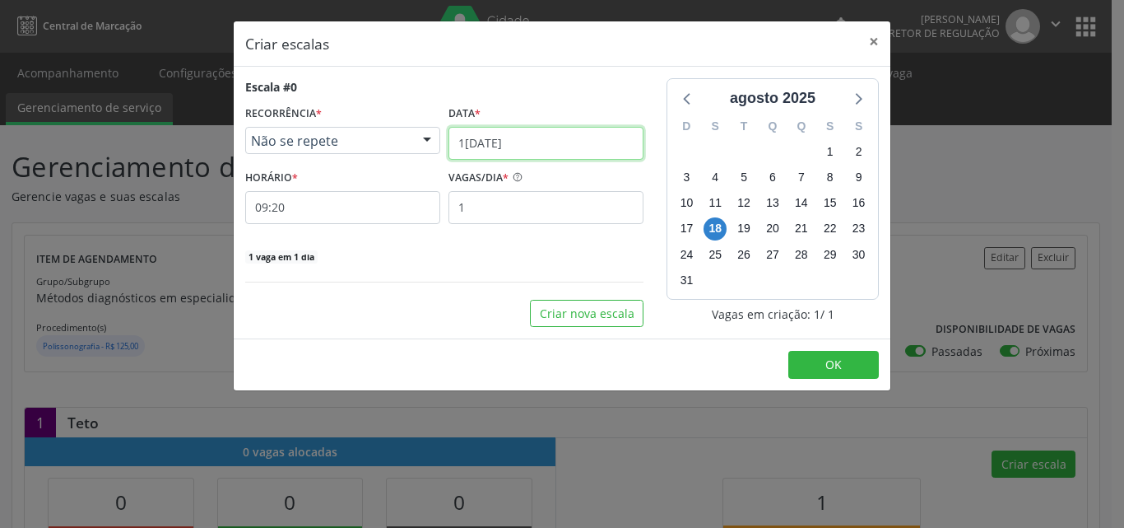
click at [546, 142] on input "1[DATE]" at bounding box center [546, 143] width 195 height 33
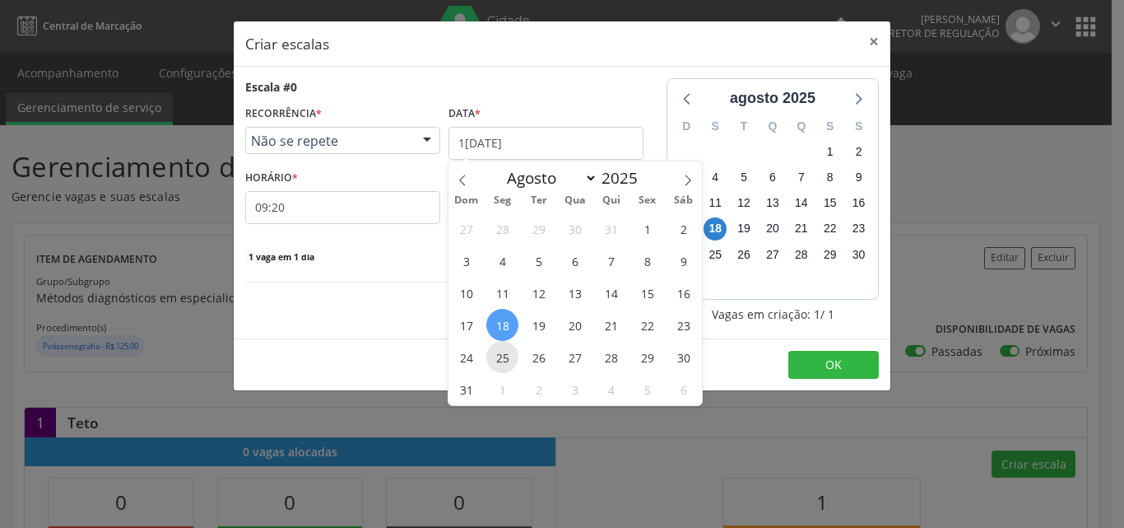
click at [508, 356] on span "25" at bounding box center [502, 357] width 32 height 32
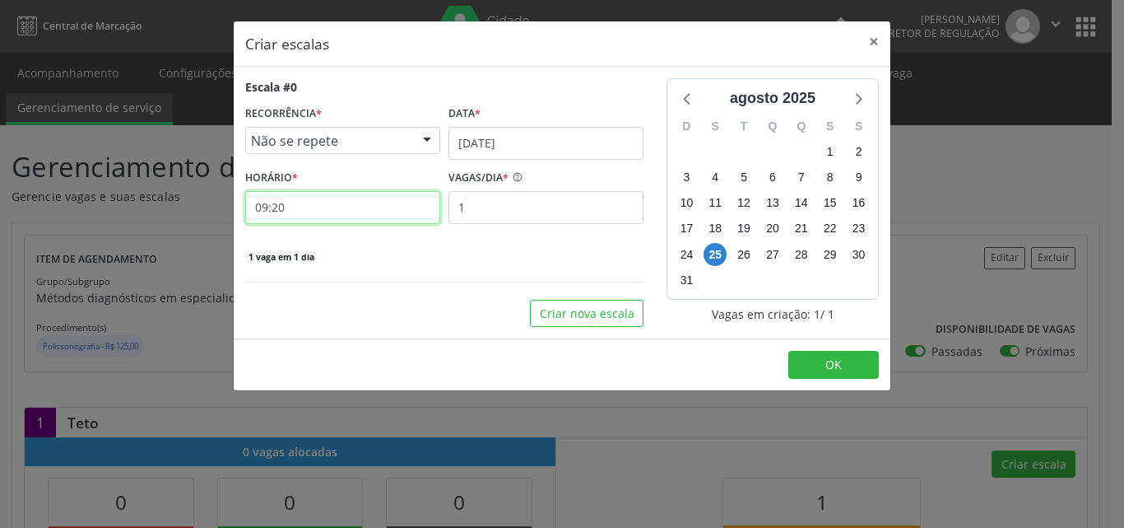
click at [305, 216] on input "09:20" at bounding box center [342, 207] width 195 height 33
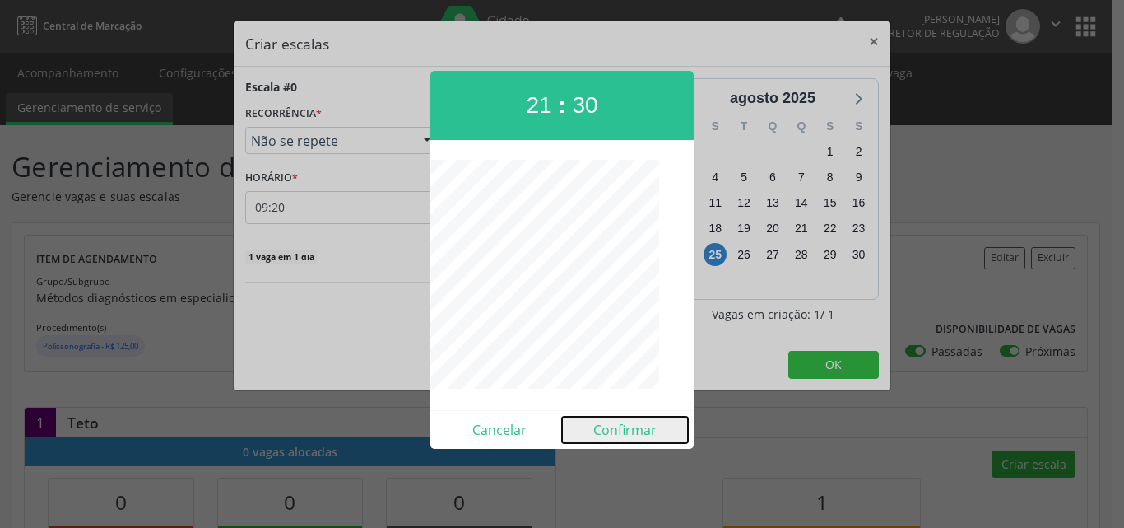
click at [630, 435] on button "Confirmar" at bounding box center [625, 429] width 126 height 26
type input "21:30"
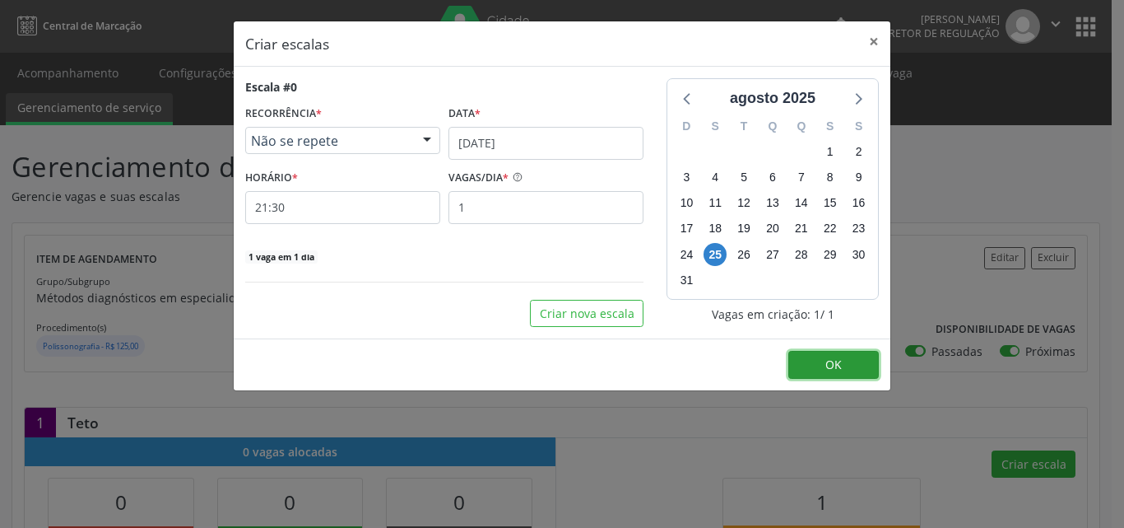
click at [852, 367] on button "OK" at bounding box center [833, 365] width 91 height 28
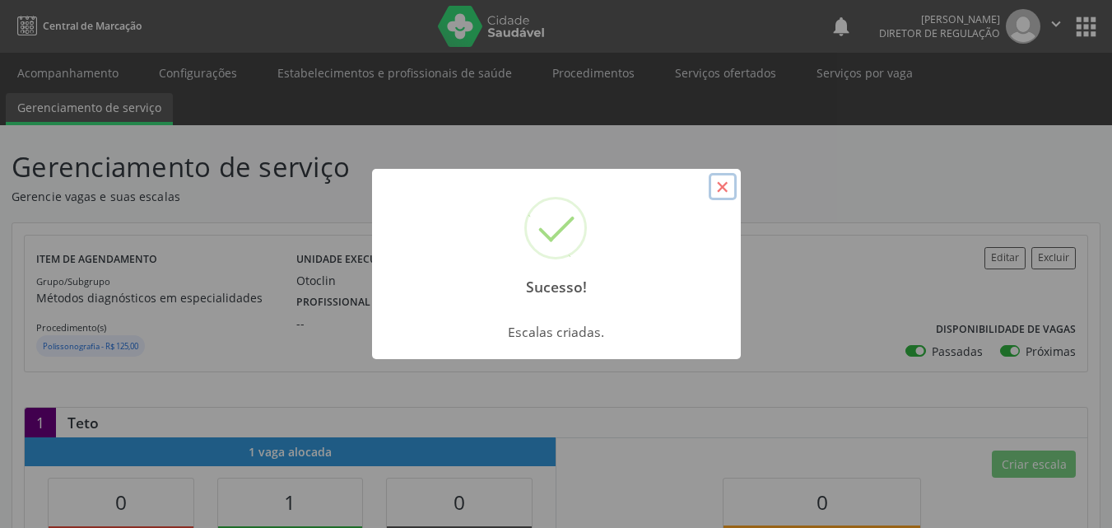
click at [722, 175] on button "×" at bounding box center [723, 187] width 28 height 28
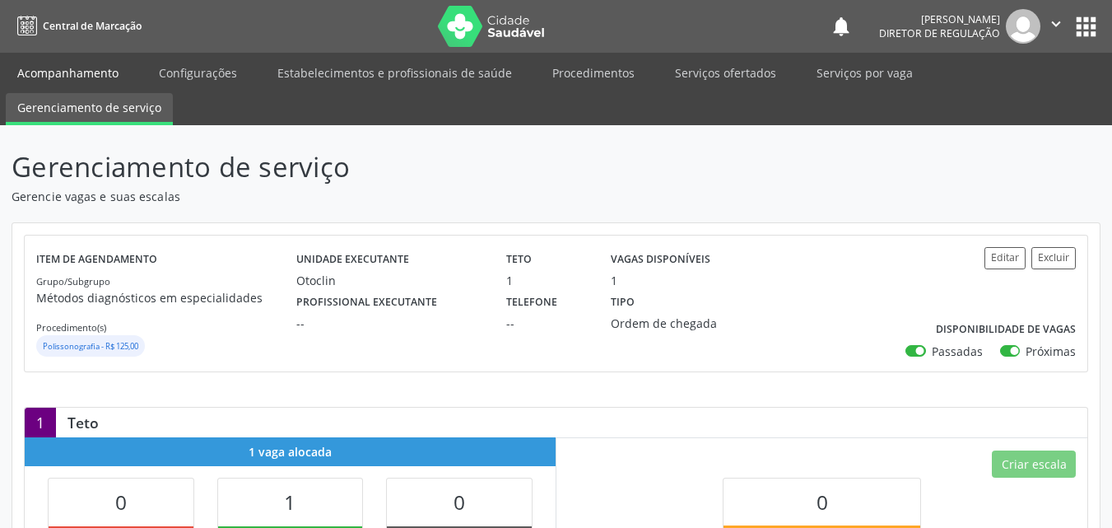
click at [64, 71] on link "Acompanhamento" at bounding box center [68, 72] width 124 height 29
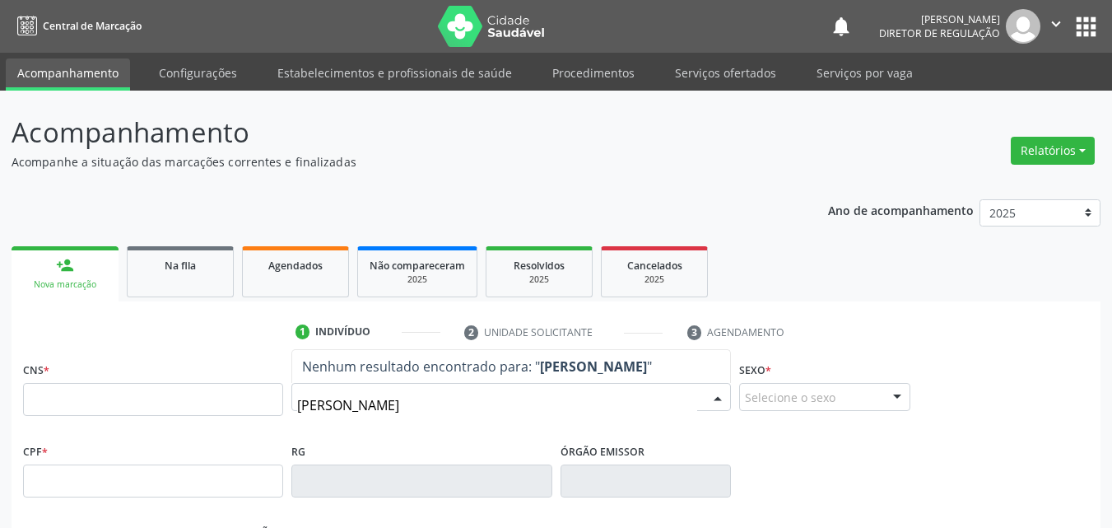
click at [331, 401] on input "[PERSON_NAME]" at bounding box center [497, 404] width 400 height 33
type input "[PERSON_NAME]"
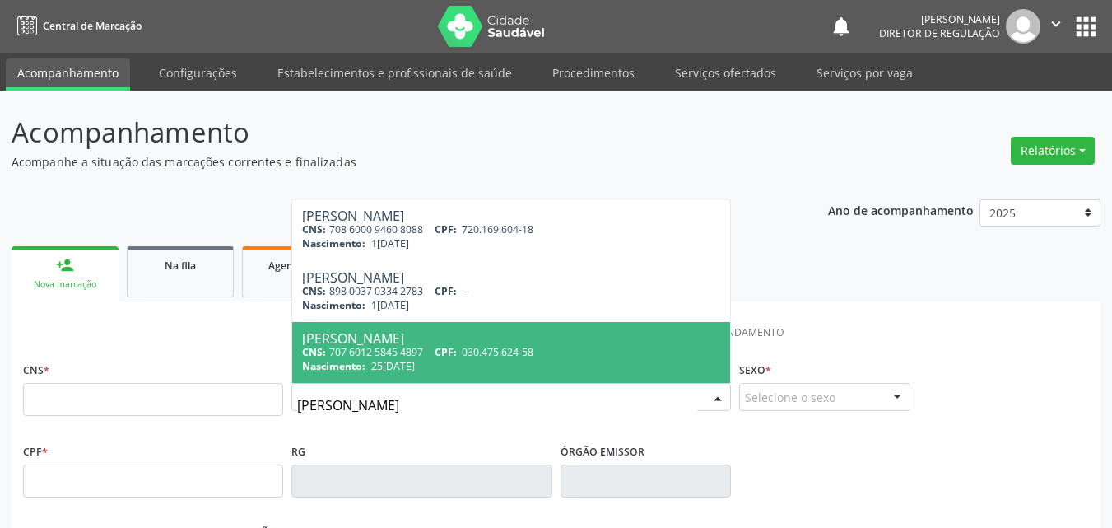
click at [396, 365] on span "25[DATE]" at bounding box center [393, 366] width 44 height 14
type input "707 6012 5845 4897"
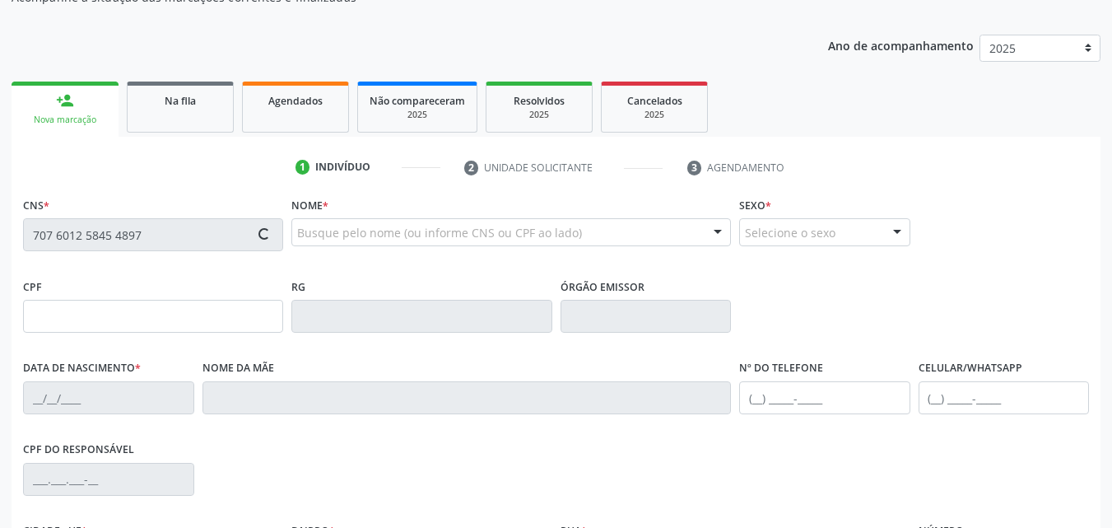
scroll to position [365, 0]
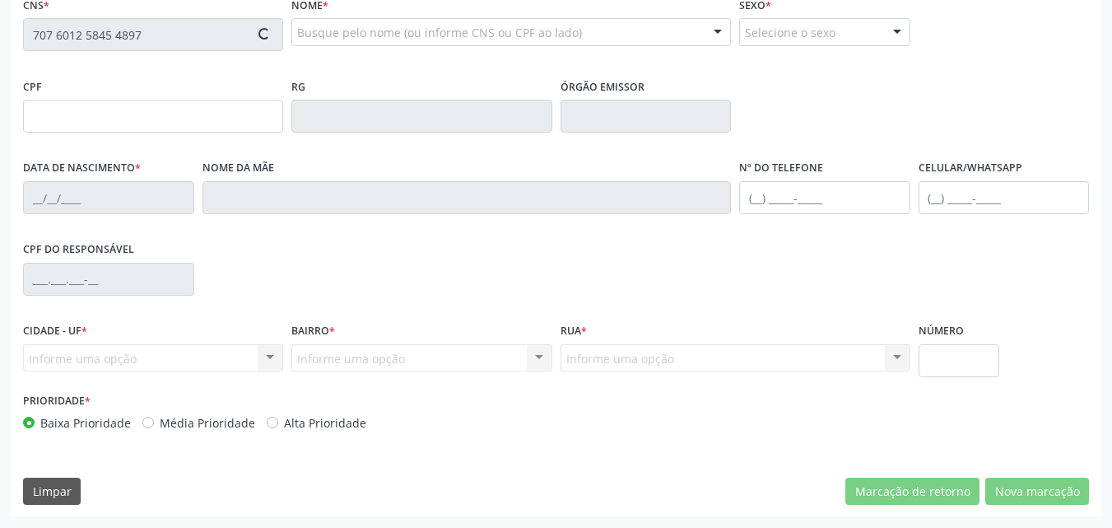
type input "030.475.624-58"
type input "25[DATE]"
type input "[PERSON_NAME] de [PERSON_NAME]"
type input "[PHONE_NUMBER]"
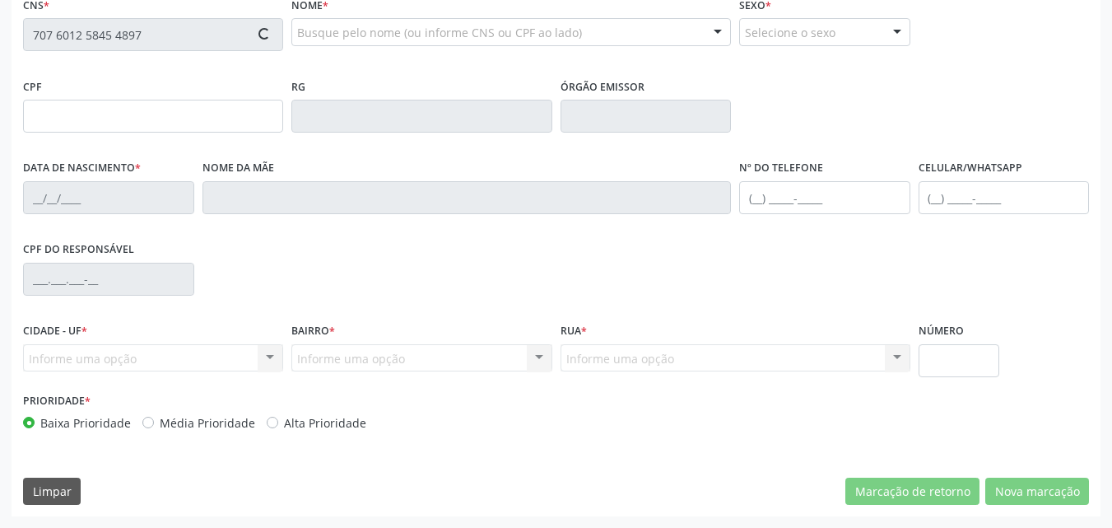
type input "985.271.004-44"
type input "S/N"
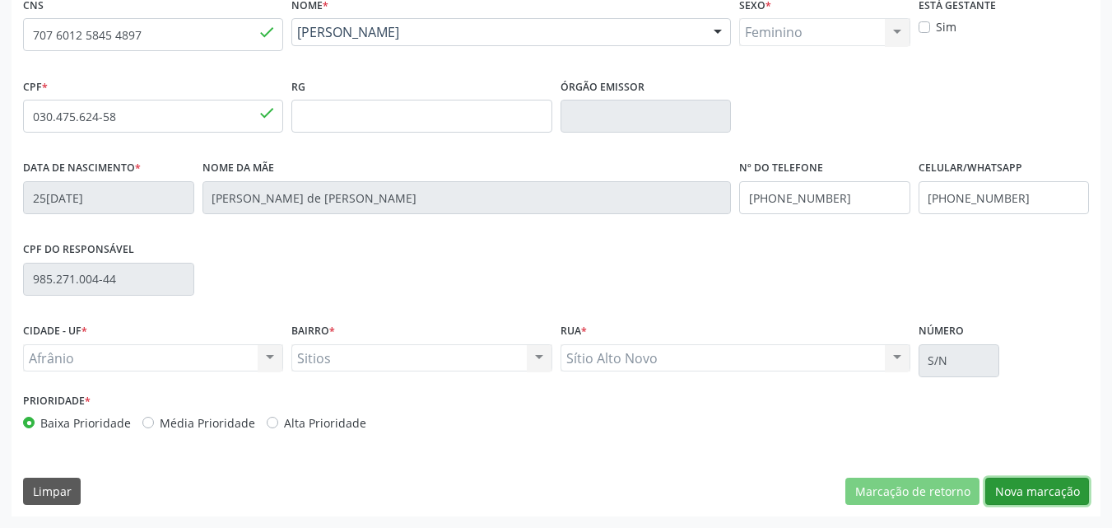
click at [1043, 487] on button "Nova marcação" at bounding box center [1037, 491] width 104 height 28
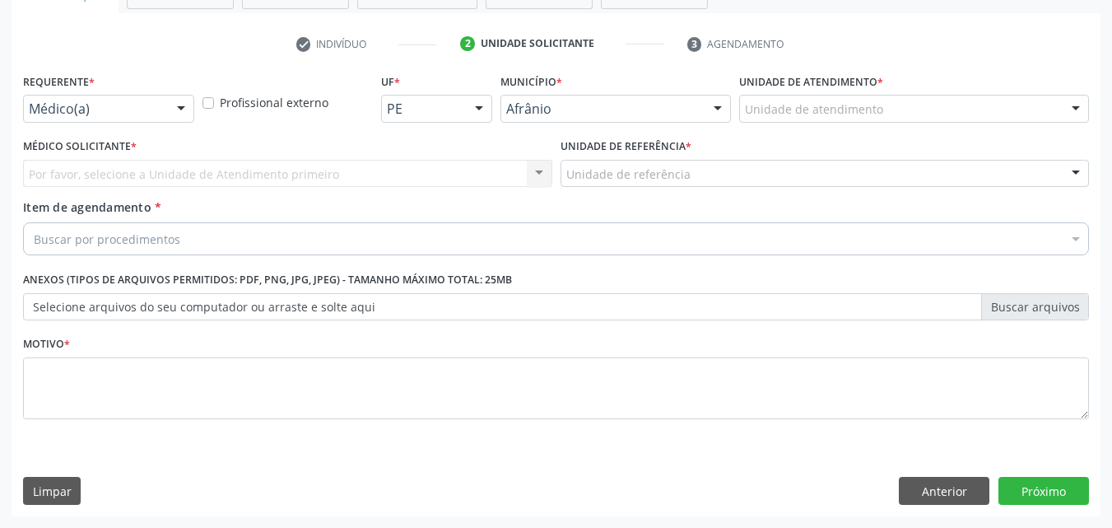
scroll to position [288, 0]
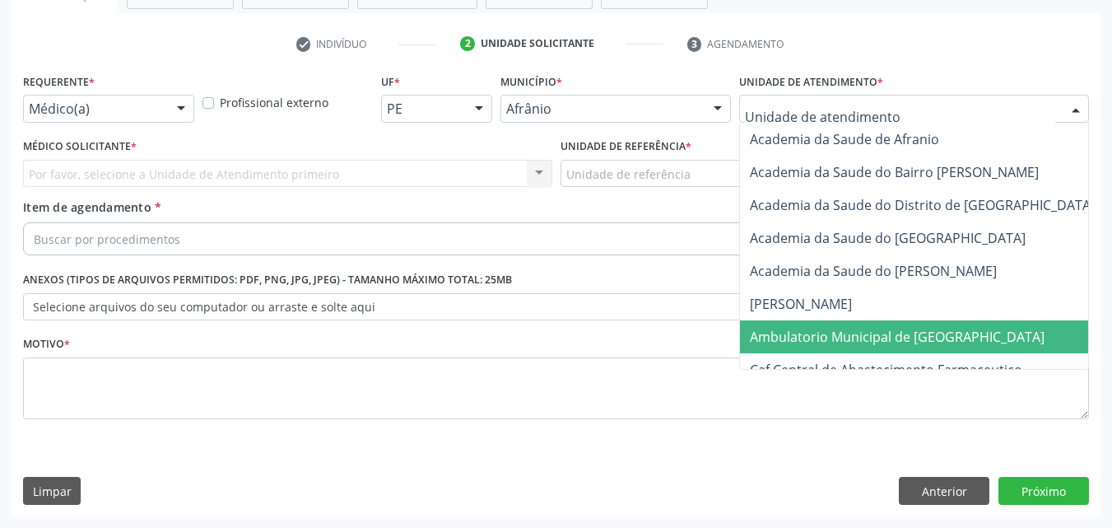
click at [848, 337] on span "Ambulatorio Municipal de [GEOGRAPHIC_DATA]" at bounding box center [897, 337] width 295 height 18
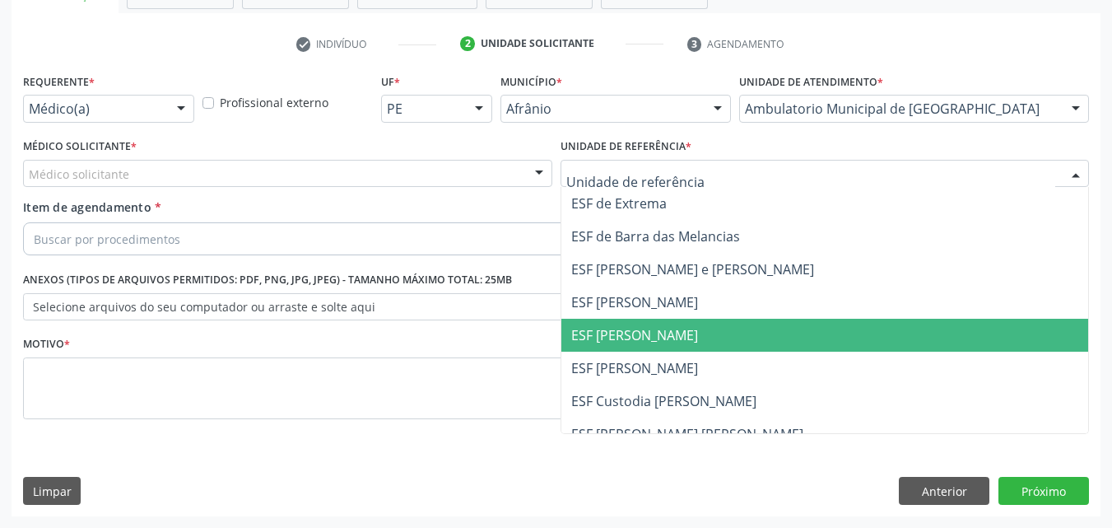
drag, startPoint x: 672, startPoint y: 331, endPoint x: 588, endPoint y: 314, distance: 85.5
click at [670, 332] on span "ESF [PERSON_NAME]" at bounding box center [634, 335] width 127 height 18
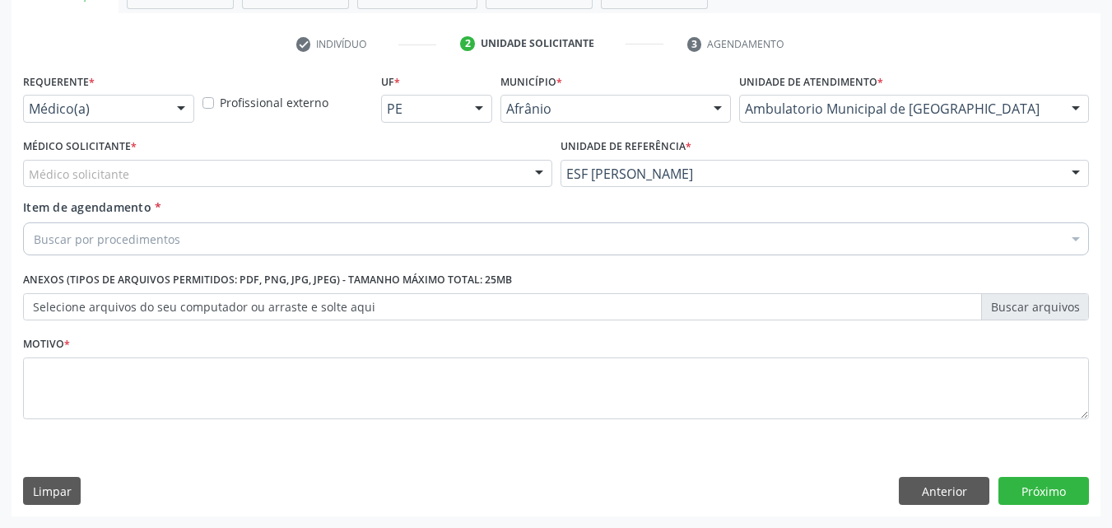
click at [411, 158] on div "Médico Solicitante * Médico solicitante [PERSON_NAME] [PERSON_NAME] [PERSON_NAM…" at bounding box center [287, 160] width 529 height 53
click at [391, 172] on div "Médico solicitante" at bounding box center [287, 174] width 529 height 28
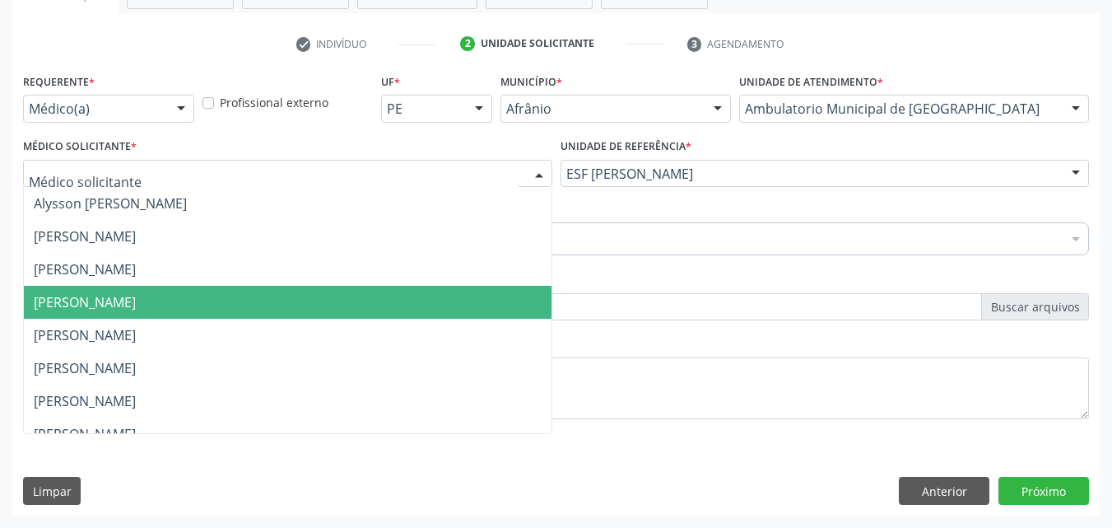
click at [331, 296] on span "[PERSON_NAME]" at bounding box center [288, 302] width 528 height 33
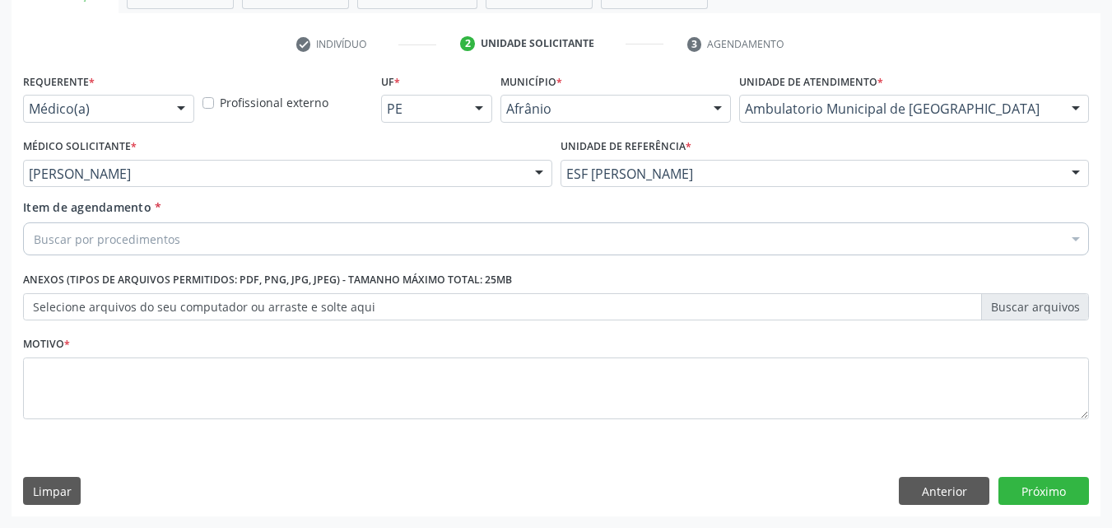
click at [236, 231] on div "Buscar por procedimentos" at bounding box center [556, 238] width 1066 height 33
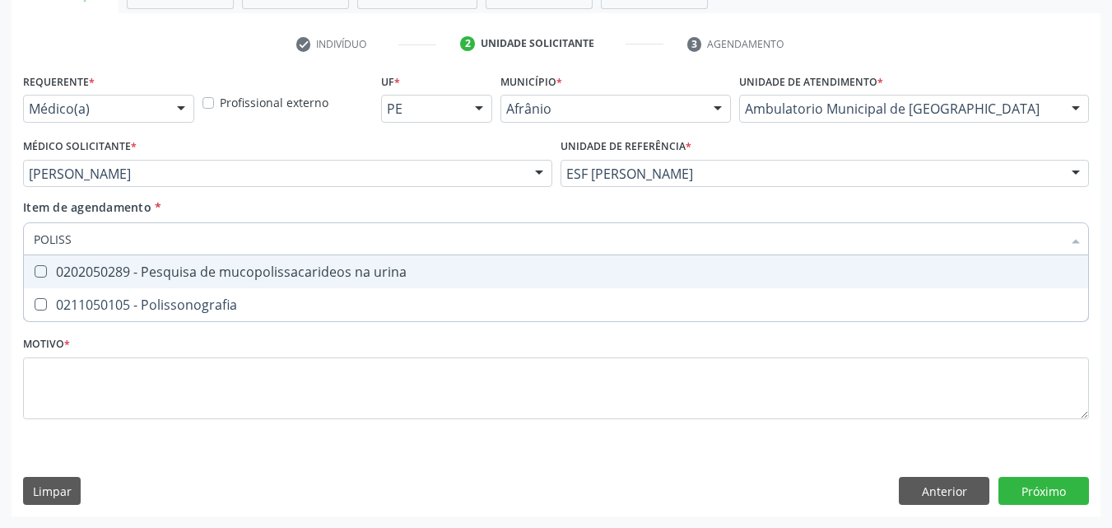
type input "POLISSO"
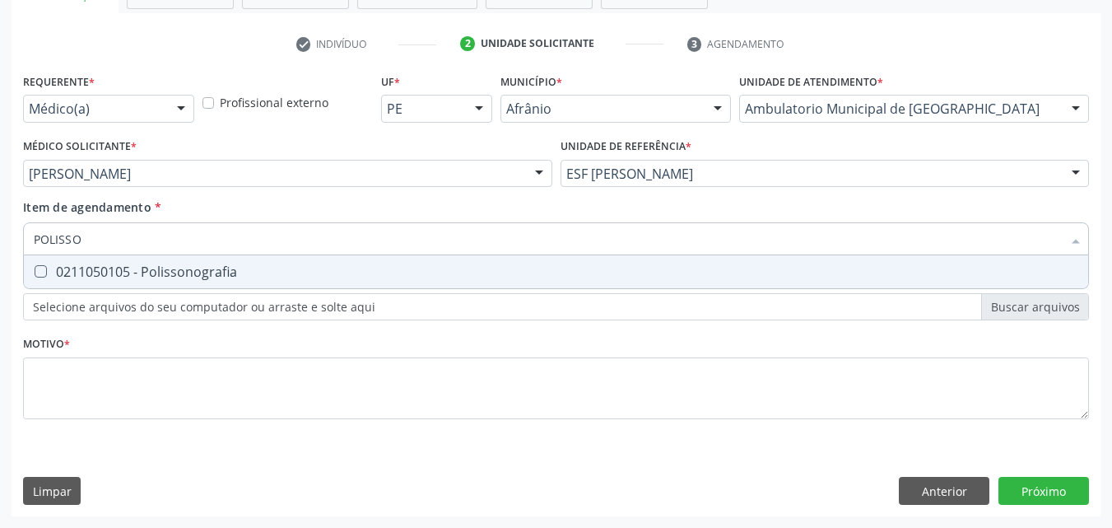
click at [215, 267] on div "0211050105 - Polissonografia" at bounding box center [556, 271] width 1044 height 13
checkbox Polissonografia "true"
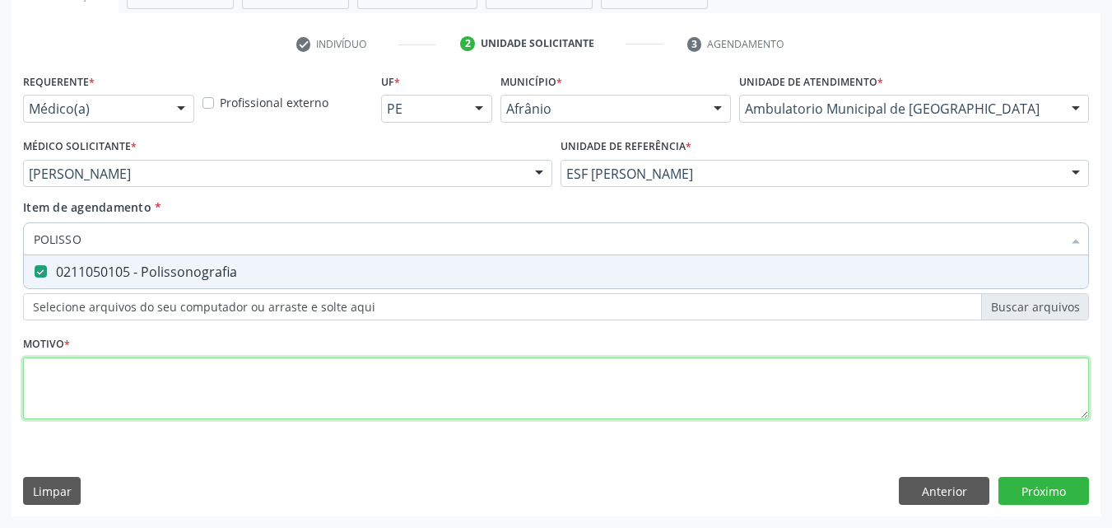
click at [230, 379] on div "Requerente * Médico(a) Médico(a) Enfermeiro(a) Paciente Nenhum resultado encont…" at bounding box center [556, 255] width 1066 height 373
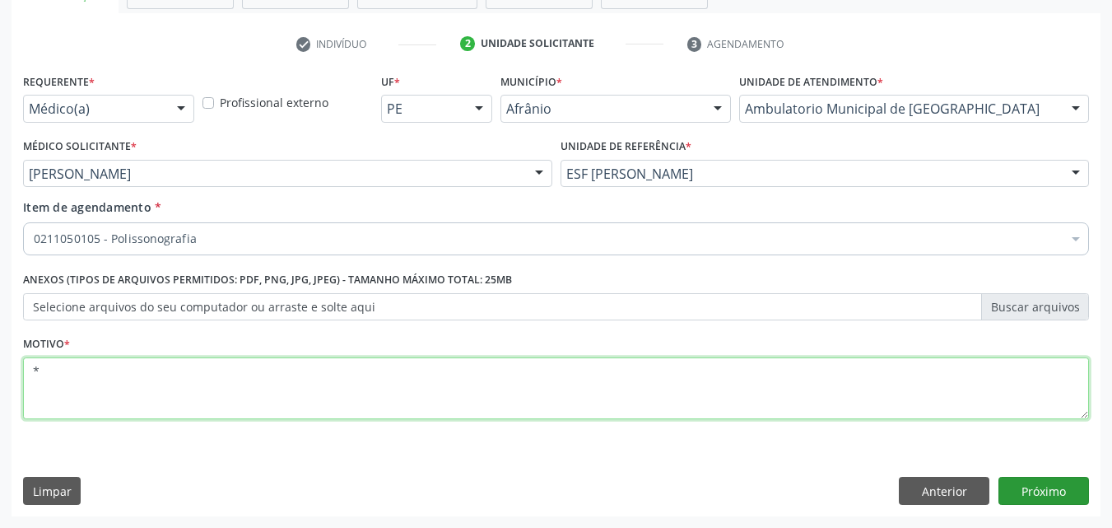
type textarea "*"
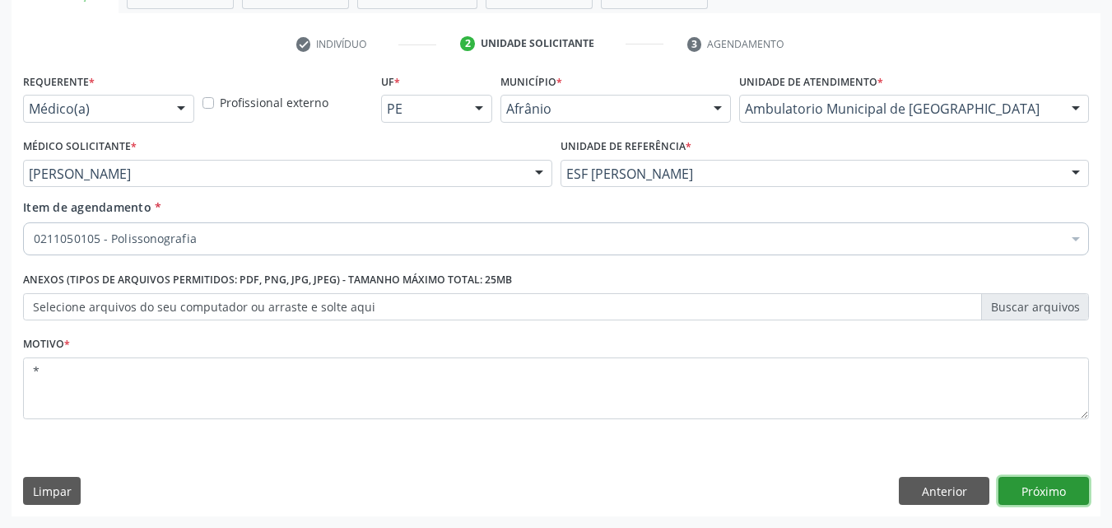
click at [1039, 486] on button "Próximo" at bounding box center [1043, 490] width 91 height 28
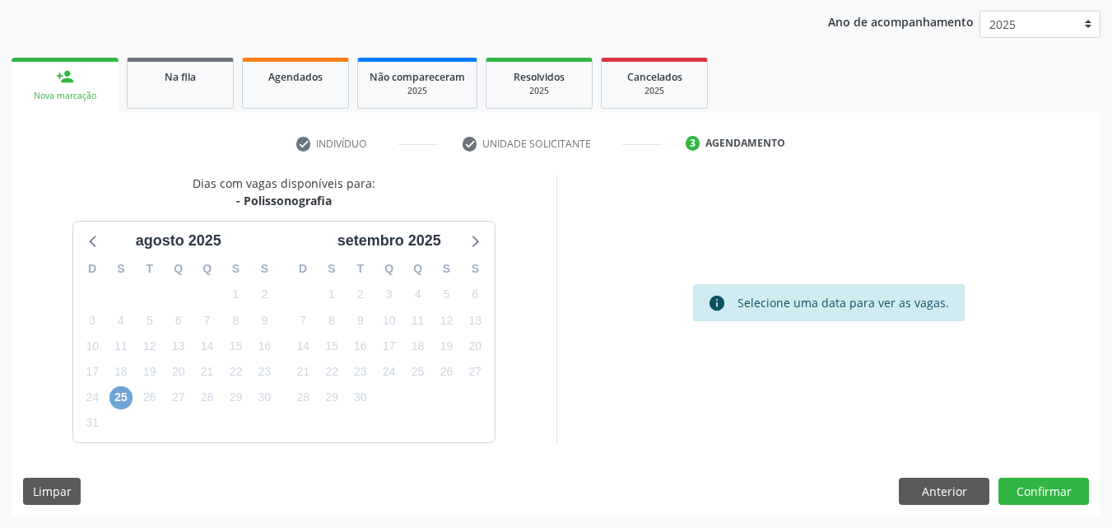
click at [119, 393] on span "25" at bounding box center [120, 397] width 23 height 23
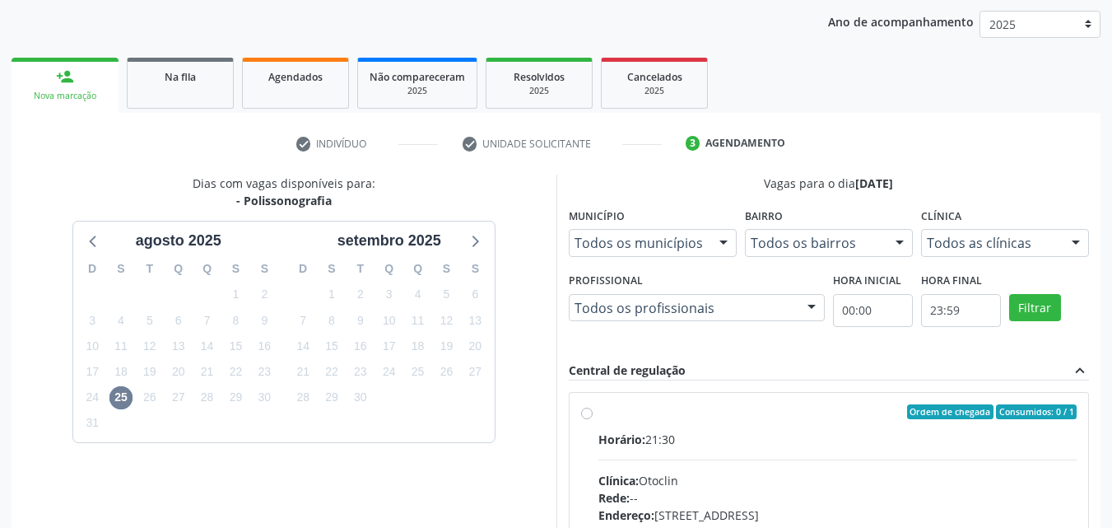
drag, startPoint x: 641, startPoint y: 424, endPoint x: 658, endPoint y: 416, distance: 19.1
click at [646, 421] on label "Ordem de chegada Consumidos: 0 / 1 Horário: 21:30 Clínica: Otoclin Rede: -- End…" at bounding box center [837, 530] width 479 height 253
radio input "true"
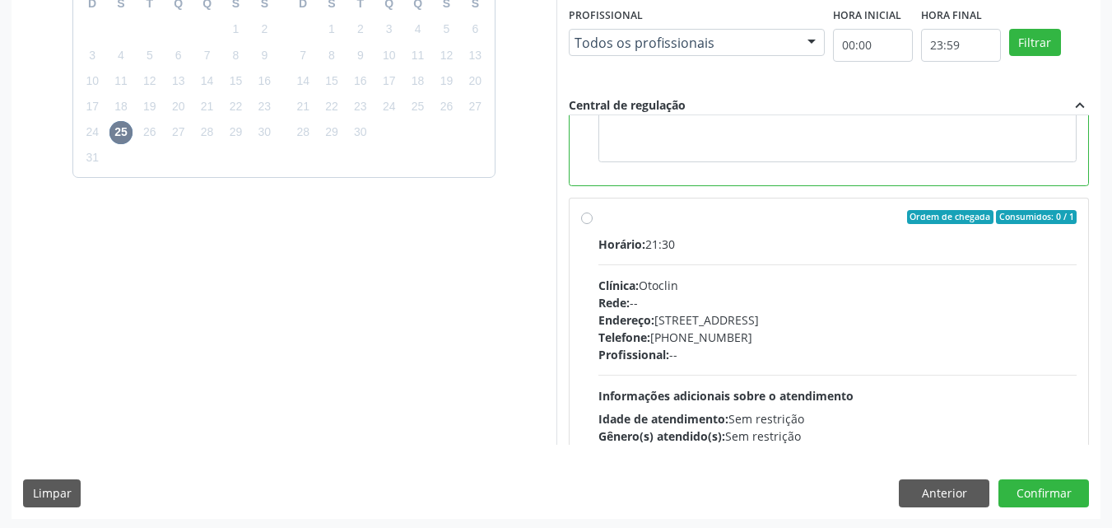
scroll to position [370, 0]
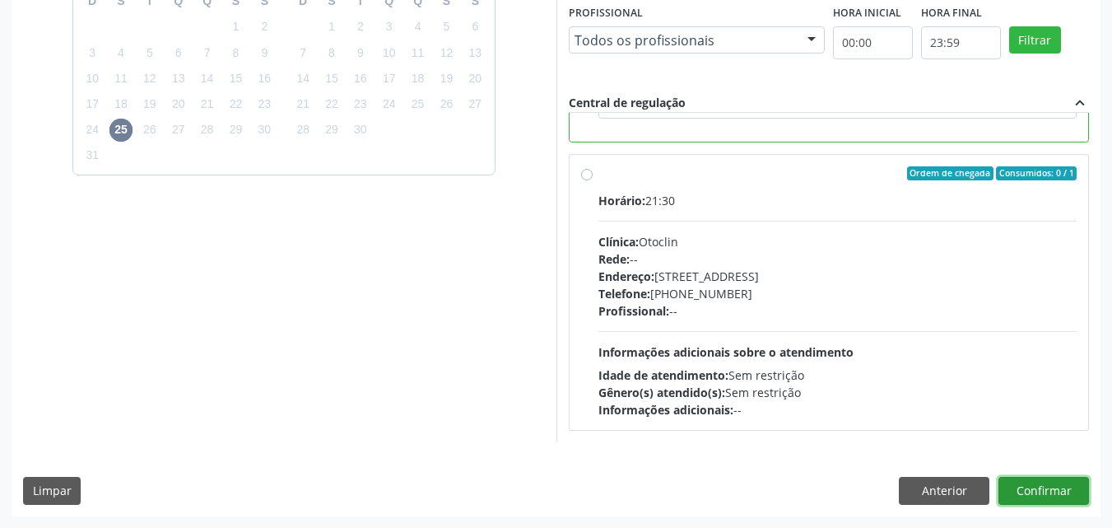
click at [1049, 486] on button "Confirmar" at bounding box center [1043, 490] width 91 height 28
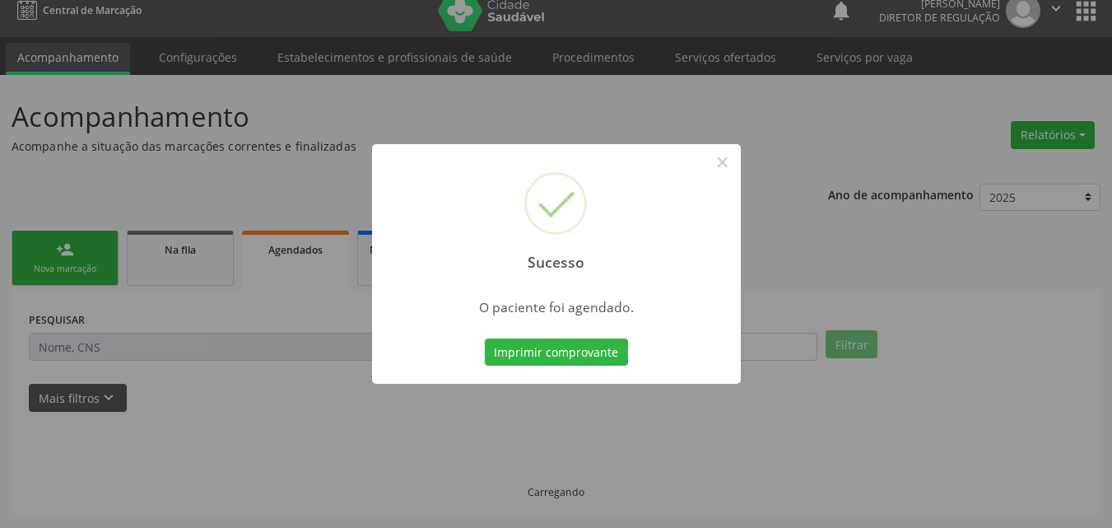
scroll to position [16, 0]
click at [619, 352] on button "Imprimir comprovante" at bounding box center [556, 352] width 143 height 28
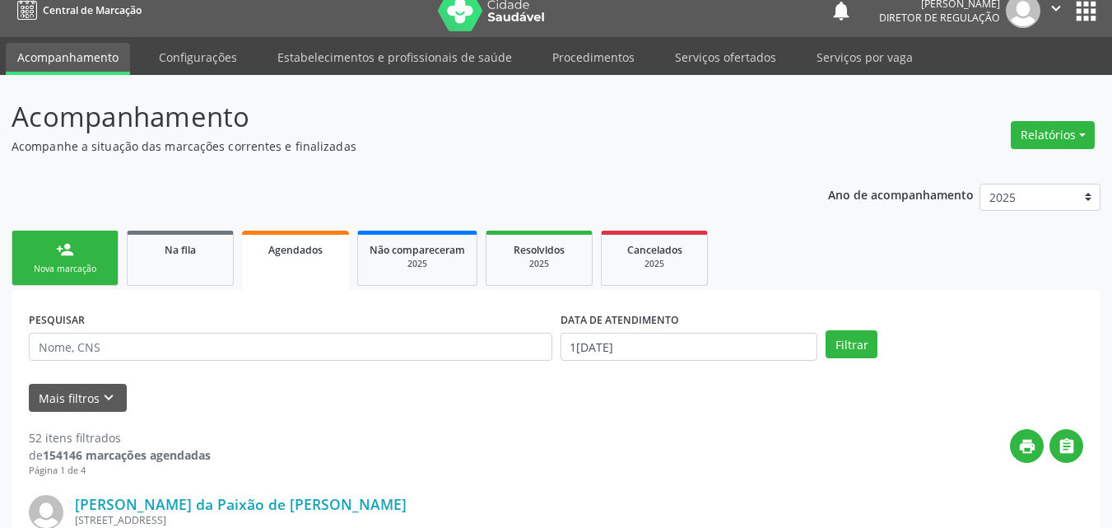
click at [84, 266] on div "Nova marcação" at bounding box center [65, 269] width 82 height 12
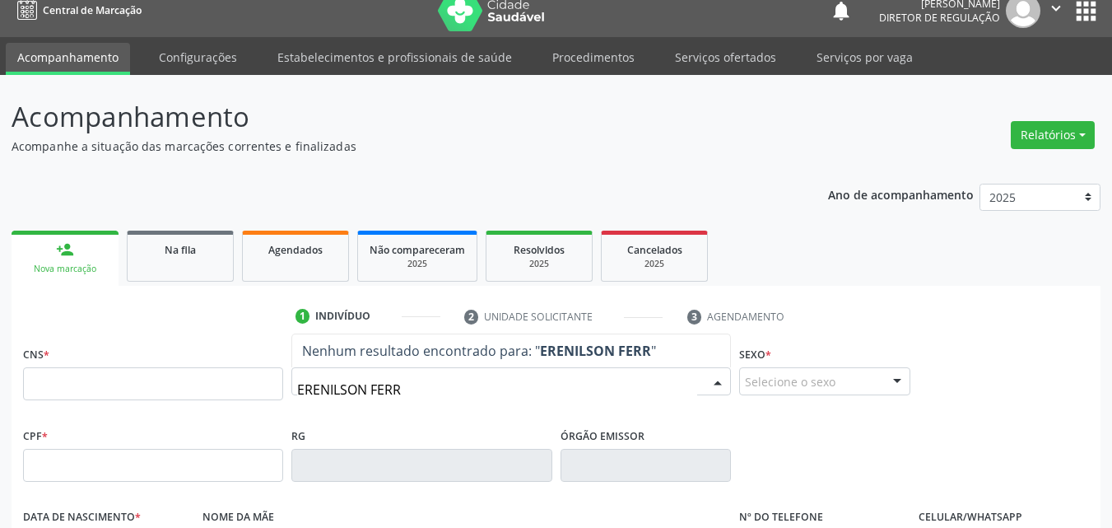
type input "ERENILSON FERRE"
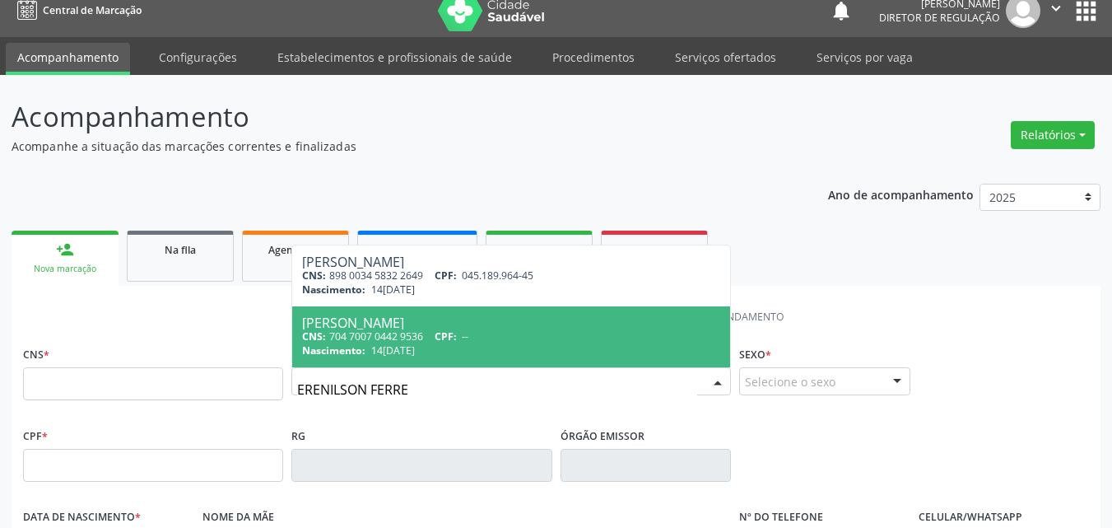
click at [446, 331] on span "CPF:" at bounding box center [446, 336] width 22 height 14
type input "704 7007 0442 9536"
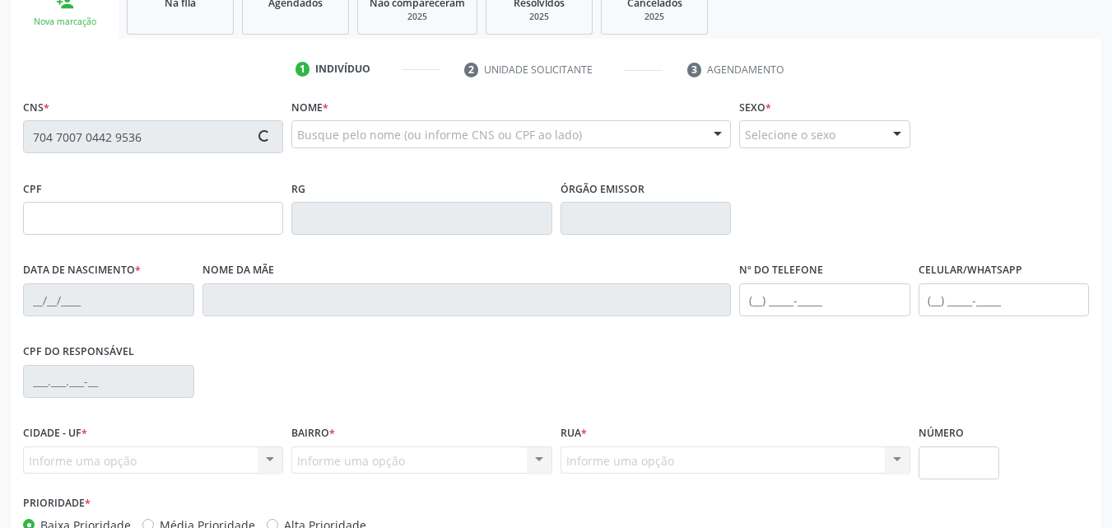
type input "14[DATE]"
type input "[PERSON_NAME]"
type input "[PHONE_NUMBER]"
type input "045.189.964-45"
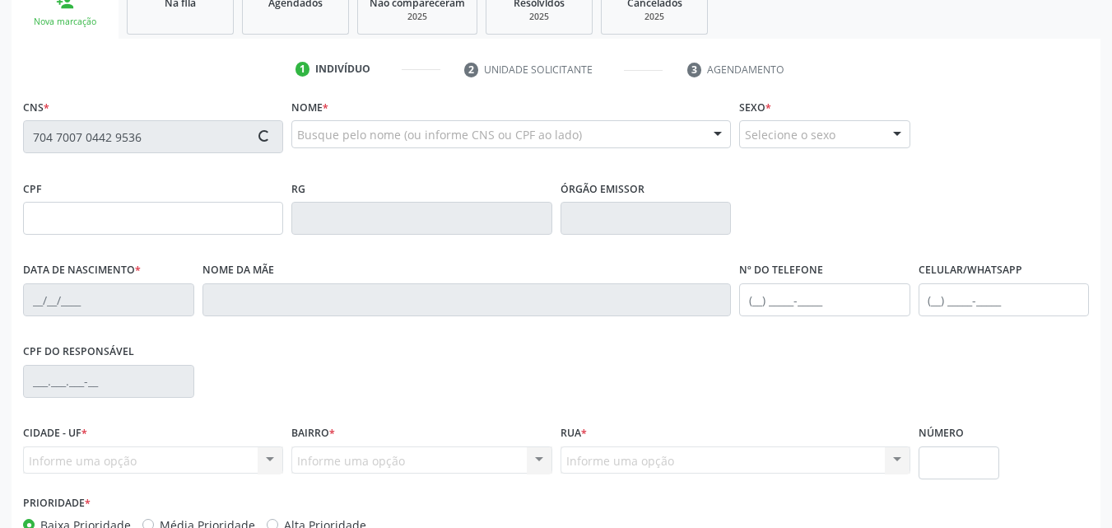
type input "S/N"
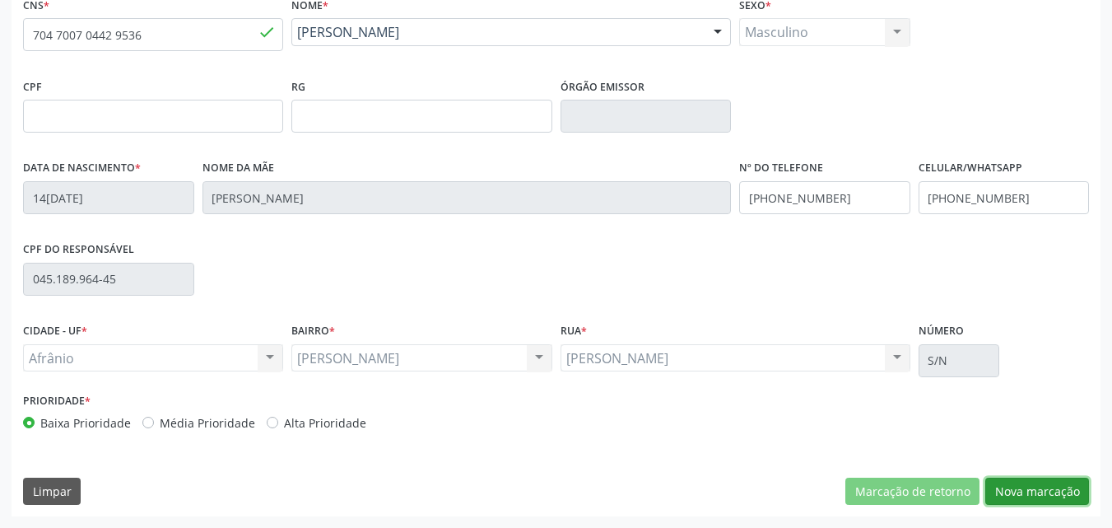
click at [1054, 489] on button "Nova marcação" at bounding box center [1037, 491] width 104 height 28
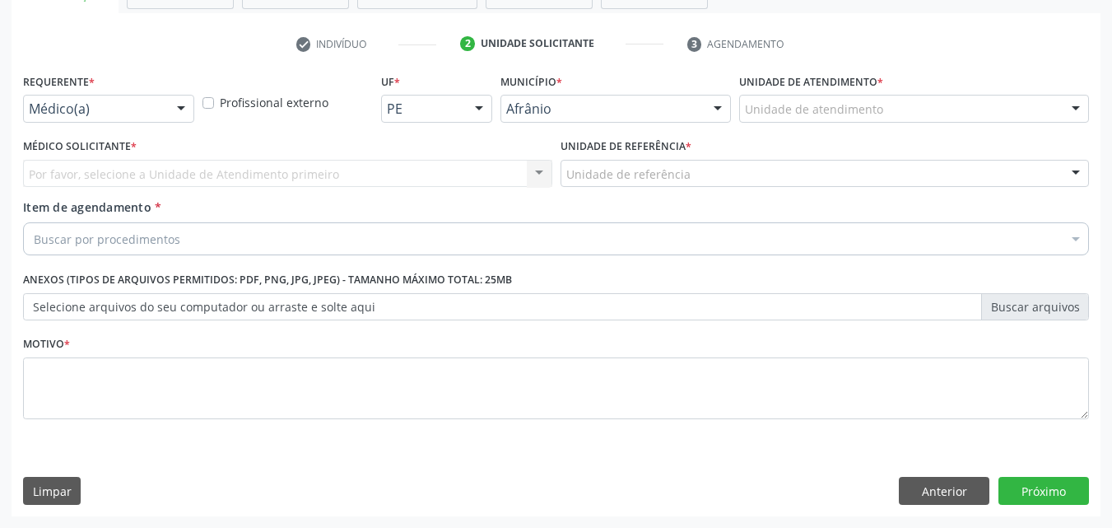
scroll to position [288, 0]
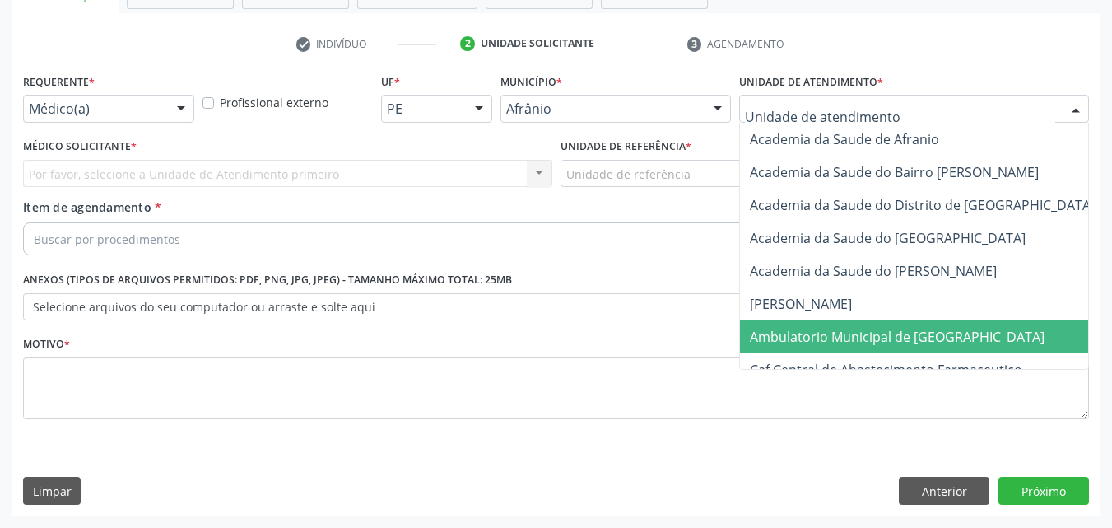
click at [829, 335] on span "Ambulatorio Municipal de [GEOGRAPHIC_DATA]" at bounding box center [897, 337] width 295 height 18
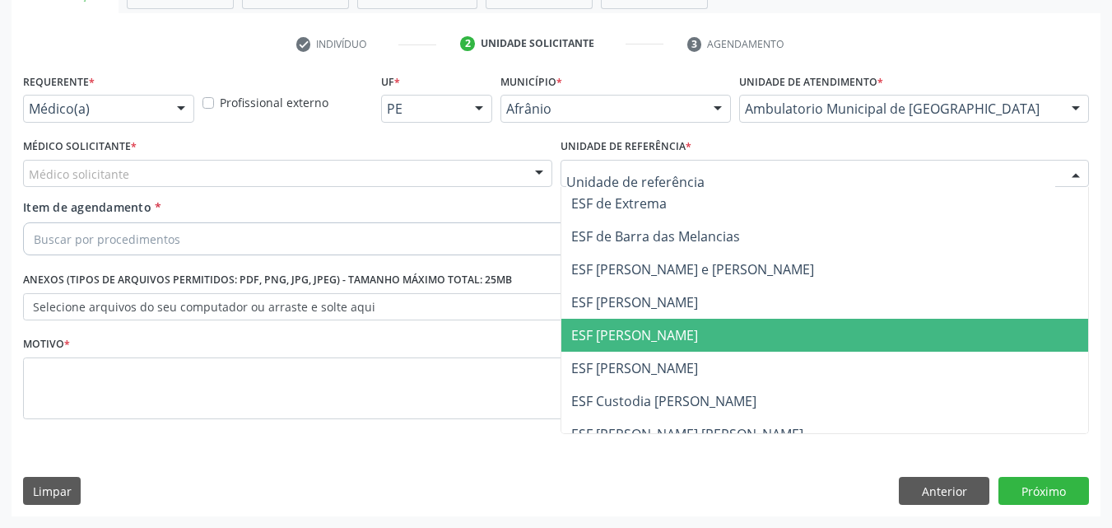
drag, startPoint x: 629, startPoint y: 337, endPoint x: 595, endPoint y: 308, distance: 44.9
click at [625, 332] on span "ESF [PERSON_NAME]" at bounding box center [634, 335] width 127 height 18
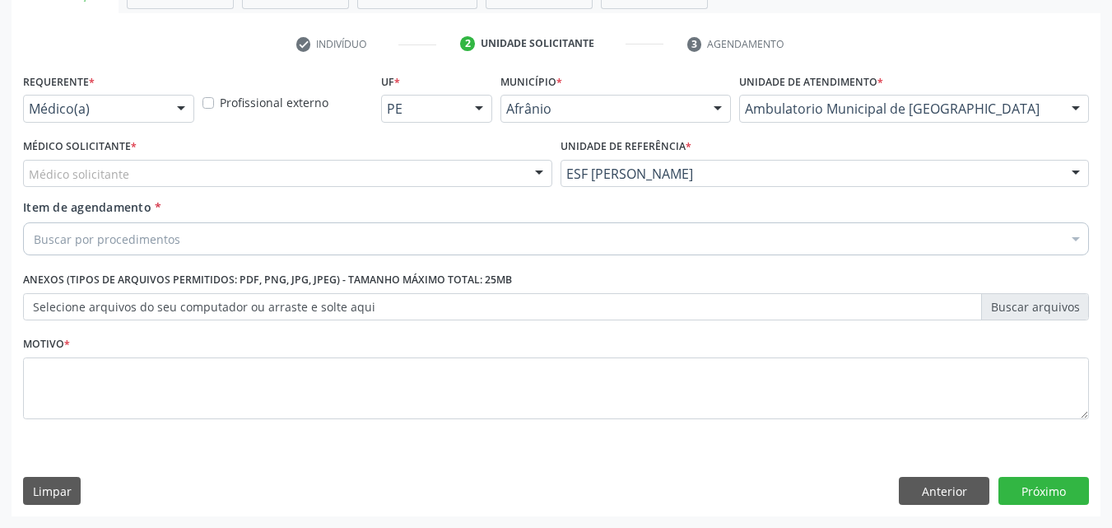
click at [321, 173] on div "Médico solicitante" at bounding box center [287, 174] width 529 height 28
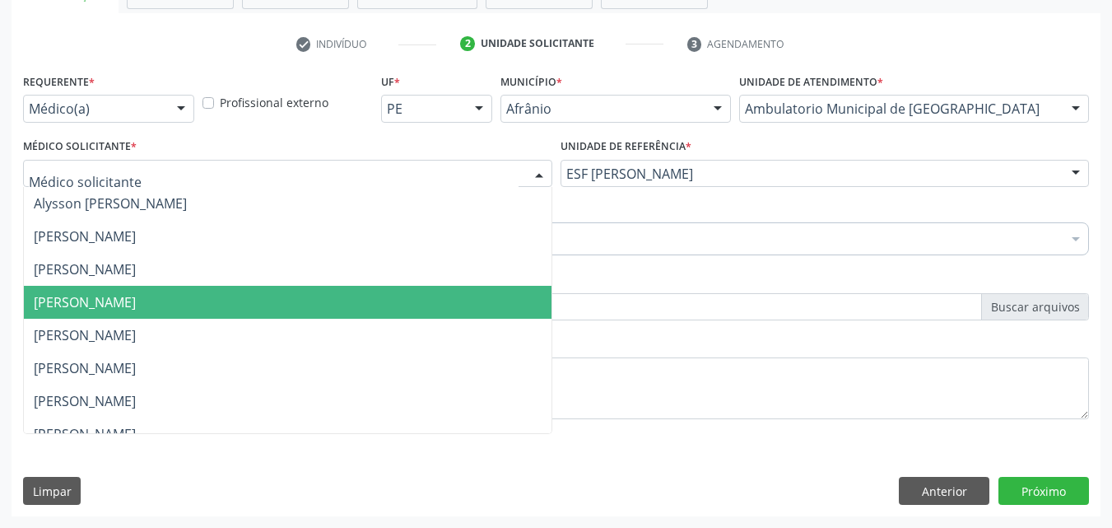
click at [283, 297] on span "[PERSON_NAME]" at bounding box center [288, 302] width 528 height 33
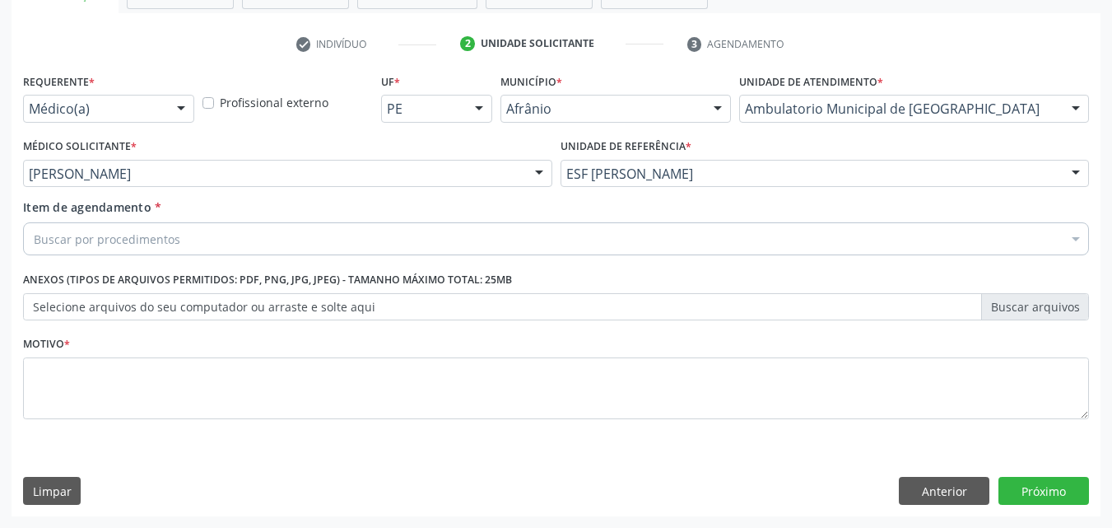
click at [222, 237] on div "Buscar por procedimentos" at bounding box center [556, 238] width 1066 height 33
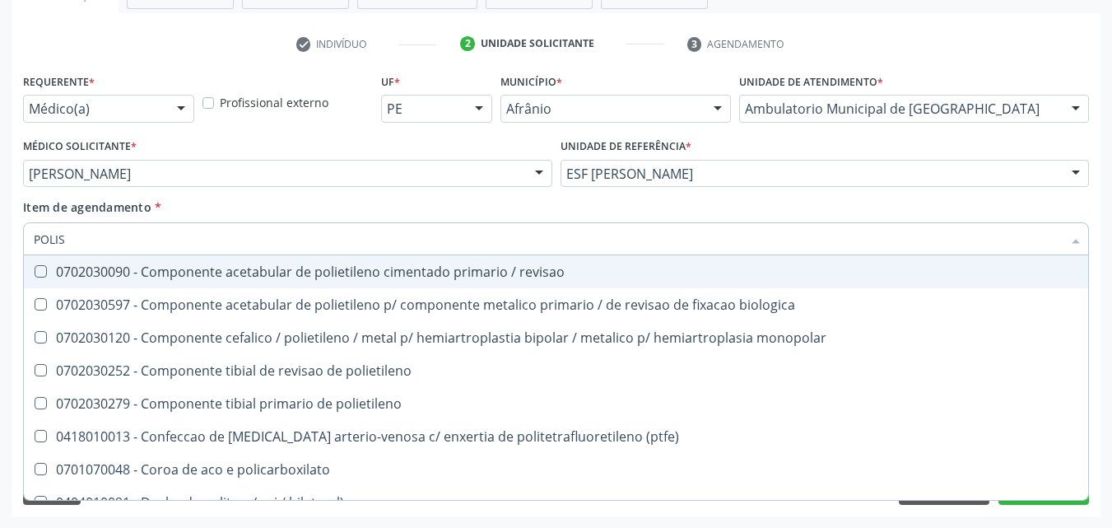
type input "POLISS"
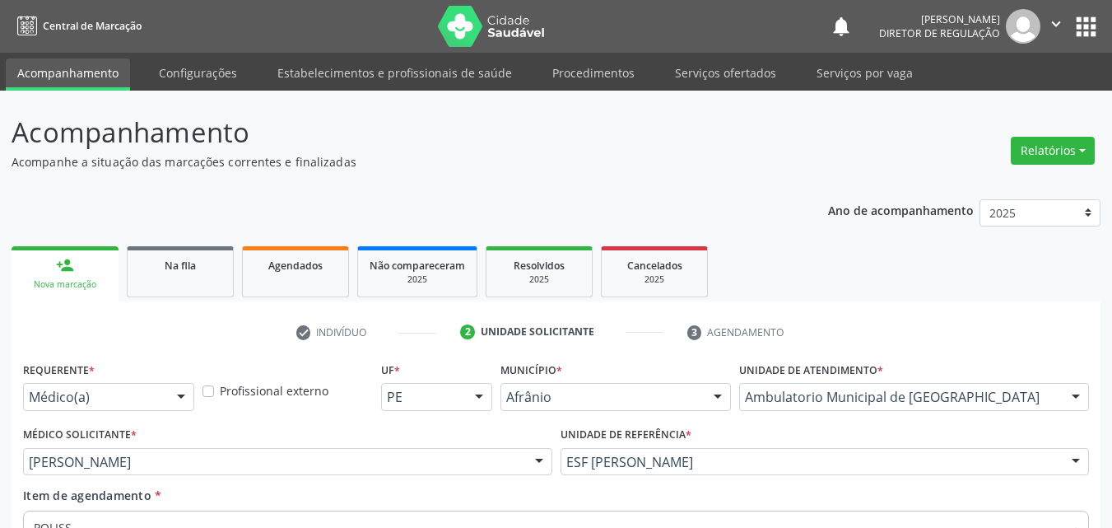
scroll to position [288, 0]
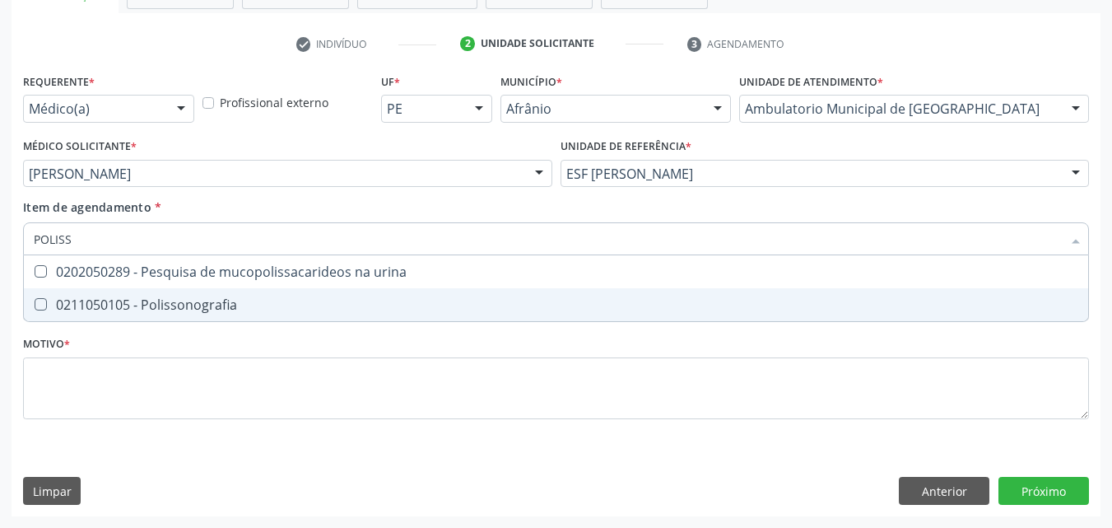
click at [212, 305] on div "0211050105 - Polissonografia" at bounding box center [556, 304] width 1044 height 13
checkbox Polissonografia "true"
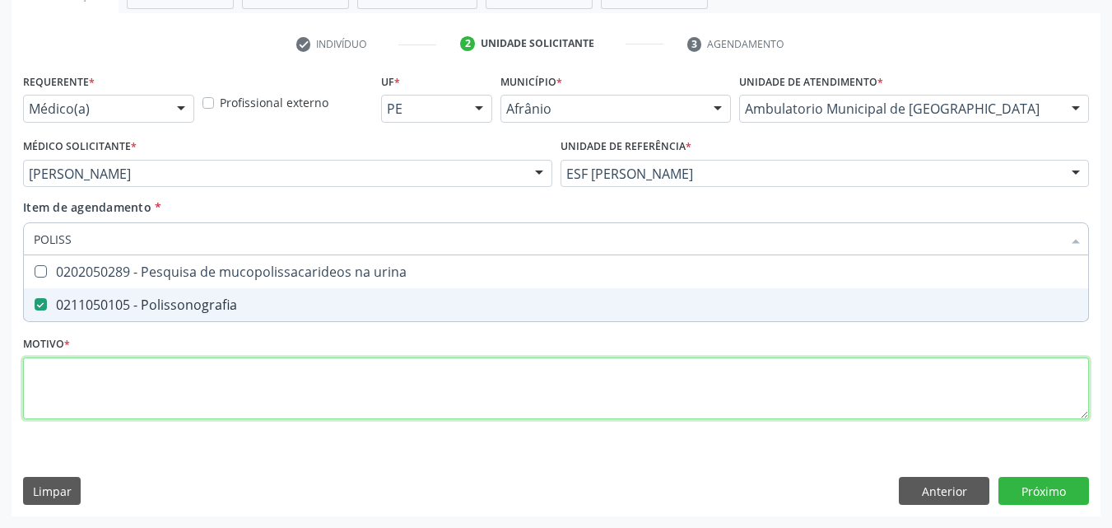
click at [181, 383] on div "Requerente * Médico(a) Médico(a) Enfermeiro(a) Paciente Nenhum resultado encont…" at bounding box center [556, 255] width 1066 height 373
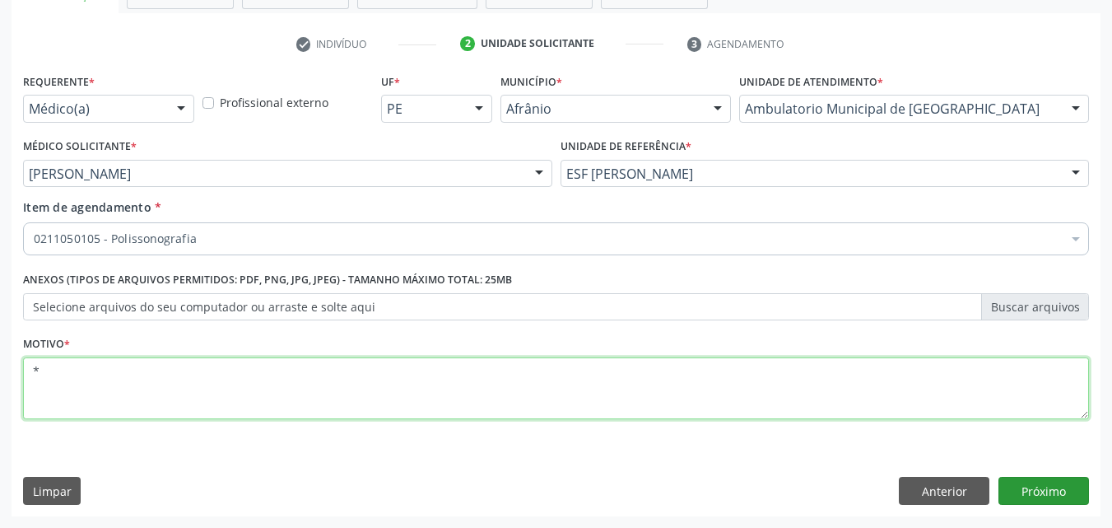
type textarea "*"
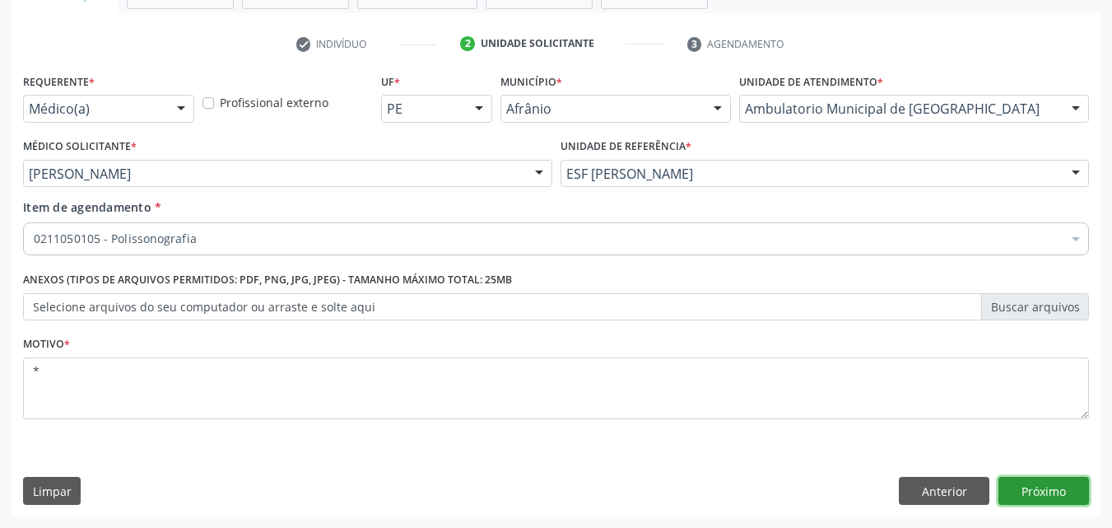
click at [1041, 494] on button "Próximo" at bounding box center [1043, 490] width 91 height 28
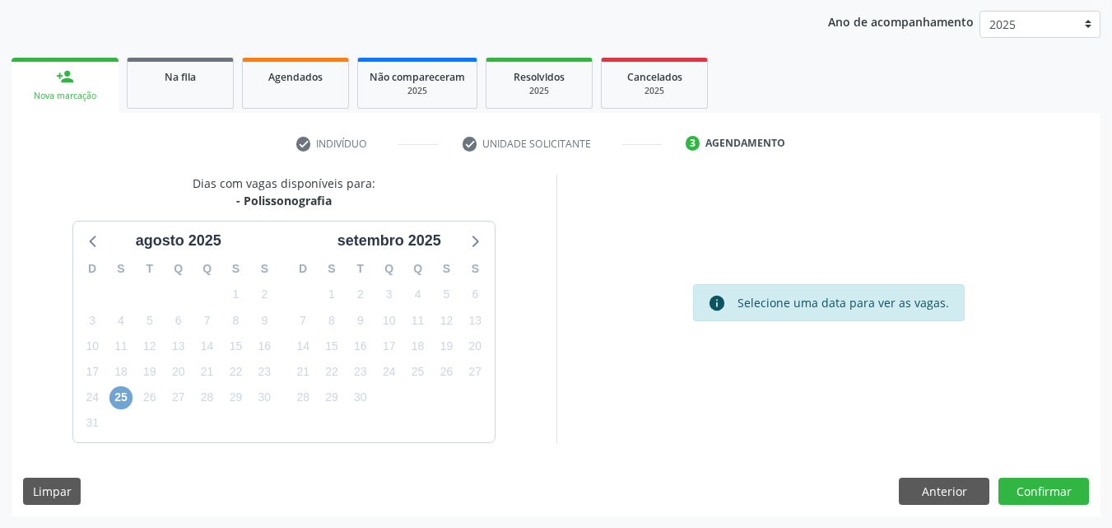
click at [119, 398] on span "25" at bounding box center [120, 397] width 23 height 23
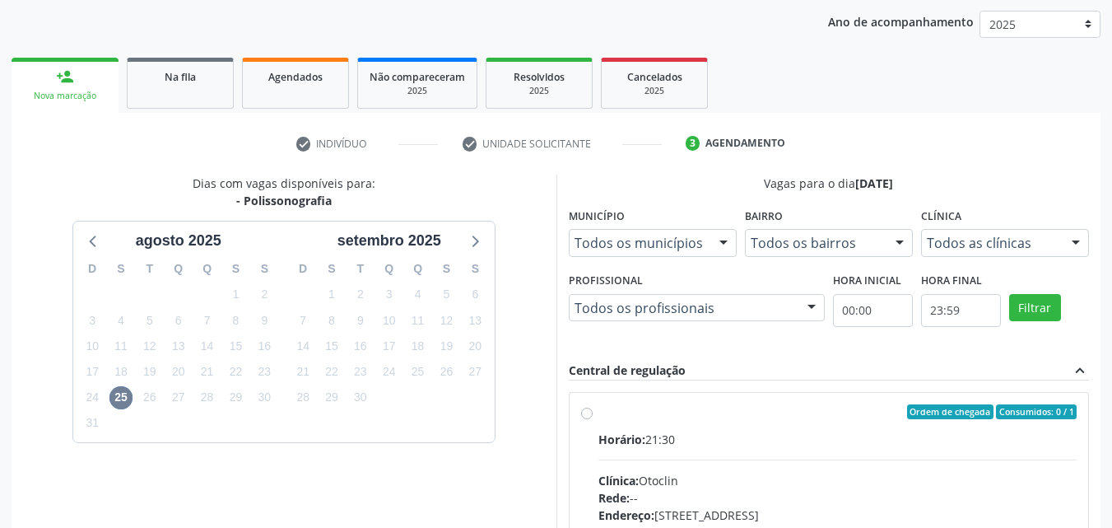
click at [598, 409] on label "Ordem de chegada Consumidos: 0 / 1 Horário: 21:30 Clínica: Otoclin Rede: -- End…" at bounding box center [837, 530] width 479 height 253
click at [585, 409] on input "Ordem de chegada Consumidos: 0 / 1 Horário: 21:30 Clínica: Otoclin Rede: -- End…" at bounding box center [587, 411] width 12 height 15
radio input "true"
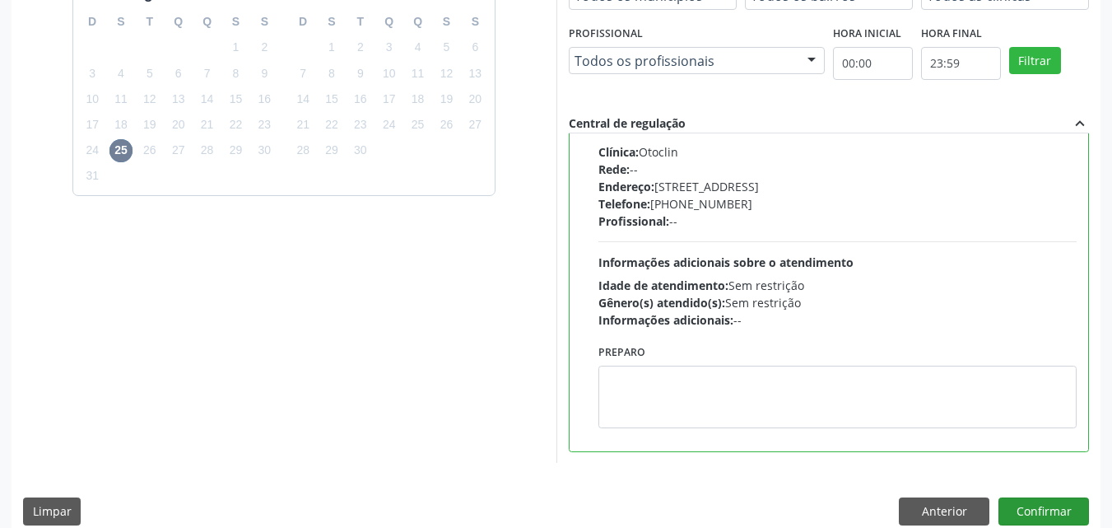
scroll to position [456, 0]
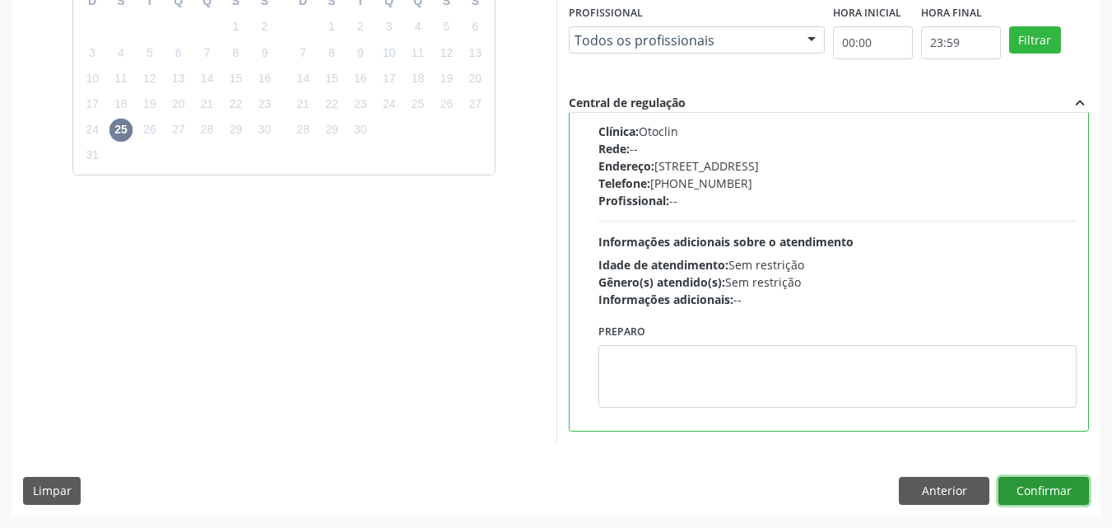
click at [1033, 491] on button "Confirmar" at bounding box center [1043, 490] width 91 height 28
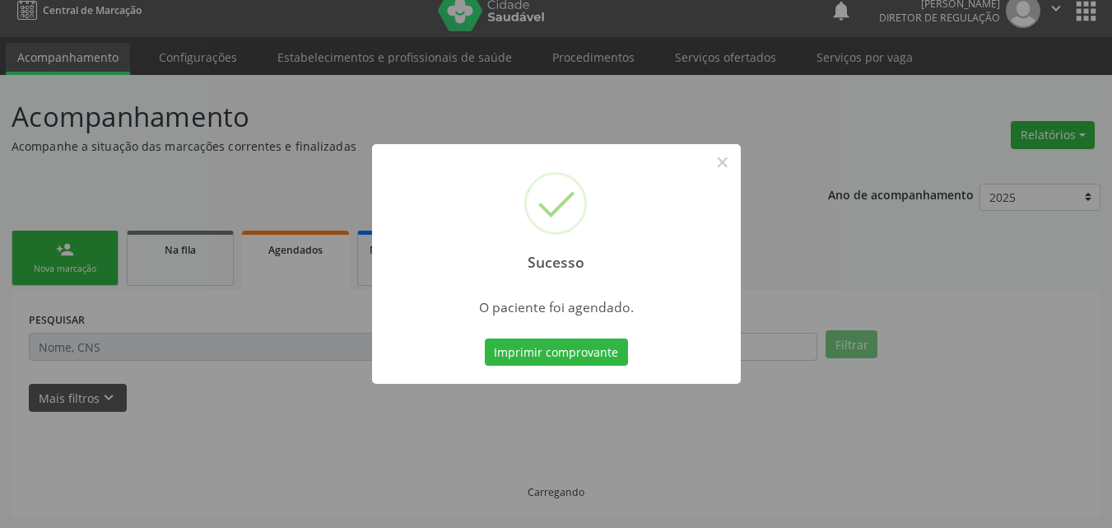
scroll to position [16, 0]
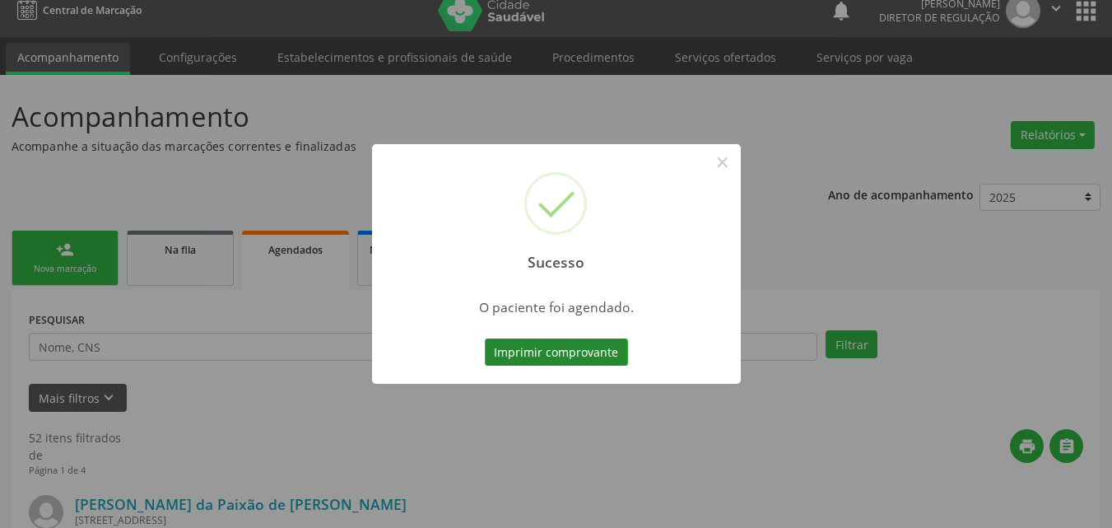
click at [610, 354] on button "Imprimir comprovante" at bounding box center [556, 352] width 143 height 28
